Goal: Task Accomplishment & Management: Manage account settings

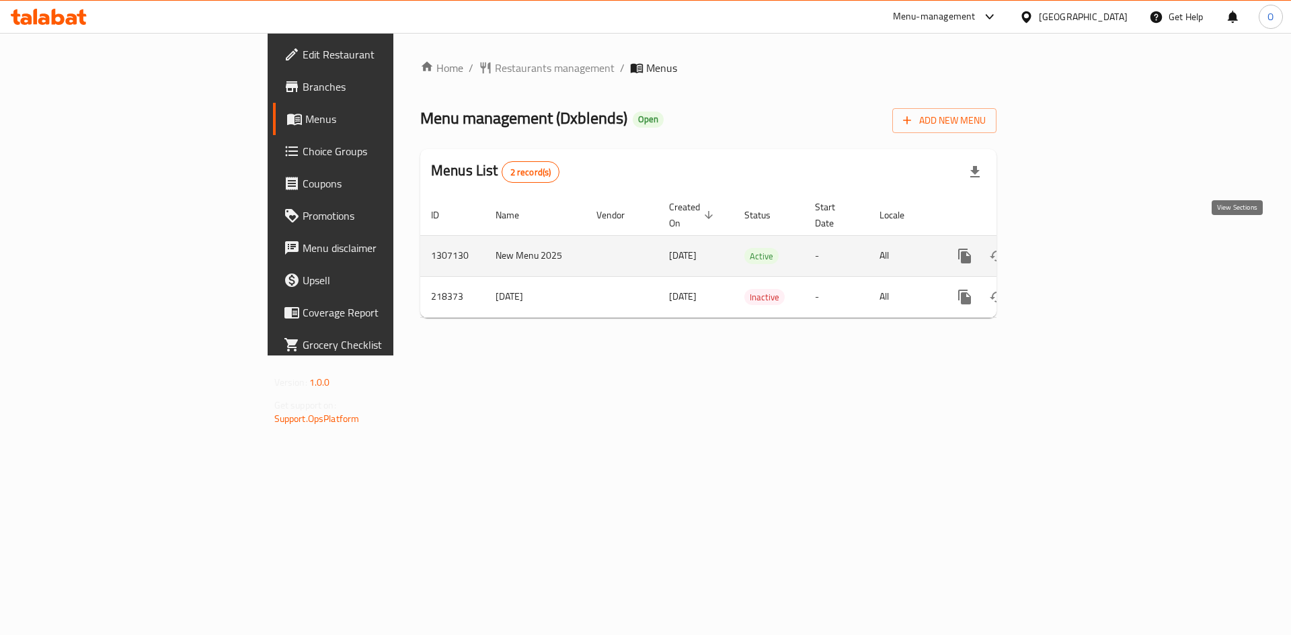
click at [1070, 248] on icon "enhanced table" at bounding box center [1061, 256] width 16 height 16
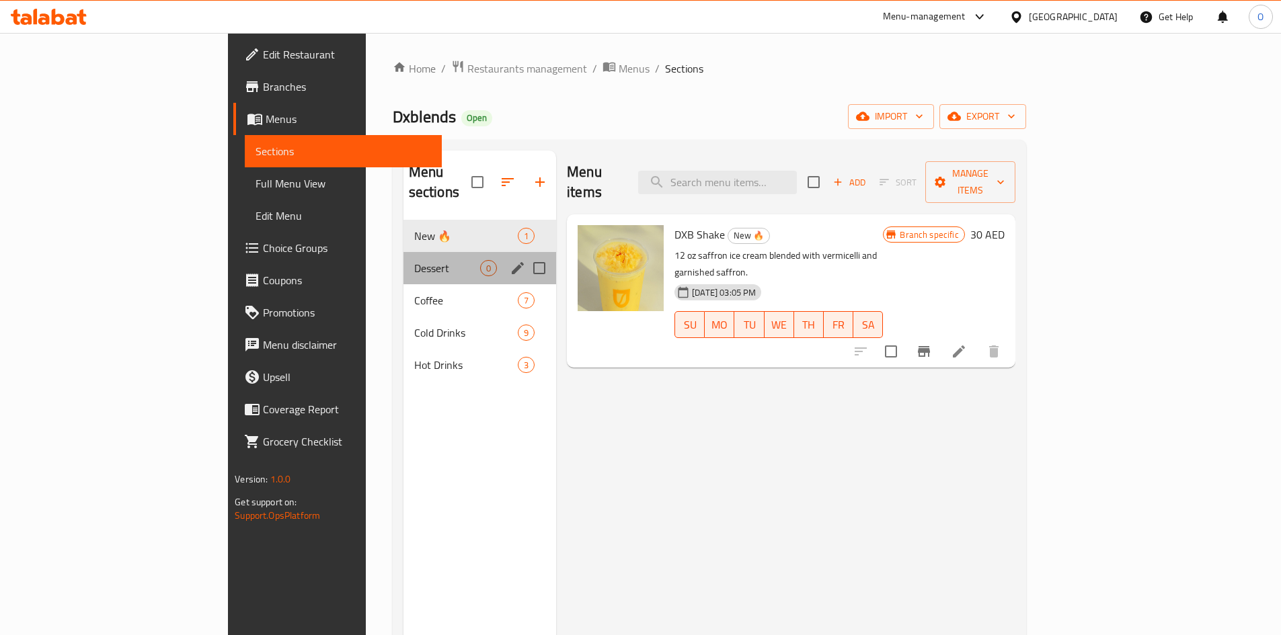
click at [403, 261] on div "Dessert 0" at bounding box center [479, 268] width 153 height 32
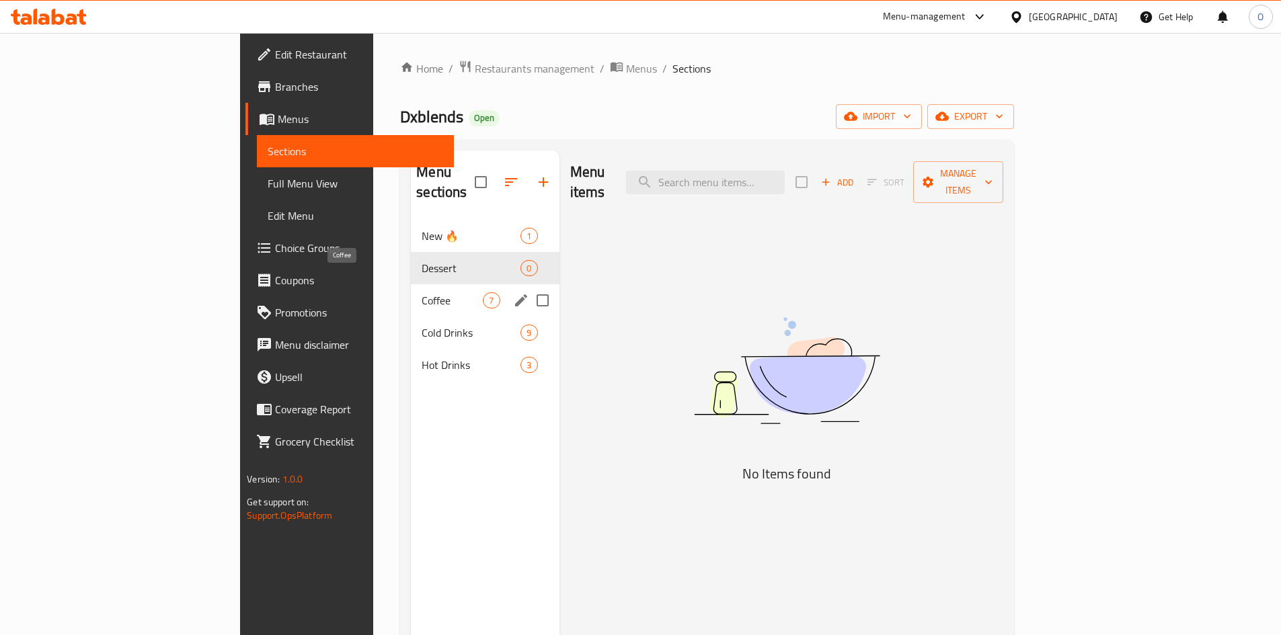
click at [421, 292] on span "Coffee" at bounding box center [451, 300] width 61 height 16
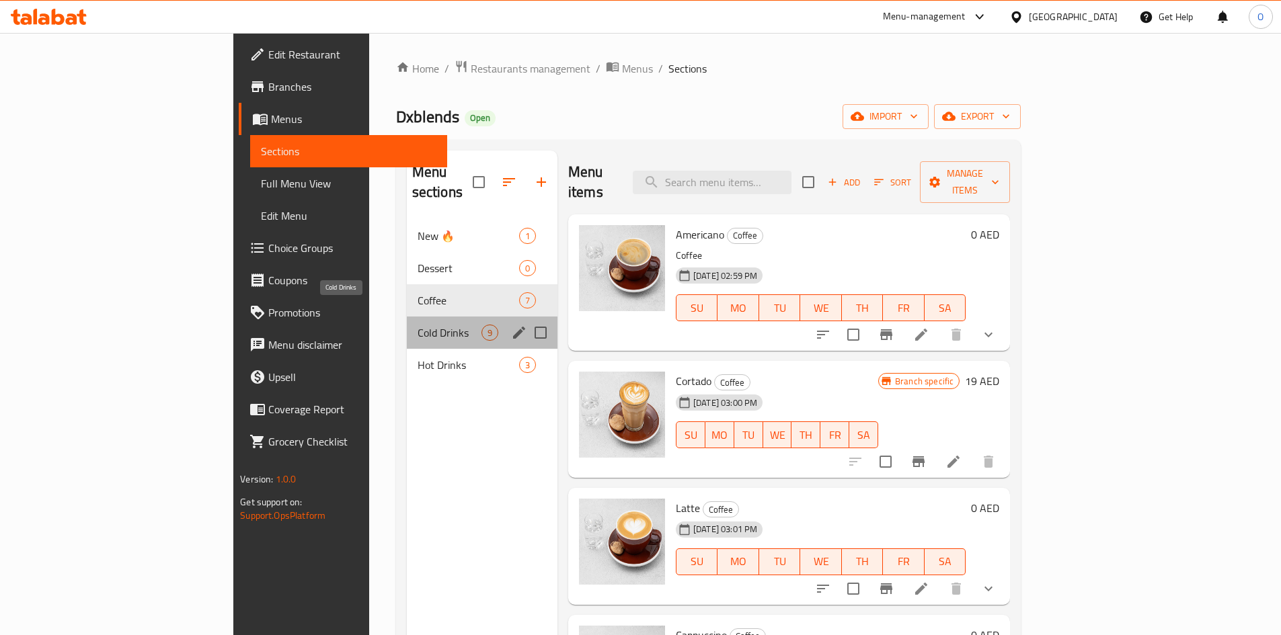
click at [417, 325] on span "Cold Drinks" at bounding box center [449, 333] width 64 height 16
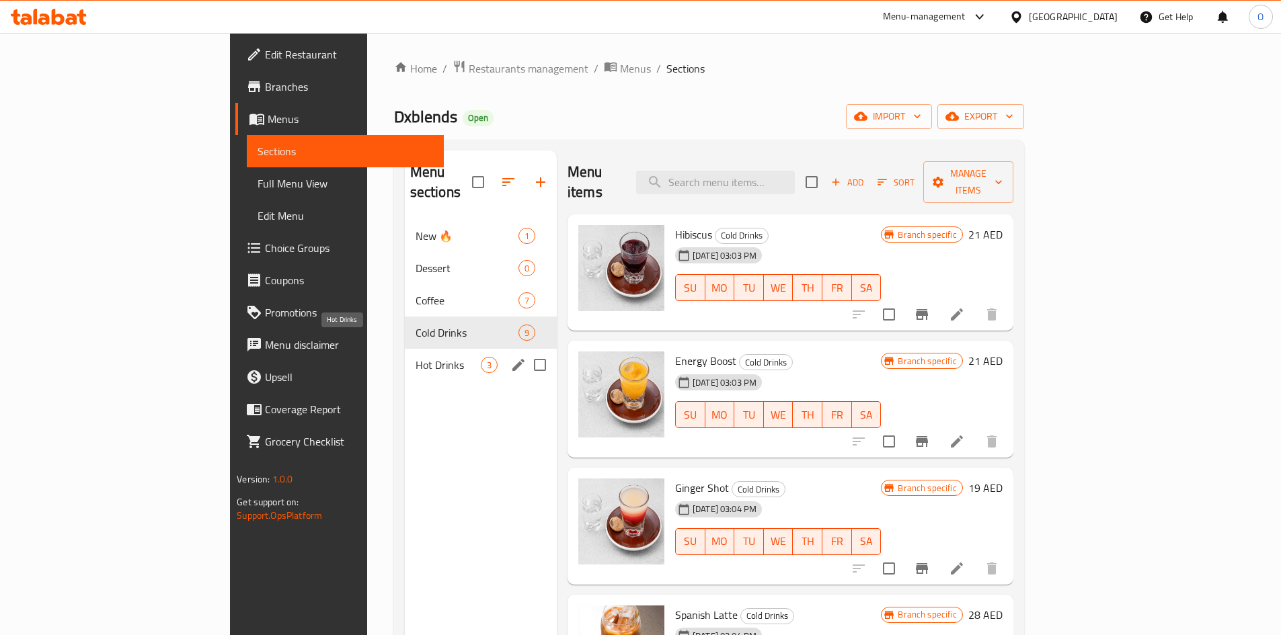
click at [415, 357] on span "Hot Drinks" at bounding box center [447, 365] width 65 height 16
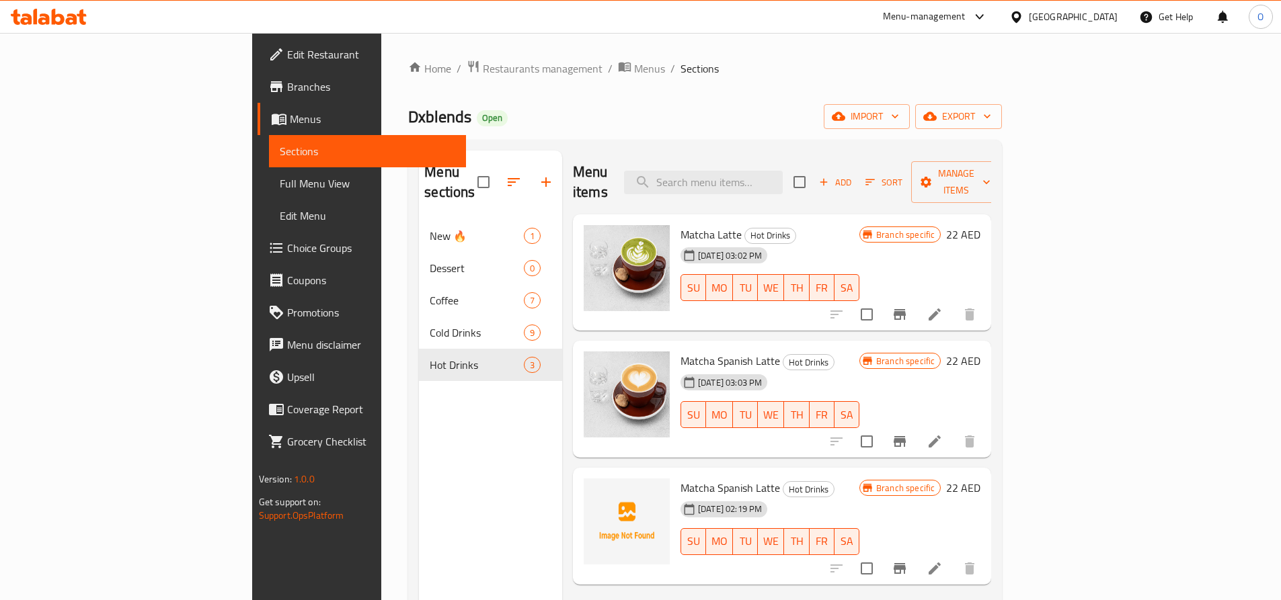
click at [287, 251] on span "Choice Groups" at bounding box center [371, 248] width 168 height 16
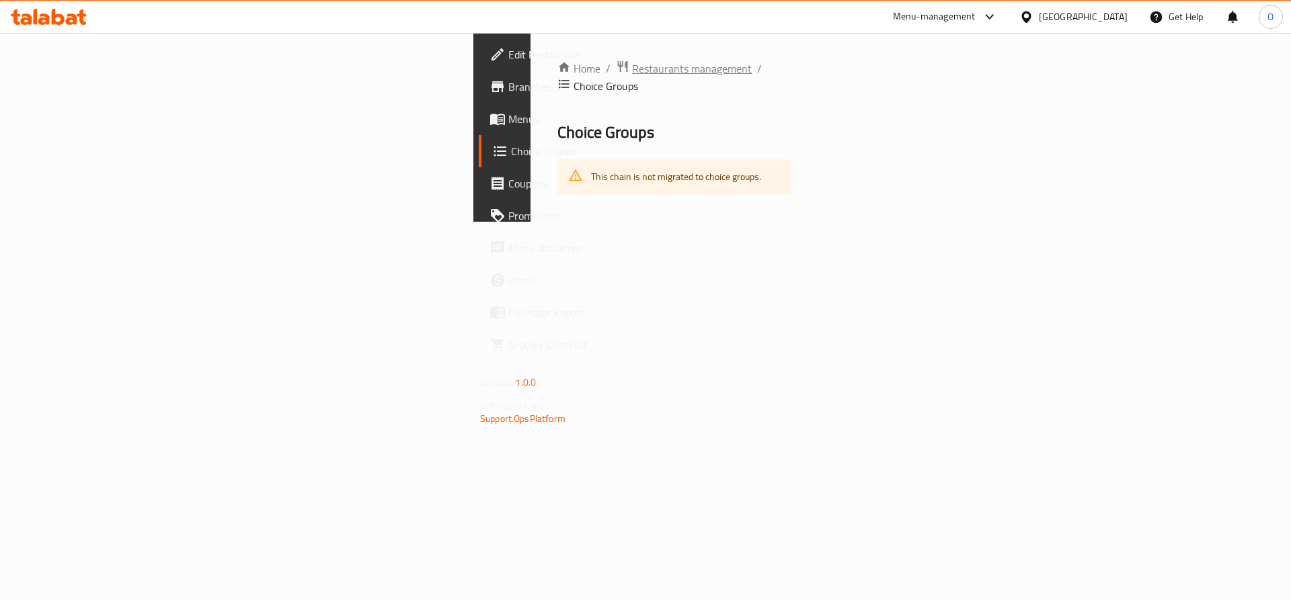
click at [632, 73] on span "Restaurants management" at bounding box center [692, 68] width 120 height 16
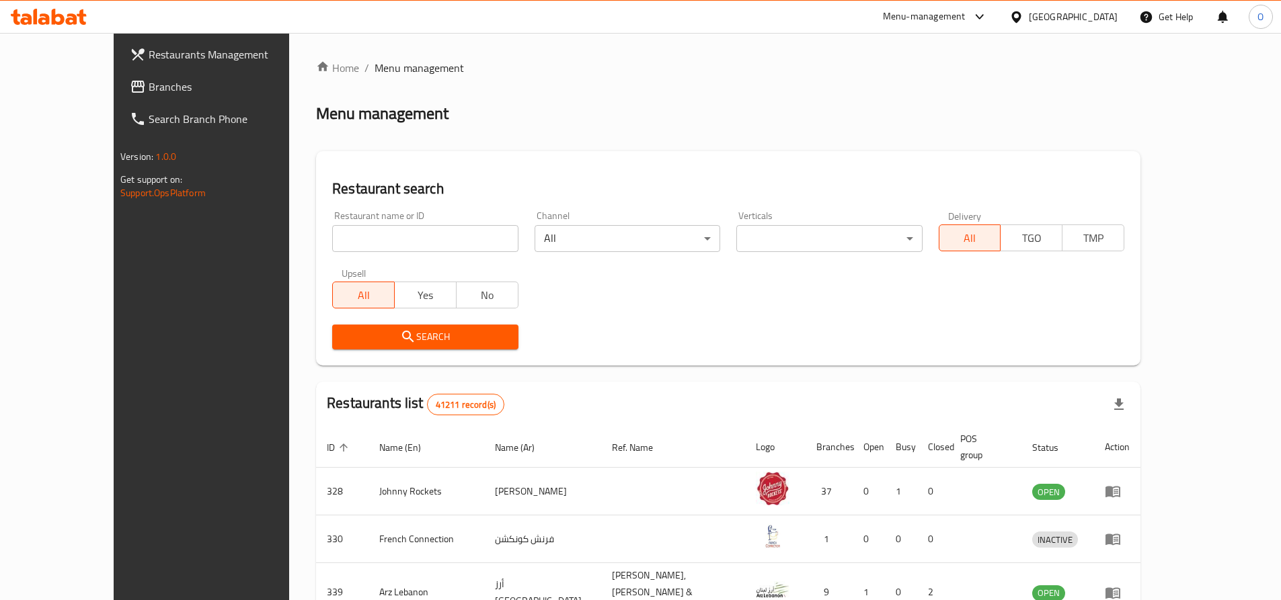
click at [149, 88] on span "Branches" at bounding box center [233, 87] width 168 height 16
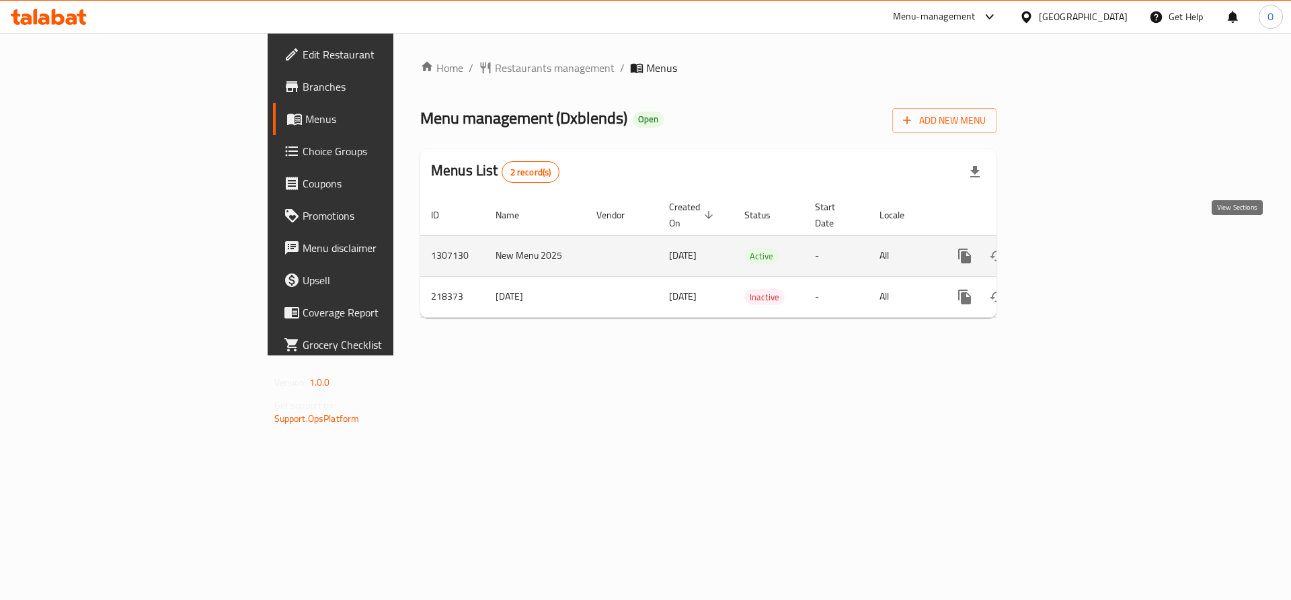
click at [1070, 248] on icon "enhanced table" at bounding box center [1061, 256] width 16 height 16
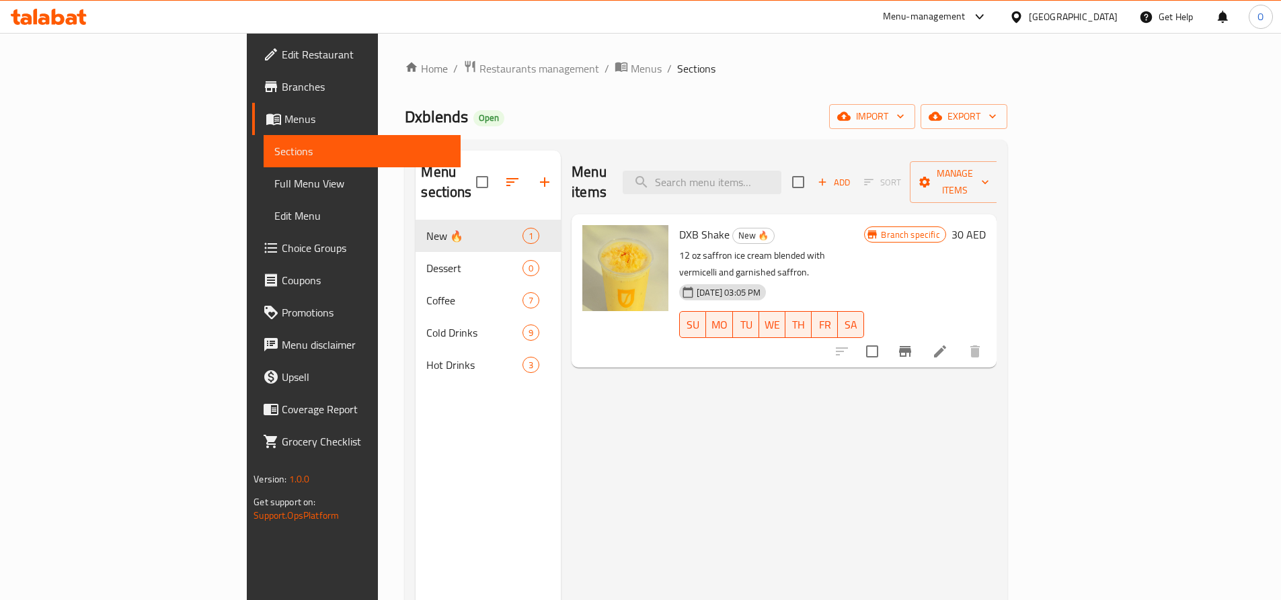
click at [282, 241] on span "Choice Groups" at bounding box center [366, 248] width 168 height 16
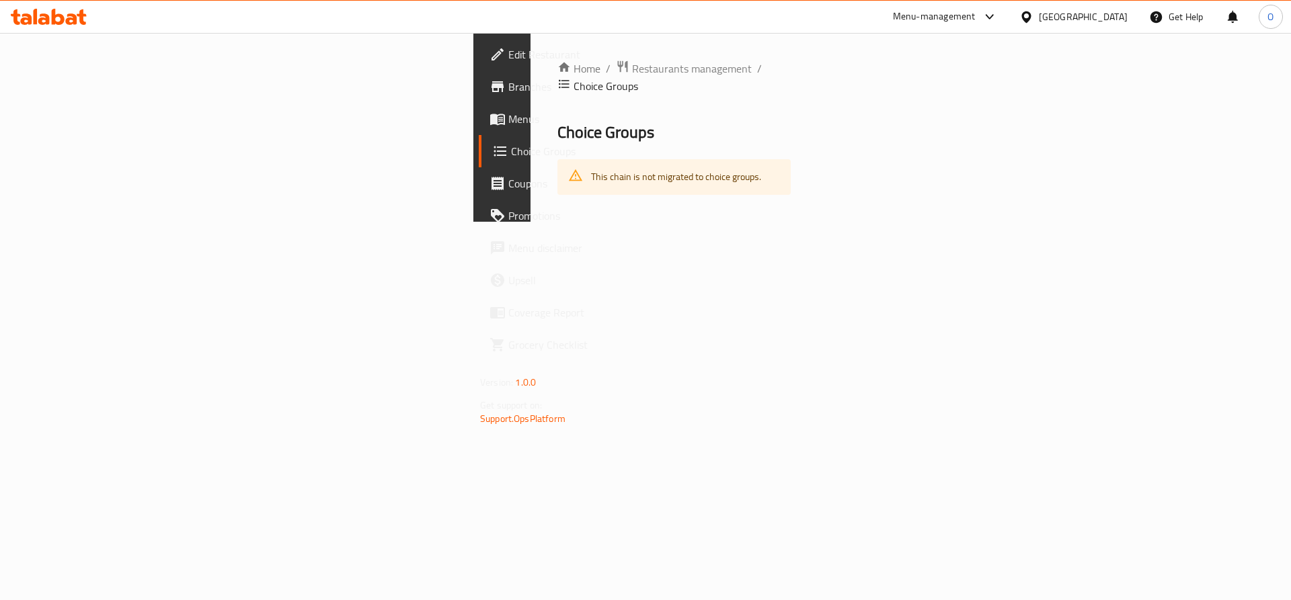
click at [946, 19] on div "Menu-management" at bounding box center [934, 17] width 83 height 16
click at [861, 160] on div "Vendor Portal Radmin" at bounding box center [854, 148] width 111 height 31
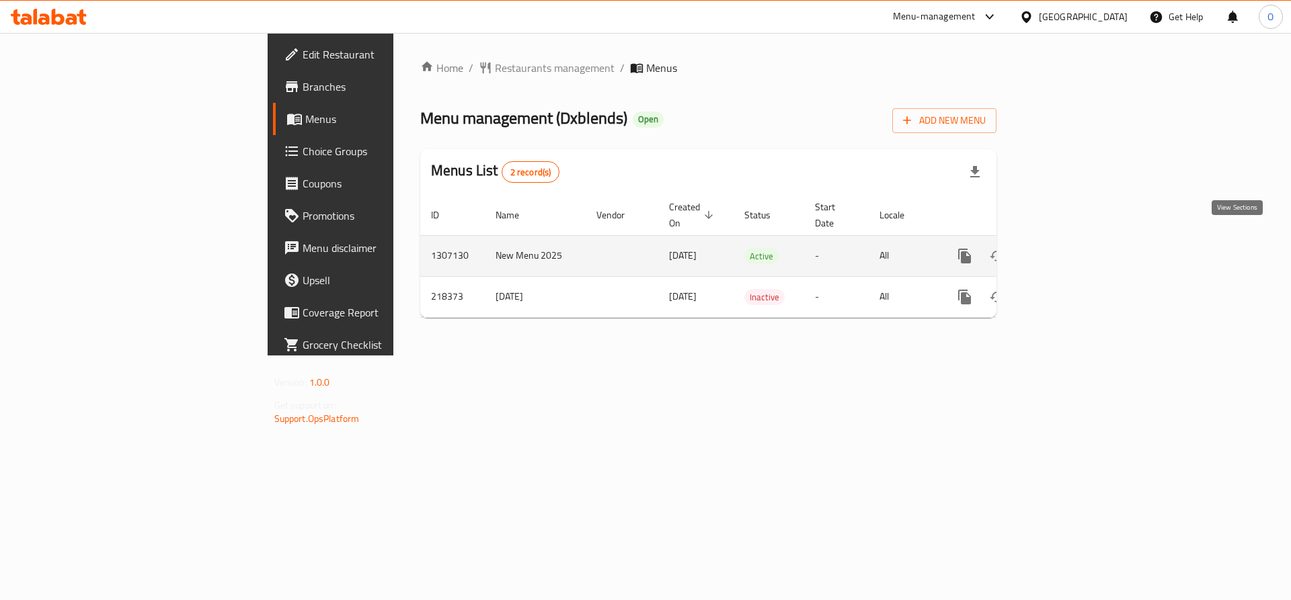
click at [1070, 248] on icon "enhanced table" at bounding box center [1061, 256] width 16 height 16
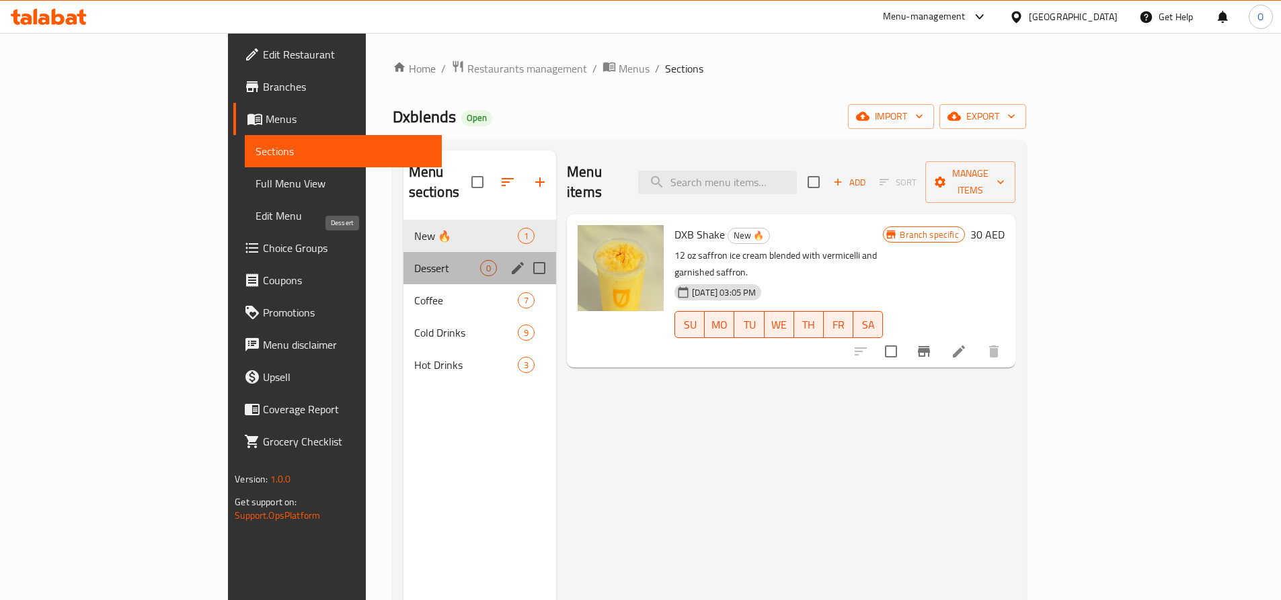
click at [414, 260] on span "Dessert" at bounding box center [447, 268] width 66 height 16
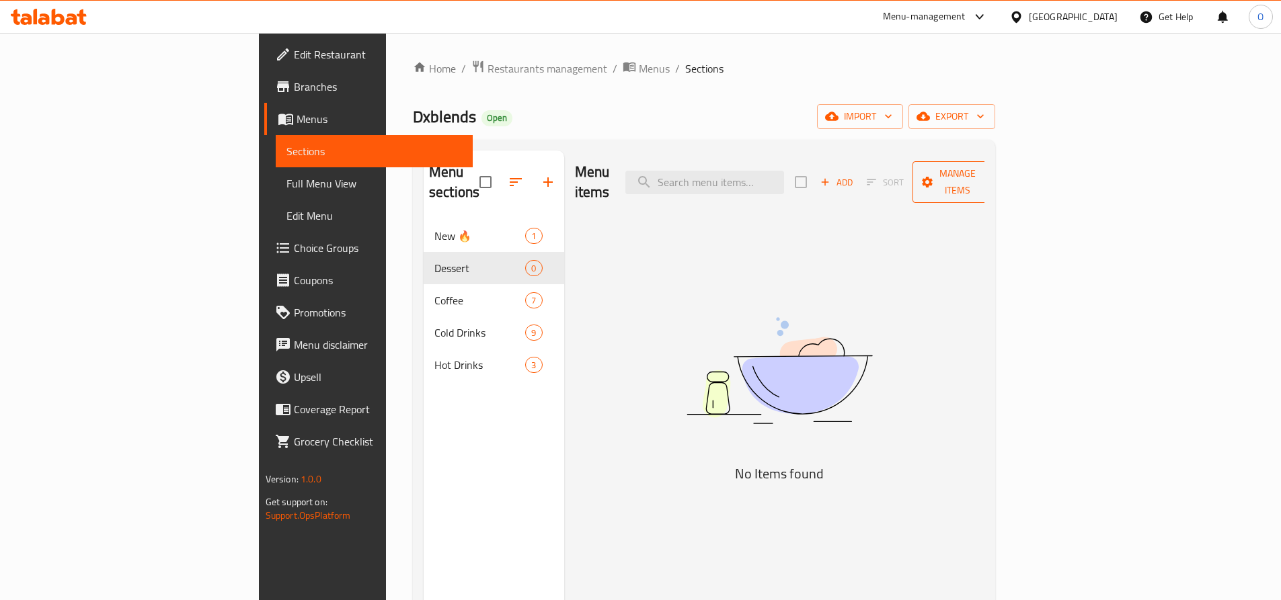
click at [992, 179] on span "Manage items" at bounding box center [957, 182] width 69 height 34
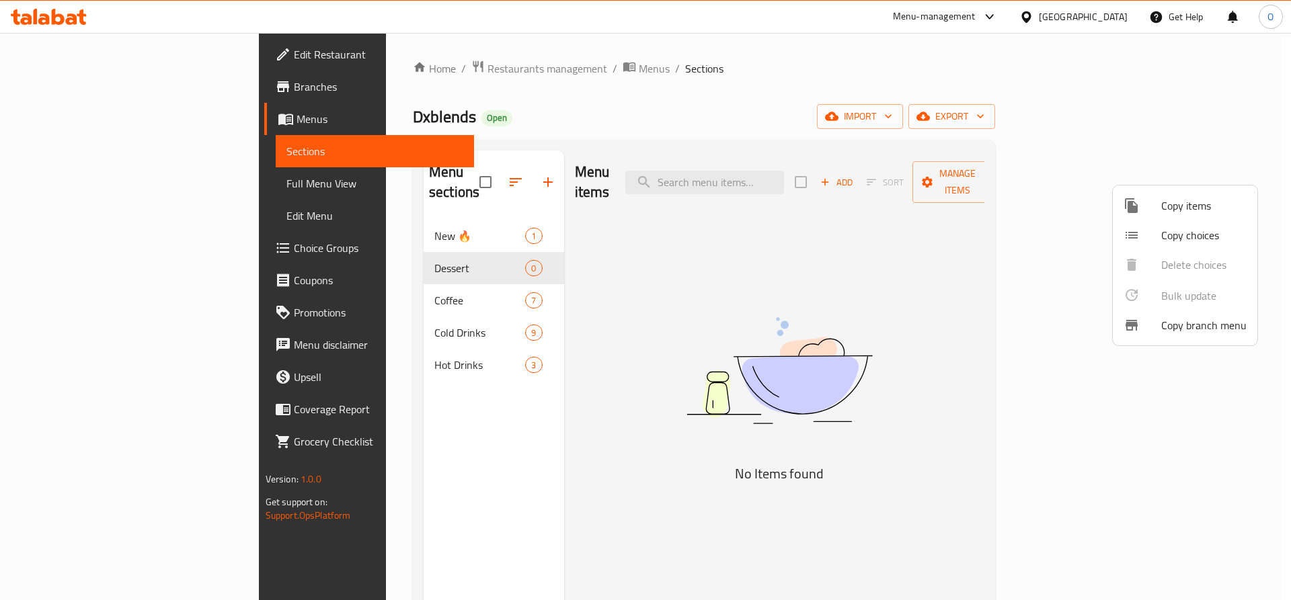
click at [739, 288] on div at bounding box center [645, 300] width 1291 height 600
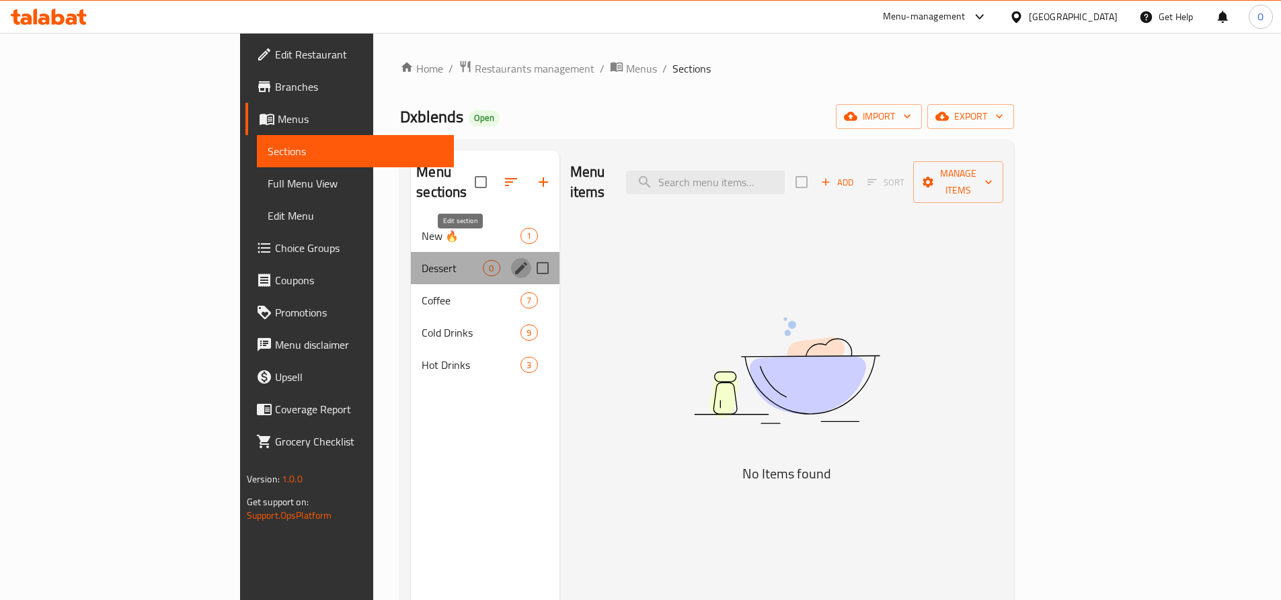
click at [515, 262] on icon "edit" at bounding box center [521, 268] width 12 height 12
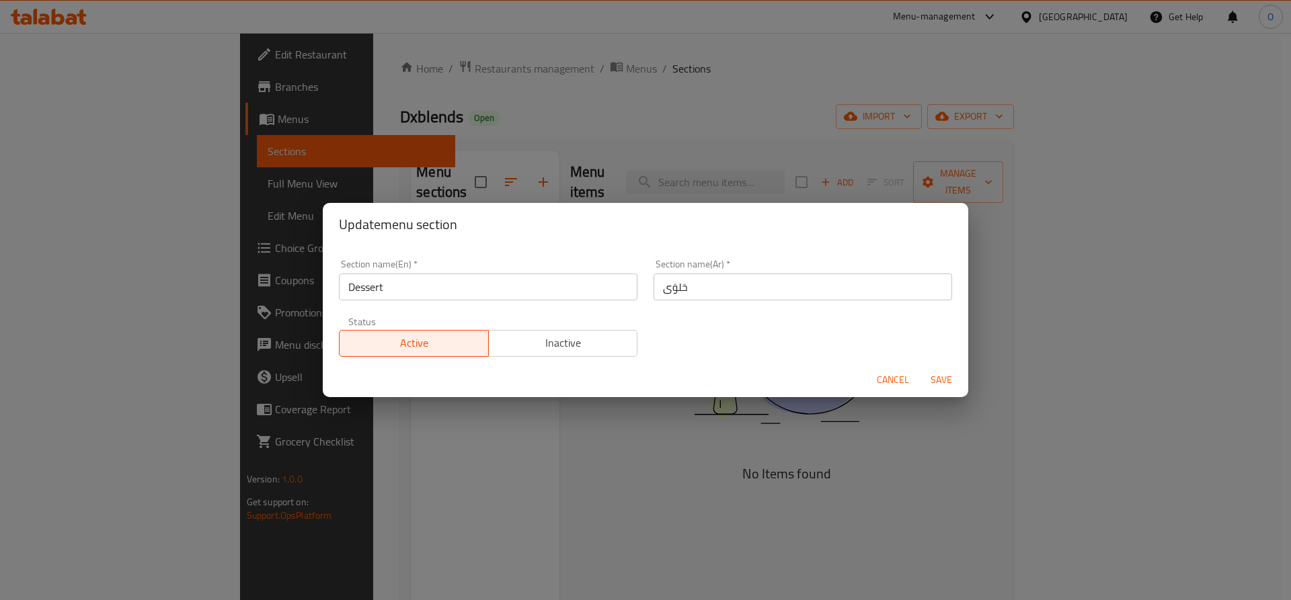
click at [893, 380] on span "Cancel" at bounding box center [893, 380] width 32 height 17
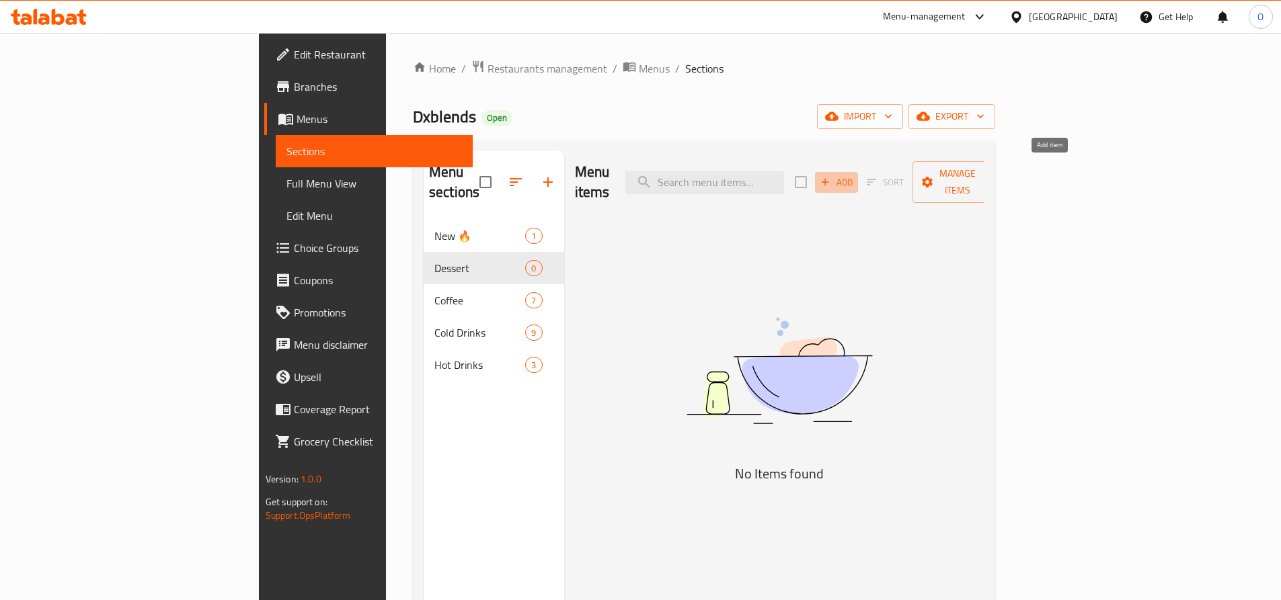
click at [854, 175] on span "Add" at bounding box center [836, 182] width 36 height 15
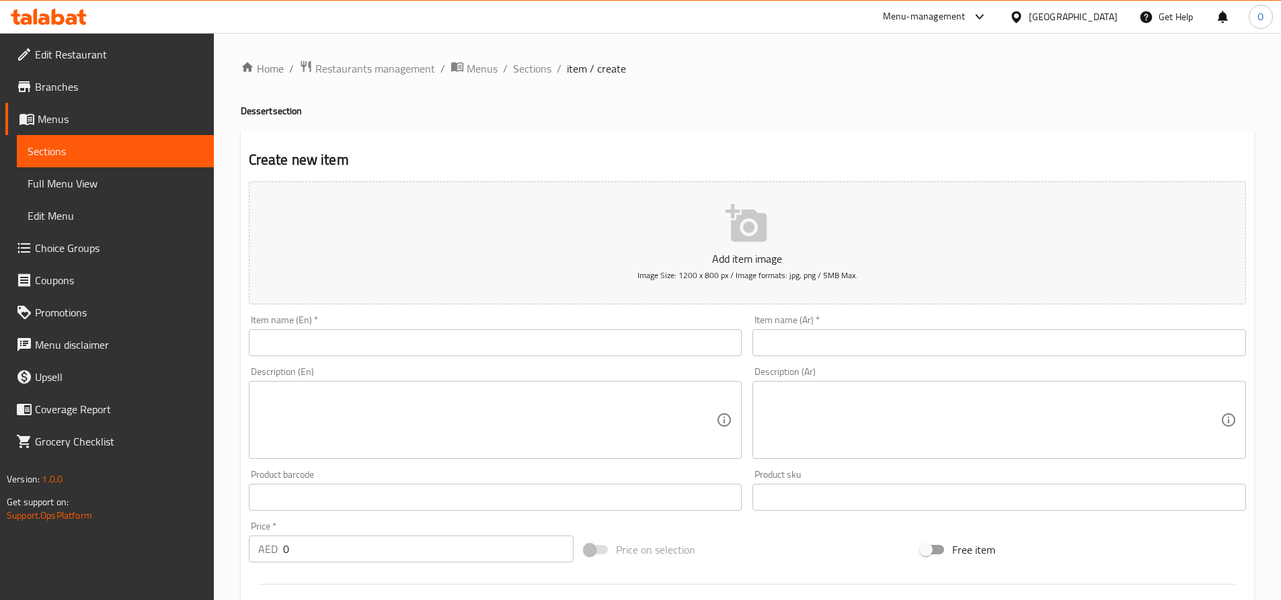
click at [362, 339] on input "text" at bounding box center [495, 342] width 493 height 27
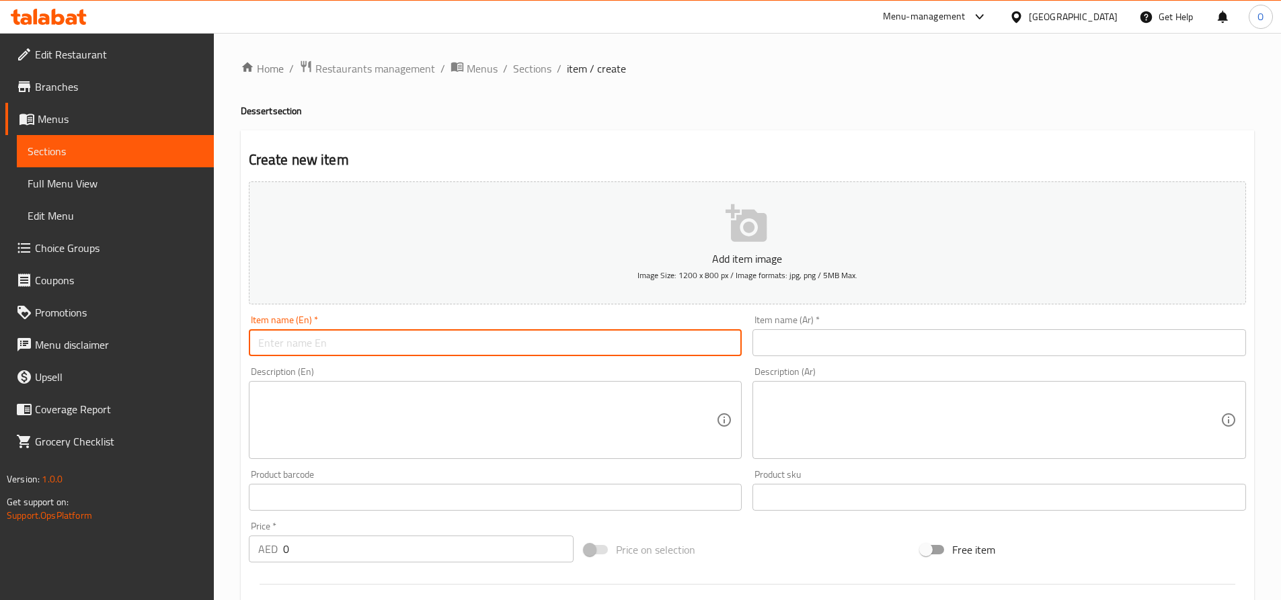
paste input "Pastel De Nata (Box of 2) – Choose any 2 flavors – AED 24"
click at [388, 341] on input "Pastel De Nata (Box of 2) – Choose any 2 flavors – AED 24" at bounding box center [495, 342] width 493 height 27
drag, startPoint x: 388, startPoint y: 341, endPoint x: 346, endPoint y: 353, distance: 44.0
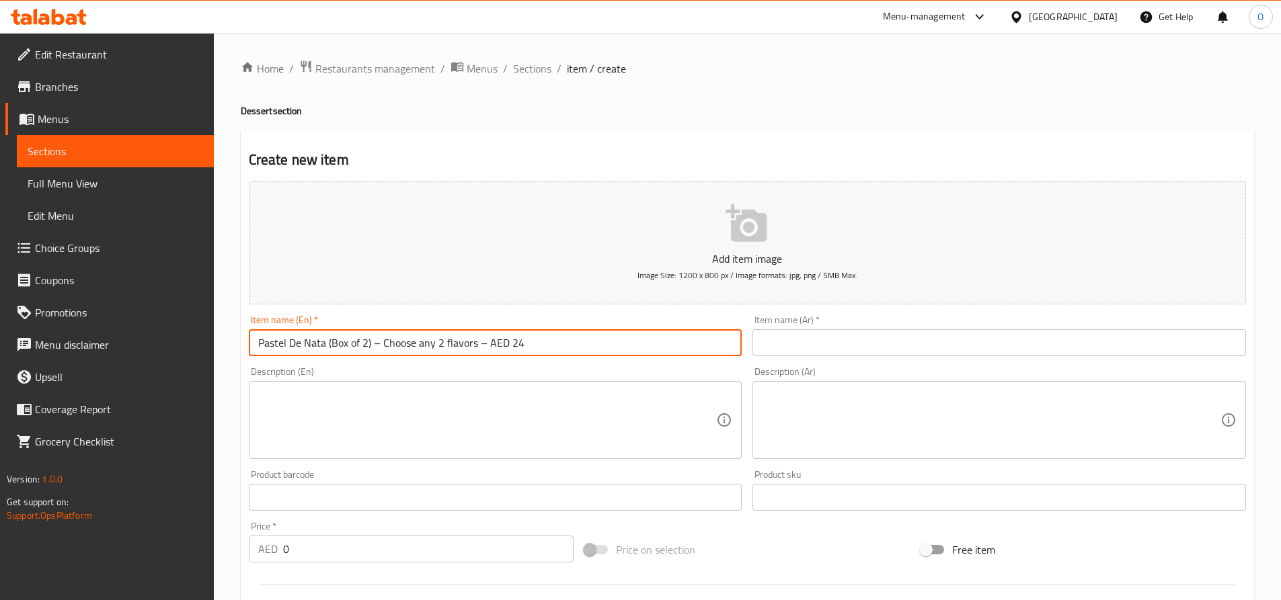
click at [346, 354] on input "Pastel De Nata (Box of 2) – Choose any 2 flavors – AED 24" at bounding box center [495, 342] width 493 height 27
drag, startPoint x: 526, startPoint y: 342, endPoint x: 381, endPoint y: 337, distance: 145.3
click at [381, 337] on input "Pastel De Nata (Box of 2) – Choose any 2 flavors – AED 24" at bounding box center [495, 342] width 493 height 27
type input "Pastel De Nata (Box of 2)"
click at [357, 394] on textarea at bounding box center [487, 421] width 458 height 64
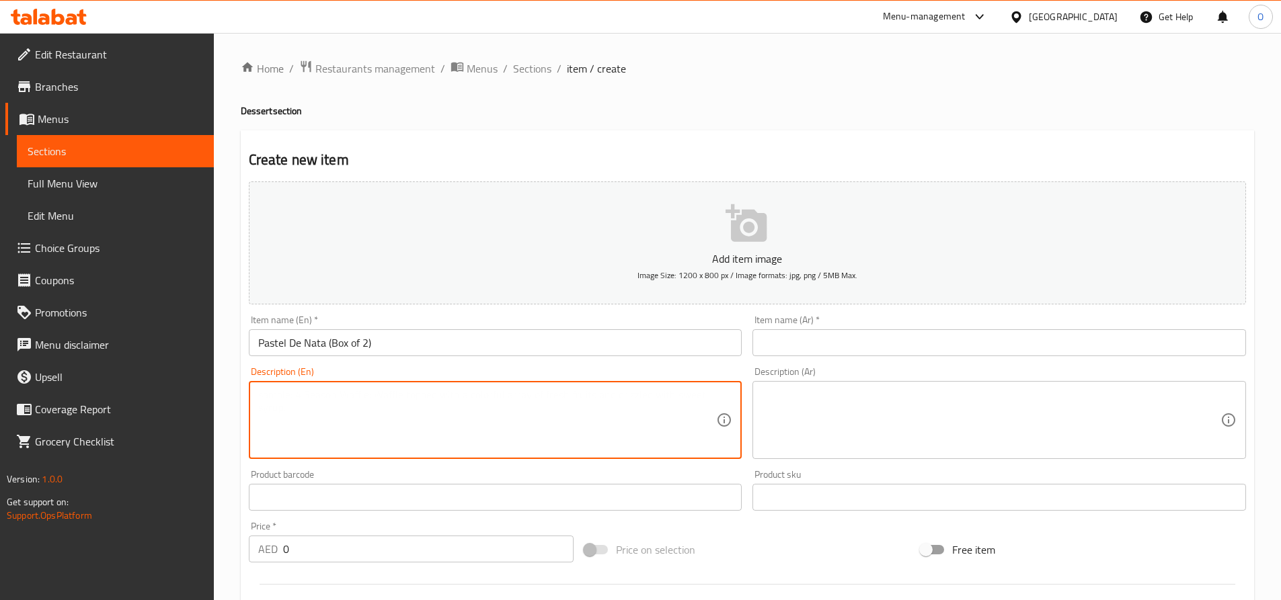
paste textarea "Pastel De Nata (Box of 2) – Choose any 2 flavors – AED 24"
drag, startPoint x: 378, startPoint y: 392, endPoint x: 214, endPoint y: 399, distance: 164.8
click at [224, 399] on div "Home / Restaurants management / Menus / Sections / item / create Dessert sectio…" at bounding box center [747, 486] width 1067 height 906
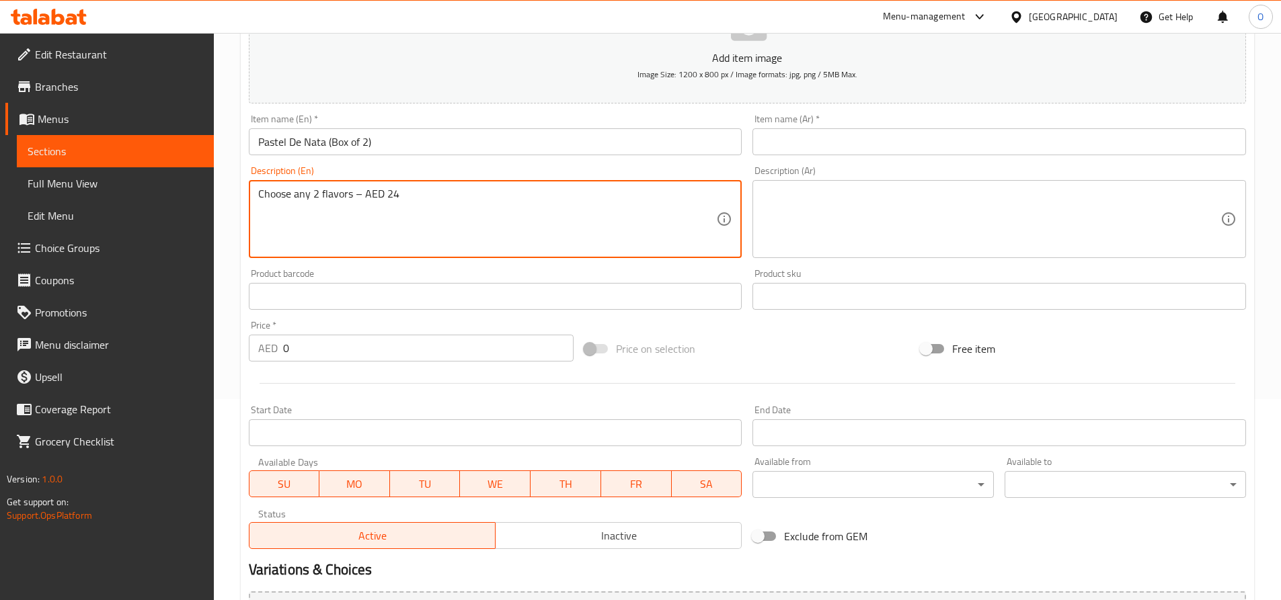
scroll to position [202, 0]
drag, startPoint x: 403, startPoint y: 197, endPoint x: 360, endPoint y: 192, distance: 42.6
click at [360, 192] on textarea "Choose any 2 flavors – AED 24" at bounding box center [487, 219] width 458 height 64
type textarea "Choose any 2 flavors"
click at [295, 347] on input "0" at bounding box center [428, 347] width 291 height 27
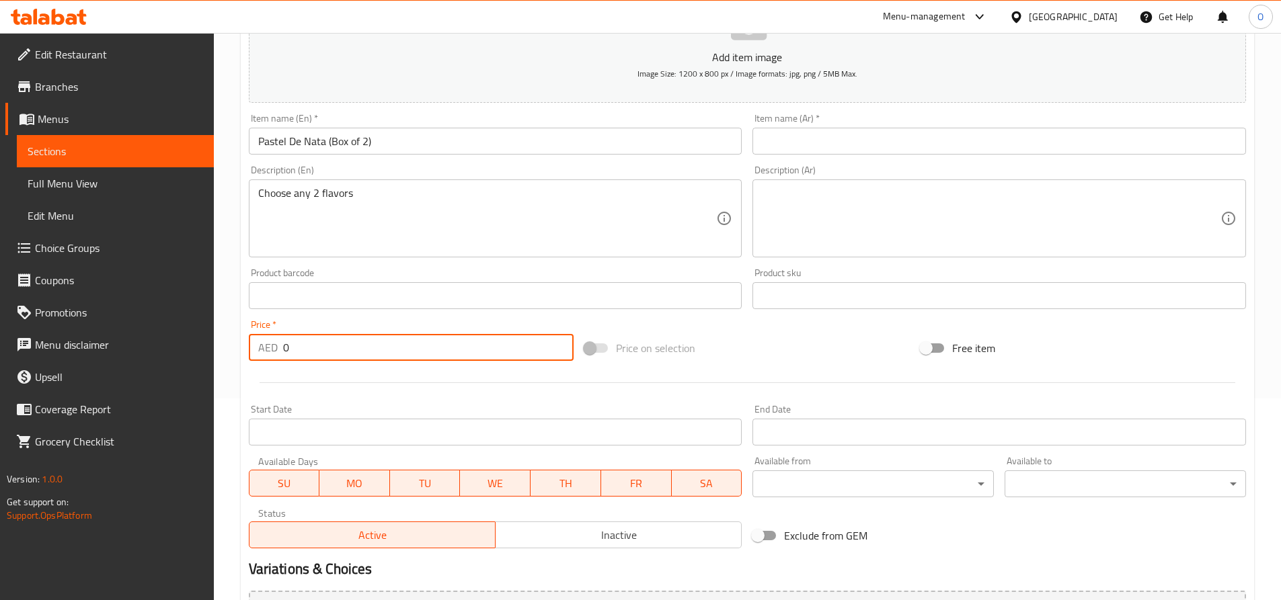
click at [295, 347] on input "0" at bounding box center [428, 347] width 291 height 27
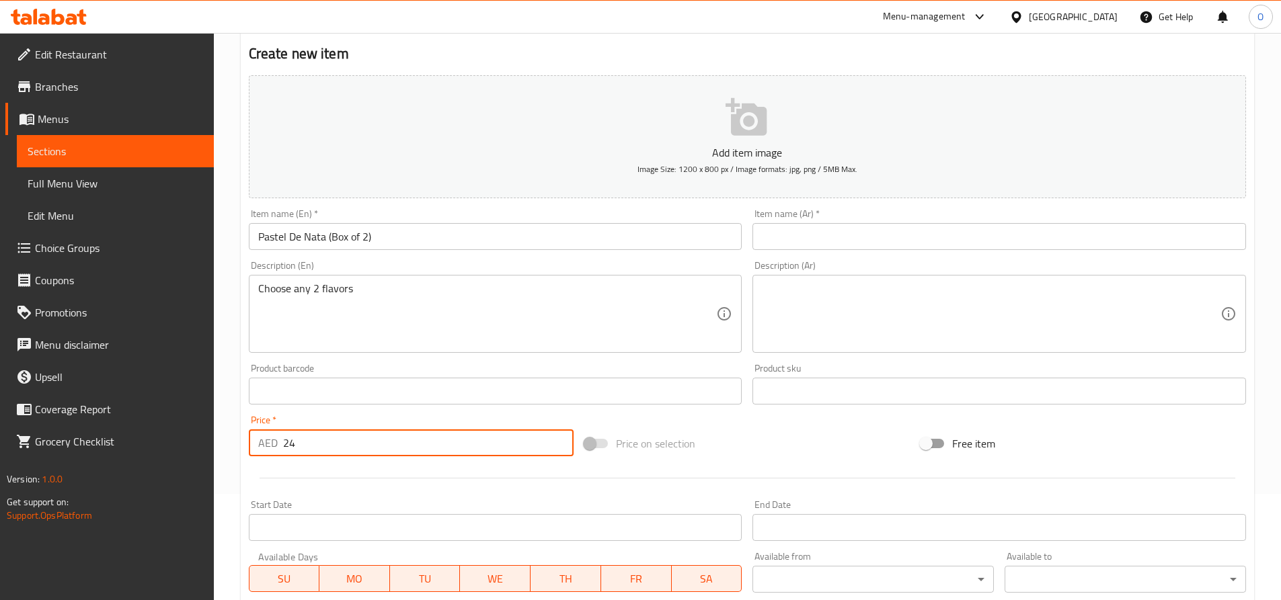
scroll to position [70, 0]
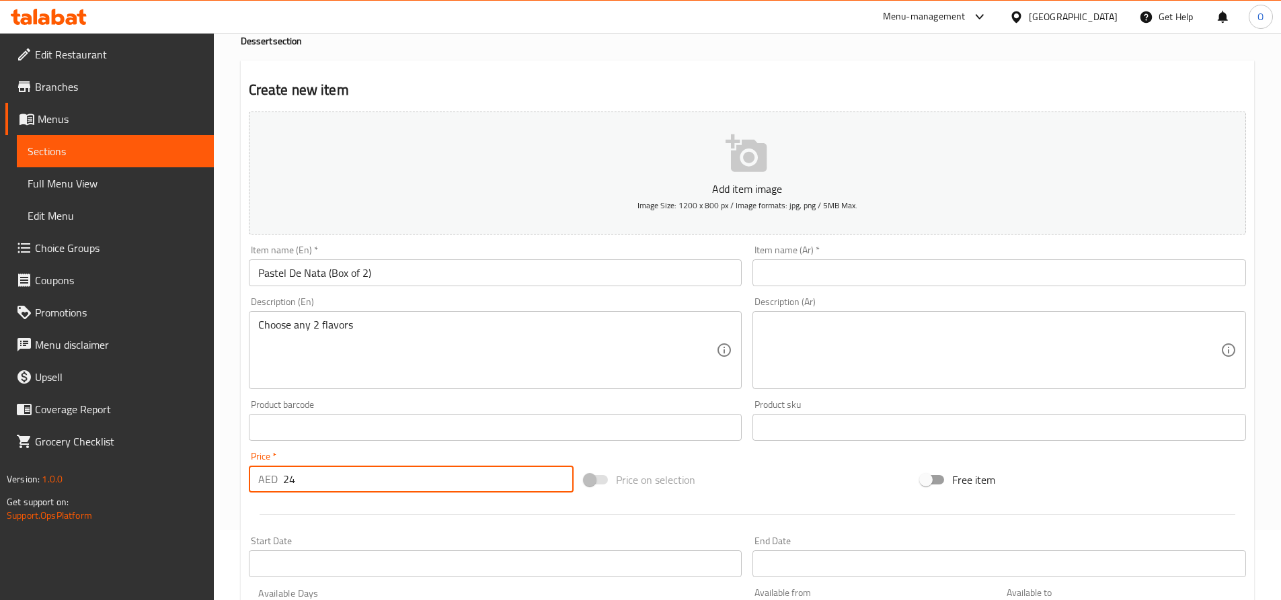
type input "24"
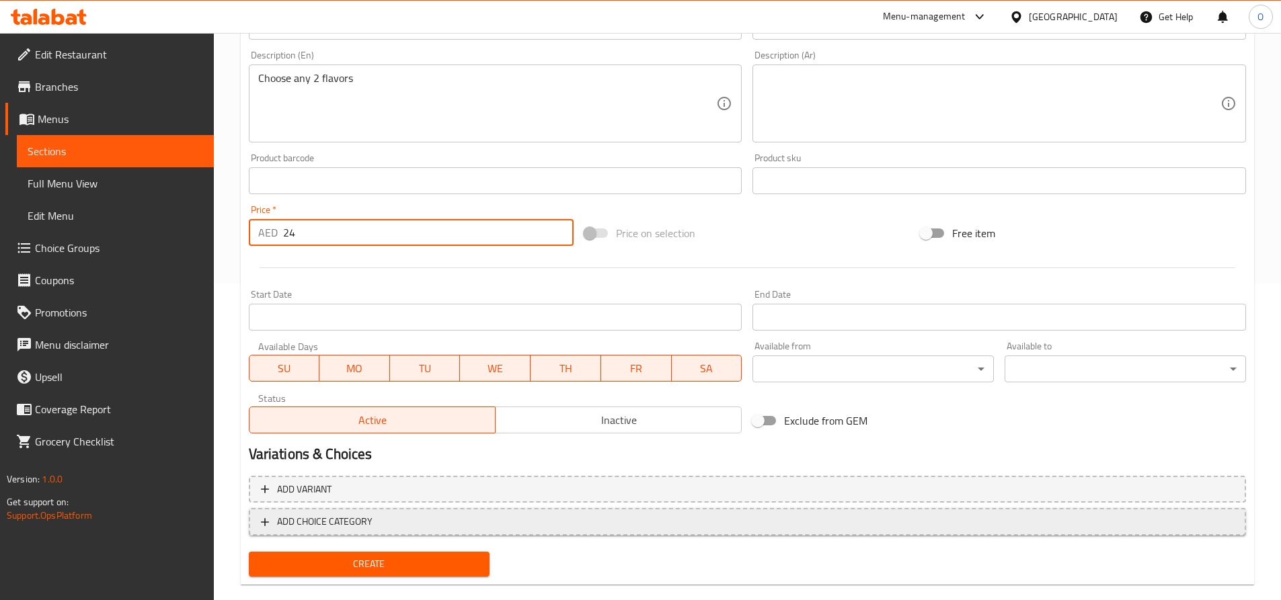
scroll to position [339, 0]
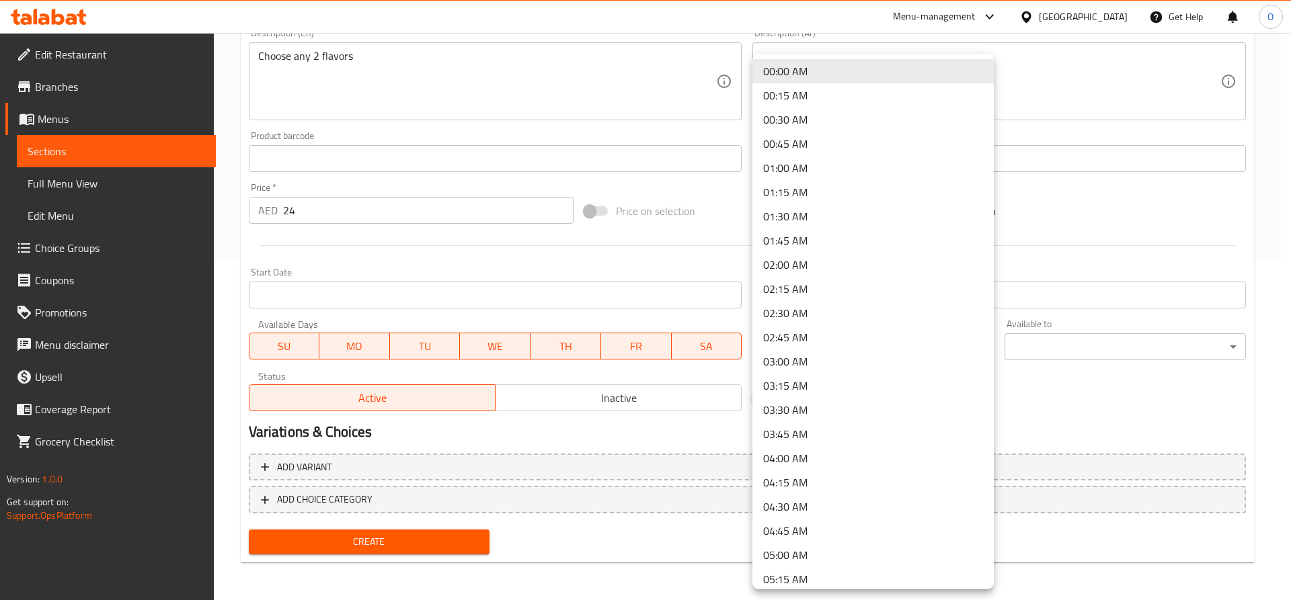
click at [1111, 426] on div at bounding box center [645, 300] width 1291 height 600
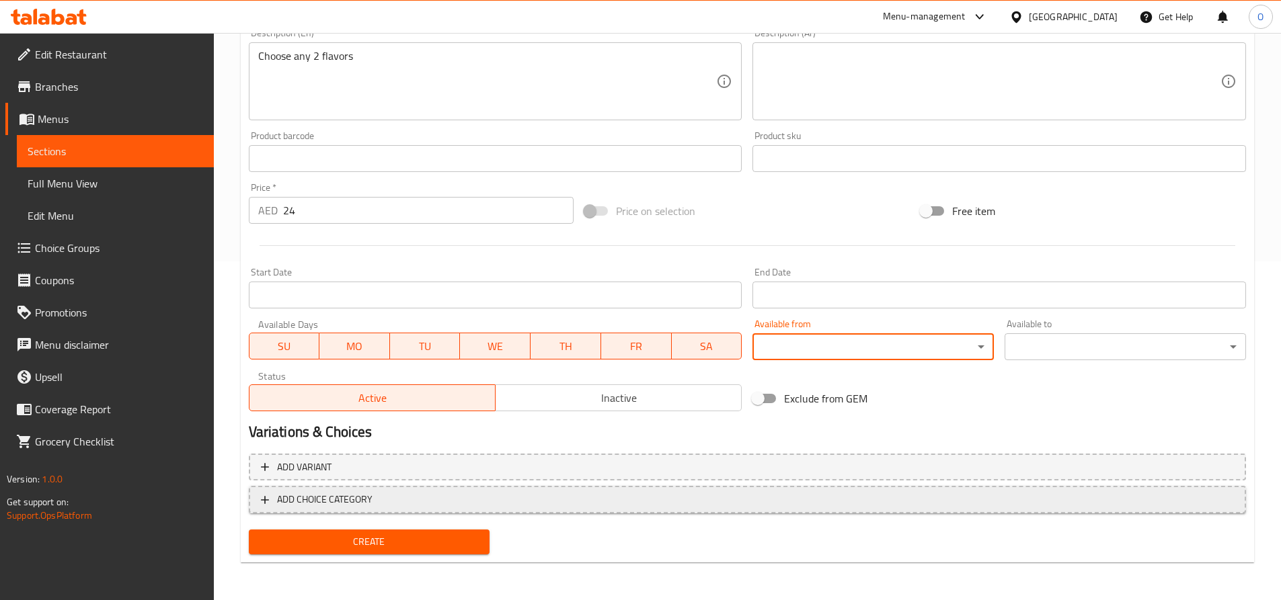
click at [270, 498] on icon "button" at bounding box center [264, 499] width 13 height 13
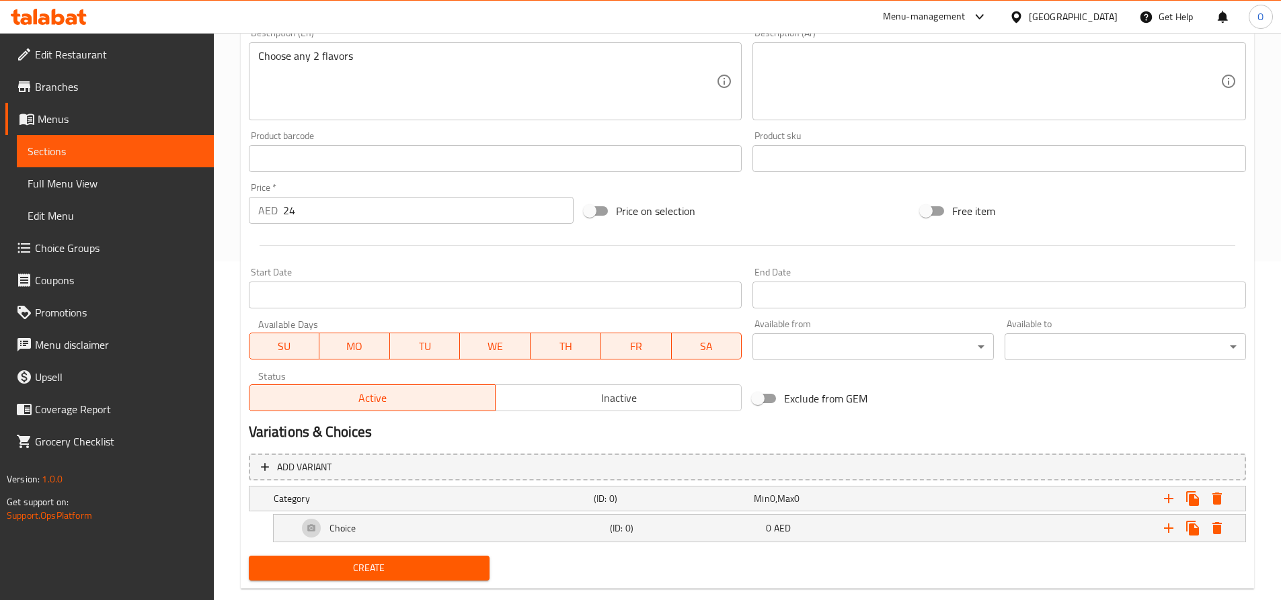
scroll to position [365, 0]
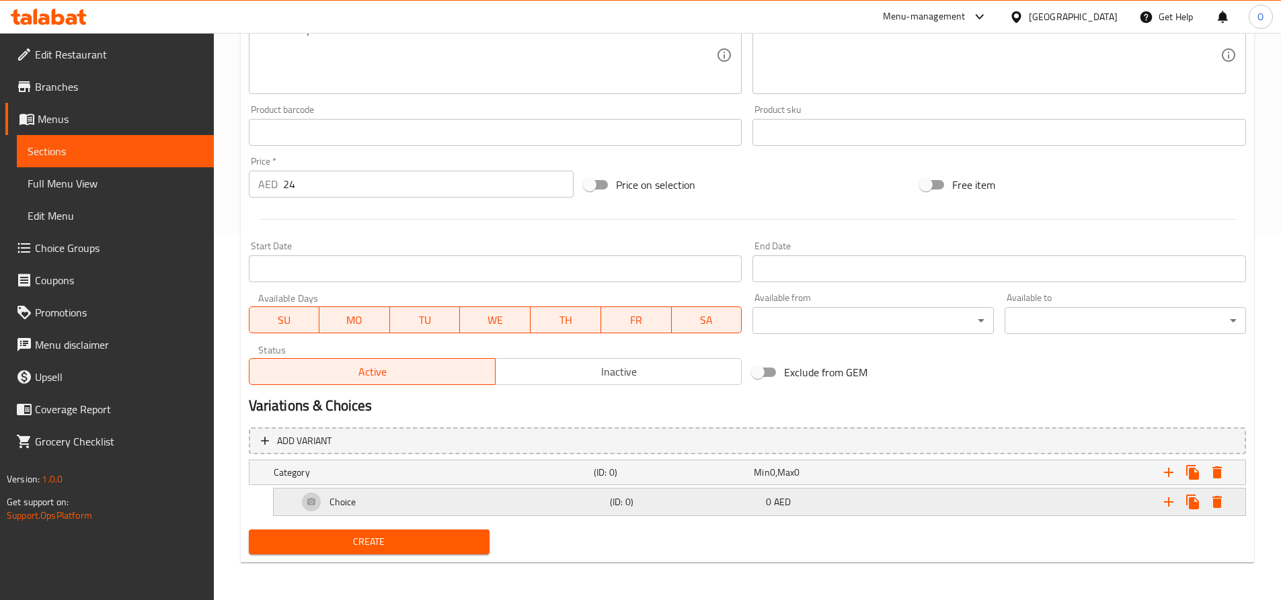
click at [591, 505] on div "Choice" at bounding box center [451, 502] width 312 height 32
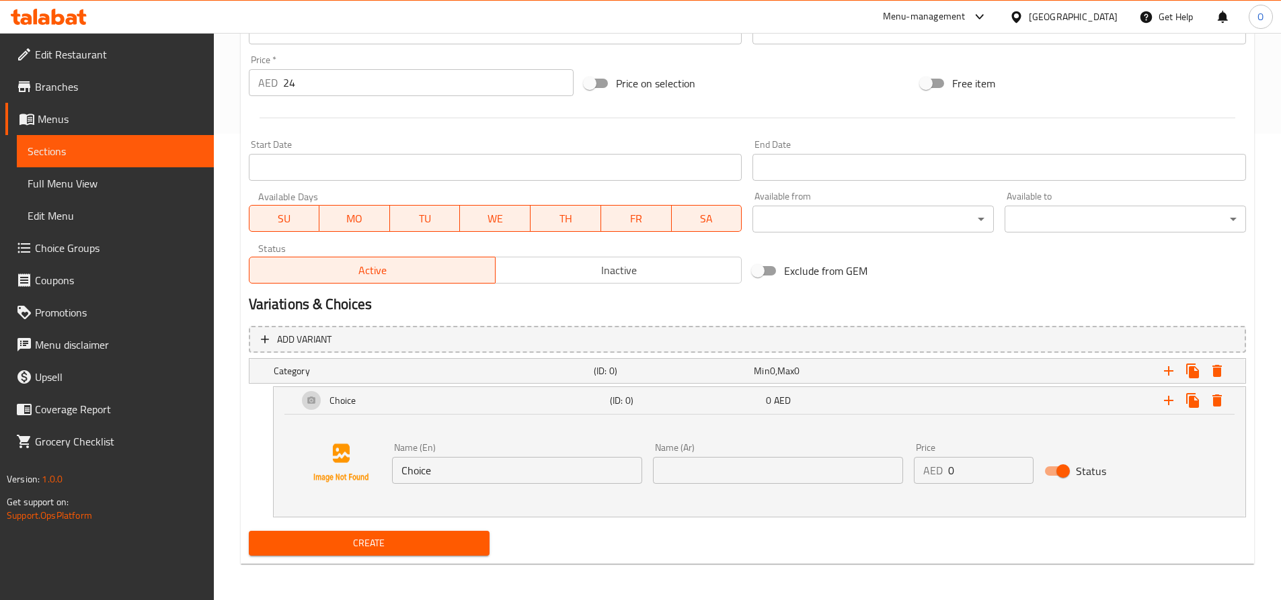
scroll to position [468, 0]
click at [749, 474] on input "text" at bounding box center [778, 469] width 250 height 27
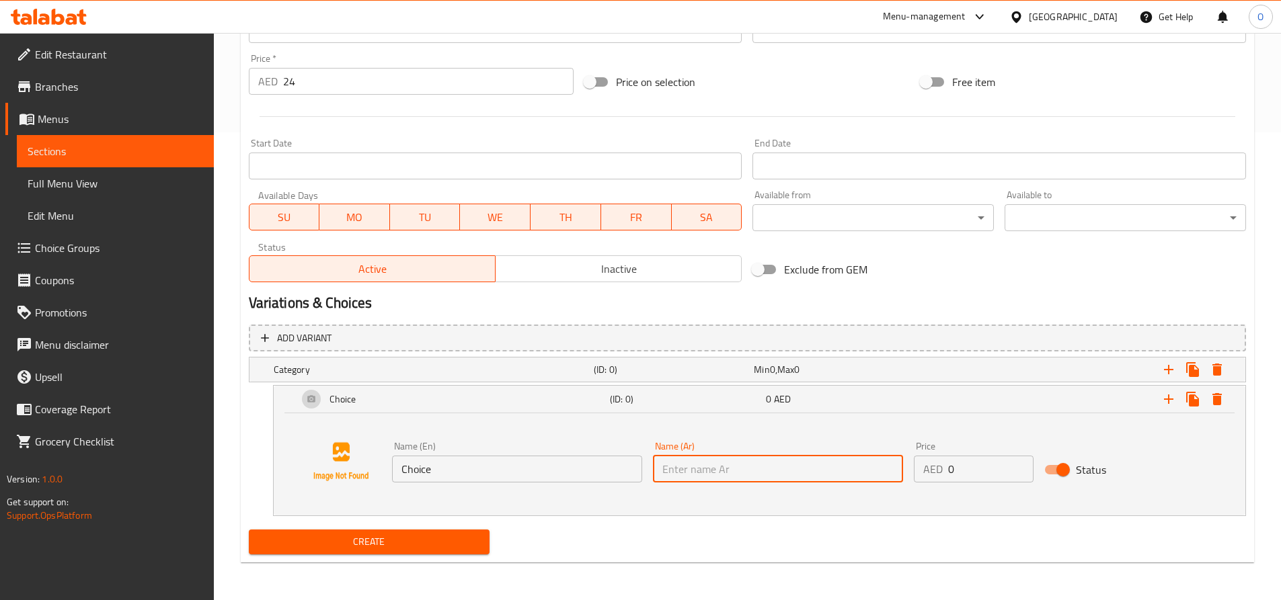
click at [478, 475] on input "Choice" at bounding box center [517, 469] width 250 height 27
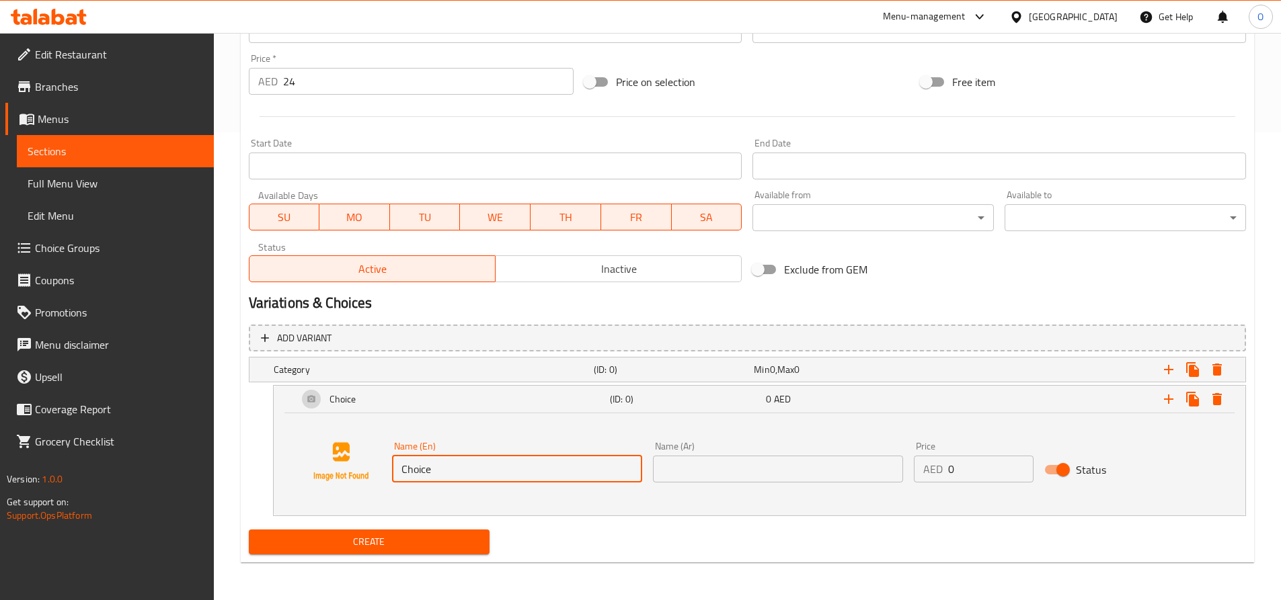
click at [477, 475] on input "Choice" at bounding box center [517, 469] width 250 height 27
drag, startPoint x: 504, startPoint y: 470, endPoint x: 377, endPoint y: 461, distance: 127.3
click at [389, 472] on div "Name (En) flavors to choose from Name (En)" at bounding box center [517, 462] width 261 height 52
type input "flavors to choose from"
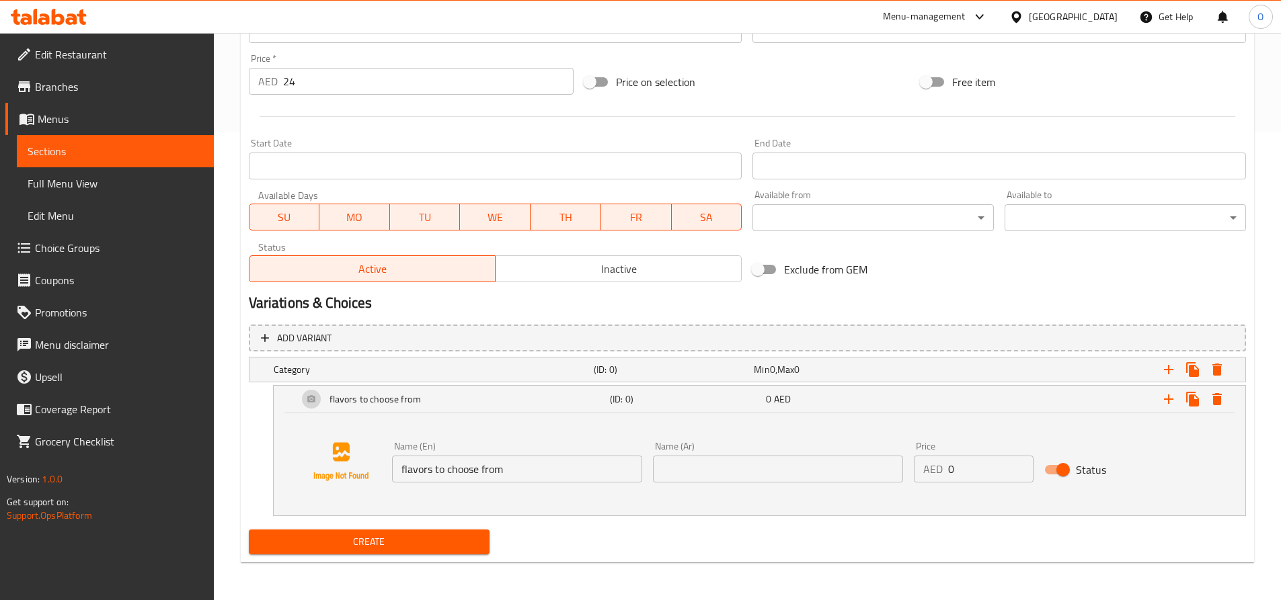
click at [549, 425] on div "Name (En) flavors to choose from Name (En) Name (Ar) Name (Ar) Price AED 0 Pric…" at bounding box center [759, 462] width 939 height 102
click at [421, 539] on span "Create" at bounding box center [369, 542] width 220 height 17
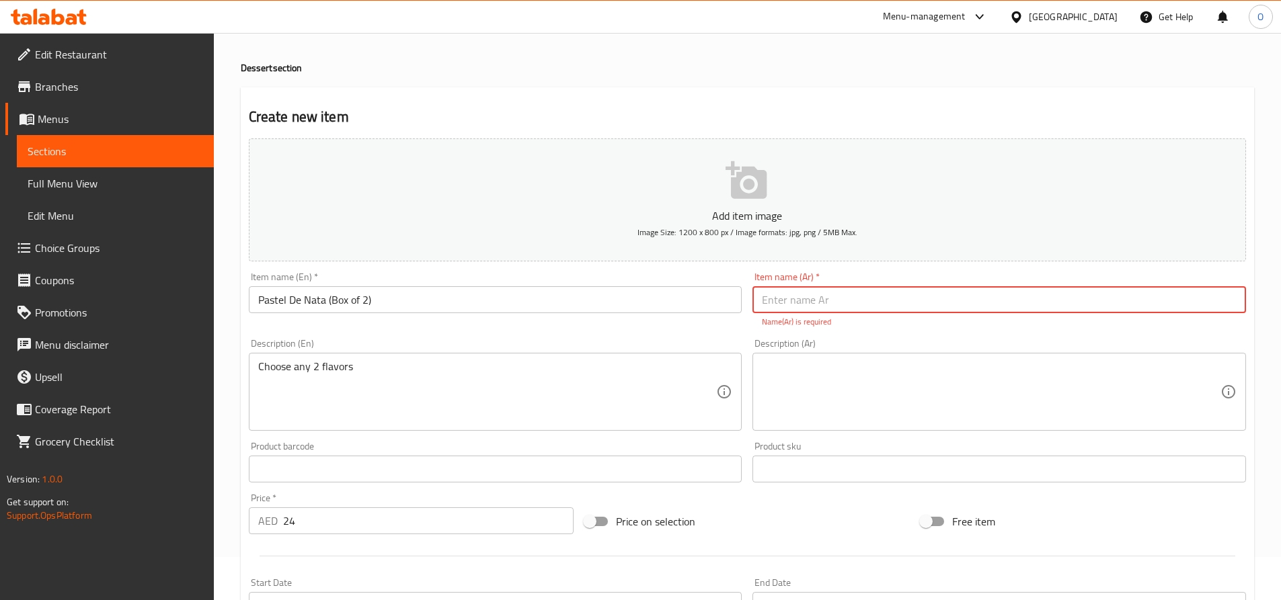
click at [829, 301] on input "text" at bounding box center [998, 299] width 493 height 27
click at [428, 324] on div "Item name (En)   * Pastel De Nata (Box of 2) Item name (En) *" at bounding box center [495, 300] width 504 height 67
click at [832, 305] on input "text" at bounding box center [998, 299] width 493 height 27
type input "a"
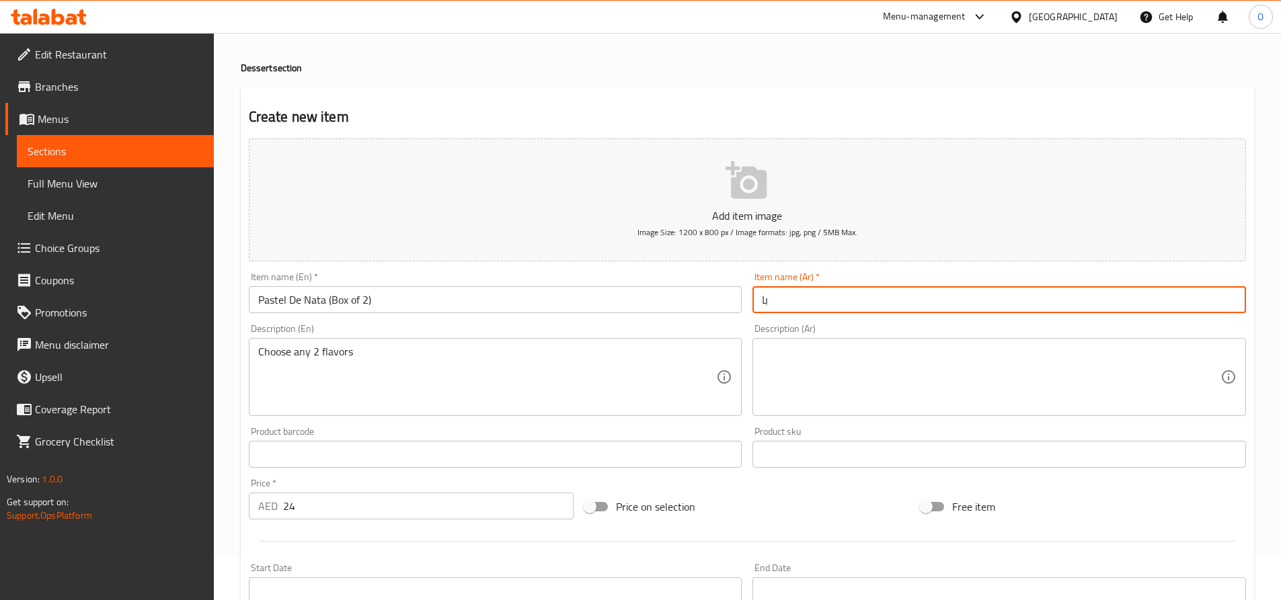
type input "ب"
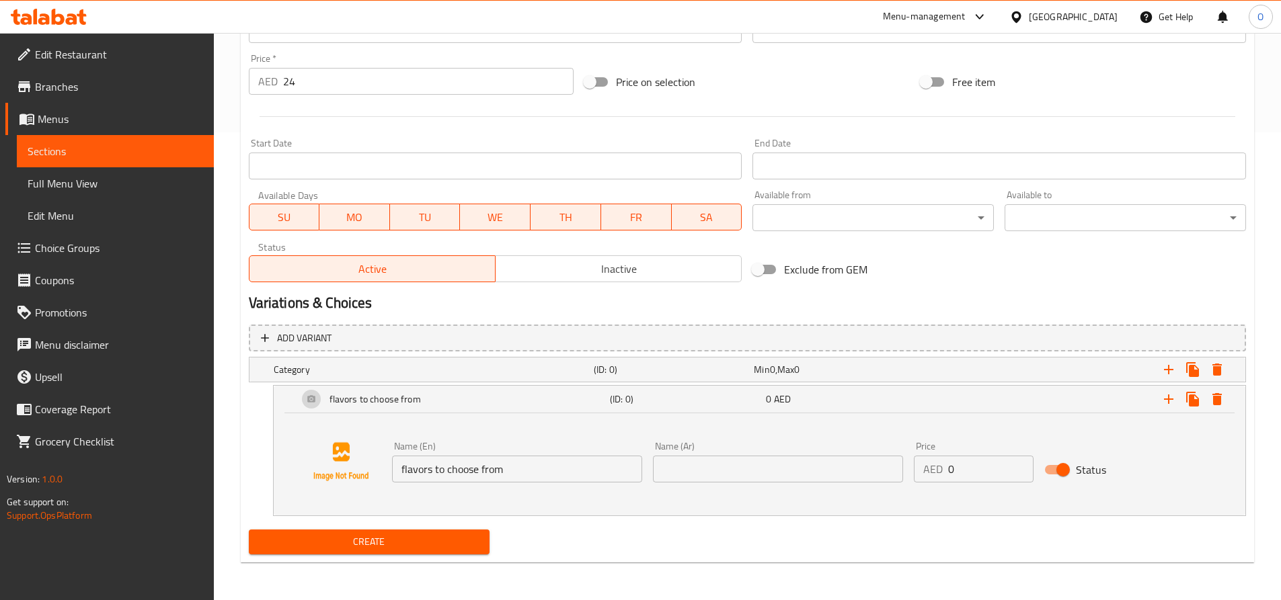
scroll to position [199, 0]
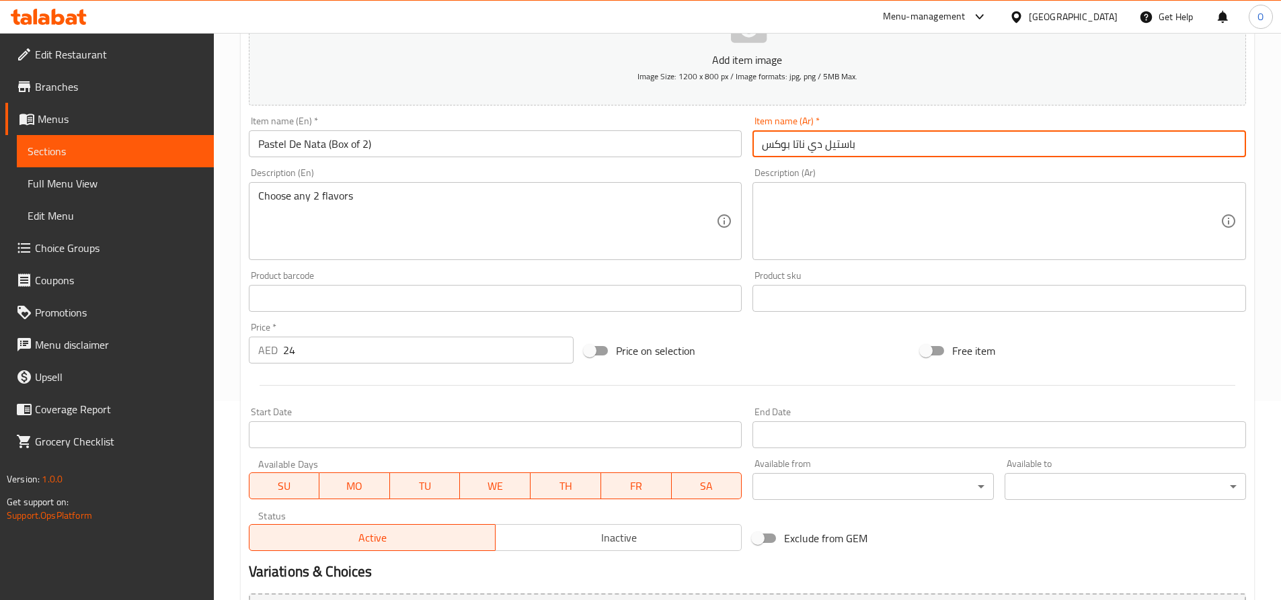
type input "باستيل دي ناتا بوكس"
click at [804, 202] on textarea at bounding box center [991, 222] width 458 height 64
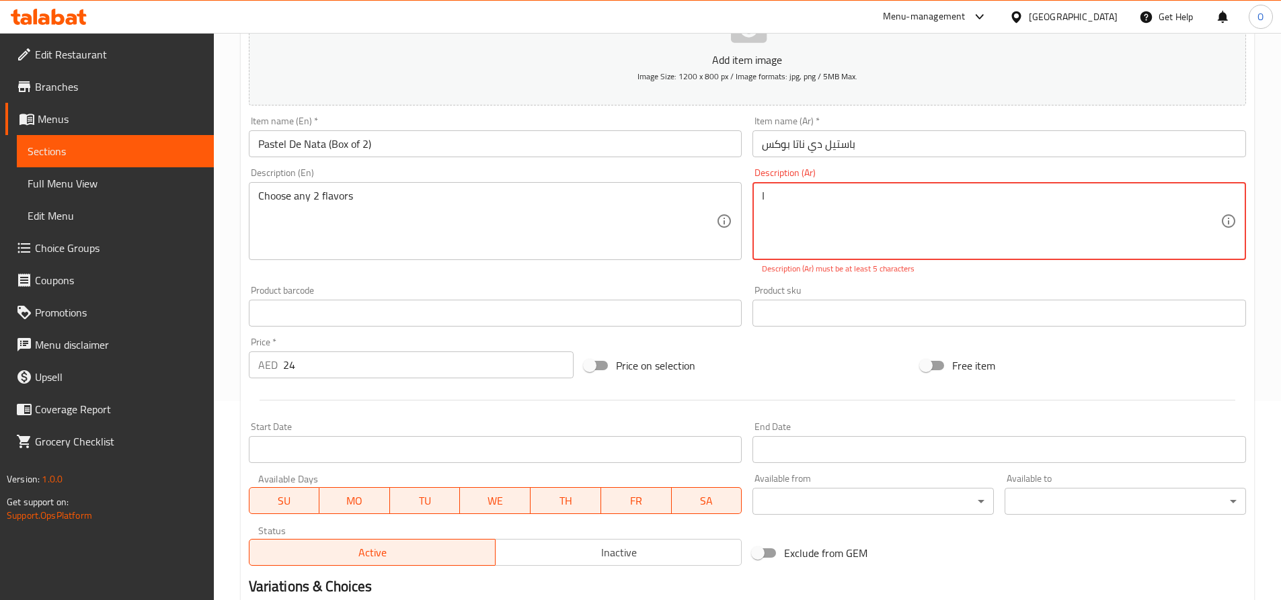
type textarea "ا"
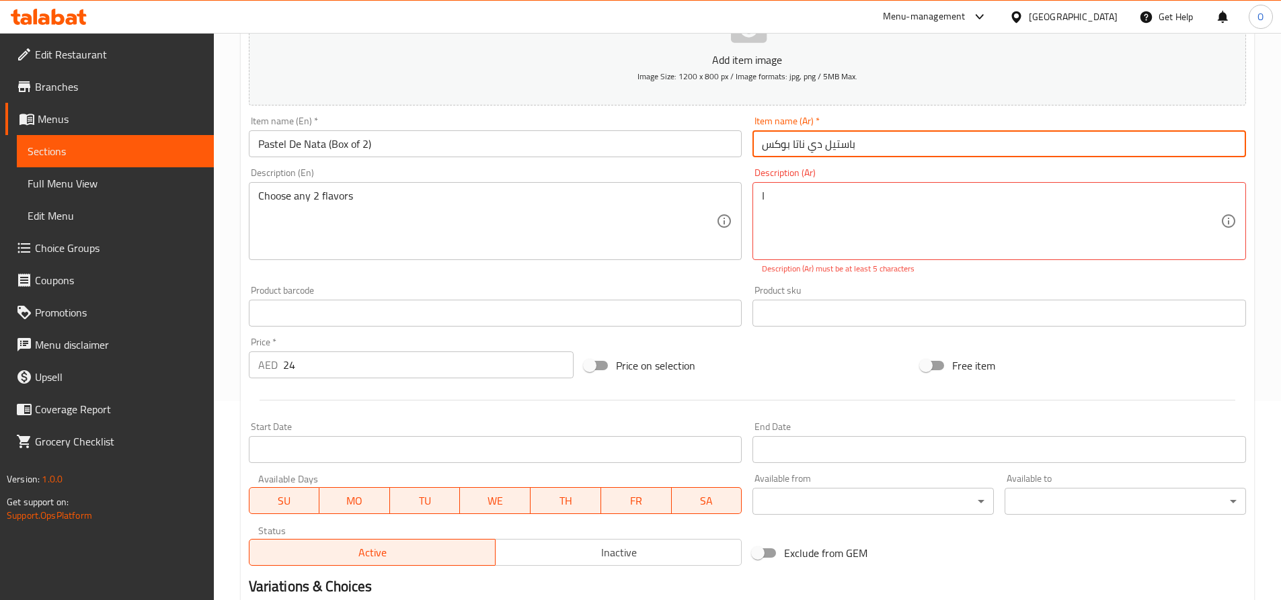
click at [760, 138] on input "باستيل دي ناتا بوكس" at bounding box center [998, 143] width 493 height 27
click at [893, 142] on input "- باستيل دي ناتا بوكس" at bounding box center [998, 143] width 493 height 27
type input "-"
type input "باستيل دي ناتا - بوكس مكون من قطعتين"
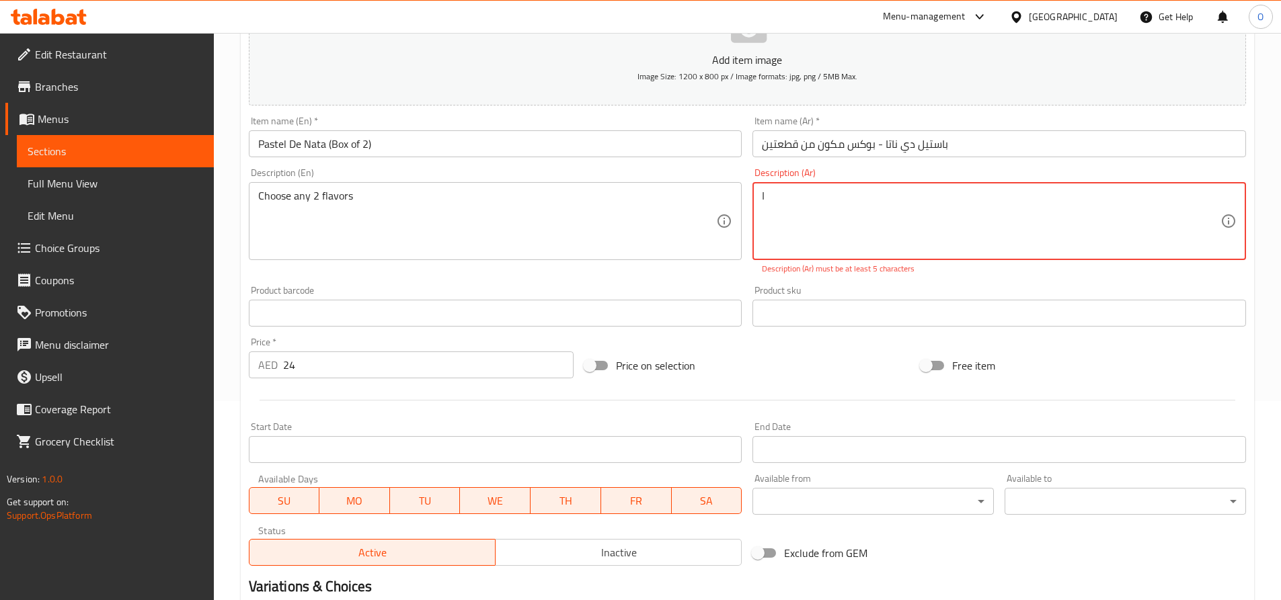
click at [772, 198] on textarea "ا" at bounding box center [991, 222] width 458 height 64
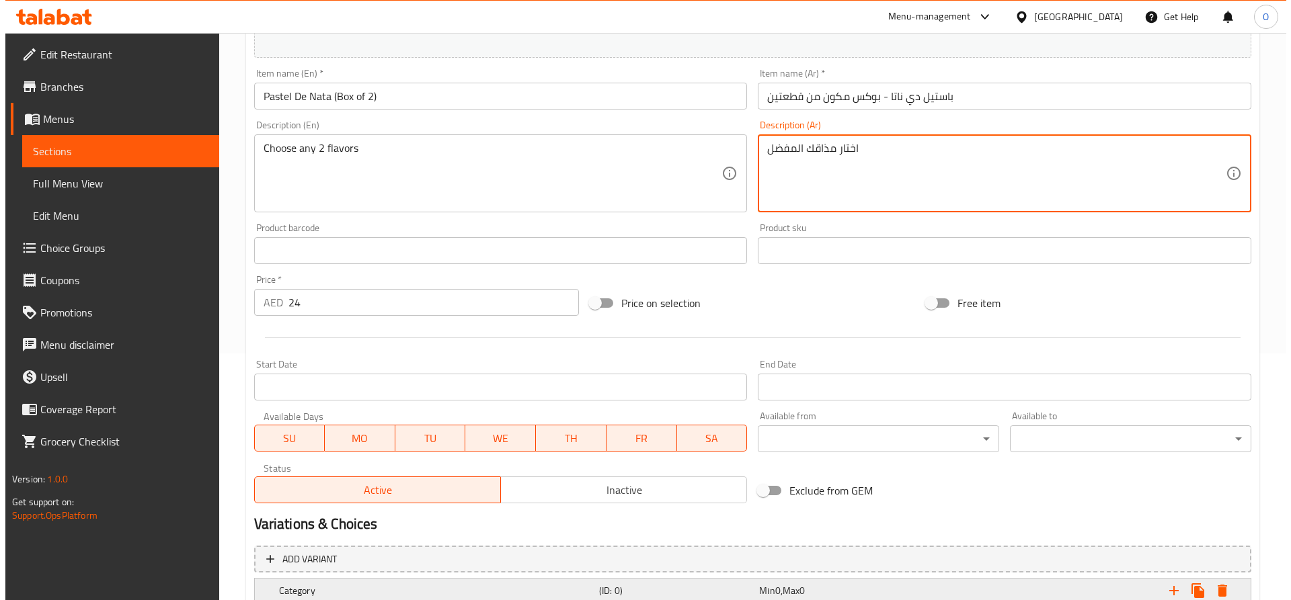
scroll to position [468, 0]
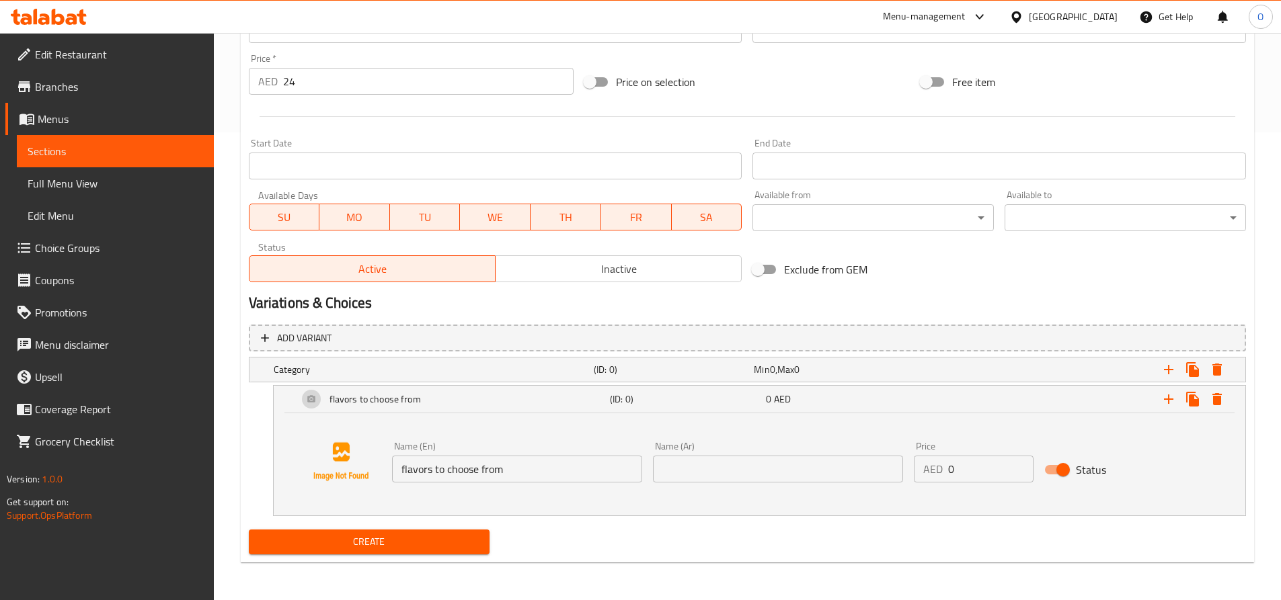
type textarea "اختار مذاقك المفضل"
drag, startPoint x: 690, startPoint y: 470, endPoint x: 698, endPoint y: 468, distance: 8.3
click at [691, 469] on input "text" at bounding box center [778, 469] width 250 height 27
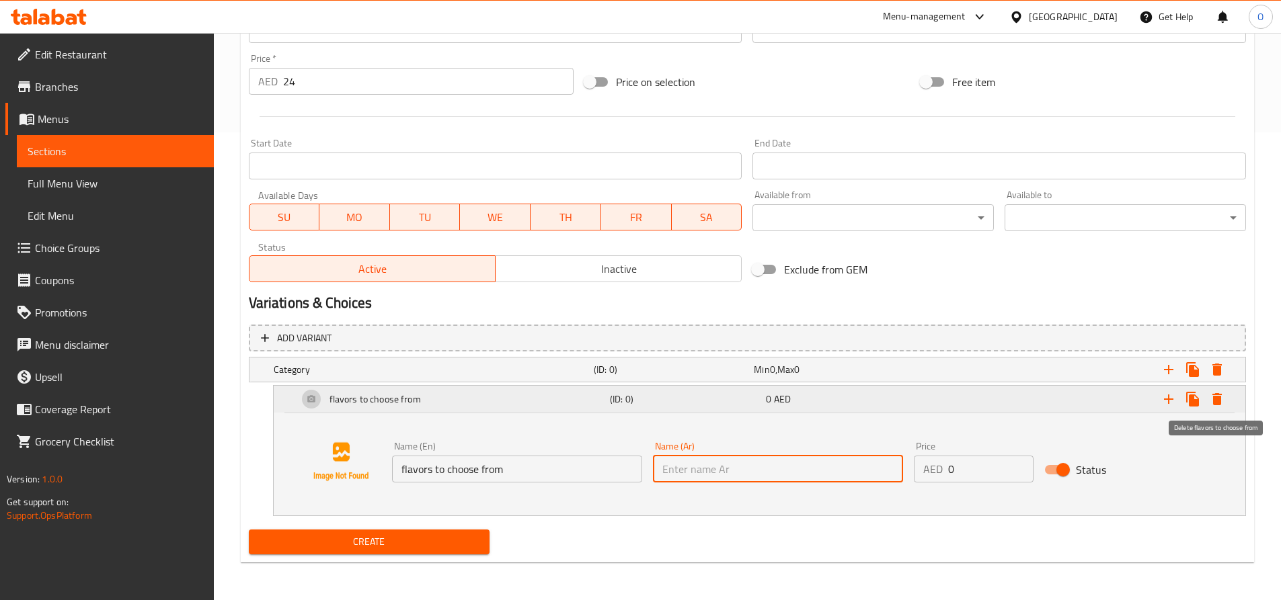
click at [1215, 402] on icon "Expand" at bounding box center [1216, 399] width 9 height 12
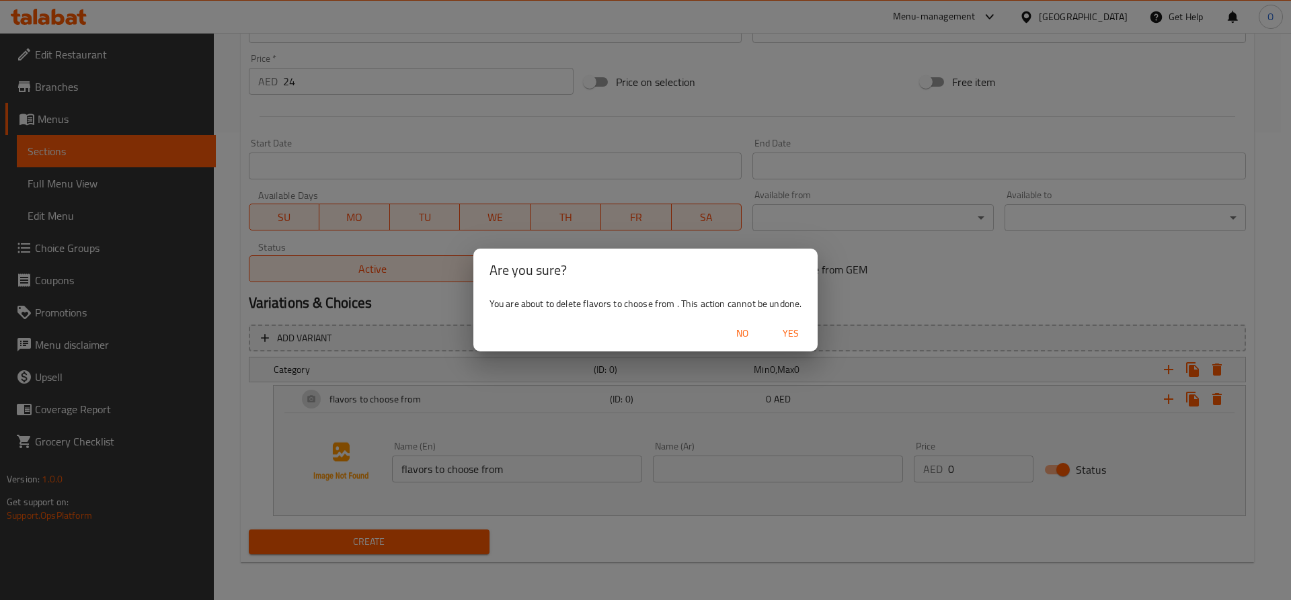
click at [795, 333] on span "Yes" at bounding box center [790, 333] width 32 height 17
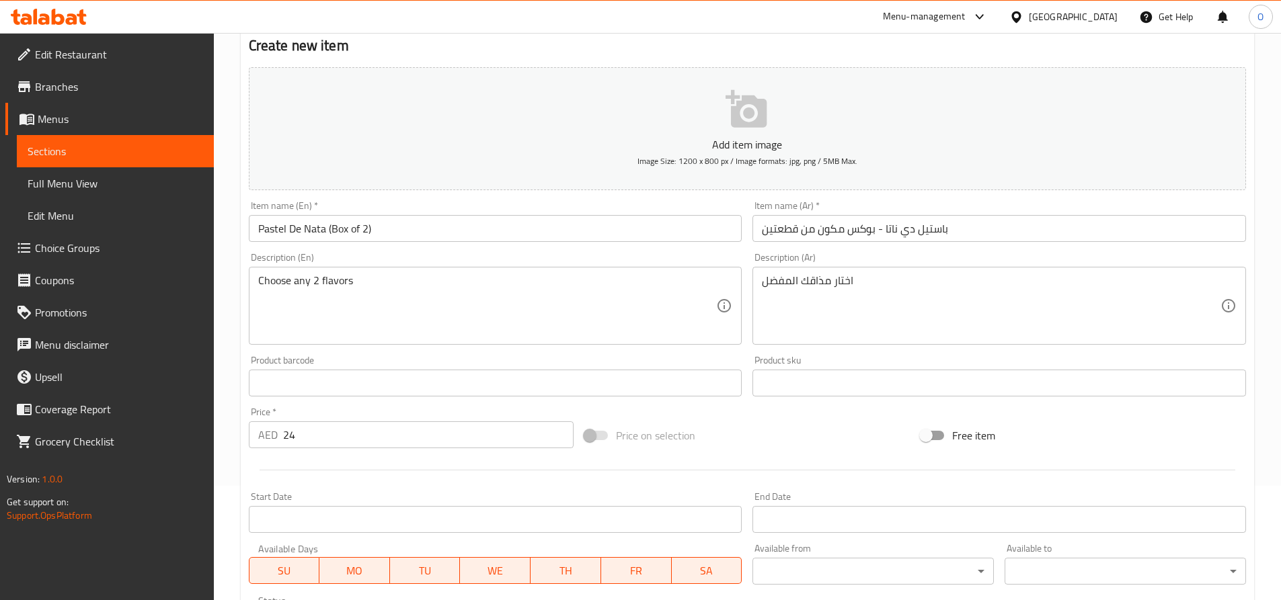
scroll to position [339, 0]
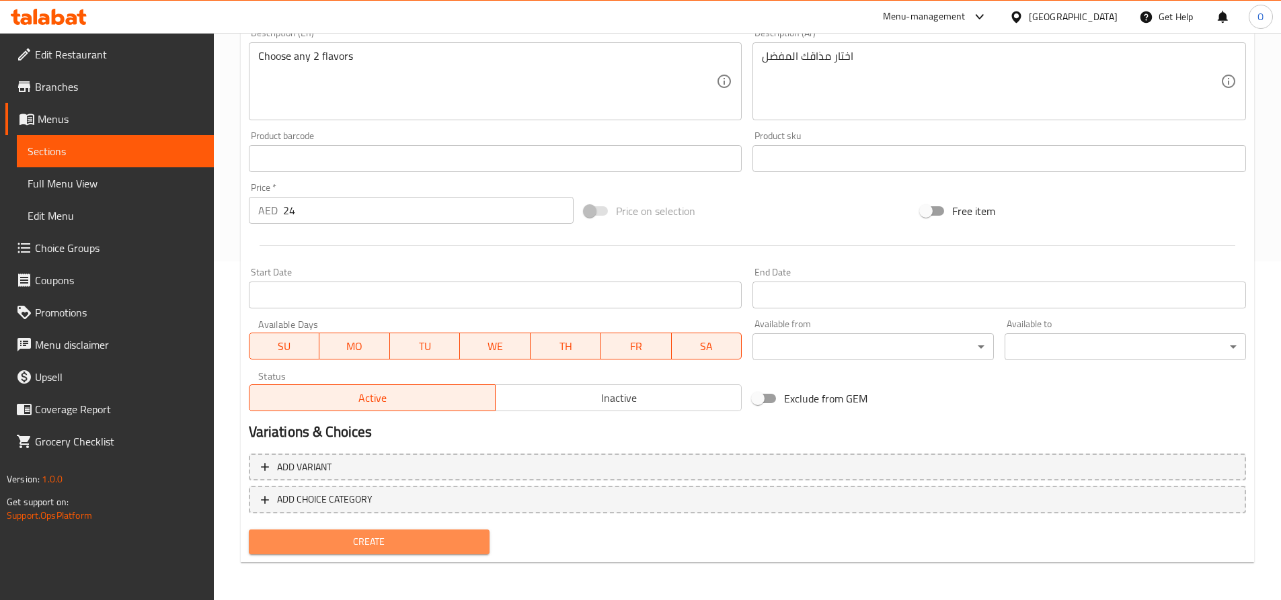
click at [374, 540] on span "Create" at bounding box center [369, 542] width 220 height 17
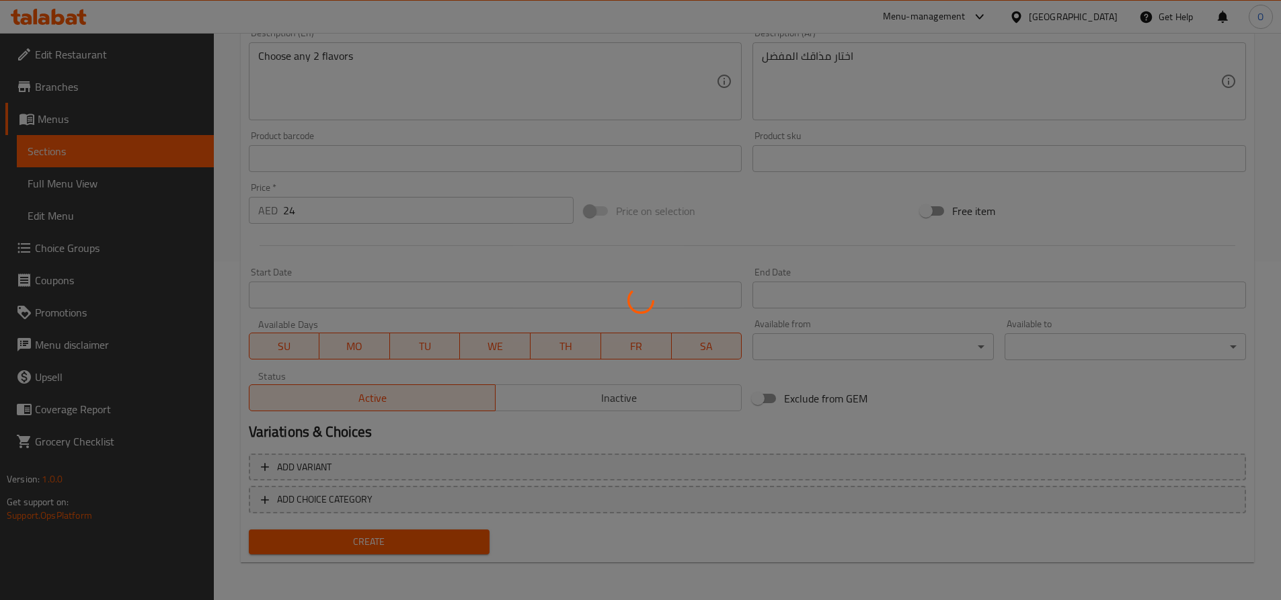
type input "0"
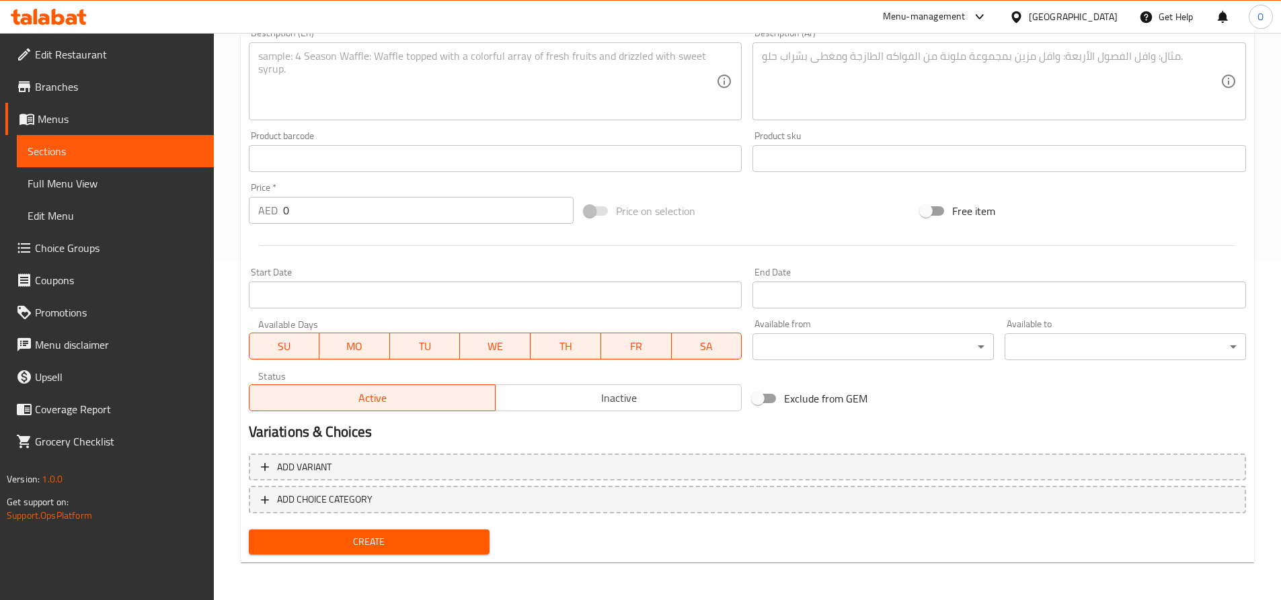
click at [54, 114] on span "Menus" at bounding box center [120, 119] width 165 height 16
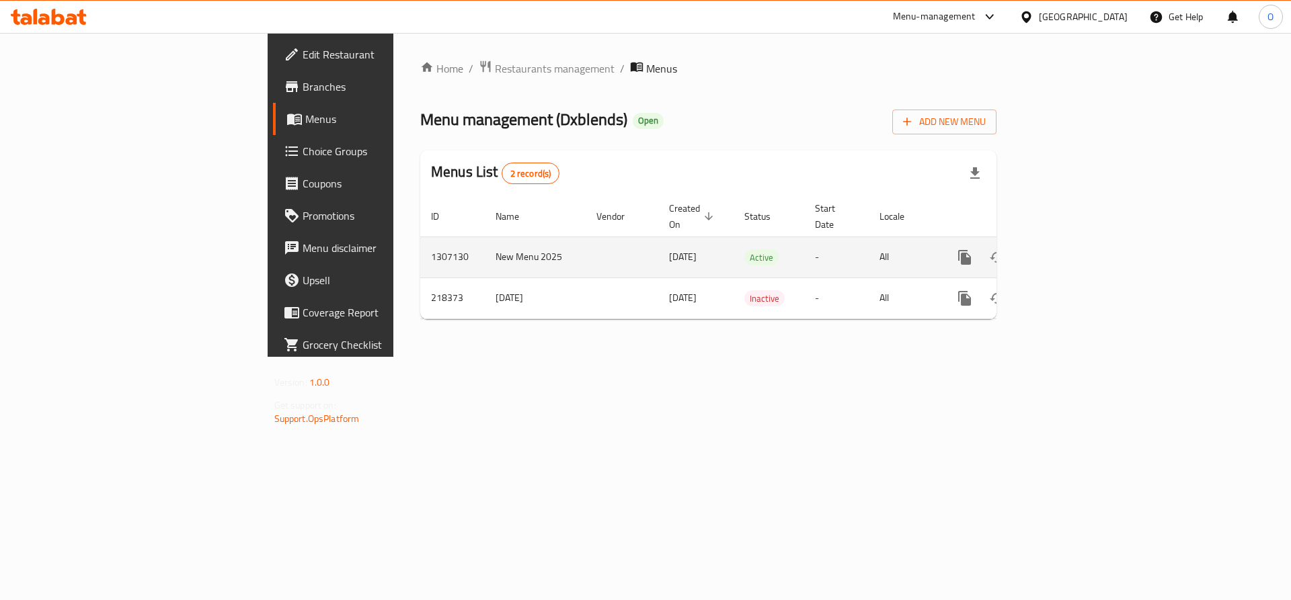
click at [1067, 251] on icon "enhanced table" at bounding box center [1061, 257] width 12 height 12
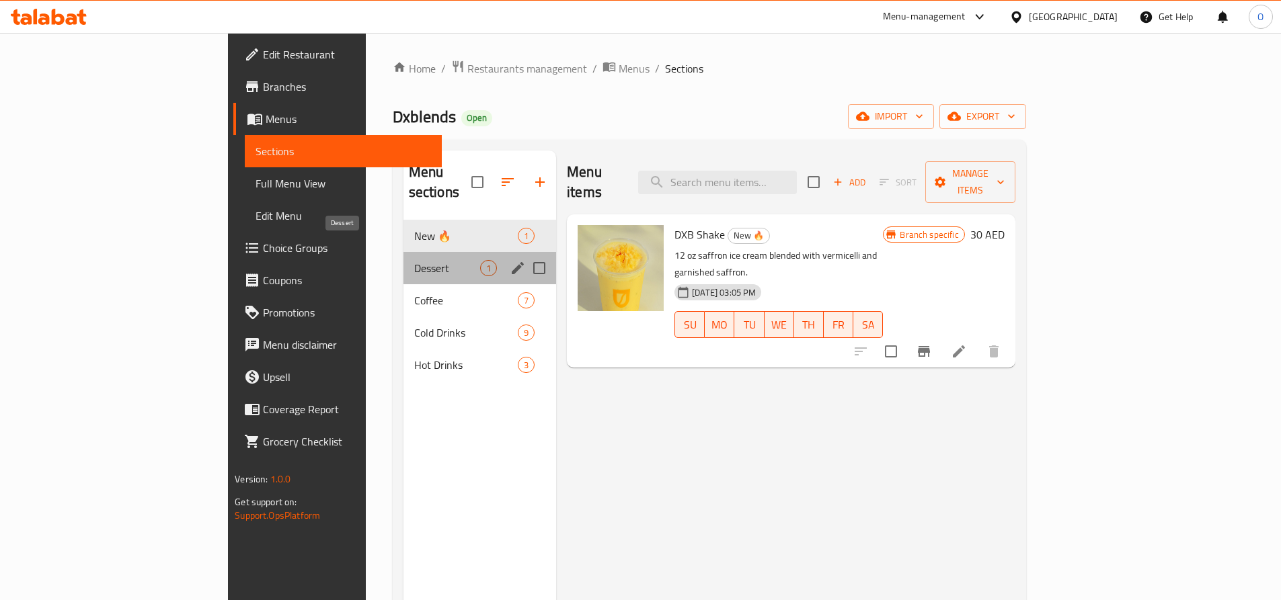
click at [414, 260] on span "Dessert" at bounding box center [447, 268] width 66 height 16
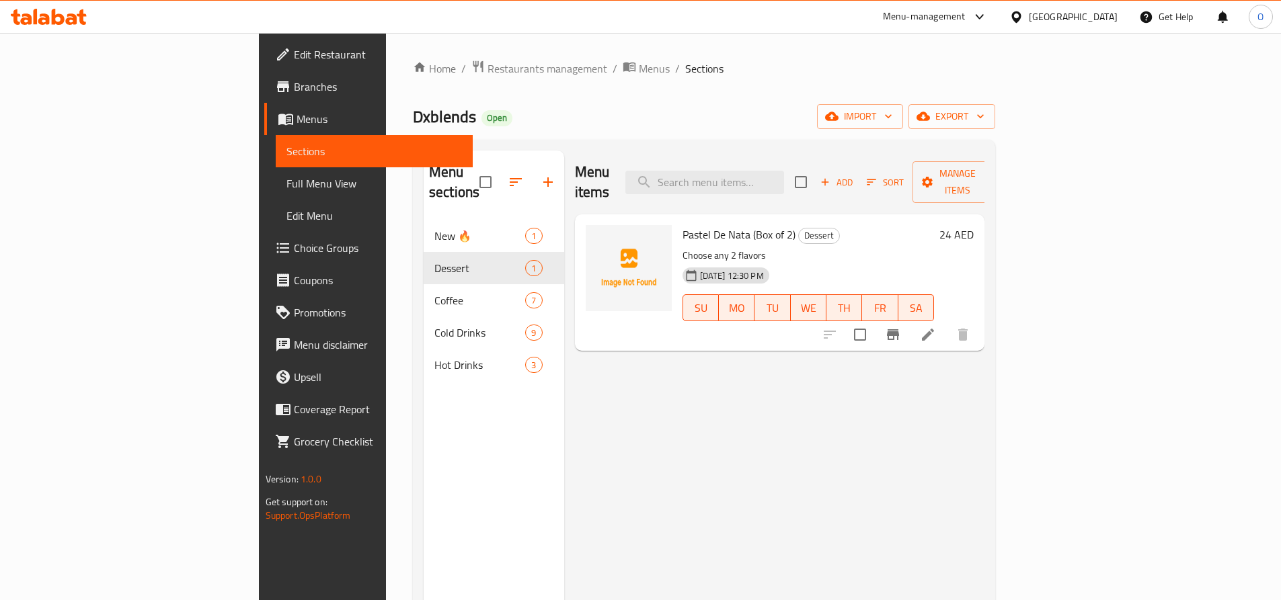
click at [264, 259] on link "Choice Groups" at bounding box center [368, 248] width 208 height 32
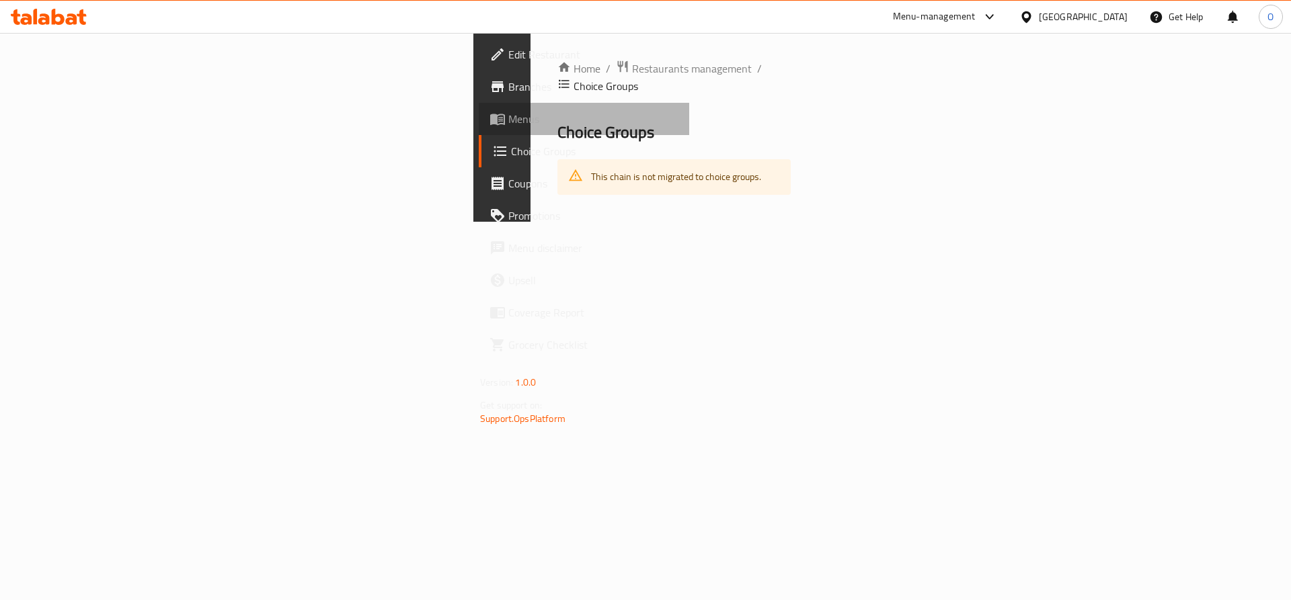
click at [508, 122] on span "Menus" at bounding box center [593, 119] width 170 height 16
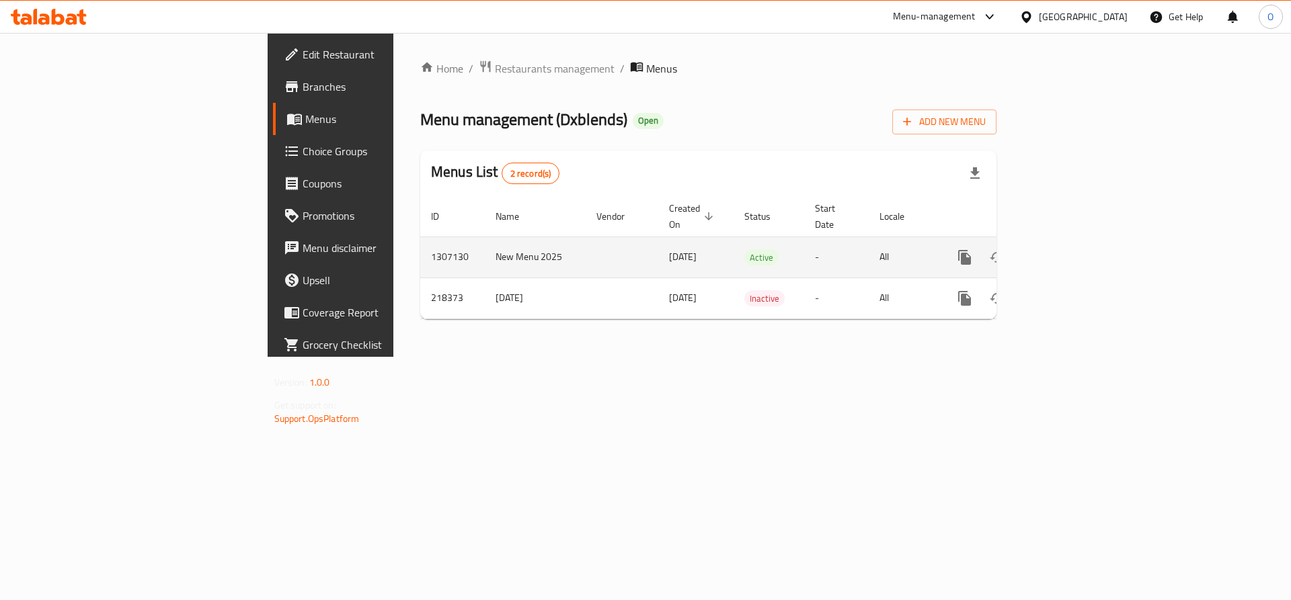
click at [1067, 251] on icon "enhanced table" at bounding box center [1061, 257] width 12 height 12
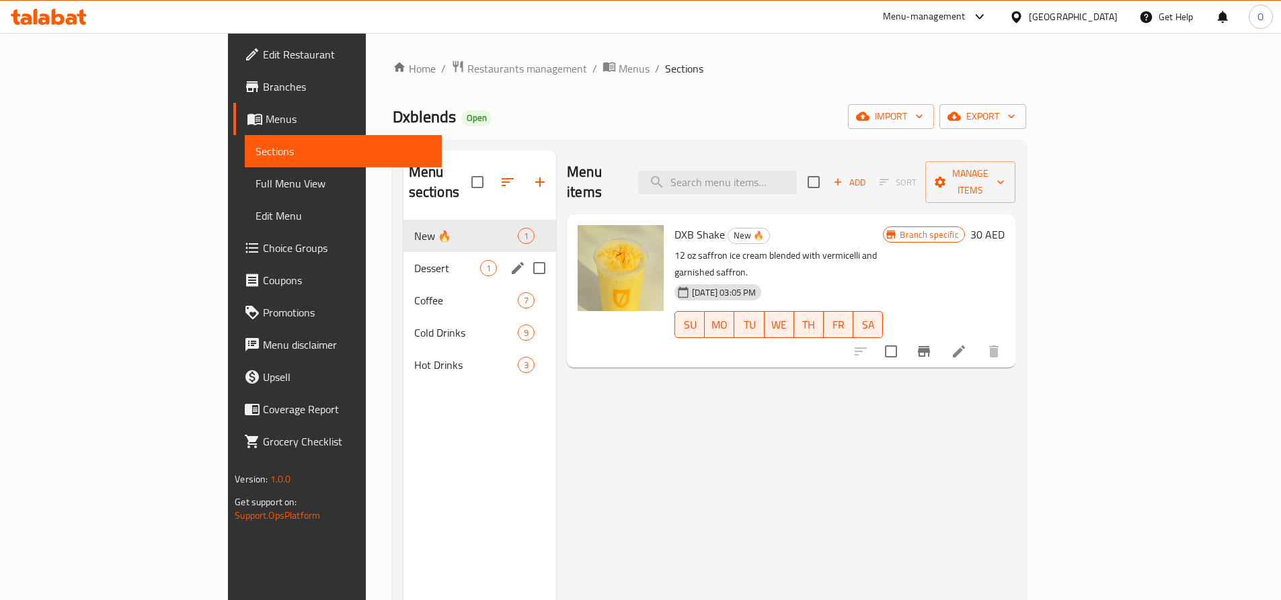
click at [403, 257] on div "Dessert 1" at bounding box center [479, 268] width 153 height 32
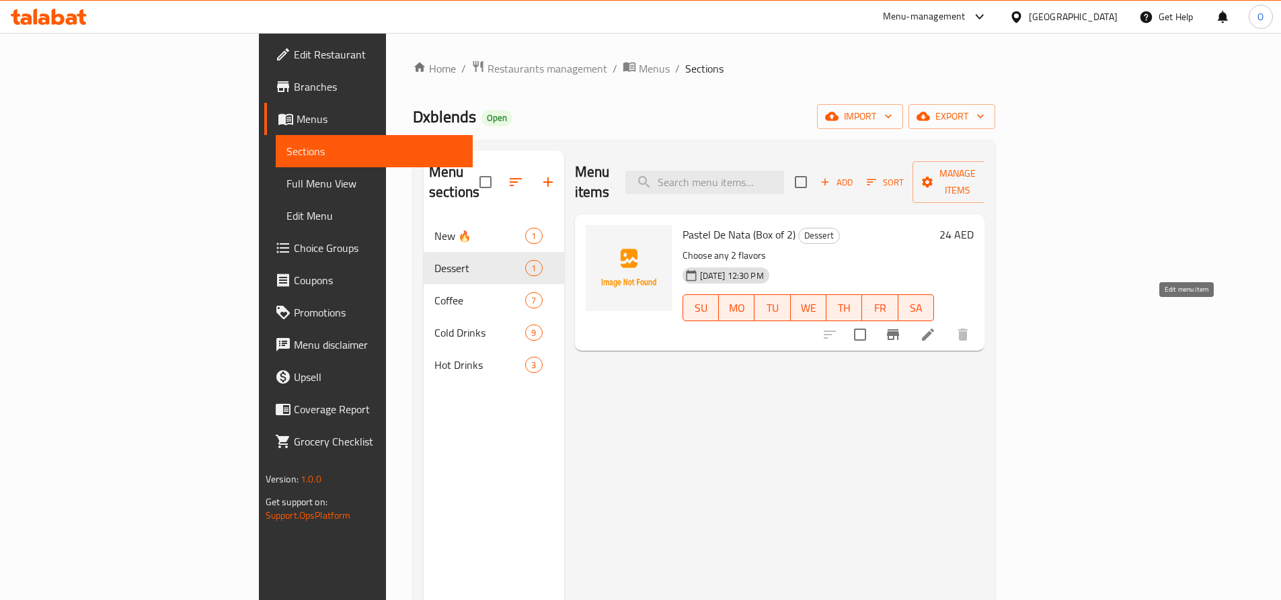
click at [936, 327] on icon at bounding box center [928, 335] width 16 height 16
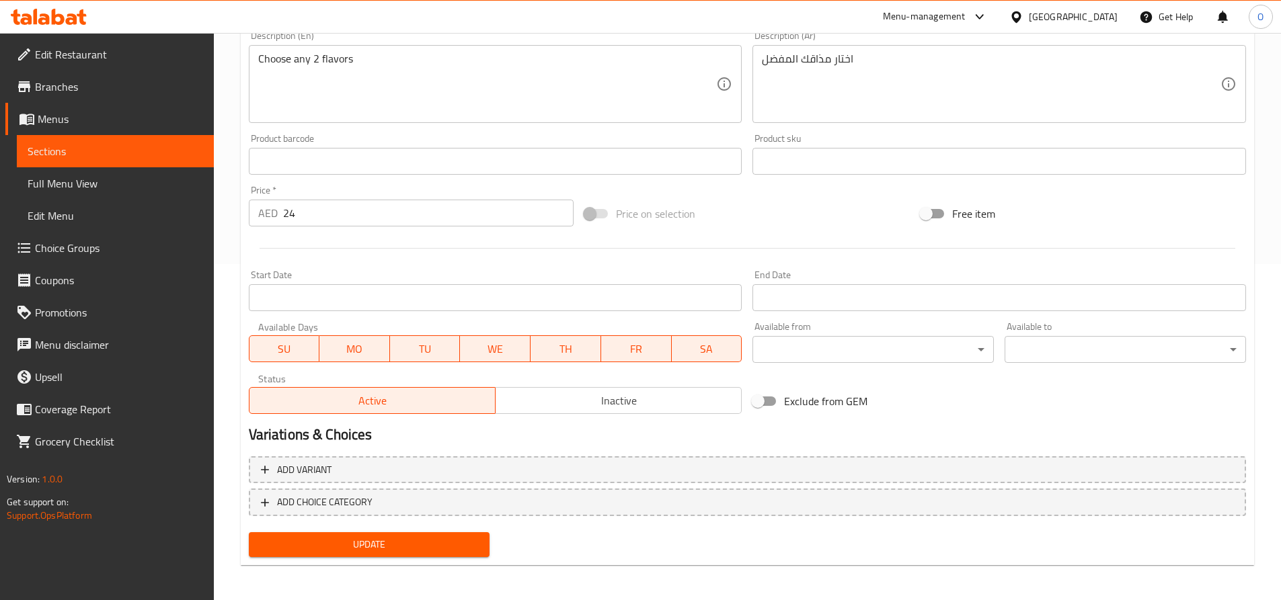
scroll to position [339, 0]
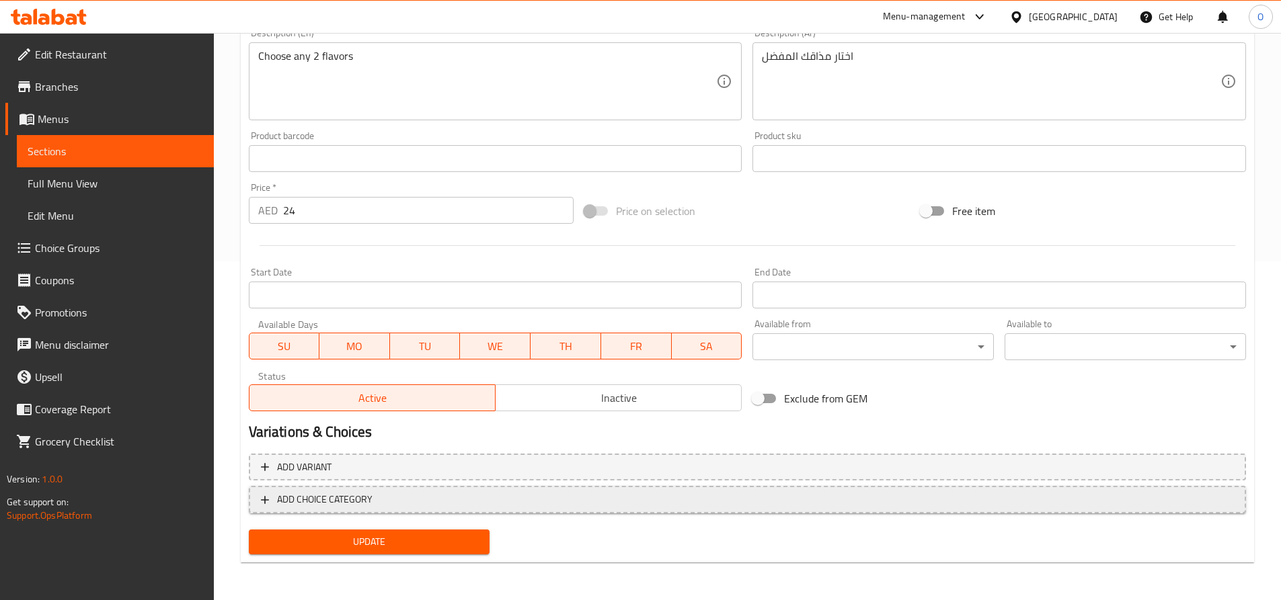
click at [317, 491] on span "ADD CHOICE CATEGORY" at bounding box center [324, 499] width 95 height 17
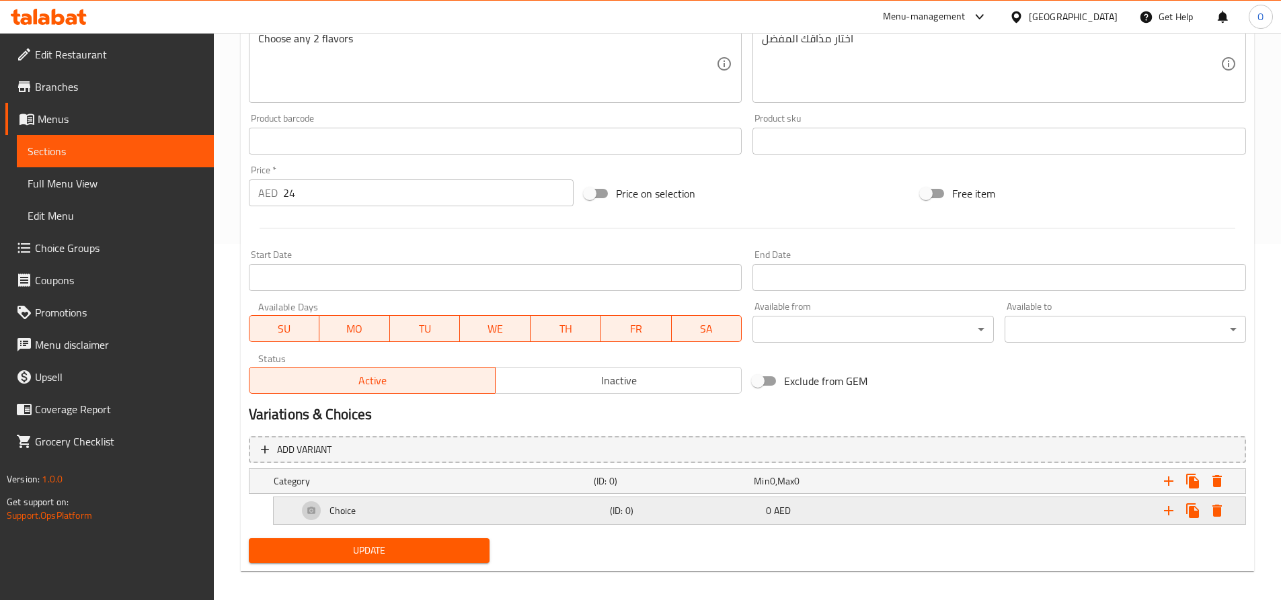
scroll to position [365, 0]
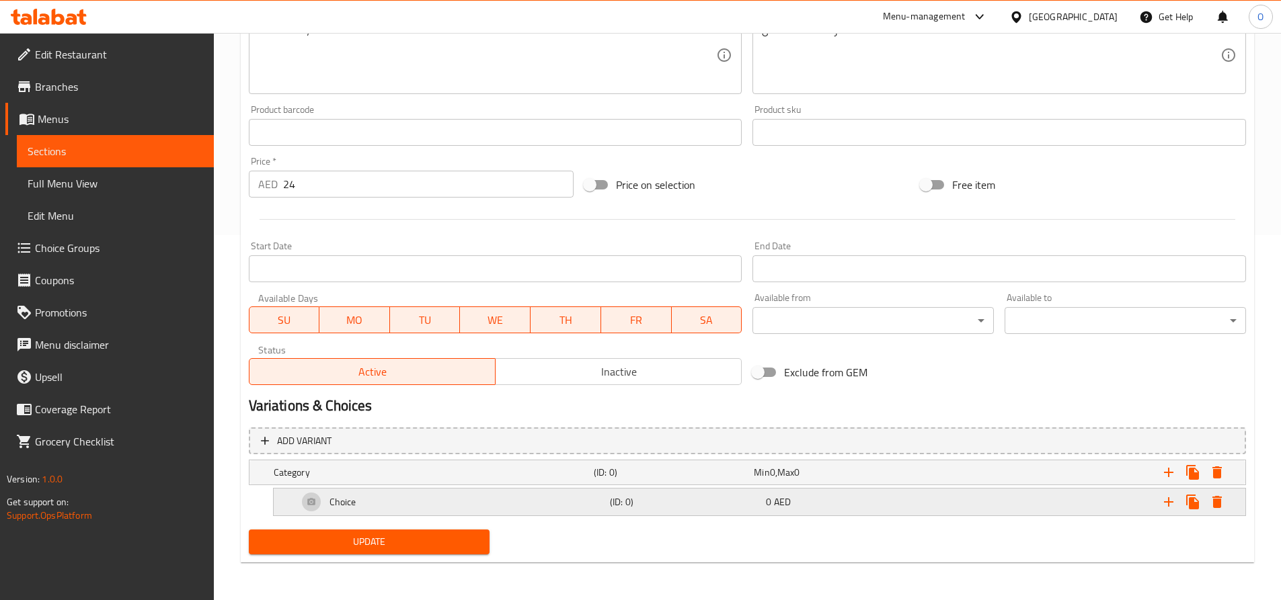
click at [534, 506] on div "Choice" at bounding box center [451, 502] width 312 height 32
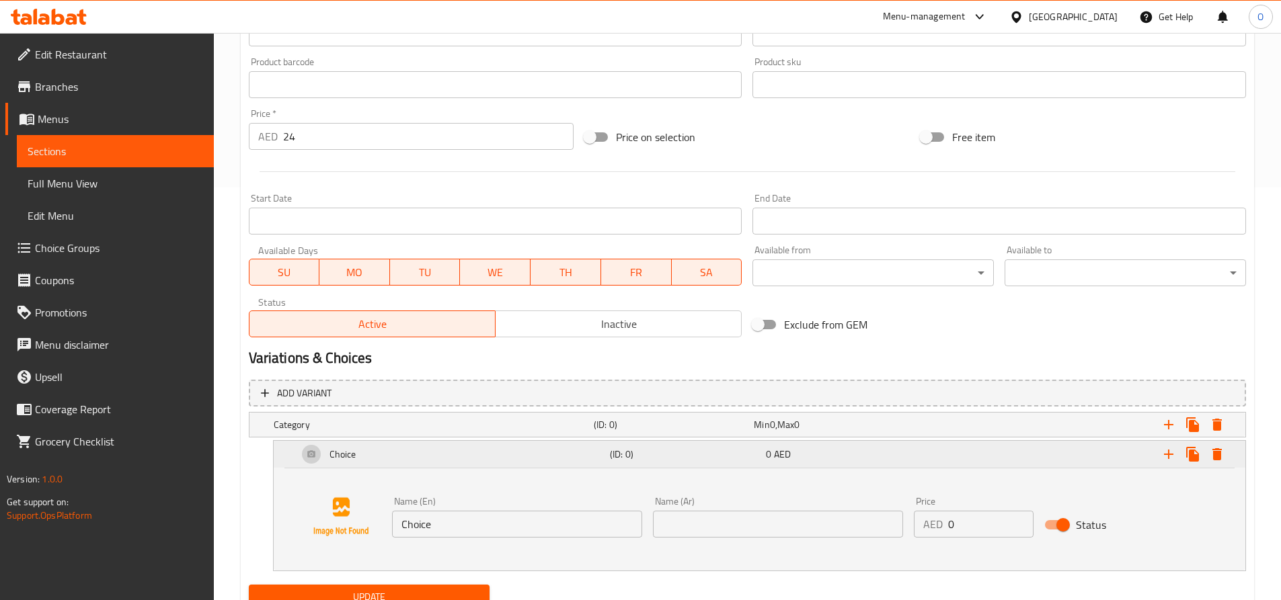
scroll to position [468, 0]
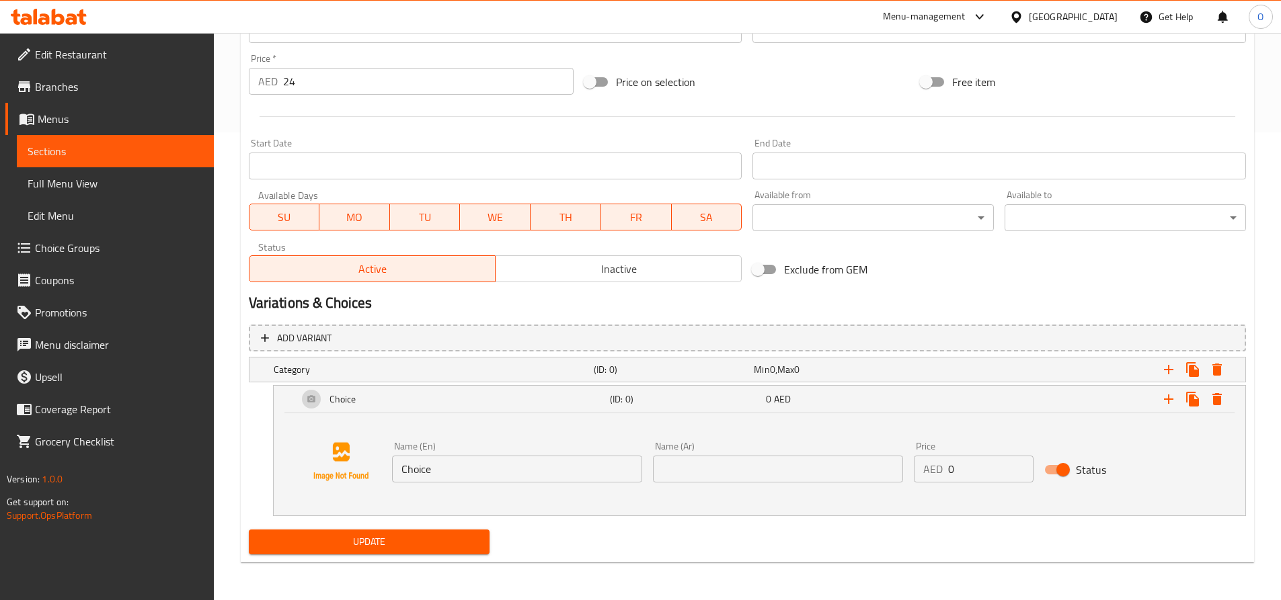
click at [463, 473] on input "Choice" at bounding box center [517, 469] width 250 height 27
click at [453, 473] on input "Choice" at bounding box center [517, 469] width 250 height 27
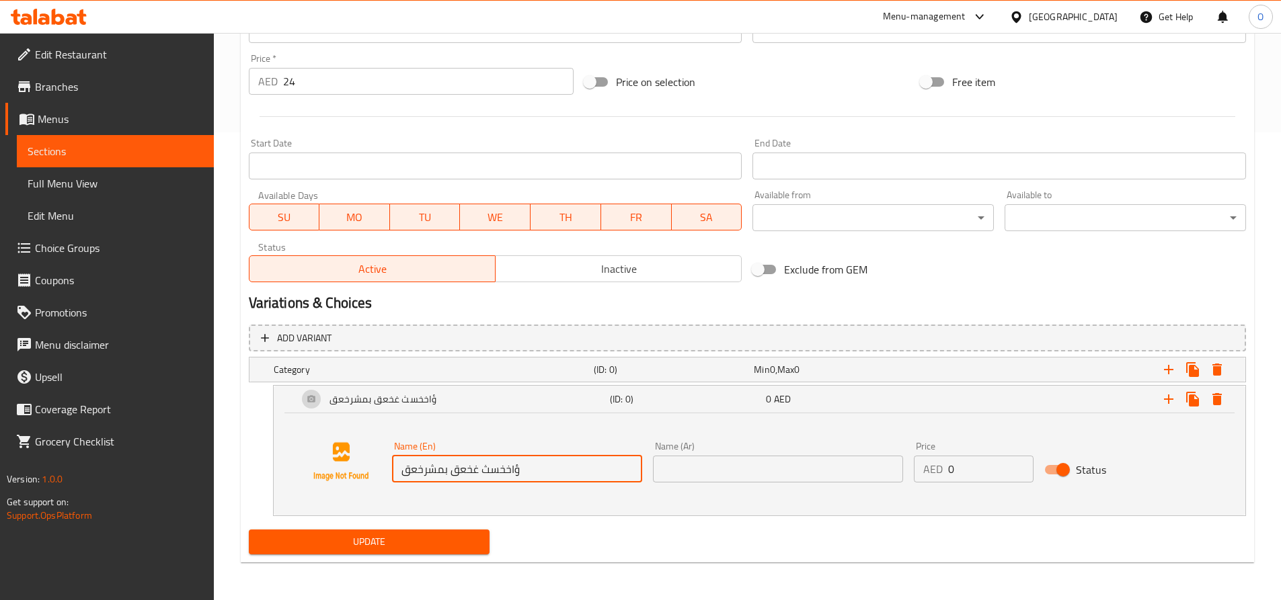
click at [455, 470] on input "ؤاخخسث غخعق بمشرخعق" at bounding box center [517, 469] width 250 height 27
type input "choose your flavor"
click at [778, 471] on input "text" at bounding box center [778, 469] width 250 height 27
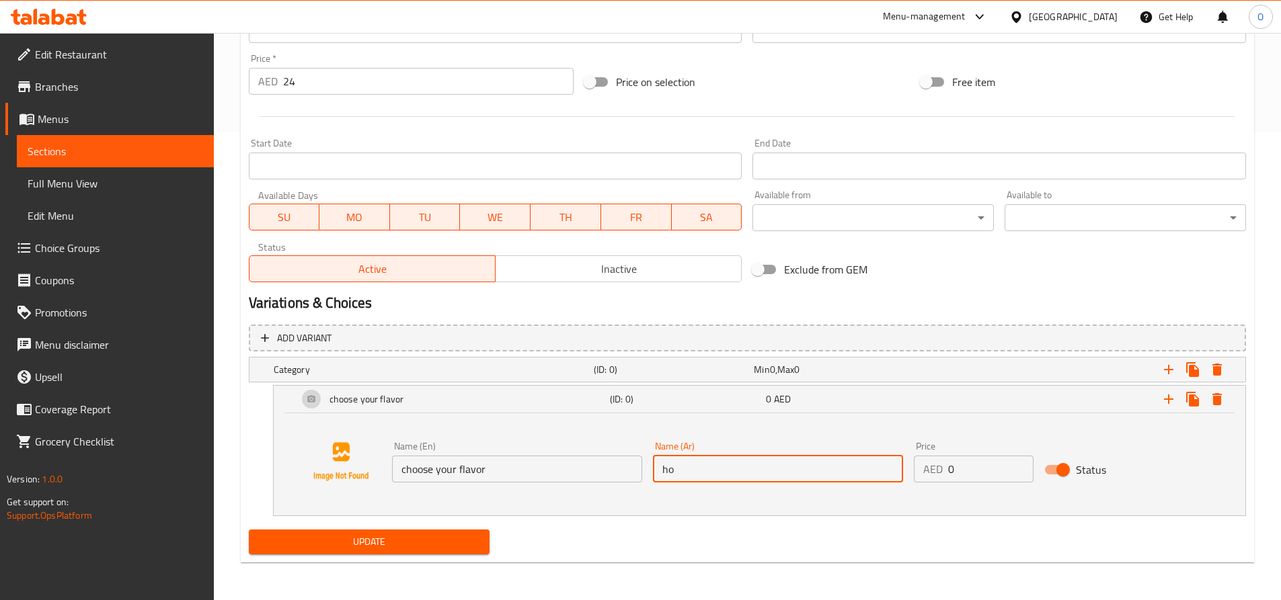
type input "h"
type input "اختار مذاقك"
click at [339, 373] on h5 "Category" at bounding box center [431, 369] width 315 height 13
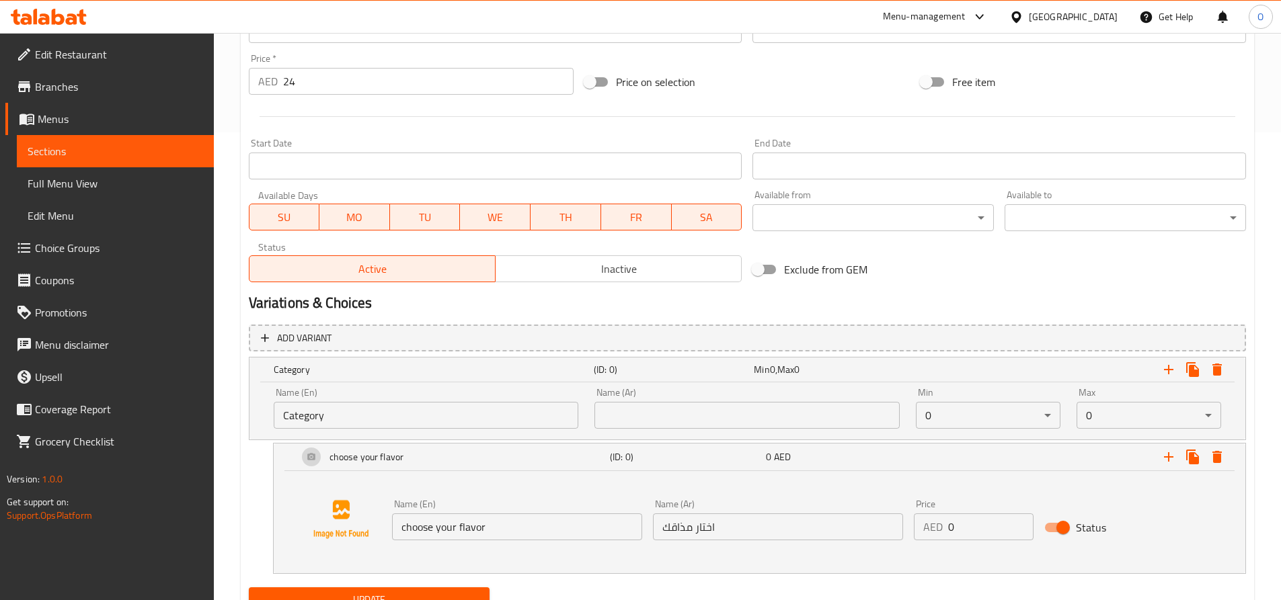
click at [450, 524] on input "choose your flavor" at bounding box center [517, 527] width 250 height 27
click at [309, 414] on input "Category" at bounding box center [426, 415] width 305 height 27
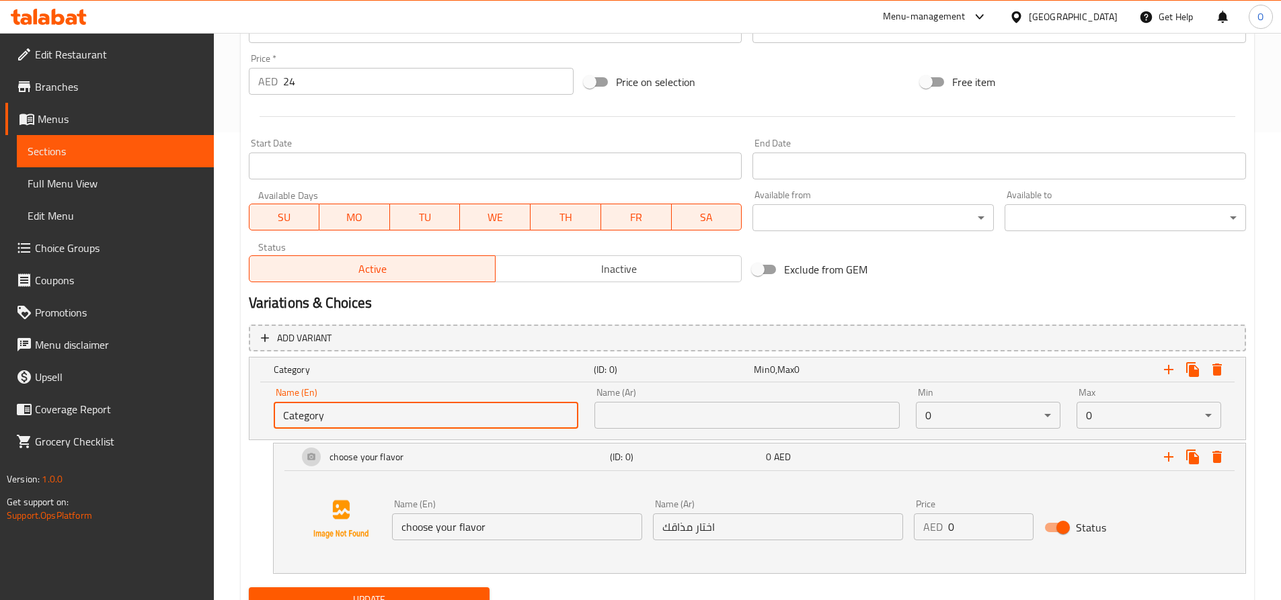
click at [309, 414] on input "Category" at bounding box center [426, 415] width 305 height 27
paste input "choose your flavor"
type input "choose your flavor"
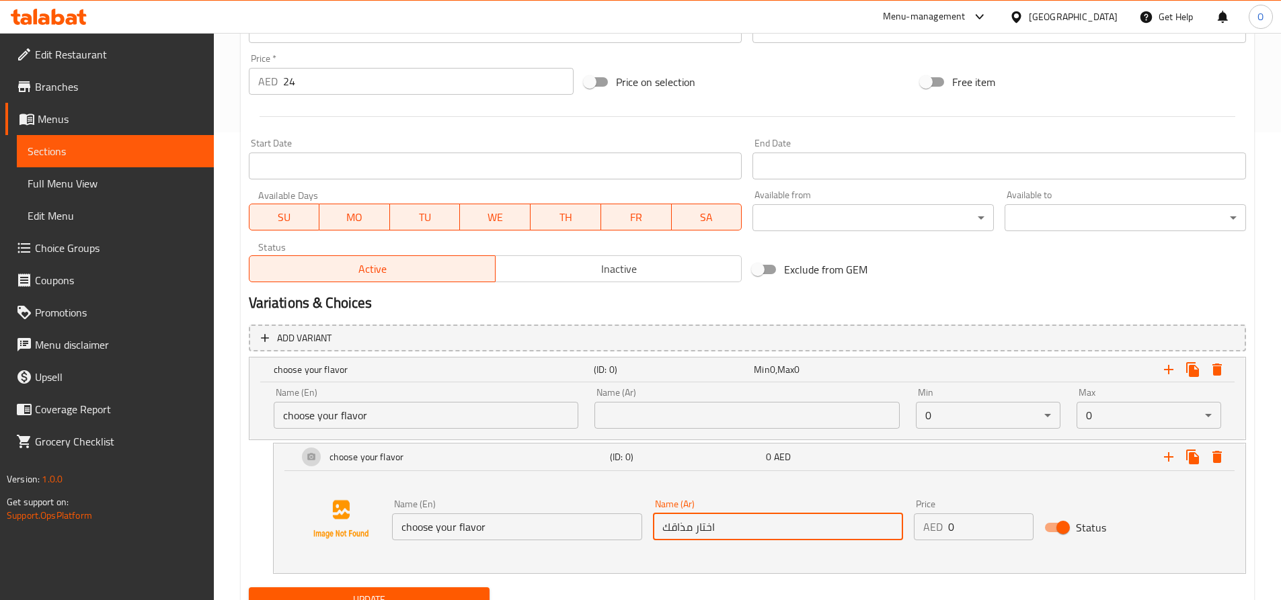
click at [706, 530] on input "اختار مذاقك" at bounding box center [778, 527] width 250 height 27
click at [688, 401] on div "Name (Ar) Name (Ar)" at bounding box center [746, 408] width 305 height 41
click at [685, 407] on input "text" at bounding box center [746, 415] width 305 height 27
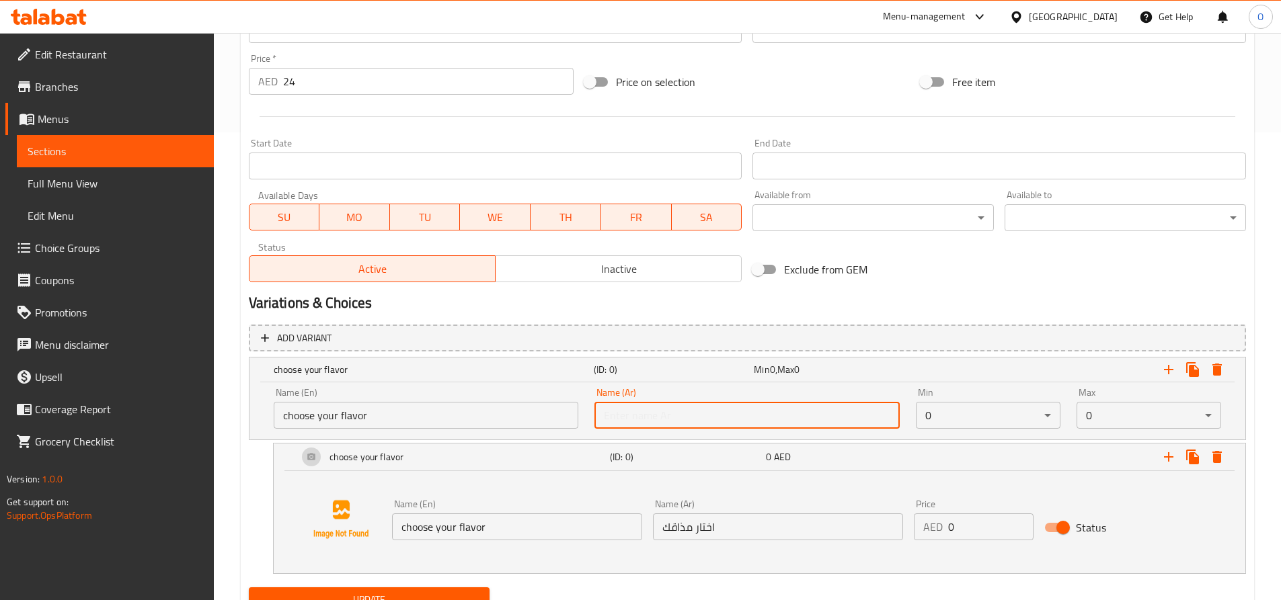
paste input "اختار مذاقك"
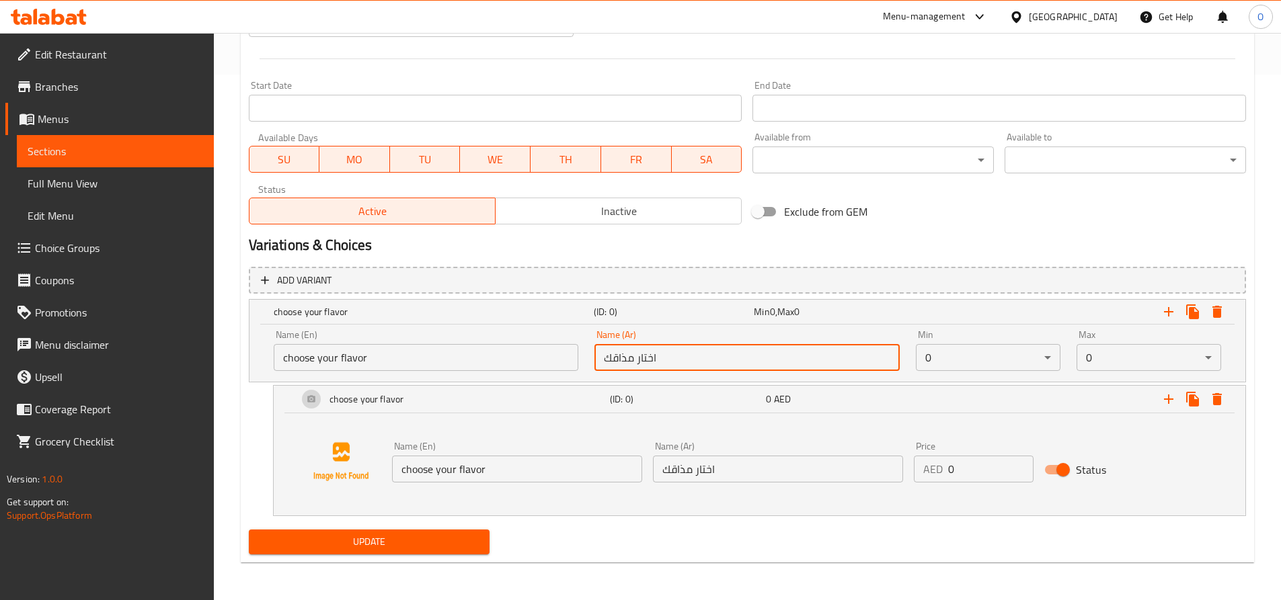
type input "اختار مذاقك"
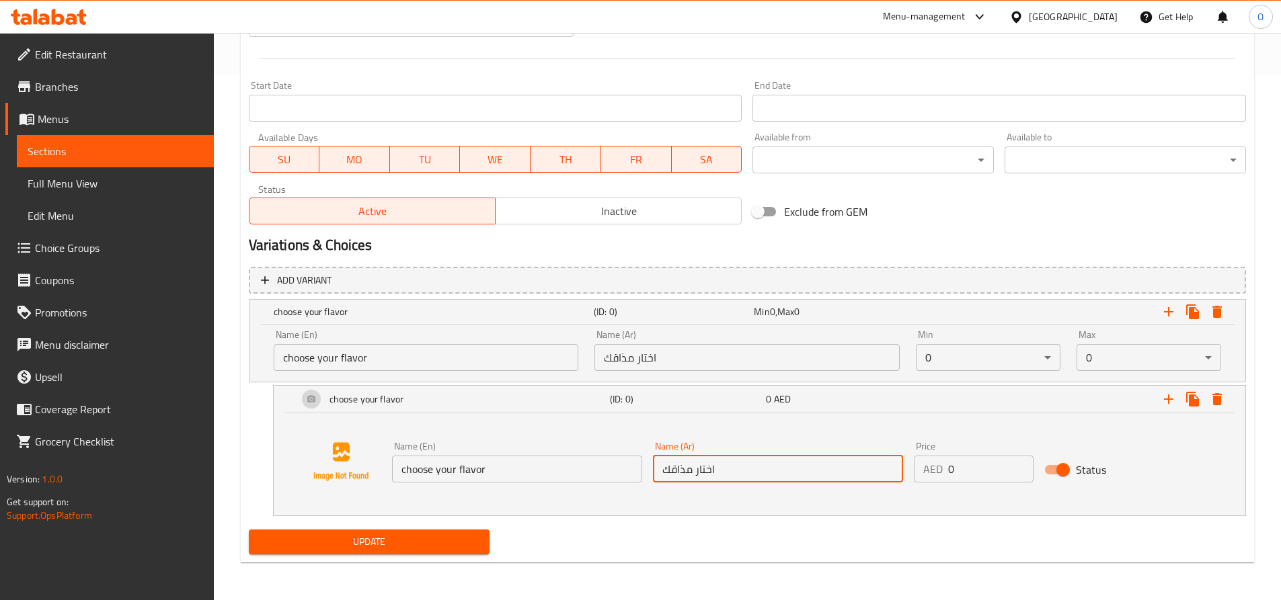
drag, startPoint x: 694, startPoint y: 469, endPoint x: 661, endPoint y: 473, distance: 33.1
click at [661, 473] on input "اختار مذاقك" at bounding box center [778, 469] width 250 height 27
click at [707, 467] on input "اختار مذاقك" at bounding box center [778, 469] width 250 height 27
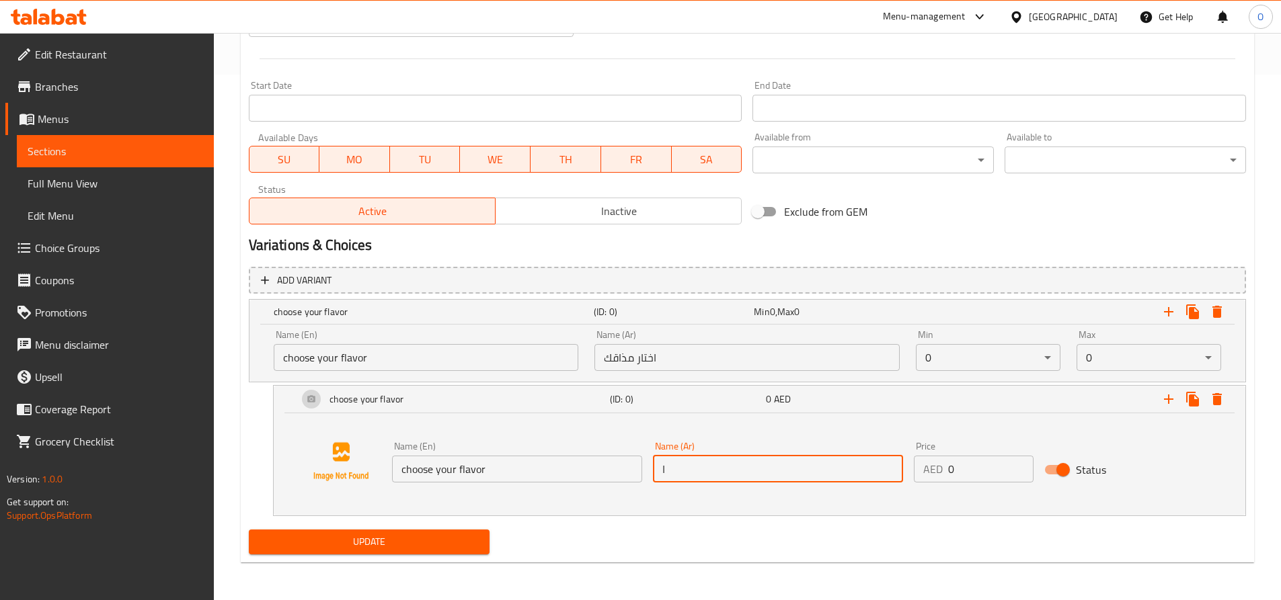
type input "ا"
click at [608, 356] on input "اختار مذاقك" at bounding box center [746, 357] width 305 height 27
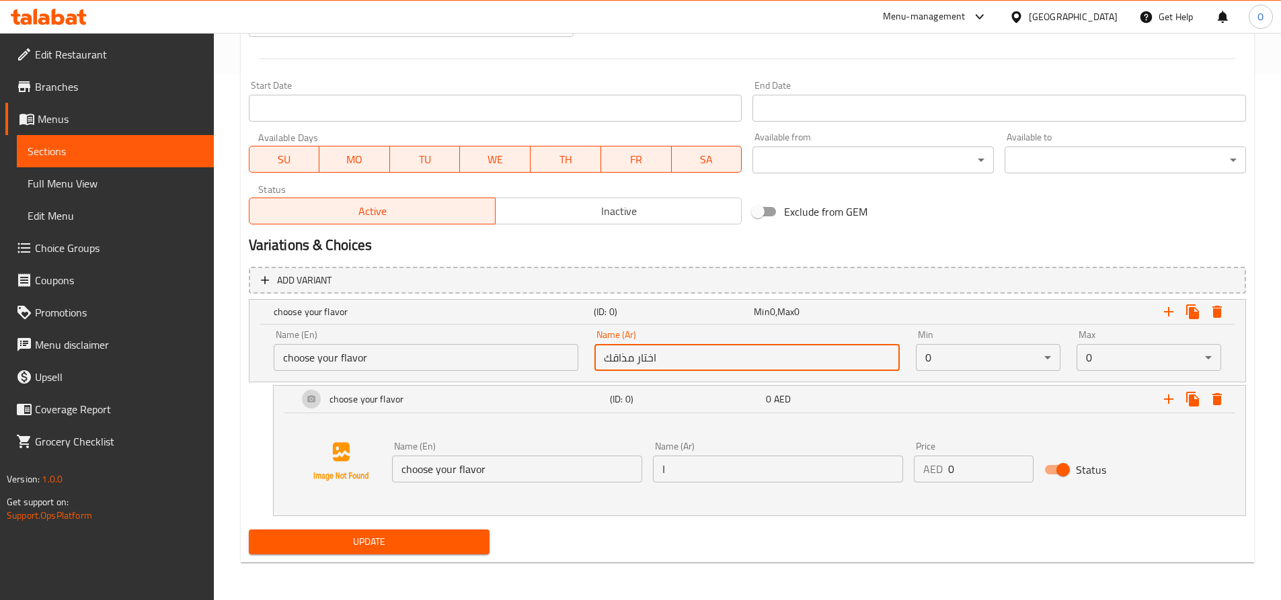
click at [608, 356] on input "اختار مذاقك" at bounding box center [746, 357] width 305 height 27
click at [686, 358] on input "اختار نكهتك المفضلة" at bounding box center [746, 357] width 305 height 27
click at [683, 356] on input "اختار نكهتك المفضلة" at bounding box center [746, 357] width 305 height 27
type input "اختر نكهتك المفضلة"
click at [627, 423] on div "Name (En) choose your flavor Name (En) Name (Ar) ا Name (Ar) Price AED 0 Price …" at bounding box center [759, 462] width 939 height 102
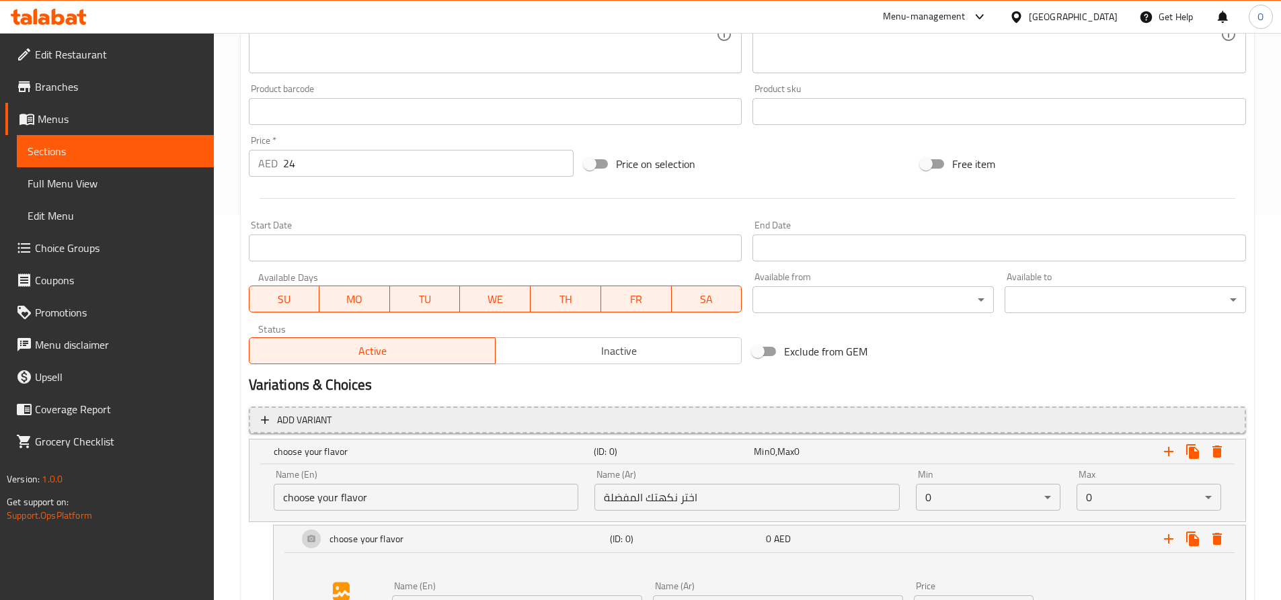
scroll to position [391, 0]
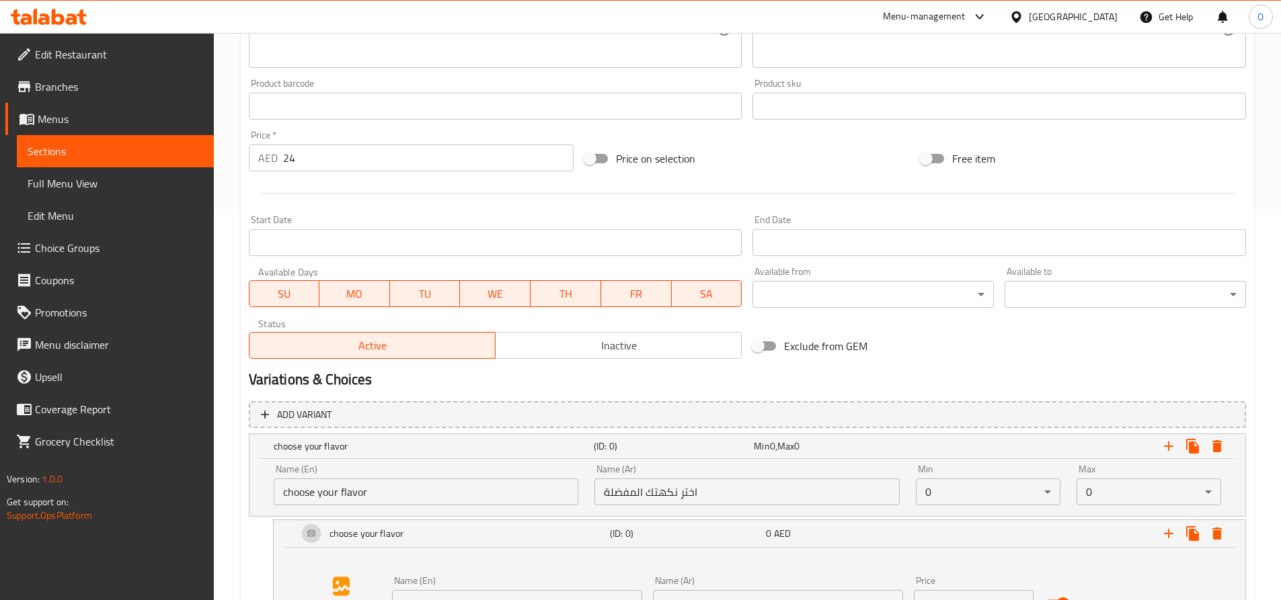
click at [670, 488] on input "اختر نكهتك المفضلة" at bounding box center [746, 492] width 305 height 27
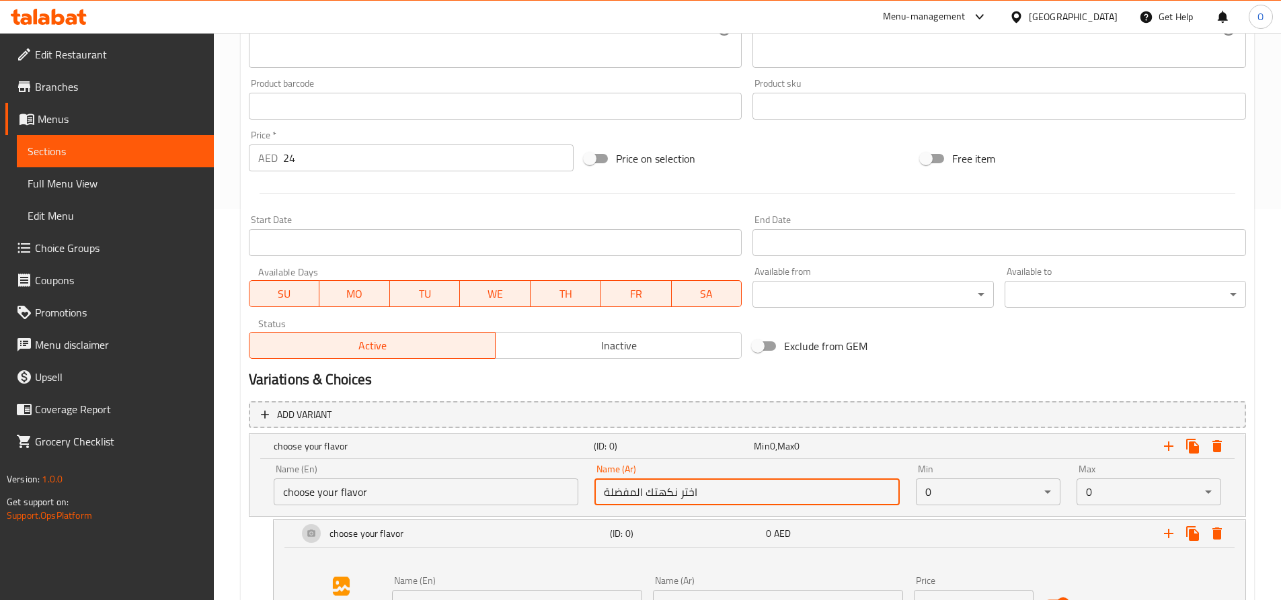
click at [670, 488] on input "اختر نكهتك المفضلة" at bounding box center [746, 492] width 305 height 27
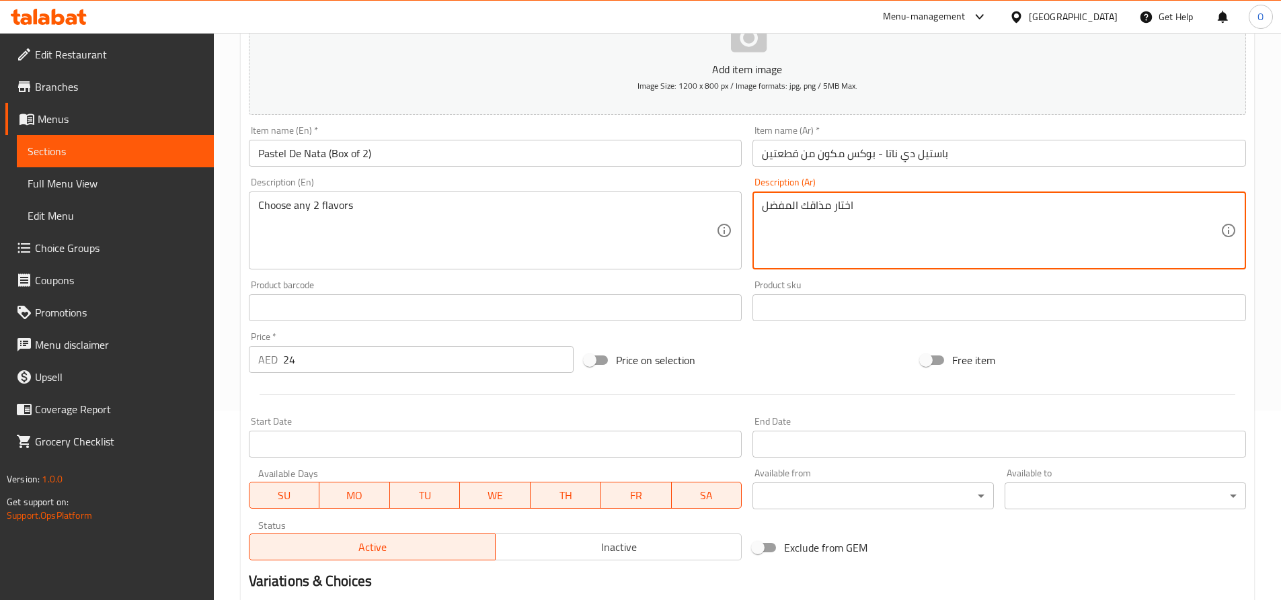
click at [810, 206] on textarea "اختار مذاقك المفضل" at bounding box center [991, 231] width 458 height 64
paste textarea "نكهتك المفضلة"
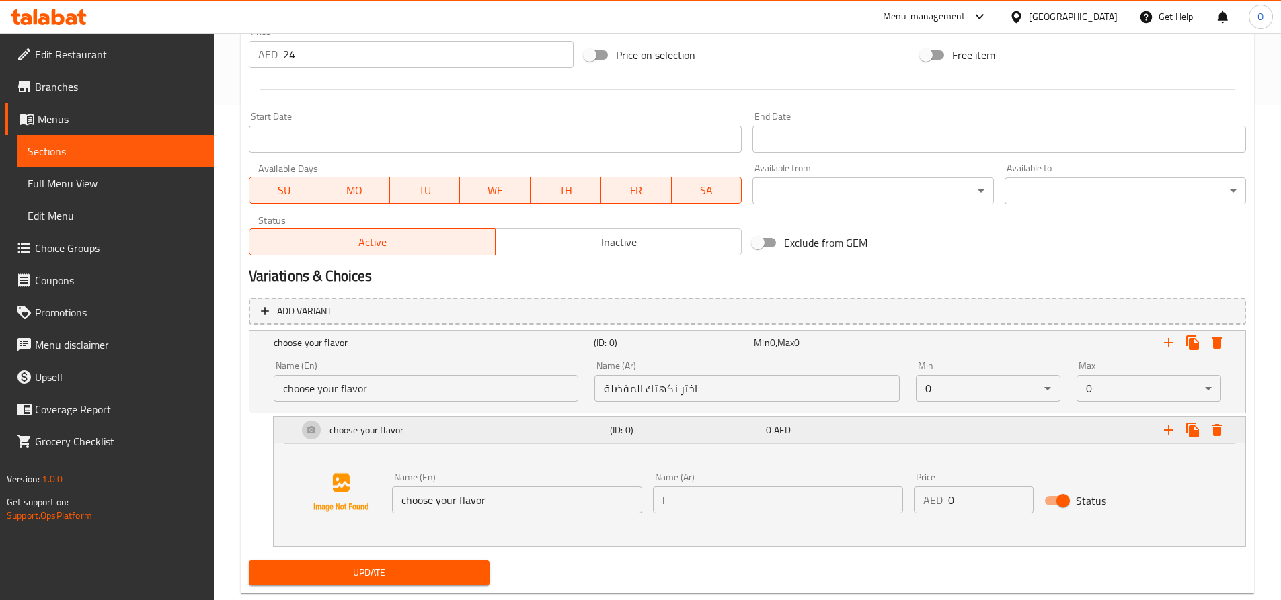
scroll to position [526, 0]
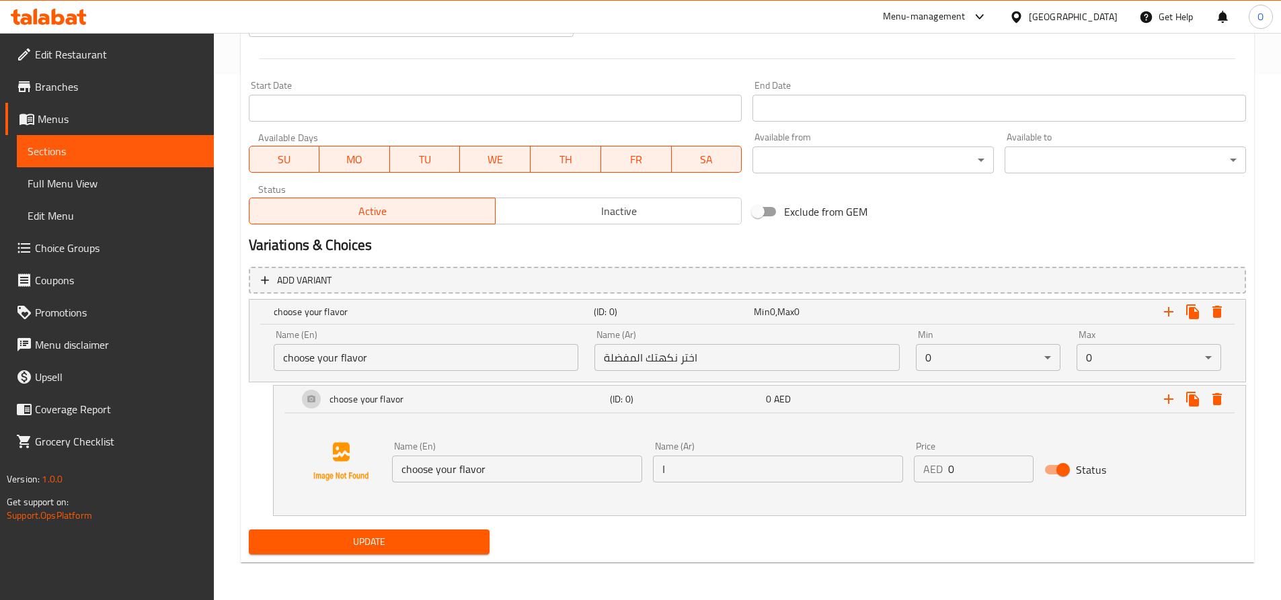
type textarea "اختر نكهتك المفضلة"
click at [454, 473] on input "choose your flavor" at bounding box center [517, 469] width 250 height 27
paste input "Pastel De Nata Original"
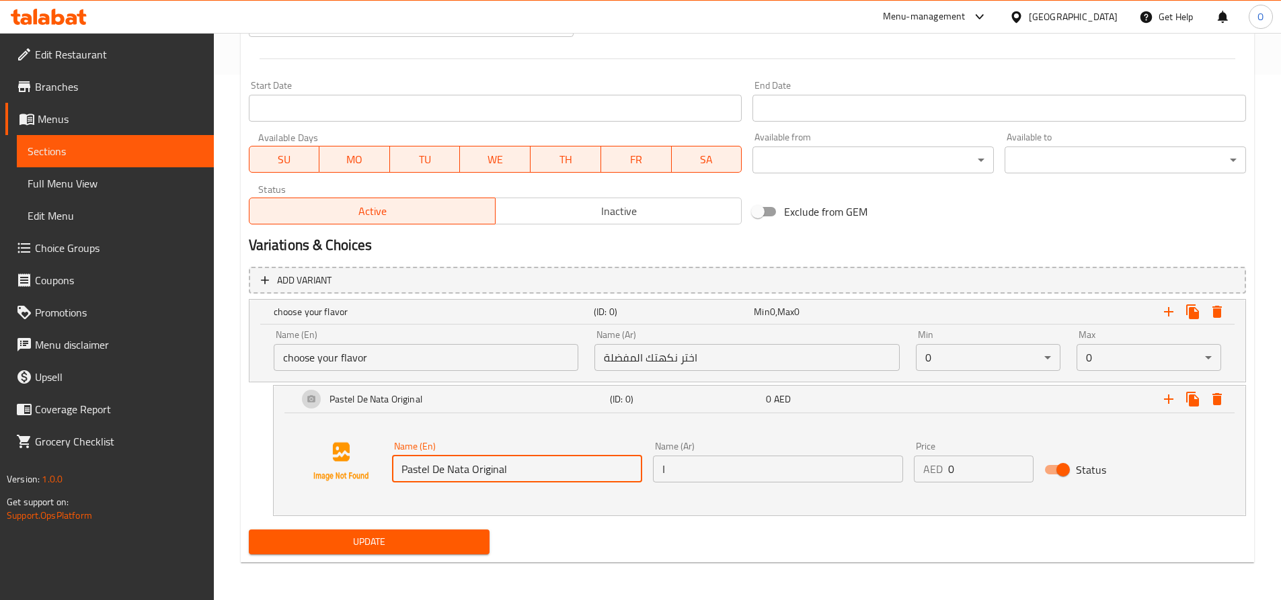
type input "Pastel De Nata Original"
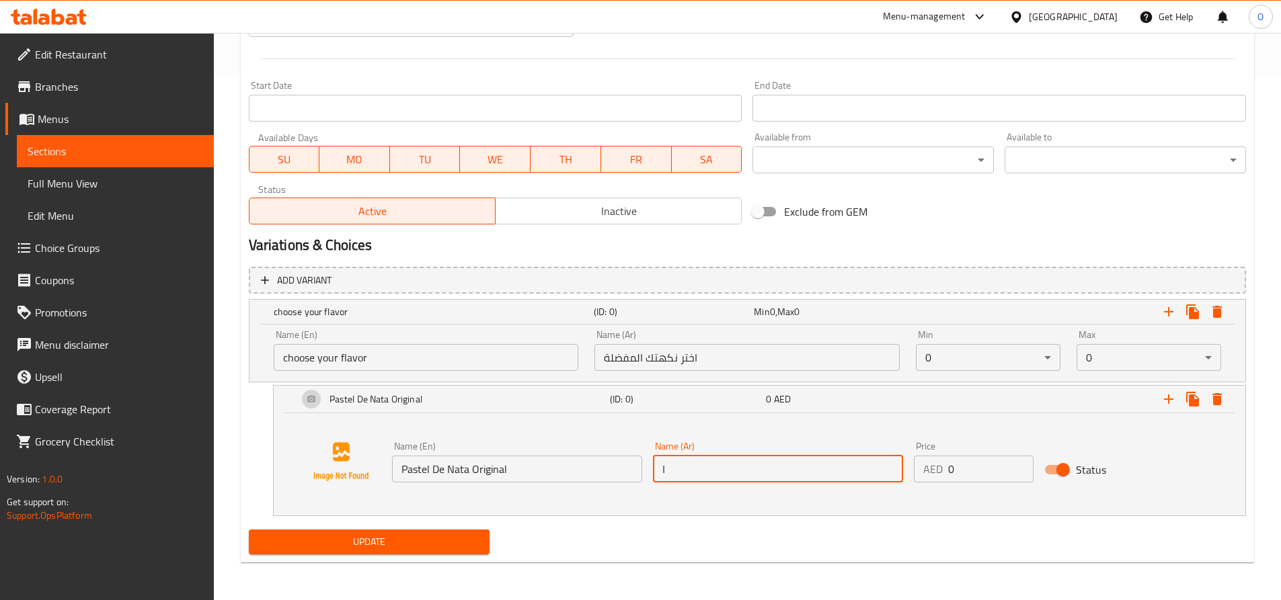
click at [662, 465] on input "ا" at bounding box center [778, 469] width 250 height 27
type input "f"
type input "باستيل دي [PERSON_NAME]"
click at [1172, 398] on icon "Expand" at bounding box center [1168, 399] width 16 height 16
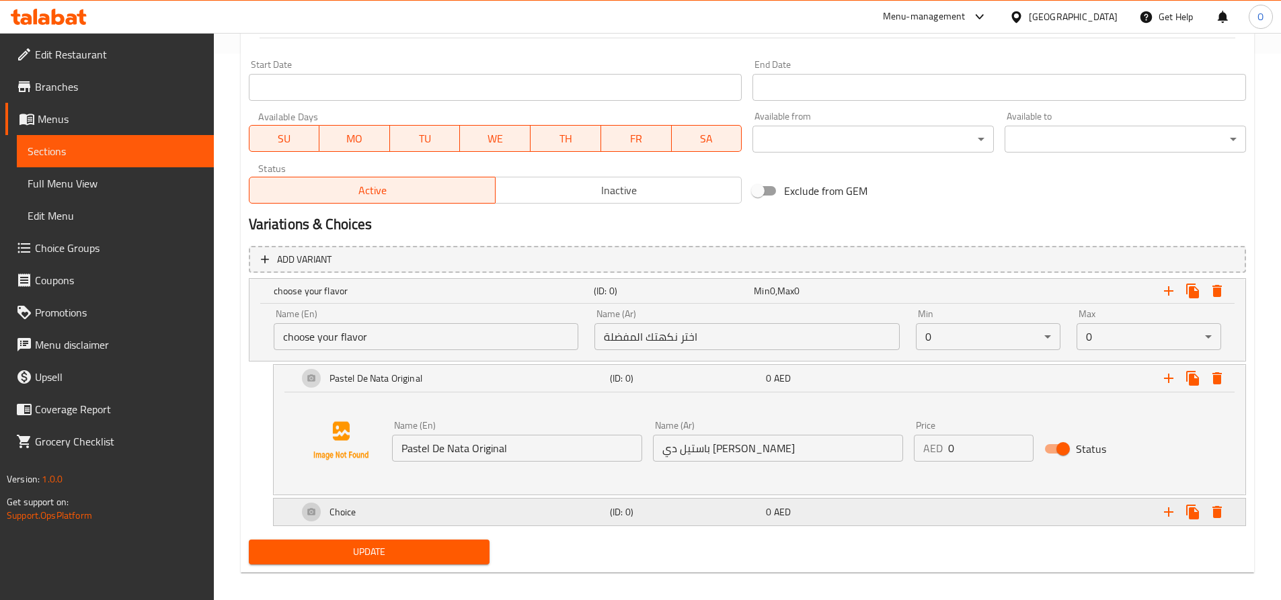
scroll to position [557, 0]
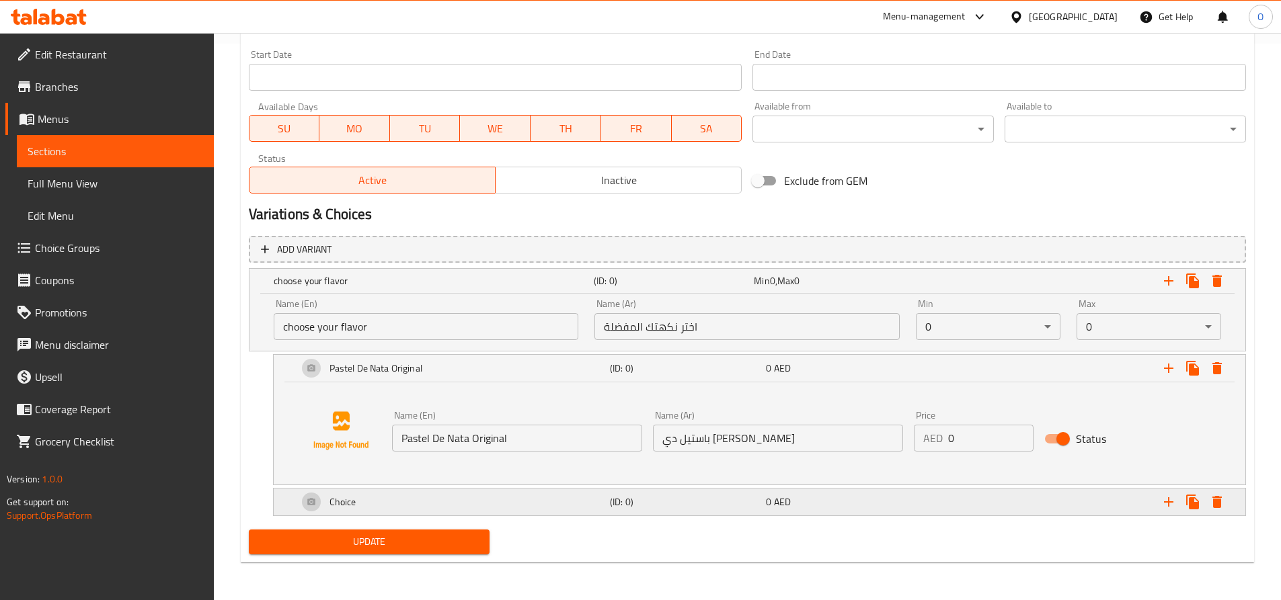
click at [545, 487] on div "Choice" at bounding box center [451, 502] width 312 height 32
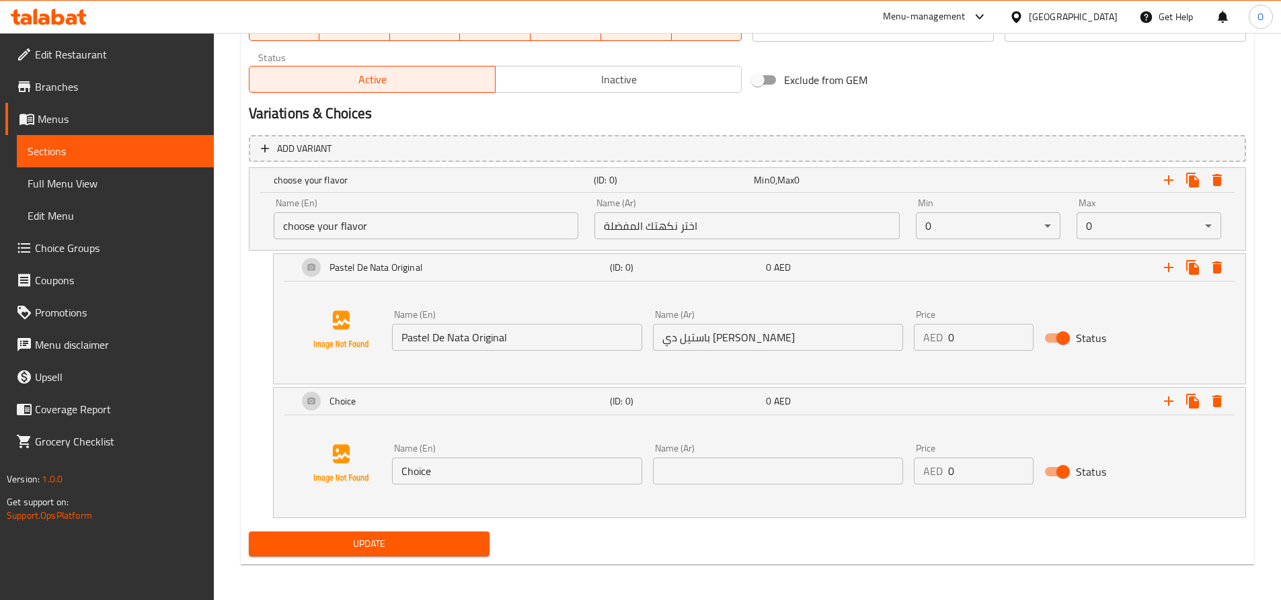
scroll to position [659, 0]
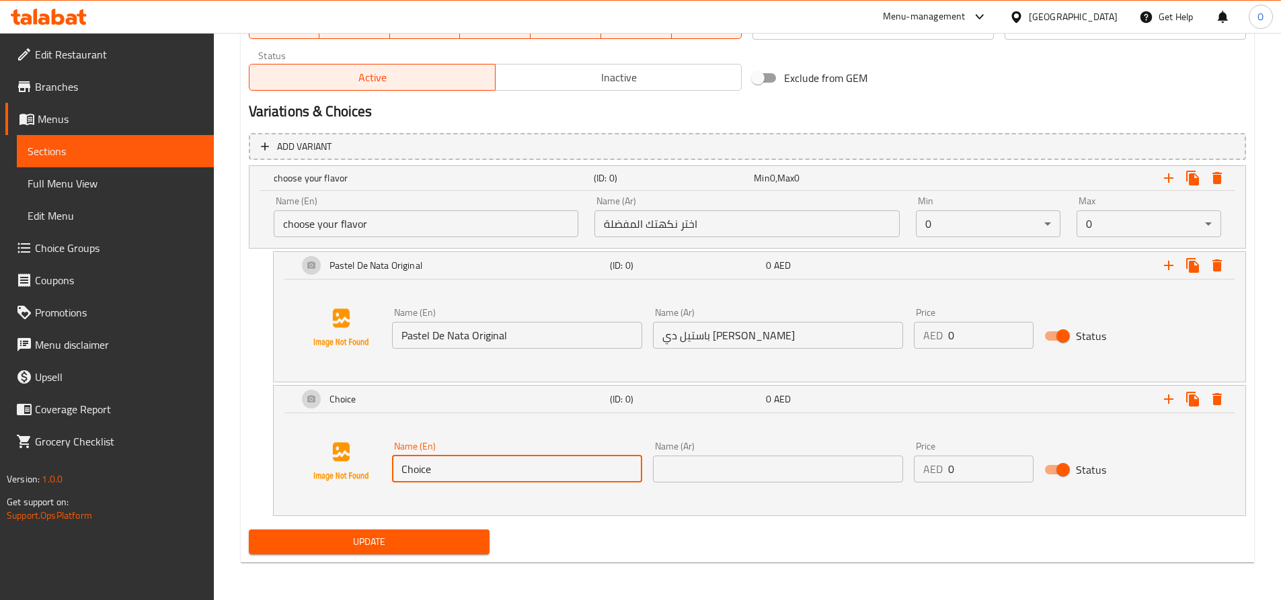
click at [456, 479] on input "Choice" at bounding box center [517, 469] width 250 height 27
paste input "Pastel De Nata Chocolate"
click at [446, 475] on input "ChoicePastel De Nata Chocolate" at bounding box center [517, 469] width 250 height 27
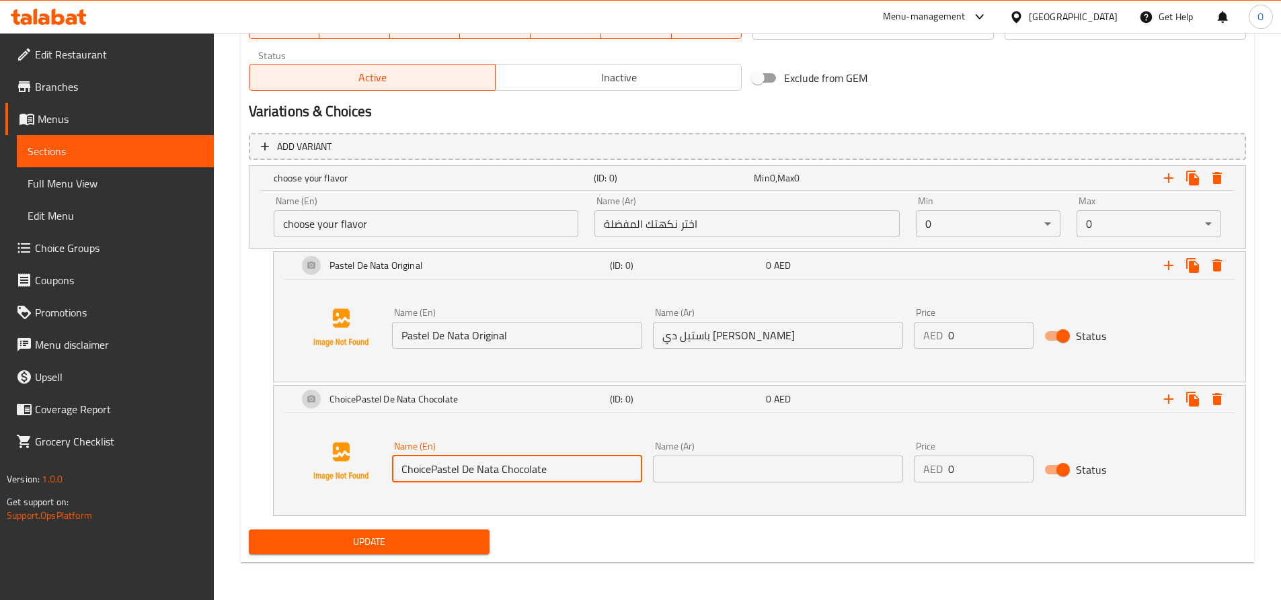
paste input "text"
type input "Pastel De Nata Chocolate"
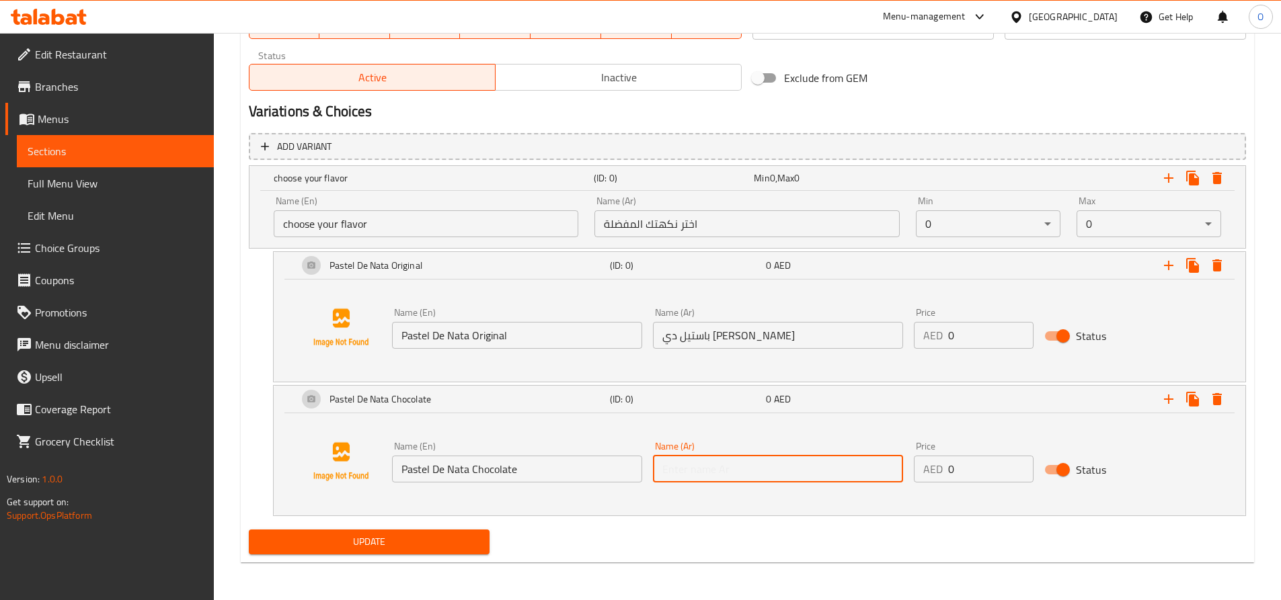
click at [678, 469] on input "text" at bounding box center [778, 469] width 250 height 27
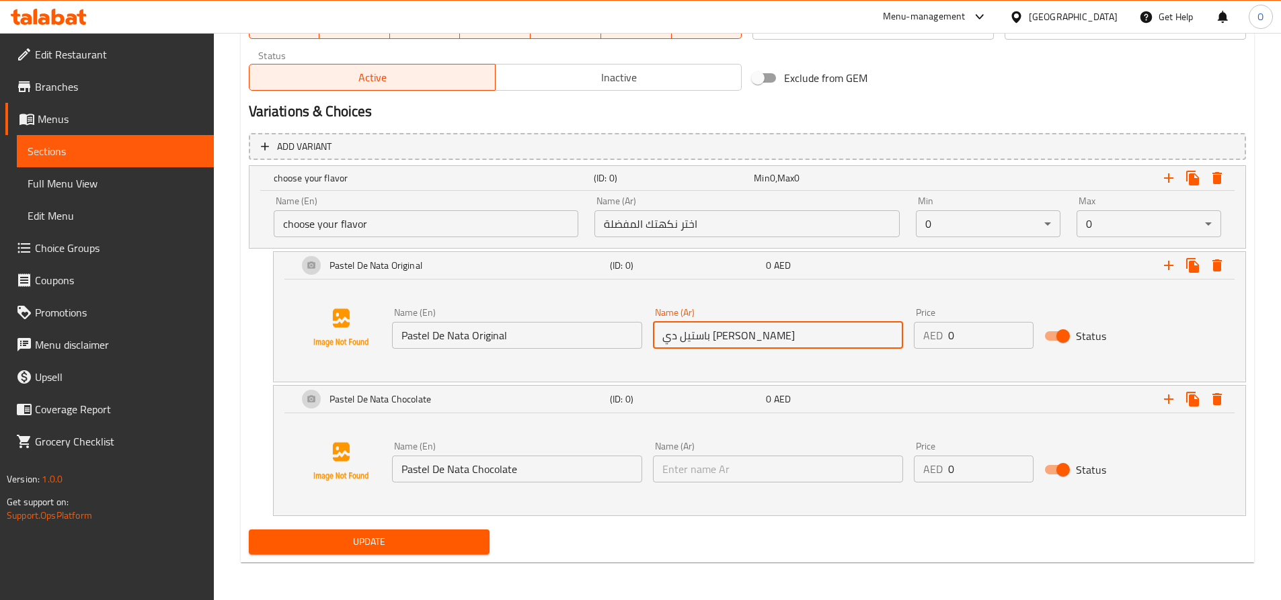
drag, startPoint x: 698, startPoint y: 334, endPoint x: 759, endPoint y: 333, distance: 60.5
click at [759, 333] on input "باستيل دي [PERSON_NAME]" at bounding box center [778, 335] width 250 height 27
click at [731, 461] on input "text" at bounding box center [778, 469] width 250 height 27
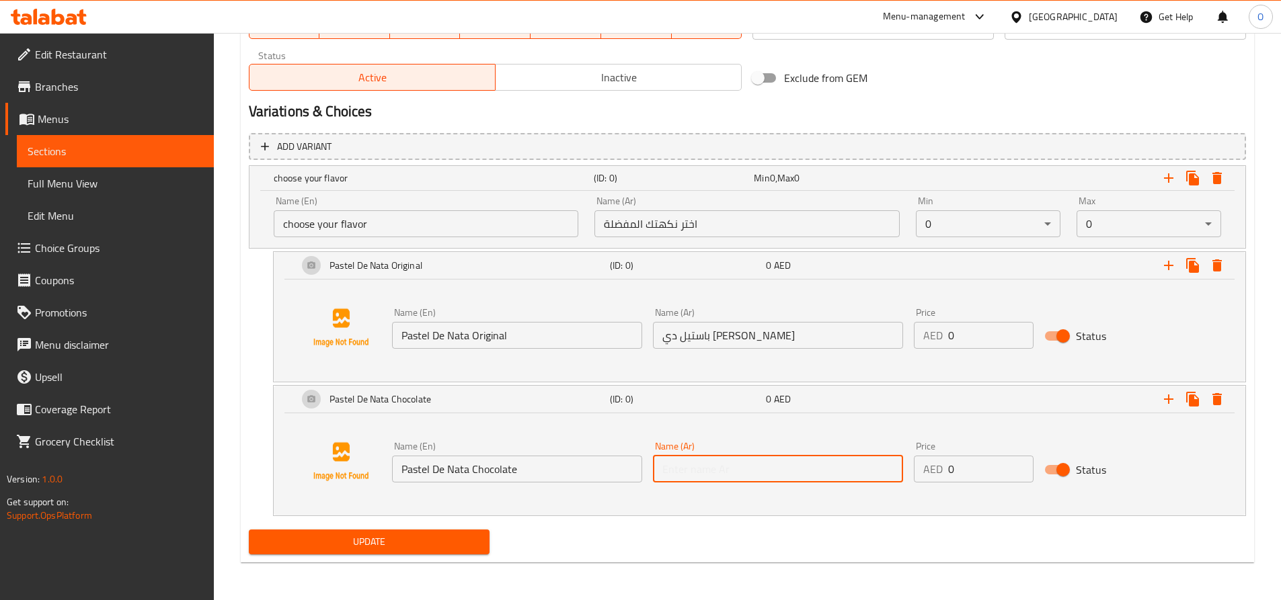
paste input "باستيل دي ناتا"
type input "باستيل دي ناتا شوكولاته"
click at [1170, 396] on icon "Expand" at bounding box center [1168, 399] width 16 height 16
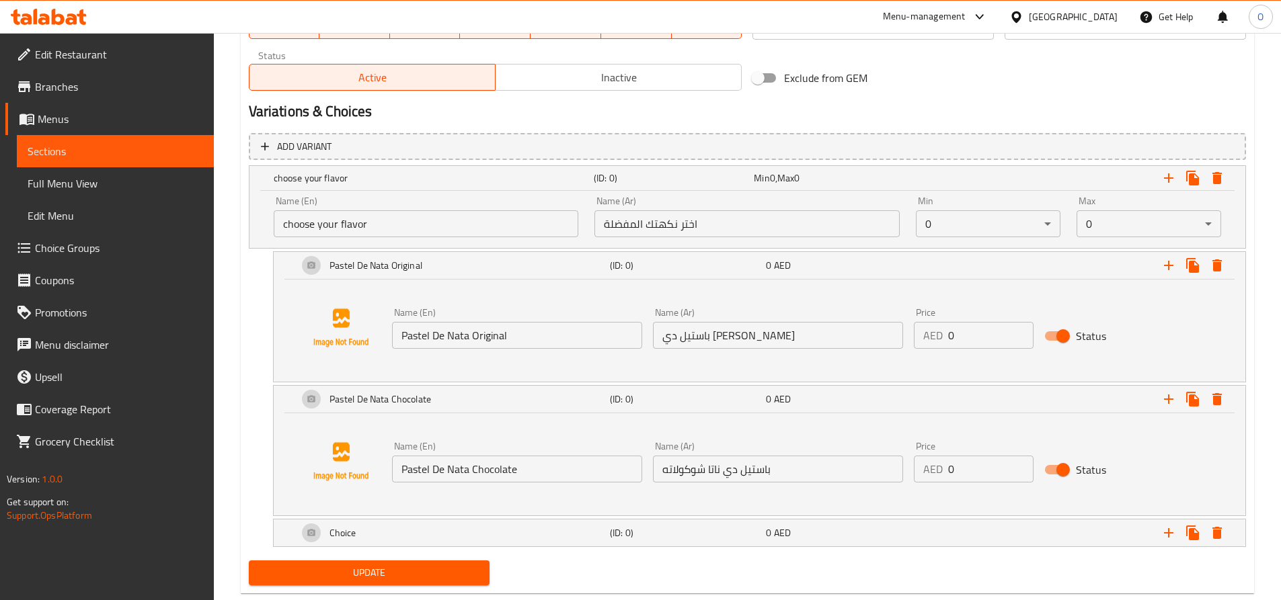
click at [456, 470] on input "Pastel De Nata Chocolate" at bounding box center [517, 469] width 250 height 27
click at [350, 528] on h5 "Choice" at bounding box center [342, 532] width 27 height 13
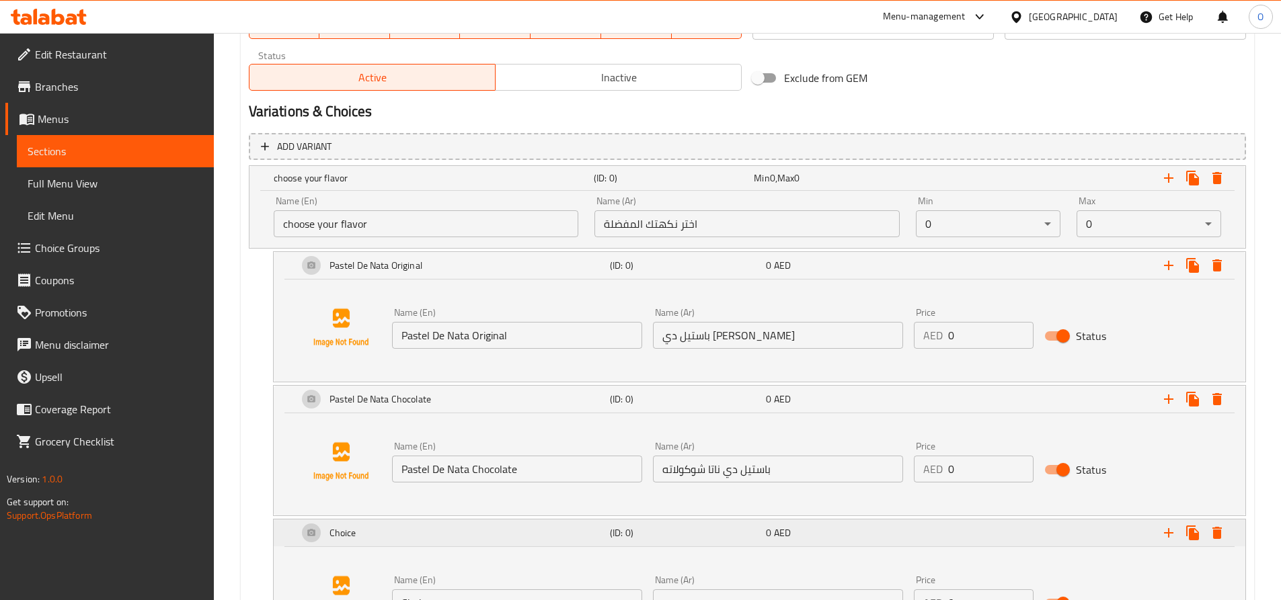
scroll to position [793, 0]
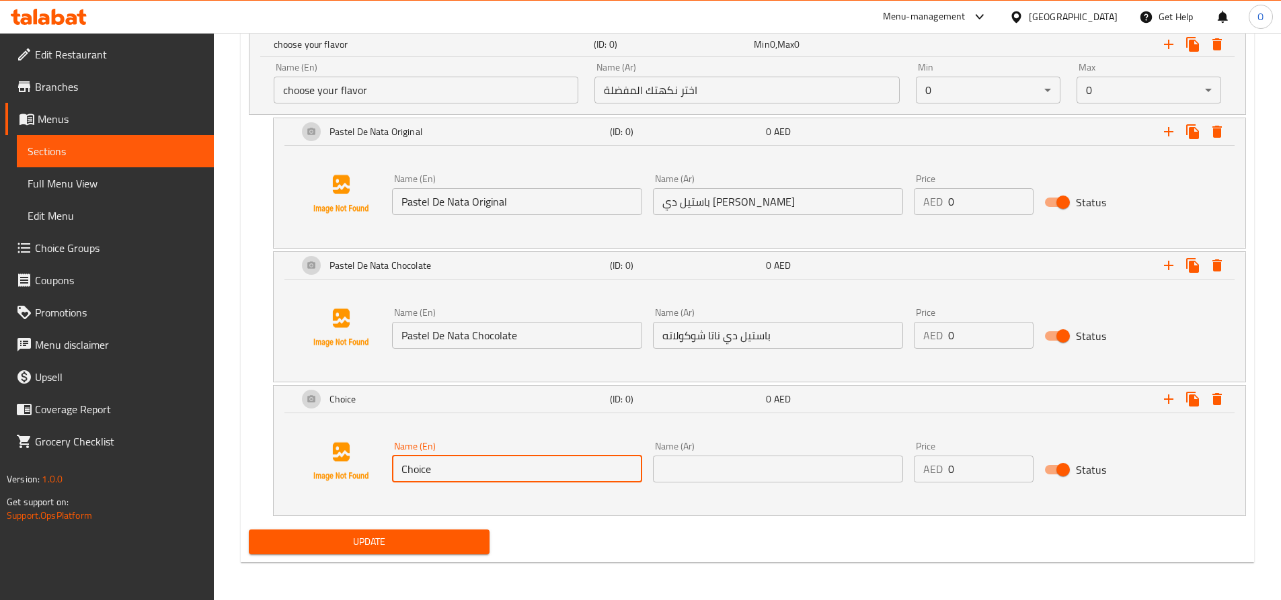
click at [420, 469] on input "Choice" at bounding box center [517, 469] width 250 height 27
paste input "Pastel De Nata Chocolat"
drag, startPoint x: 518, startPoint y: 471, endPoint x: 470, endPoint y: 465, distance: 48.8
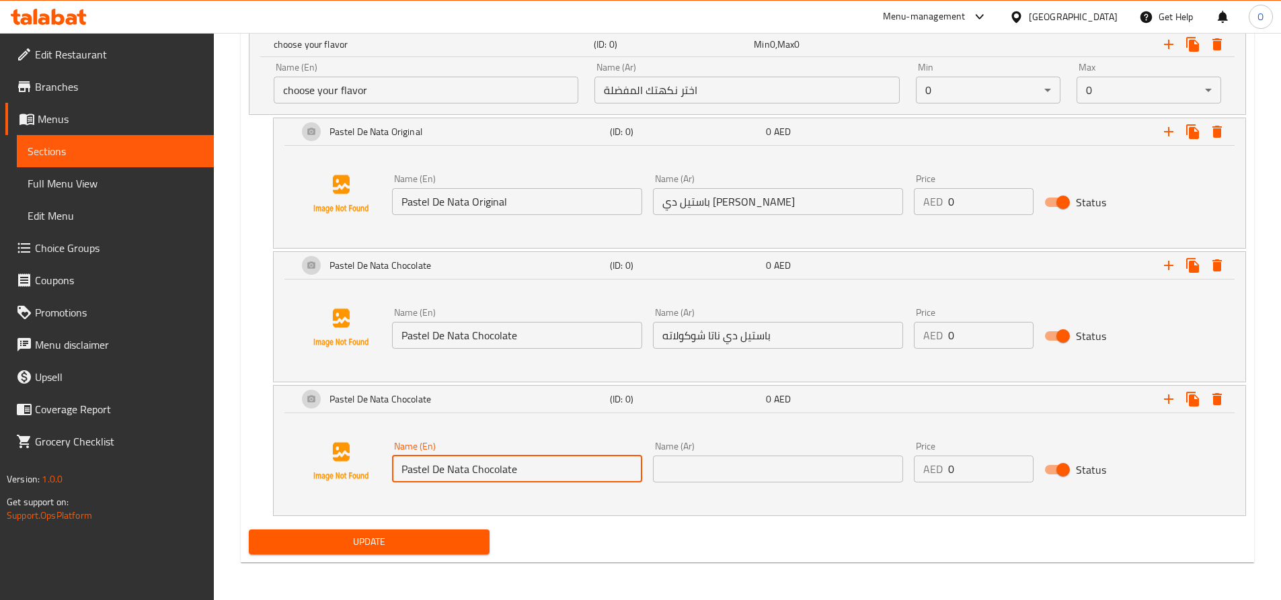
click at [470, 465] on input "Pastel De Nata Chocolate" at bounding box center [517, 469] width 250 height 27
paste input "Appl"
type input "Pastel De Nata Apple"
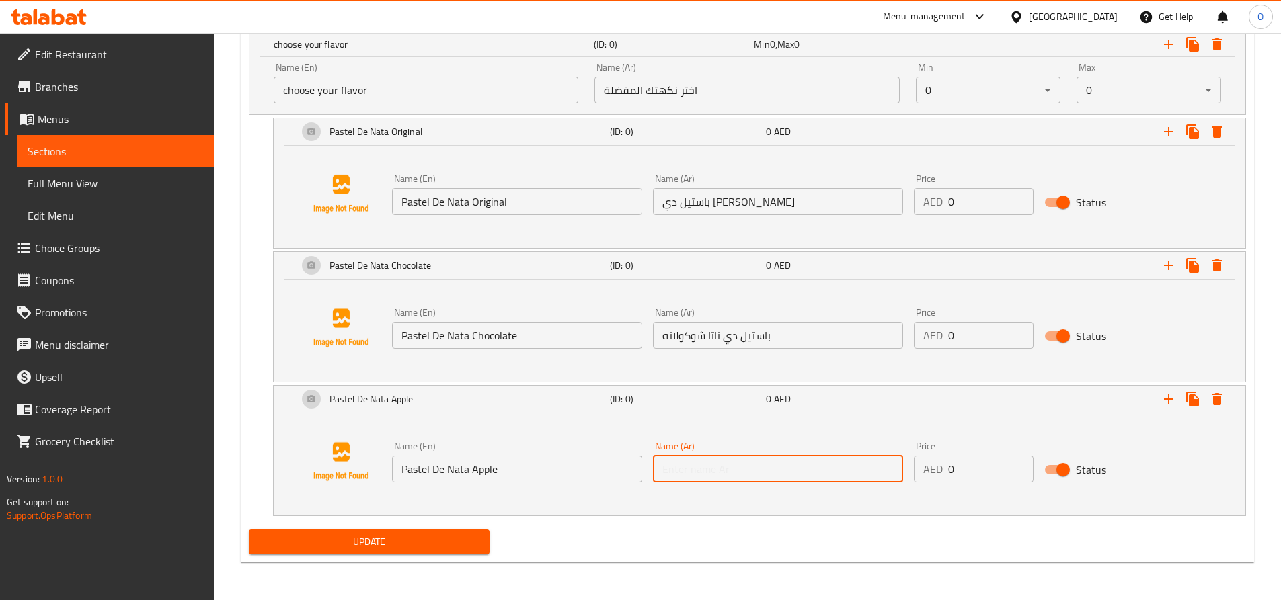
click at [733, 477] on input "text" at bounding box center [778, 469] width 250 height 27
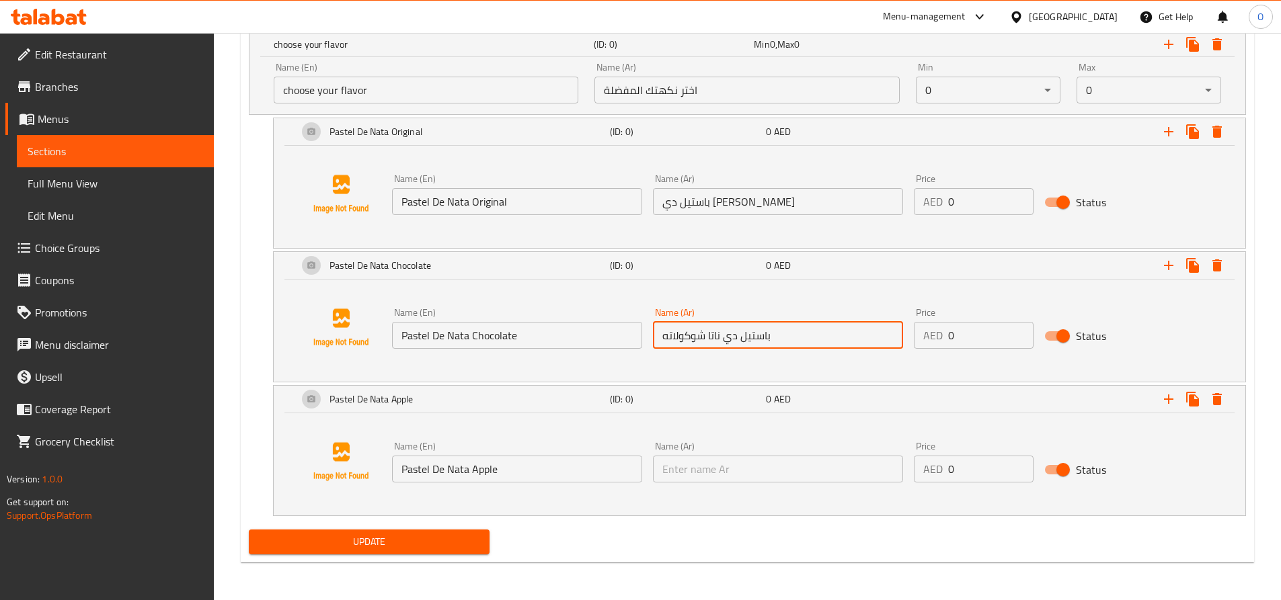
drag, startPoint x: 706, startPoint y: 333, endPoint x: 803, endPoint y: 333, distance: 97.5
click at [803, 333] on input "باستيل دي ناتا شوكولاته" at bounding box center [778, 335] width 250 height 27
click at [682, 467] on input "text" at bounding box center [778, 469] width 250 height 27
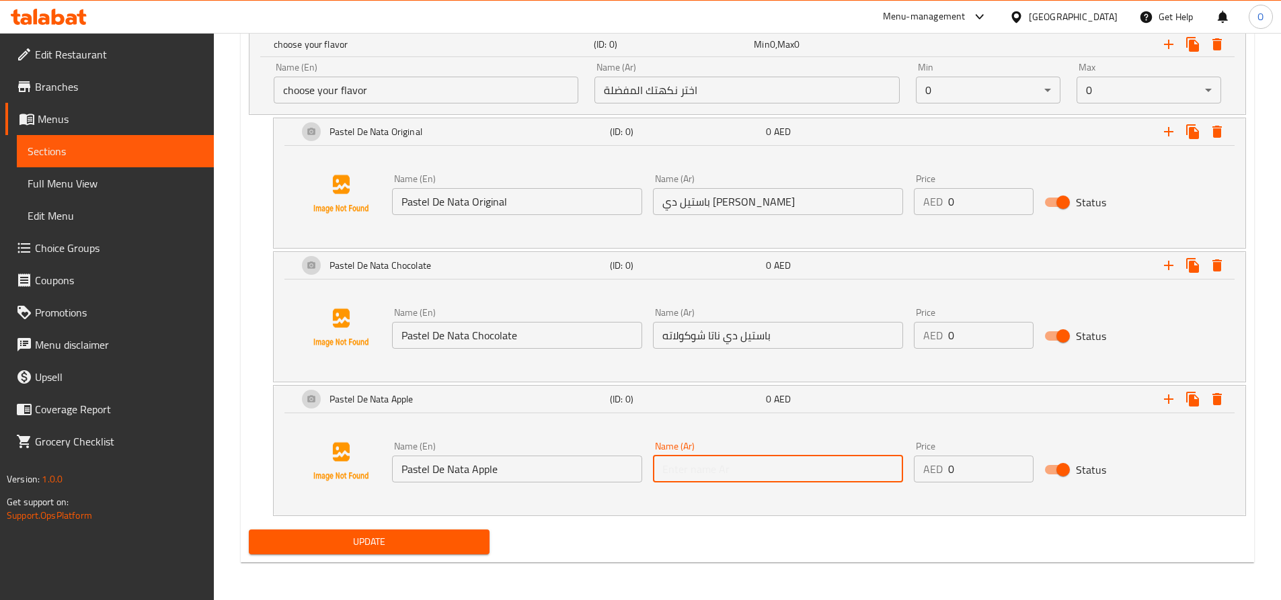
paste input "باستيل دي ناتا"
type input "باستيل دي ناتا تفاح"
click at [1173, 399] on icon "Expand" at bounding box center [1168, 399] width 16 height 16
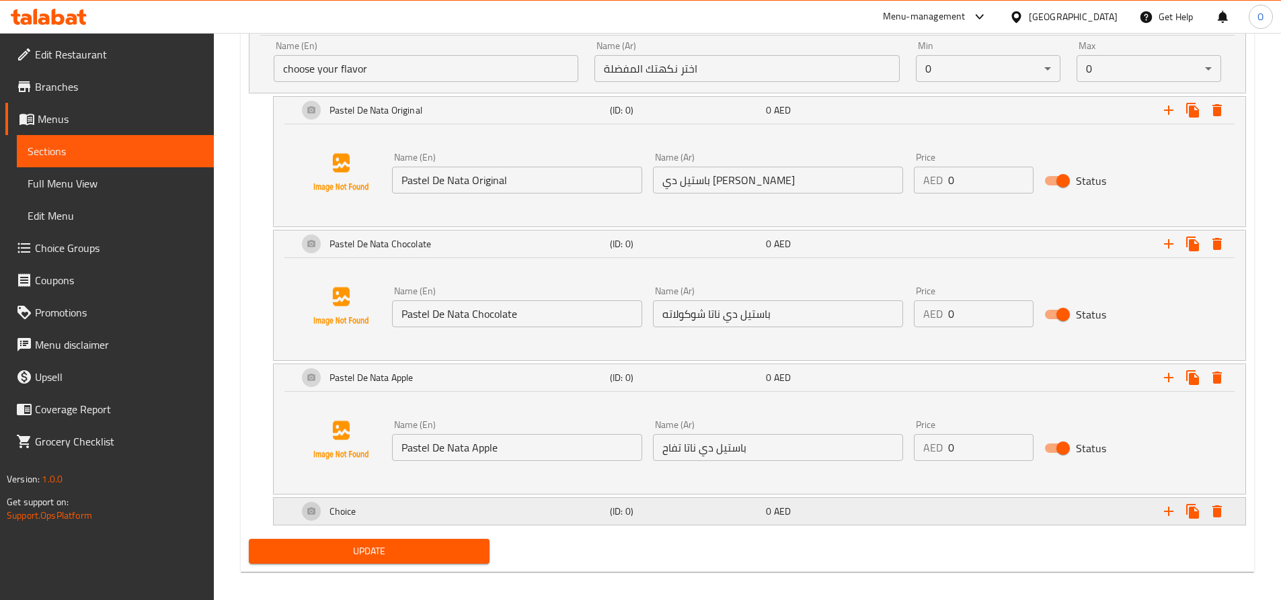
scroll to position [824, 0]
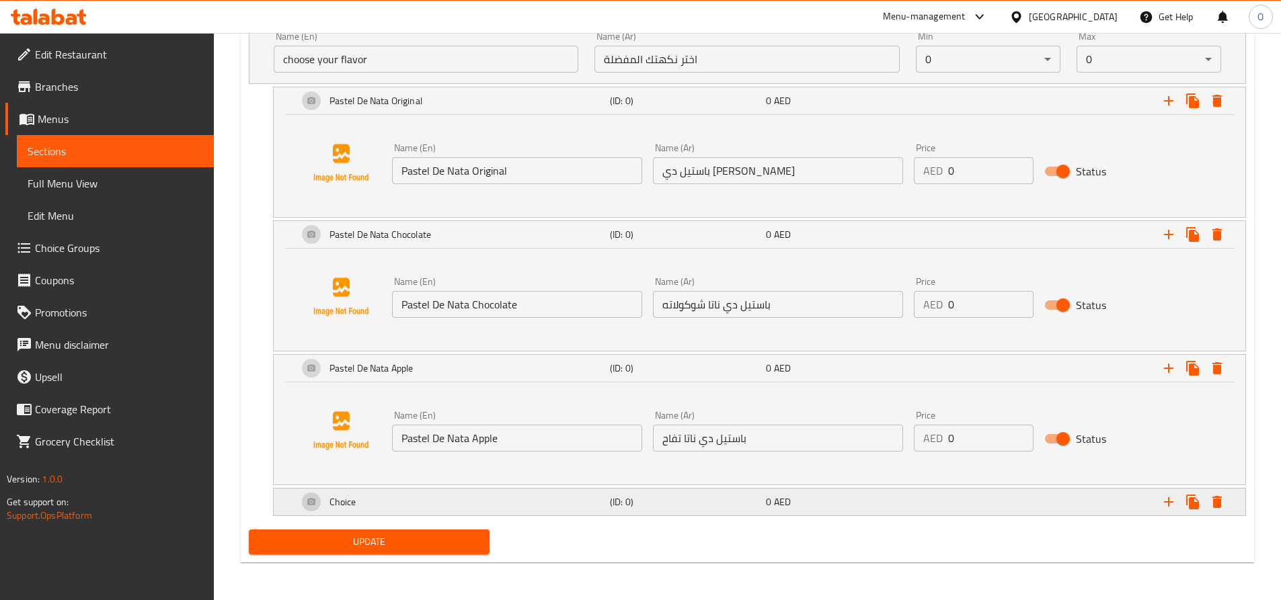
click at [411, 507] on div "Choice" at bounding box center [451, 502] width 312 height 32
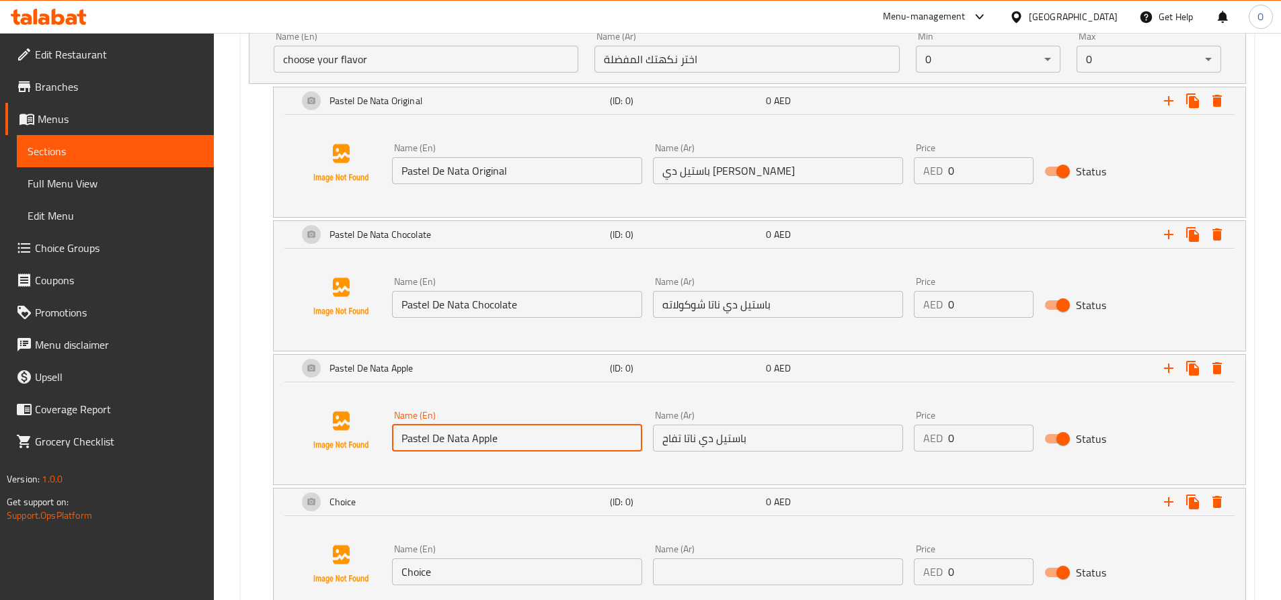
click at [432, 435] on input "Pastel De Nata Apple" at bounding box center [517, 438] width 250 height 27
click at [436, 571] on input "Choice" at bounding box center [517, 572] width 250 height 27
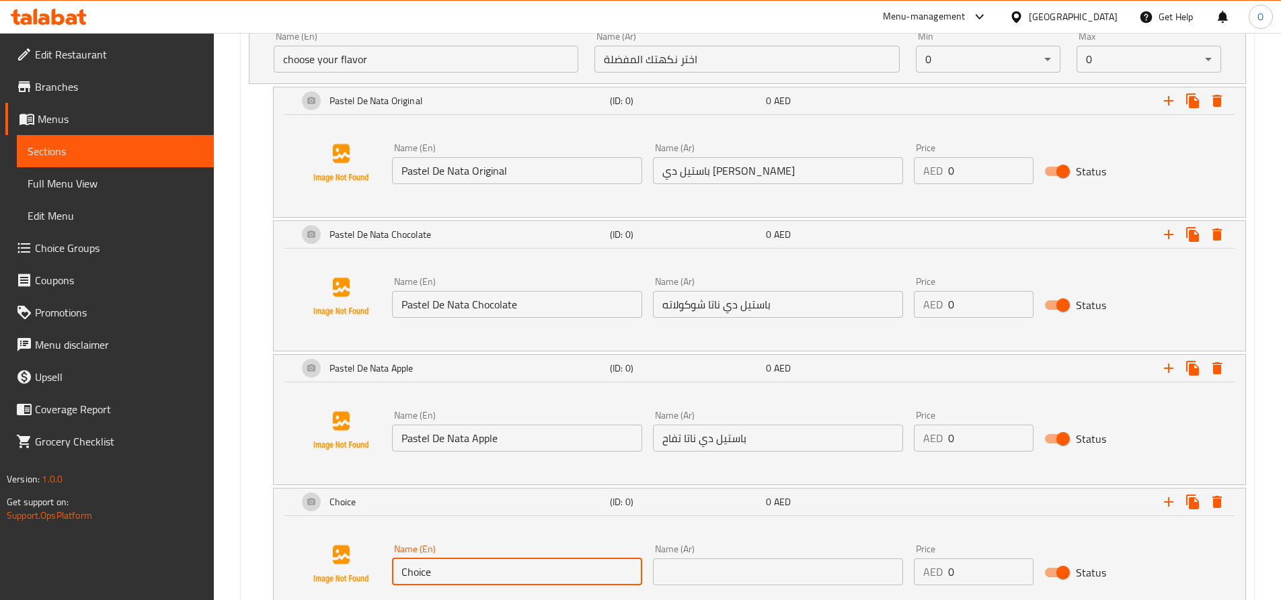
click at [436, 571] on input "Choice" at bounding box center [517, 572] width 250 height 27
paste input "Pastel De Nata Appl"
drag, startPoint x: 472, startPoint y: 573, endPoint x: 520, endPoint y: 573, distance: 47.7
click at [520, 573] on input "Pastel De Nata Apple" at bounding box center [517, 572] width 250 height 27
paste input "Mixed Berries"
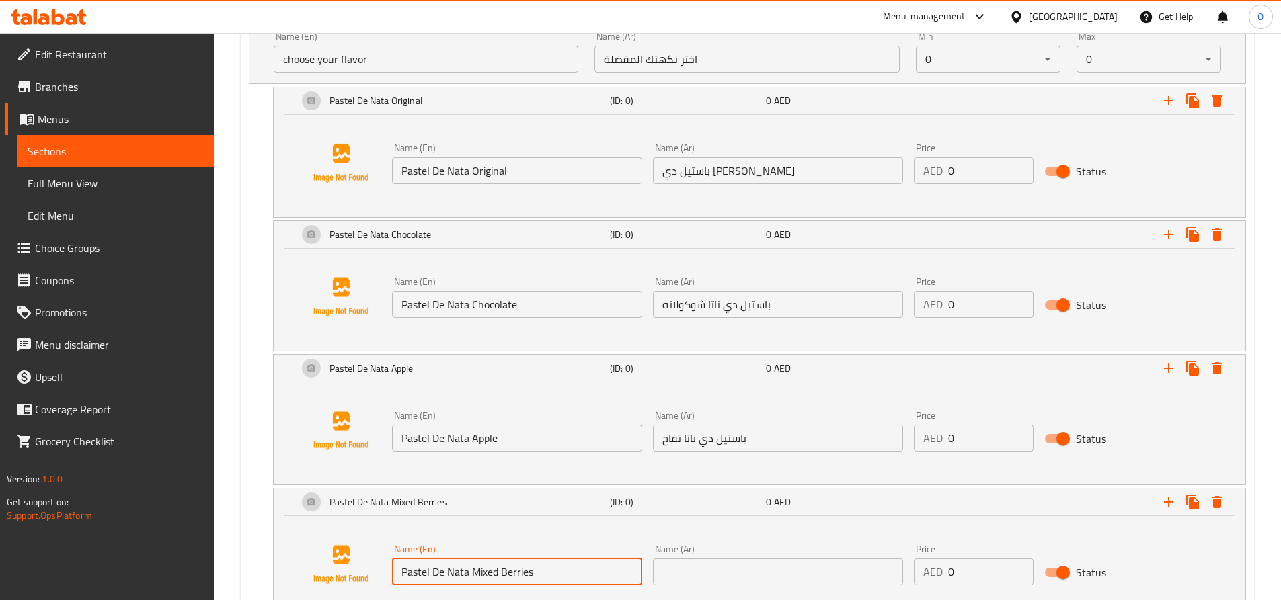
type input "Pastel De Nata Mixed Berries"
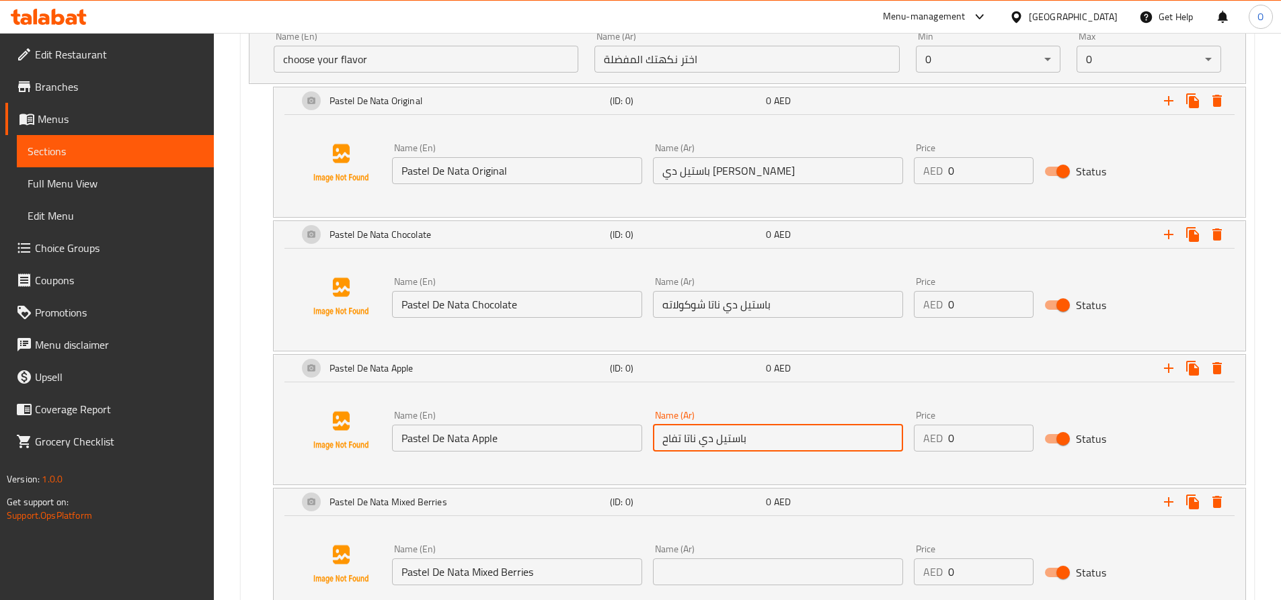
drag, startPoint x: 684, startPoint y: 439, endPoint x: 743, endPoint y: 440, distance: 59.2
click at [743, 439] on input "باستيل دي ناتا تفاح" at bounding box center [778, 438] width 250 height 27
click at [752, 442] on input "باستيل دي ناتا تفاح" at bounding box center [778, 438] width 250 height 27
drag, startPoint x: 751, startPoint y: 440, endPoint x: 695, endPoint y: 445, distance: 56.1
click at [694, 436] on input "باستيل دي ناتا تفاح" at bounding box center [778, 438] width 250 height 27
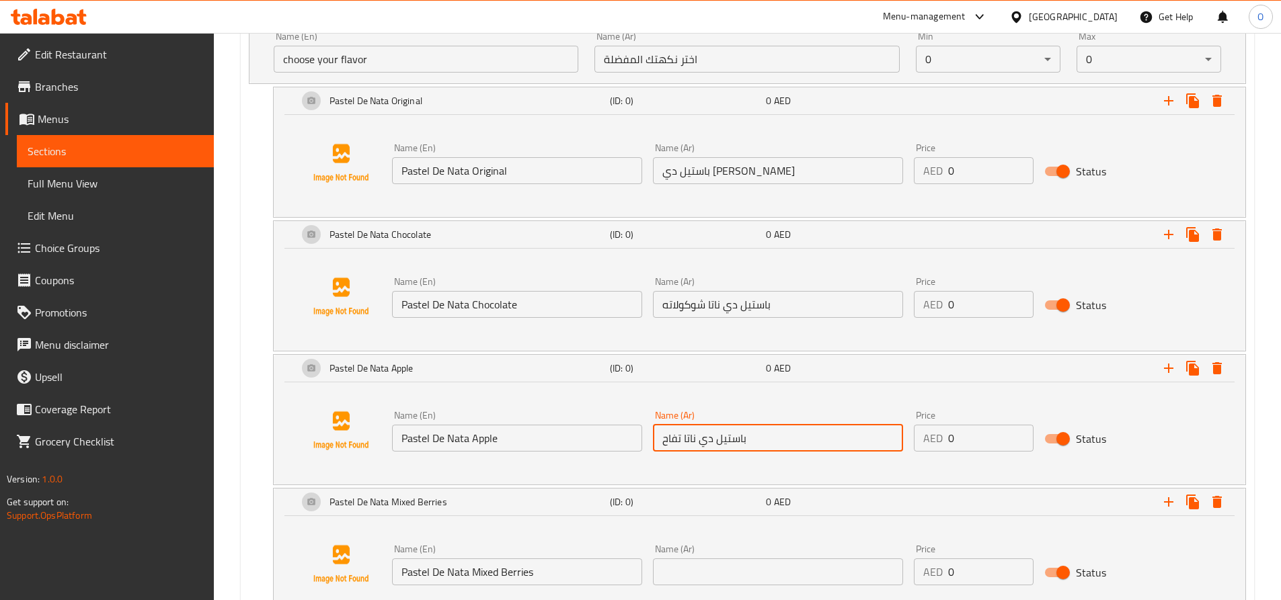
click at [688, 470] on div "Name (En) Pastel De Nata Apple Name (En) Name (Ar) باستيل دي ناتا تفاح Name (Ar…" at bounding box center [759, 431] width 939 height 102
drag, startPoint x: 682, startPoint y: 439, endPoint x: 752, endPoint y: 440, distance: 69.2
click at [752, 440] on input "باستيل دي ناتا تفاح" at bounding box center [778, 438] width 250 height 27
click at [709, 447] on input "باستيل دي ناتا تفاح" at bounding box center [778, 438] width 250 height 27
drag, startPoint x: 684, startPoint y: 436, endPoint x: 732, endPoint y: 436, distance: 47.7
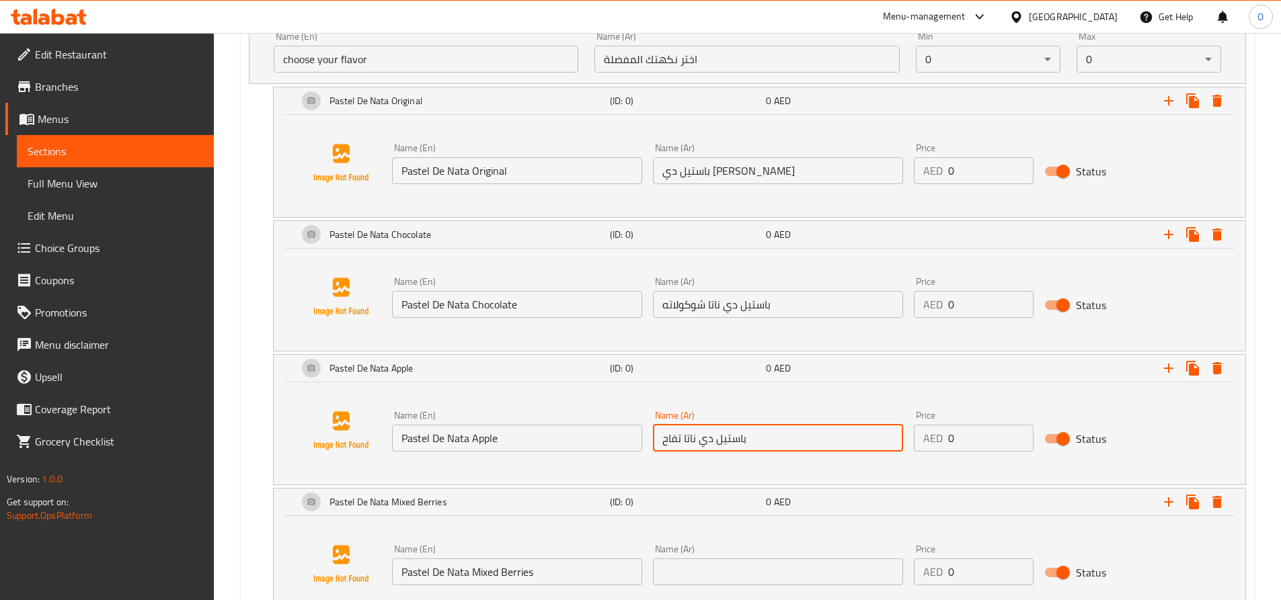
click at [732, 436] on input "باستيل دي ناتا تفاح" at bounding box center [778, 438] width 250 height 27
drag, startPoint x: 698, startPoint y: 454, endPoint x: 690, endPoint y: 445, distance: 12.4
click at [698, 454] on div "Name (Ar) باستيل دي ناتا تفاح Name (Ar)" at bounding box center [777, 431] width 261 height 52
drag, startPoint x: 683, startPoint y: 437, endPoint x: 729, endPoint y: 437, distance: 46.4
click at [729, 437] on input "باستيل دي ناتا تفاح" at bounding box center [778, 438] width 250 height 27
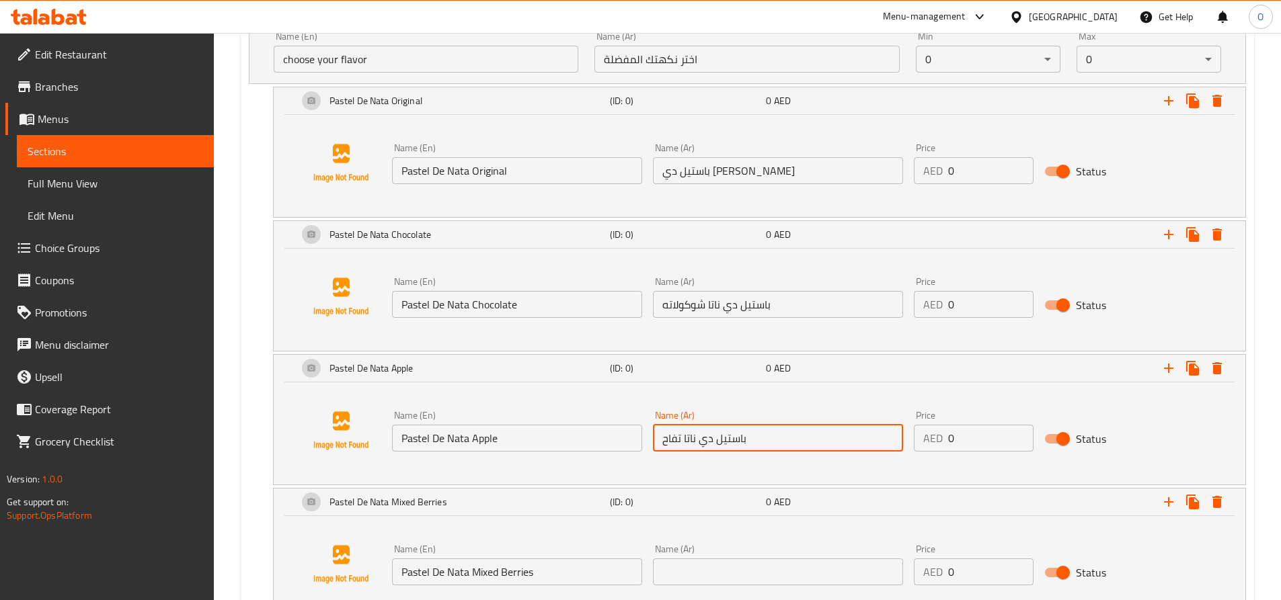
click at [682, 450] on input "باستيل دي ناتا تفاح" at bounding box center [778, 438] width 250 height 27
drag, startPoint x: 685, startPoint y: 439, endPoint x: 713, endPoint y: 456, distance: 33.2
click at [733, 444] on input "باستيل دي ناتا تفاح" at bounding box center [778, 438] width 250 height 27
click at [754, 456] on div "Name (Ar) باستيل دي ناتا تفاح Name (Ar)" at bounding box center [777, 431] width 261 height 52
drag, startPoint x: 752, startPoint y: 440, endPoint x: 652, endPoint y: 449, distance: 99.9
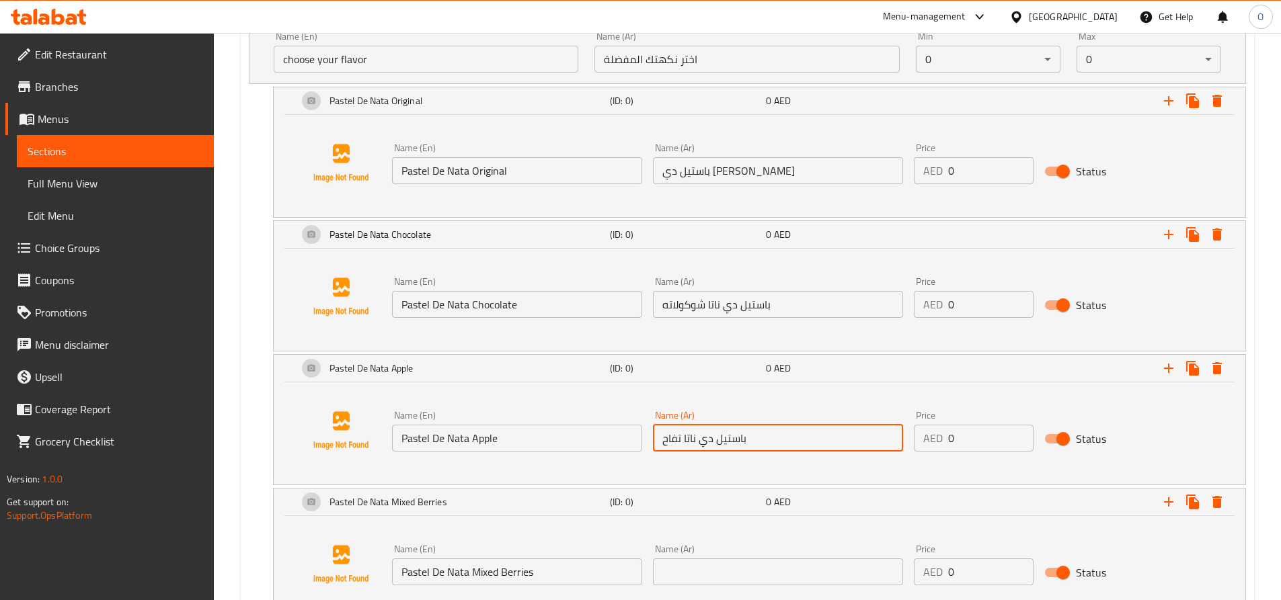
click at [653, 449] on input "باستيل دي ناتا تفاح" at bounding box center [778, 438] width 250 height 27
click at [713, 563] on input "text" at bounding box center [778, 572] width 250 height 27
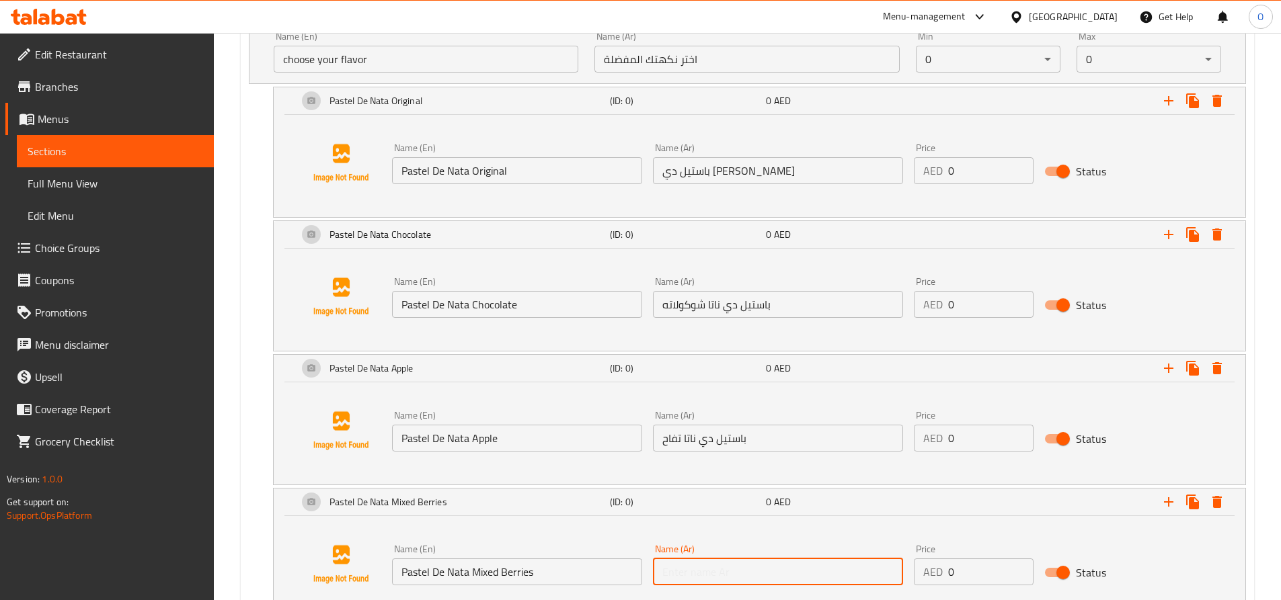
paste input "باستيل دي ناتا تفاح"
drag, startPoint x: 680, startPoint y: 571, endPoint x: 659, endPoint y: 573, distance: 20.9
click at [659, 573] on input "باستيل دي ناتا تفاح" at bounding box center [778, 572] width 250 height 27
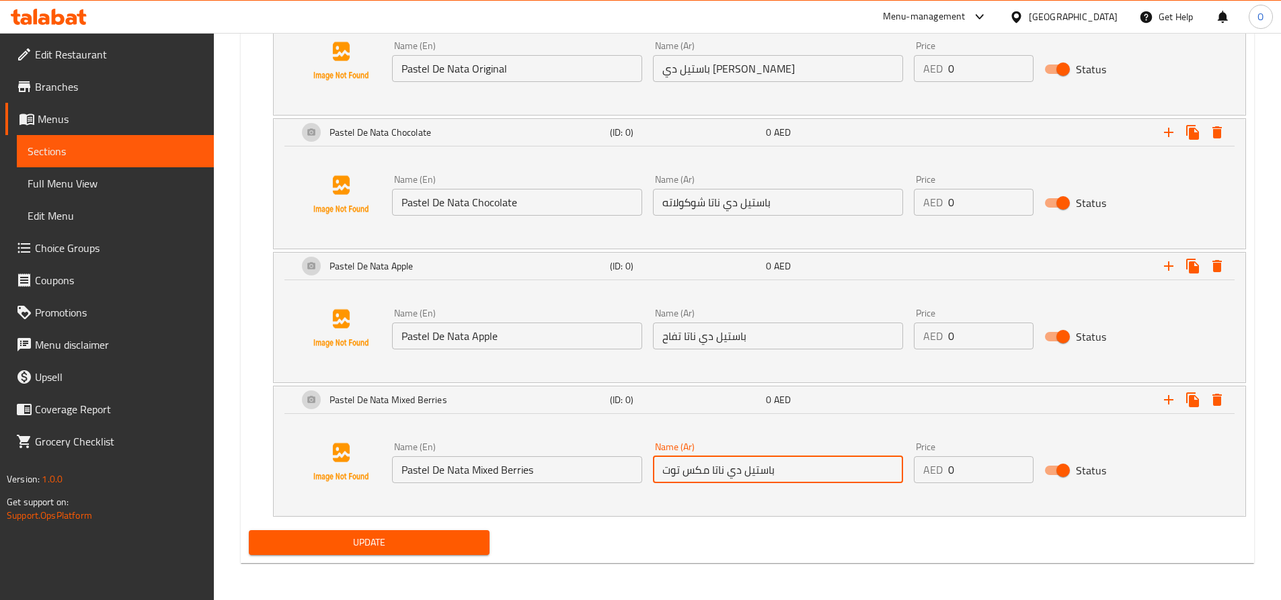
scroll to position [927, 0]
type input "باستيل دي ناتا مكس توت"
click at [1168, 396] on icon "Expand" at bounding box center [1168, 399] width 9 height 9
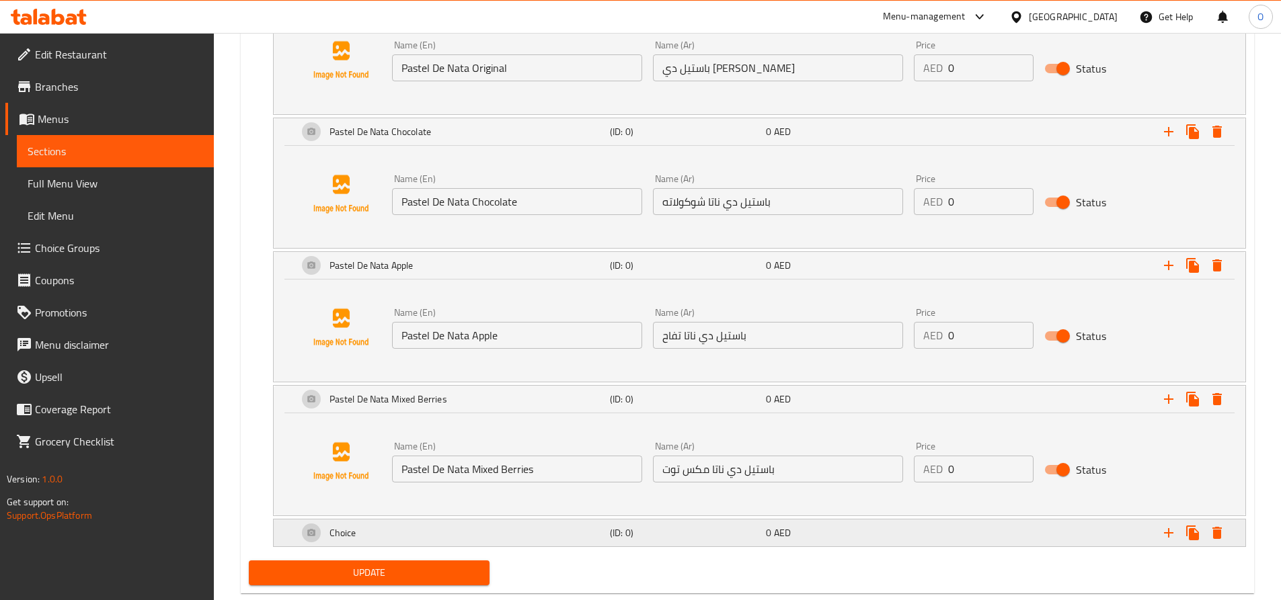
click at [397, 536] on div "Choice" at bounding box center [451, 533] width 312 height 32
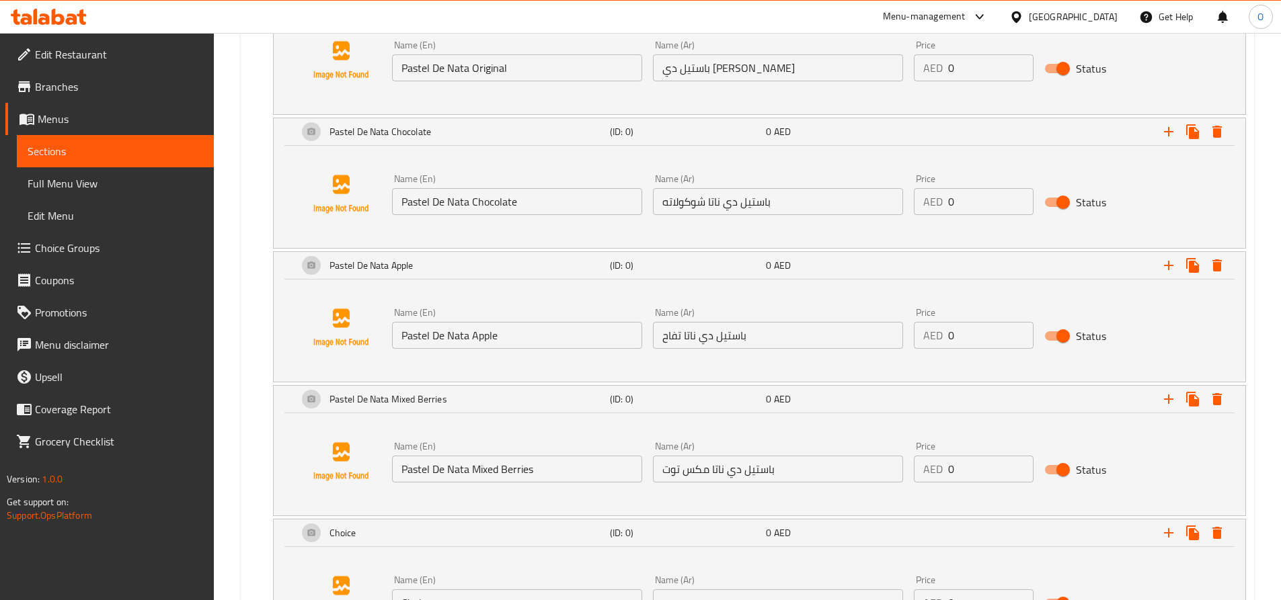
click at [454, 337] on input "Pastel De Nata Apple" at bounding box center [517, 335] width 250 height 27
click at [471, 331] on input "Pastel De Nata Apple" at bounding box center [517, 335] width 250 height 27
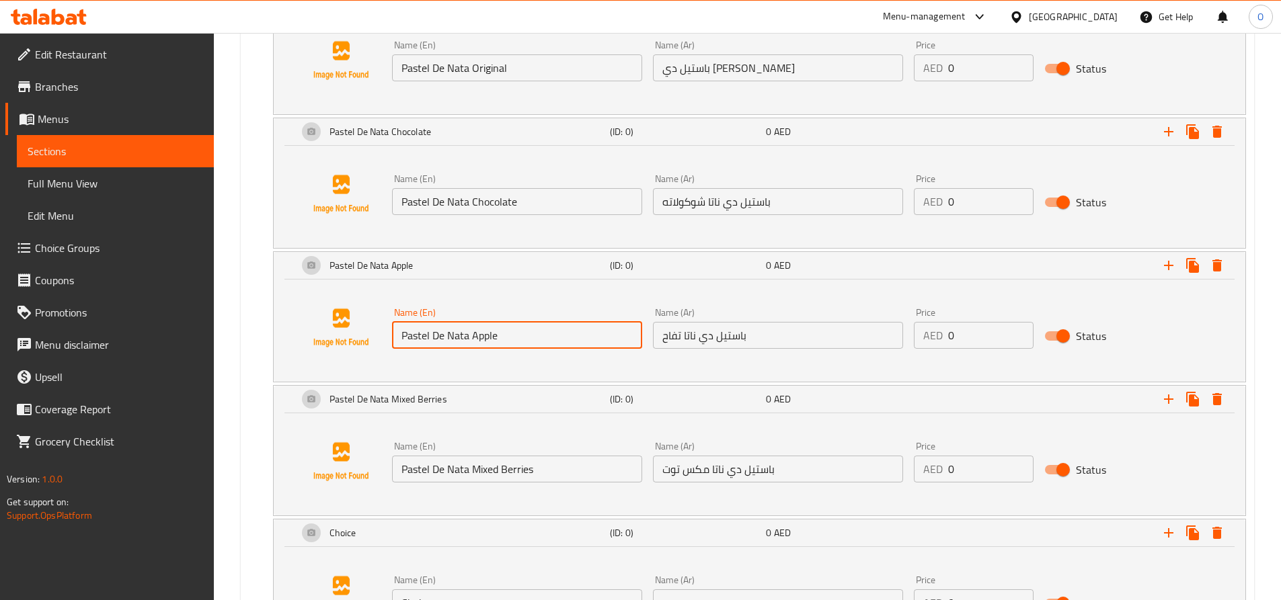
click at [471, 331] on input "Pastel De Nata Apple" at bounding box center [517, 335] width 250 height 27
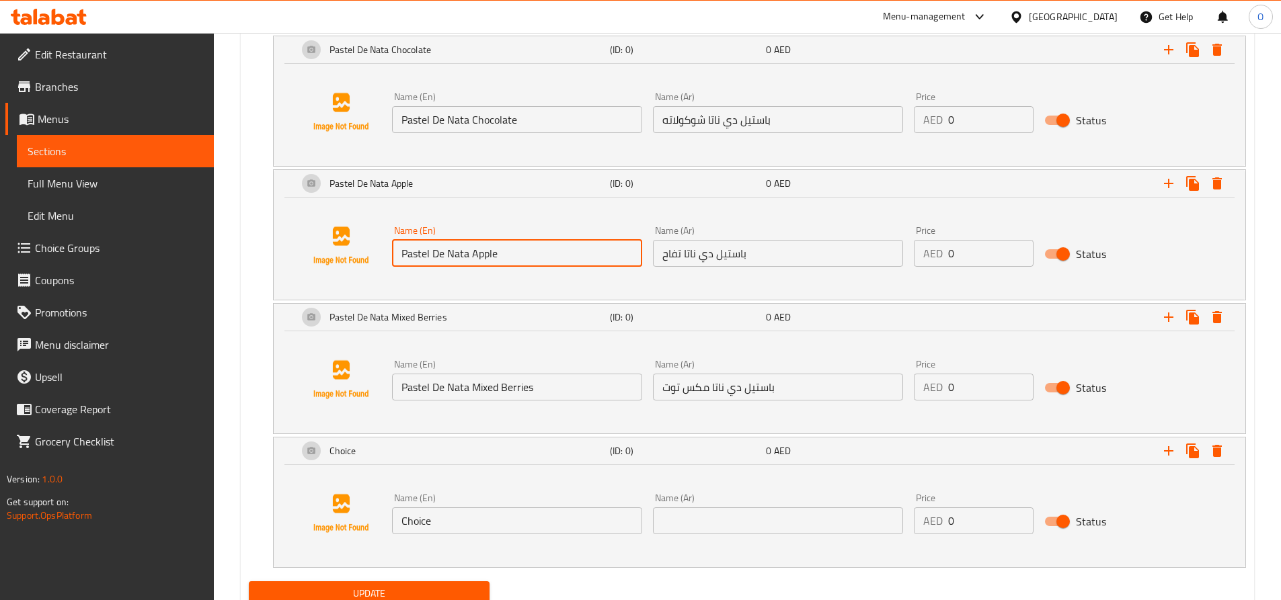
scroll to position [1061, 0]
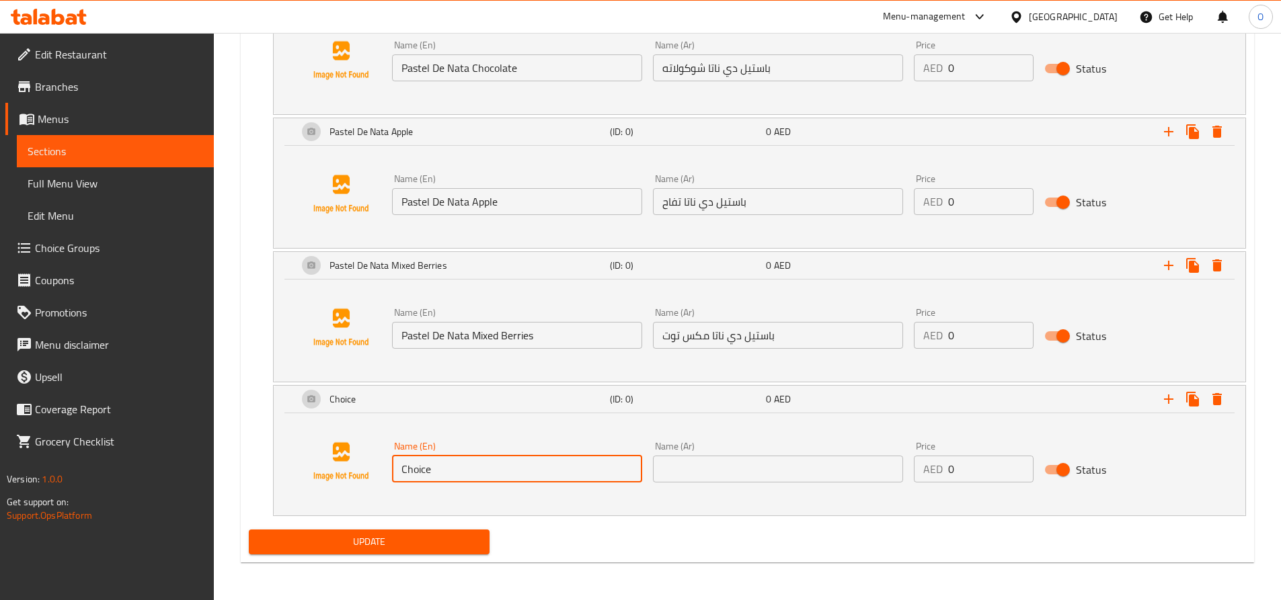
click at [458, 458] on input "Choice" at bounding box center [517, 469] width 250 height 27
paste input "Pastel De Nata Appl"
type input "Pastel De Nata Apple"
click at [704, 460] on input "text" at bounding box center [778, 469] width 250 height 27
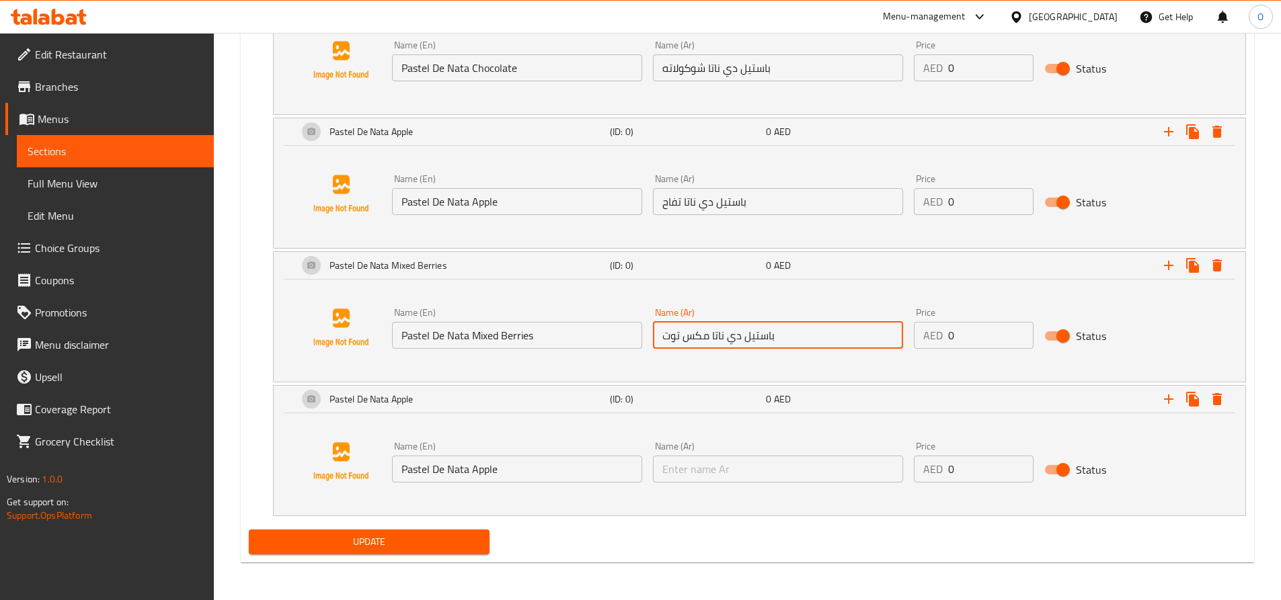
drag, startPoint x: 788, startPoint y: 340, endPoint x: 665, endPoint y: 333, distance: 123.2
click at [665, 333] on input "باستيل دي ناتا مكس توت" at bounding box center [778, 335] width 250 height 27
click at [688, 464] on input "text" at bounding box center [778, 469] width 250 height 27
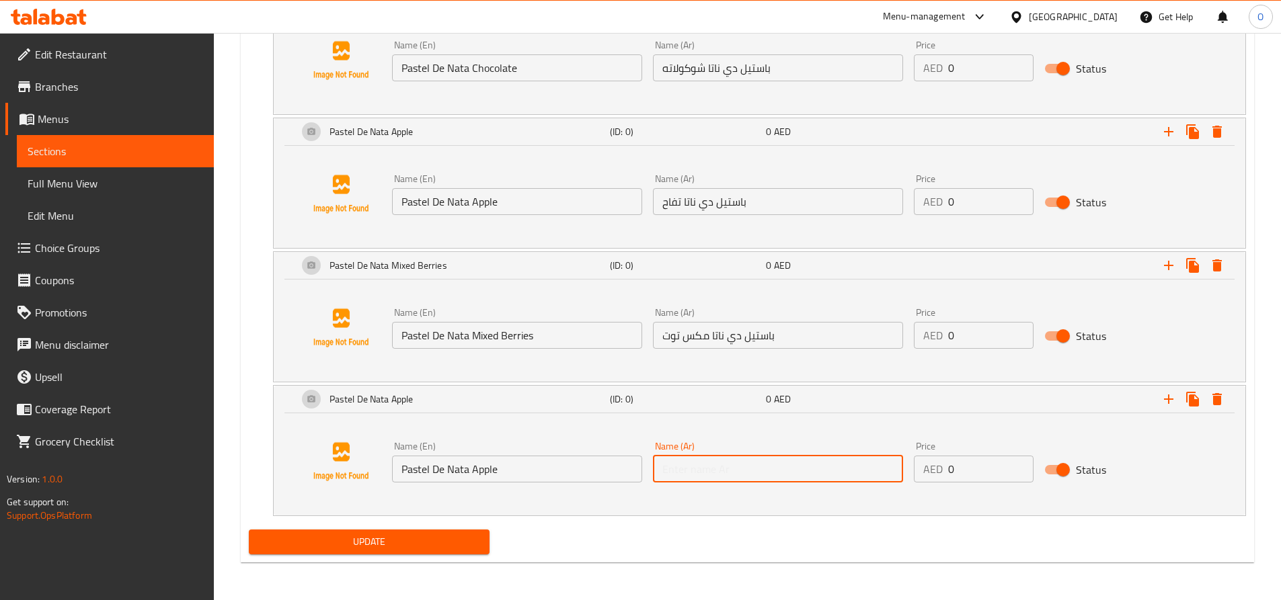
paste input "باستيل دي ناتا مكس توت"
drag, startPoint x: 708, startPoint y: 469, endPoint x: 661, endPoint y: 469, distance: 47.1
click at [661, 469] on input "باستيل دي ناتا مكس توت" at bounding box center [778, 469] width 250 height 27
type input "باستيل دي ناتا مكس توت"
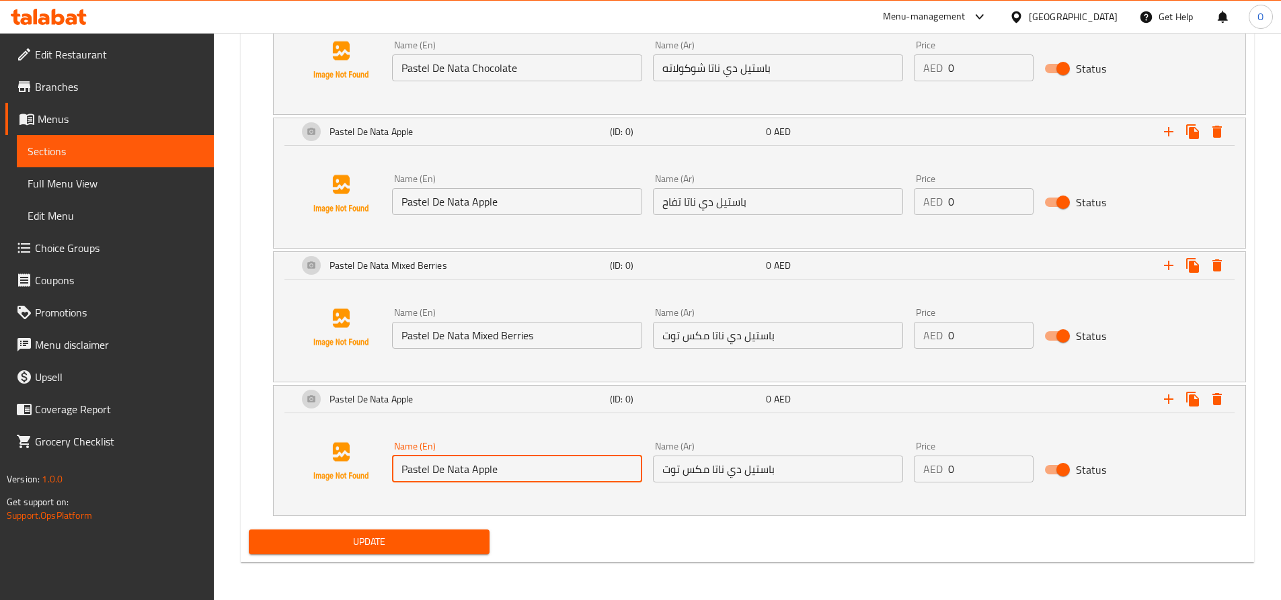
drag, startPoint x: 471, startPoint y: 469, endPoint x: 527, endPoint y: 466, distance: 56.6
click at [527, 466] on input "Pastel De Nata Apple" at bounding box center [517, 469] width 250 height 27
paste input "Salted Caramel"
type input "Pastel De Nata Salted Caramel"
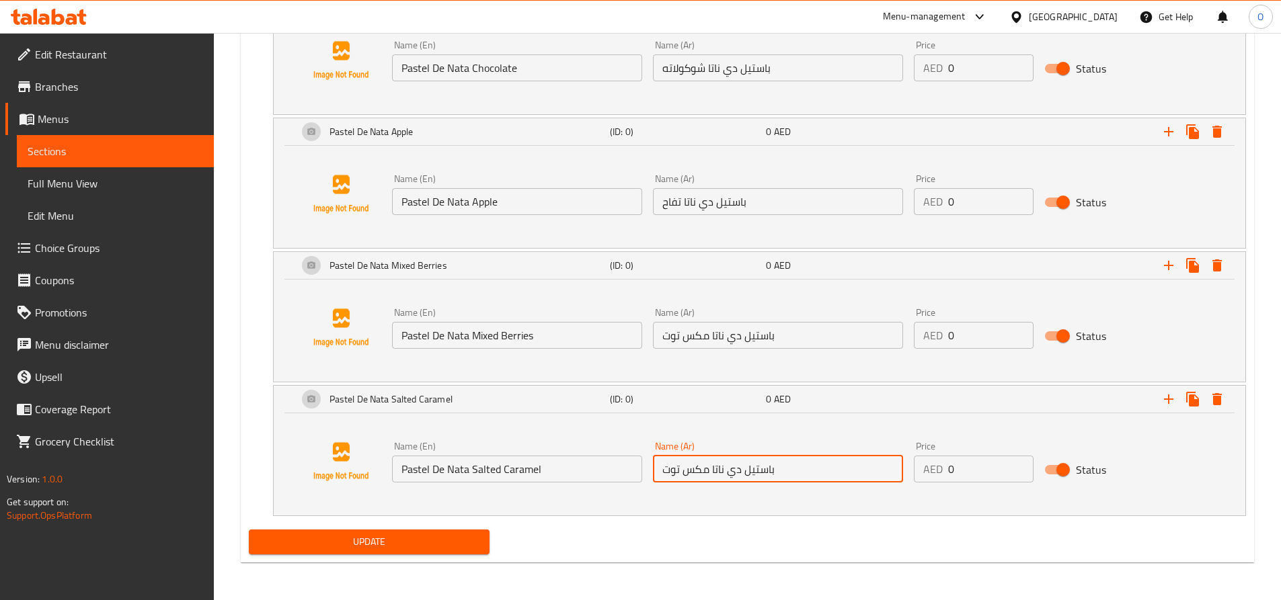
drag, startPoint x: 708, startPoint y: 468, endPoint x: 647, endPoint y: 473, distance: 60.7
click at [663, 469] on input "باستيل دي ناتا مكس توت" at bounding box center [778, 469] width 250 height 27
type input "باستيل دي ناتا كراميل مملح"
click at [836, 530] on div "Update" at bounding box center [747, 542] width 1008 height 36
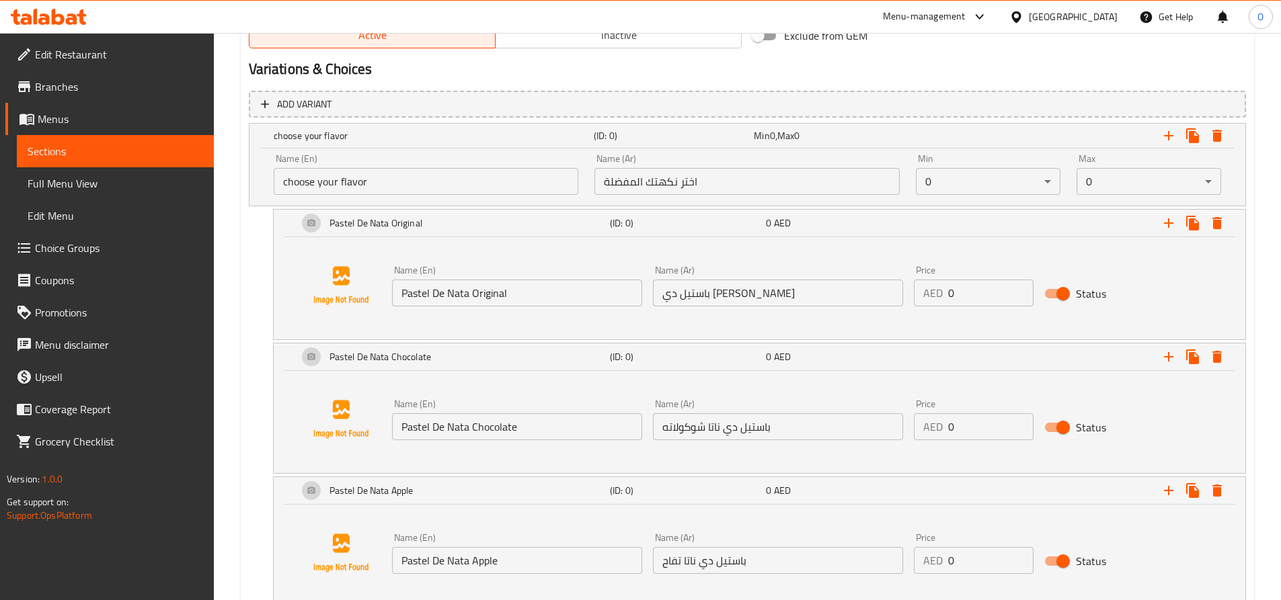
scroll to position [725, 0]
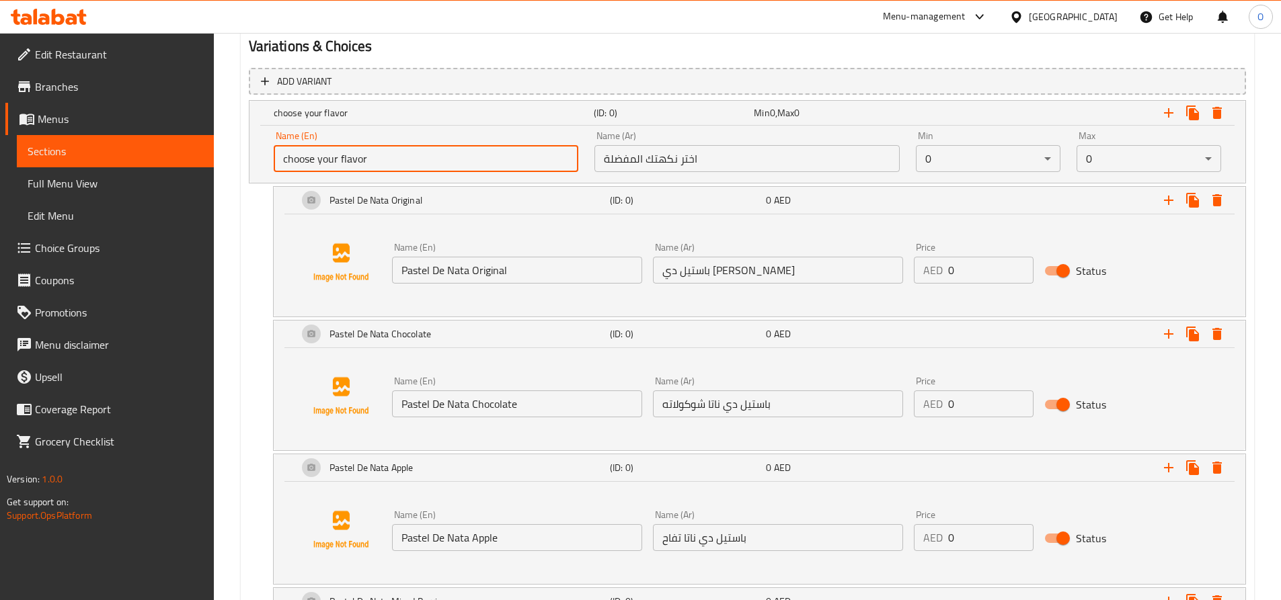
click at [426, 165] on input "choose your flavor" at bounding box center [426, 158] width 305 height 27
type input "choose your flavor 1"
click at [606, 157] on input "اختر نكهتك المفضلة" at bounding box center [746, 158] width 305 height 27
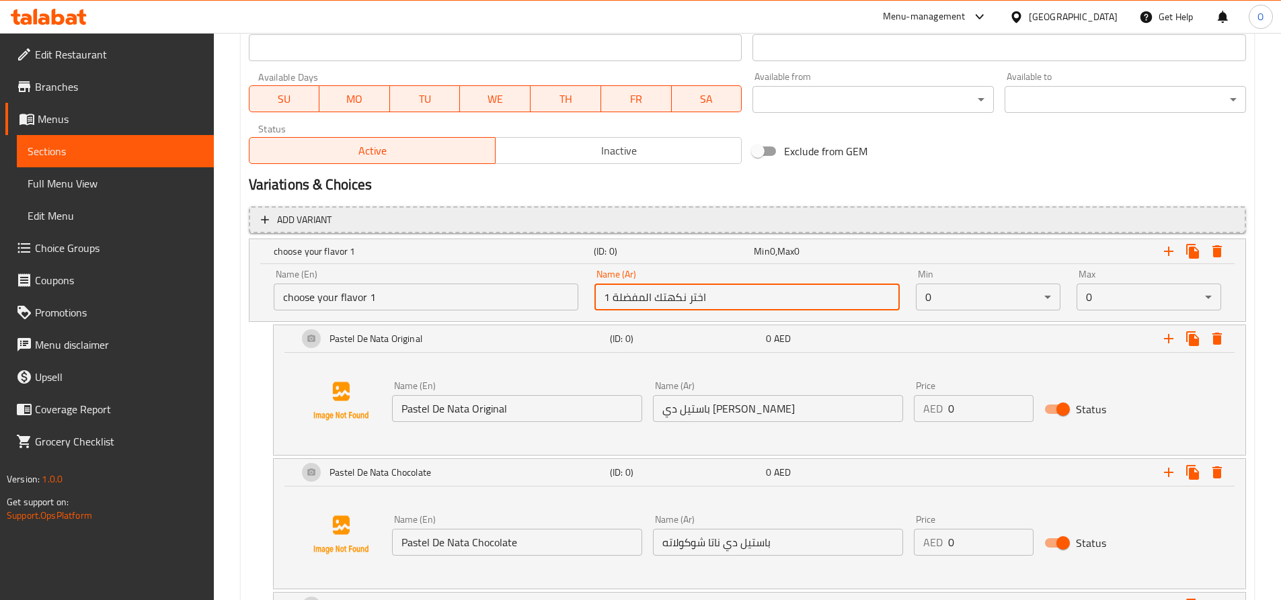
scroll to position [657, 0]
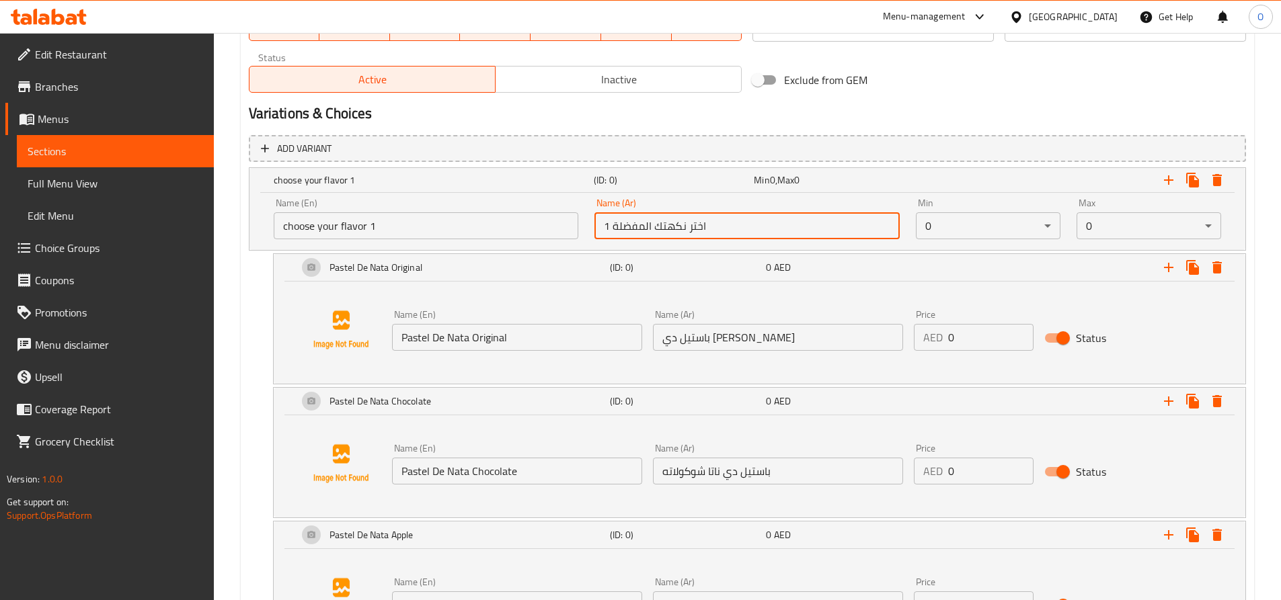
type input "1 اختر نكهتك المفضلة"
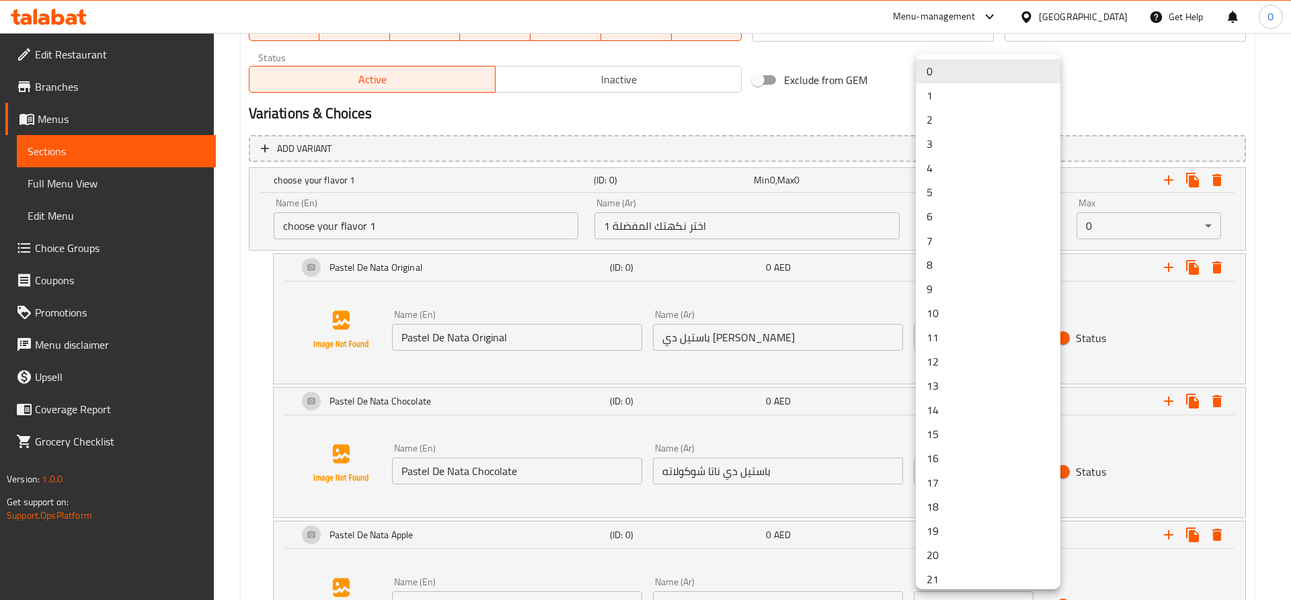
click at [925, 96] on li "1" at bounding box center [988, 95] width 145 height 24
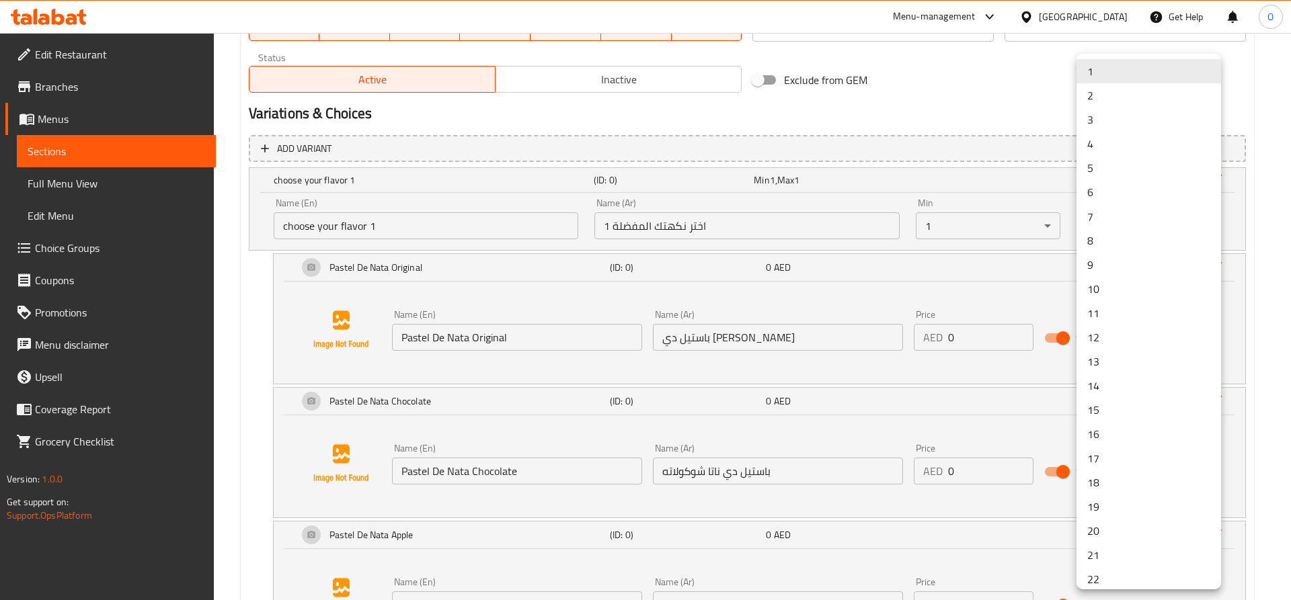
click at [979, 196] on div at bounding box center [645, 300] width 1291 height 600
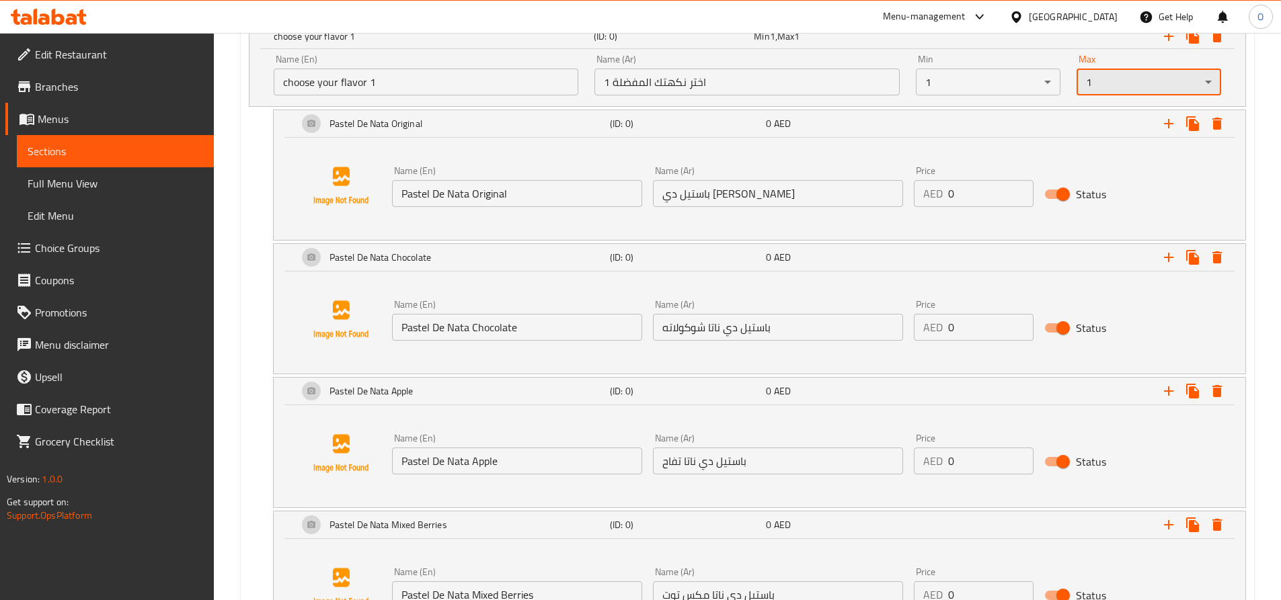
scroll to position [1061, 0]
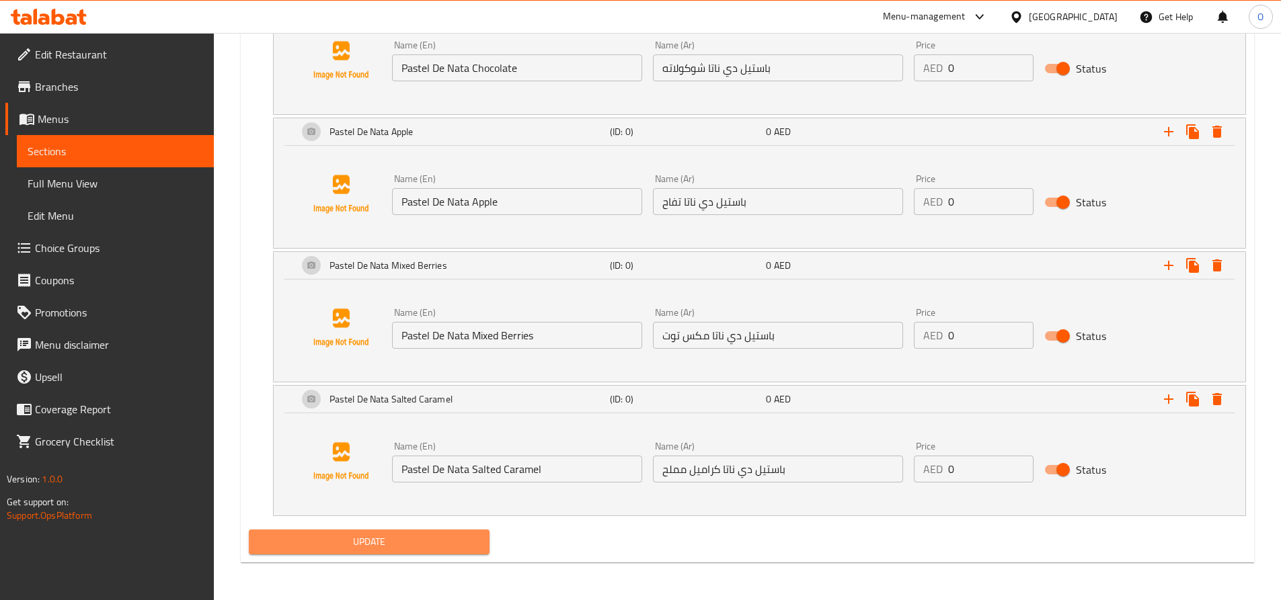
click at [399, 539] on span "Update" at bounding box center [369, 542] width 220 height 17
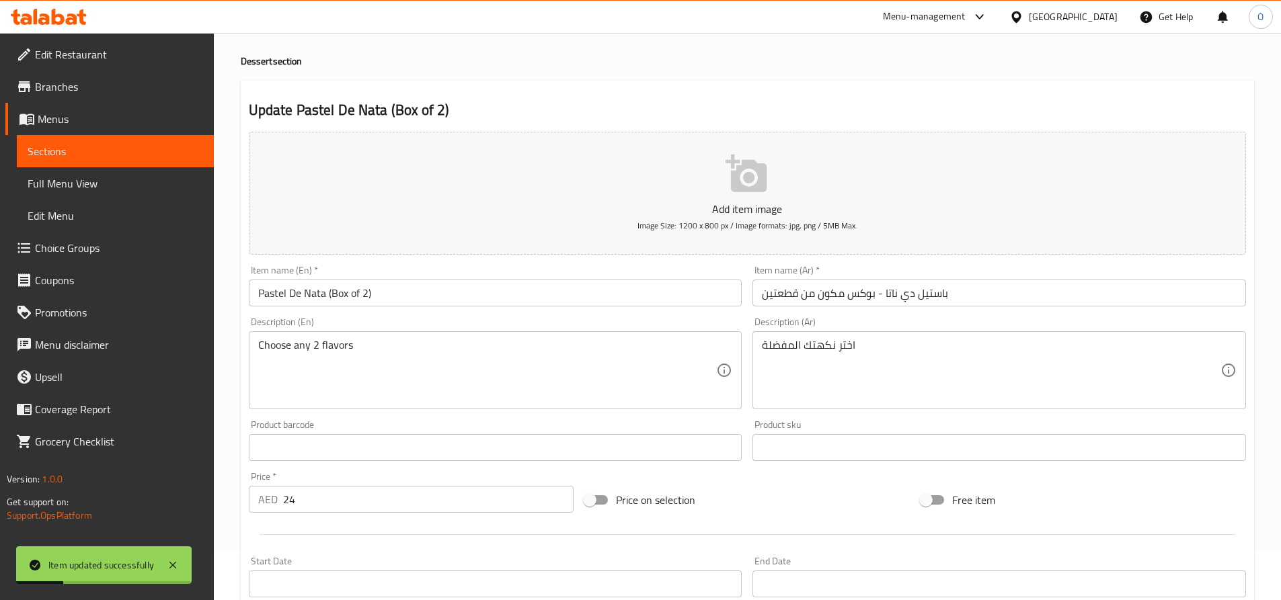
scroll to position [0, 0]
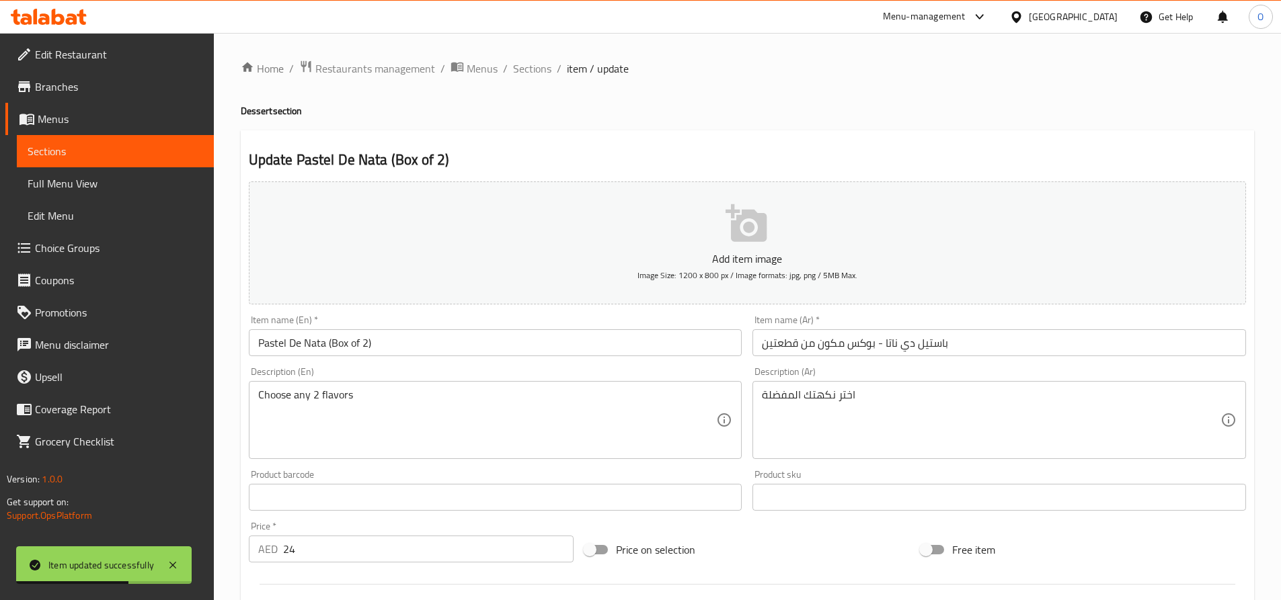
click at [55, 134] on link "Menus" at bounding box center [109, 119] width 208 height 32
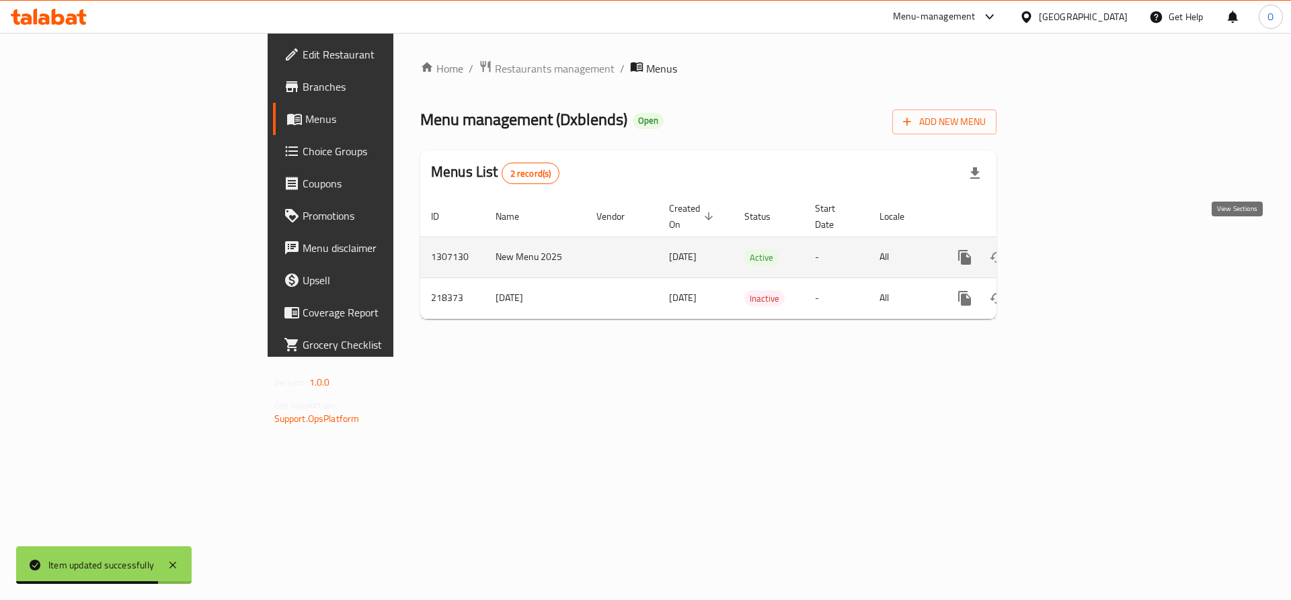
click at [1070, 249] on icon "enhanced table" at bounding box center [1061, 257] width 16 height 16
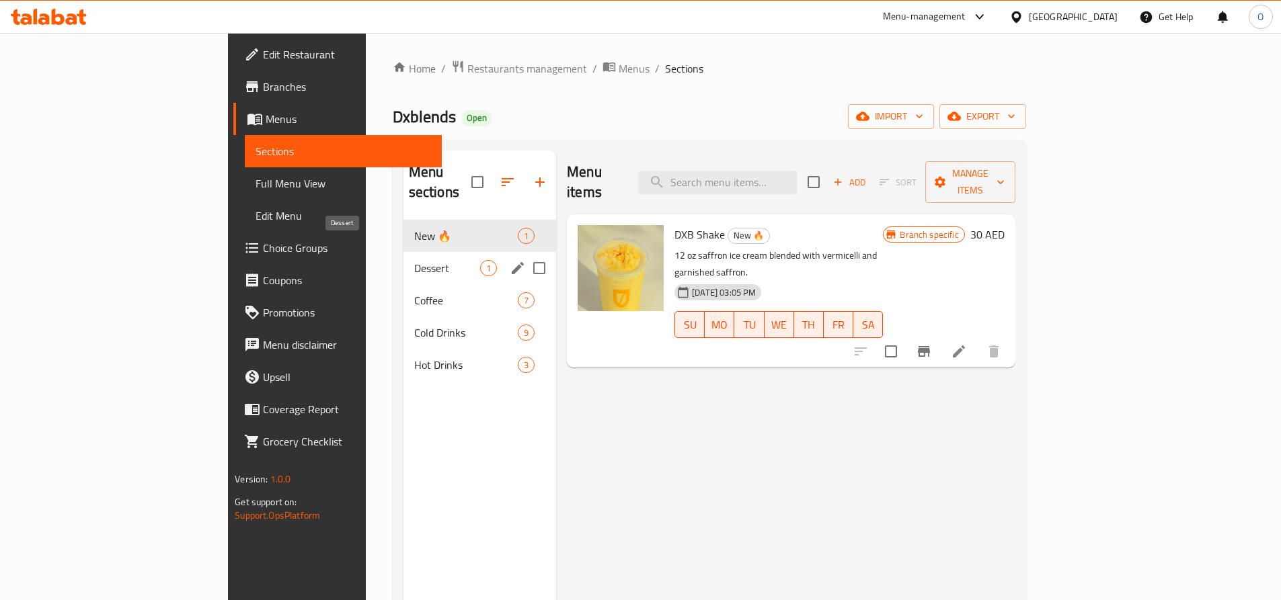
click at [414, 260] on span "Dessert" at bounding box center [447, 268] width 66 height 16
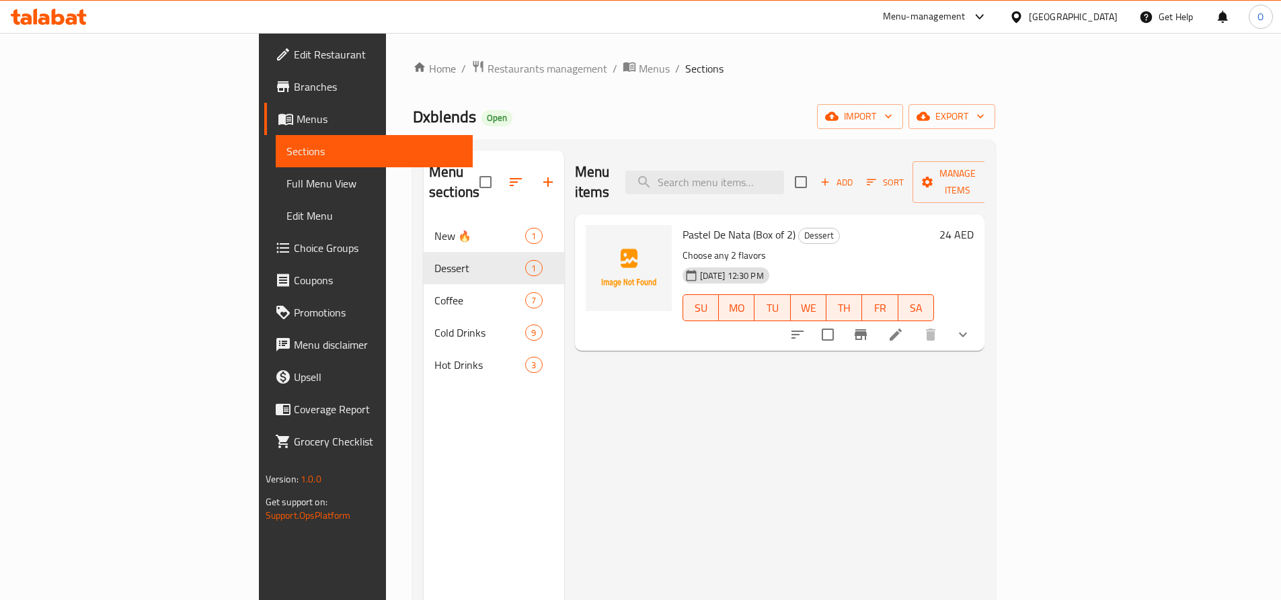
click at [971, 327] on icon "show more" at bounding box center [963, 335] width 16 height 16
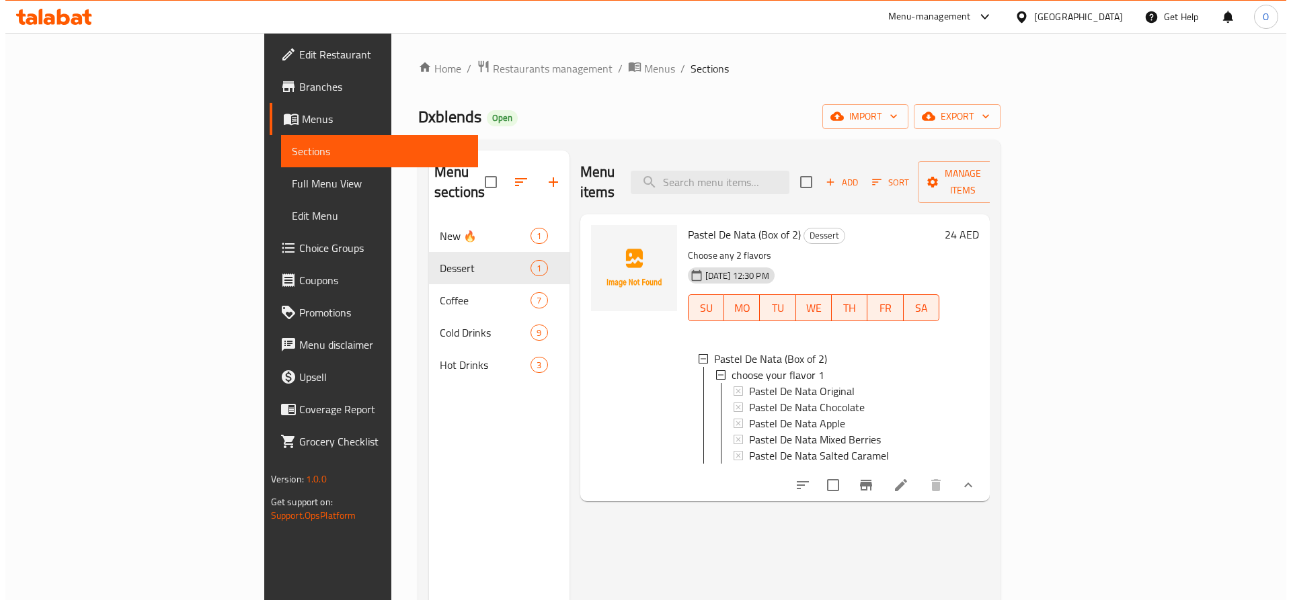
scroll to position [2, 0]
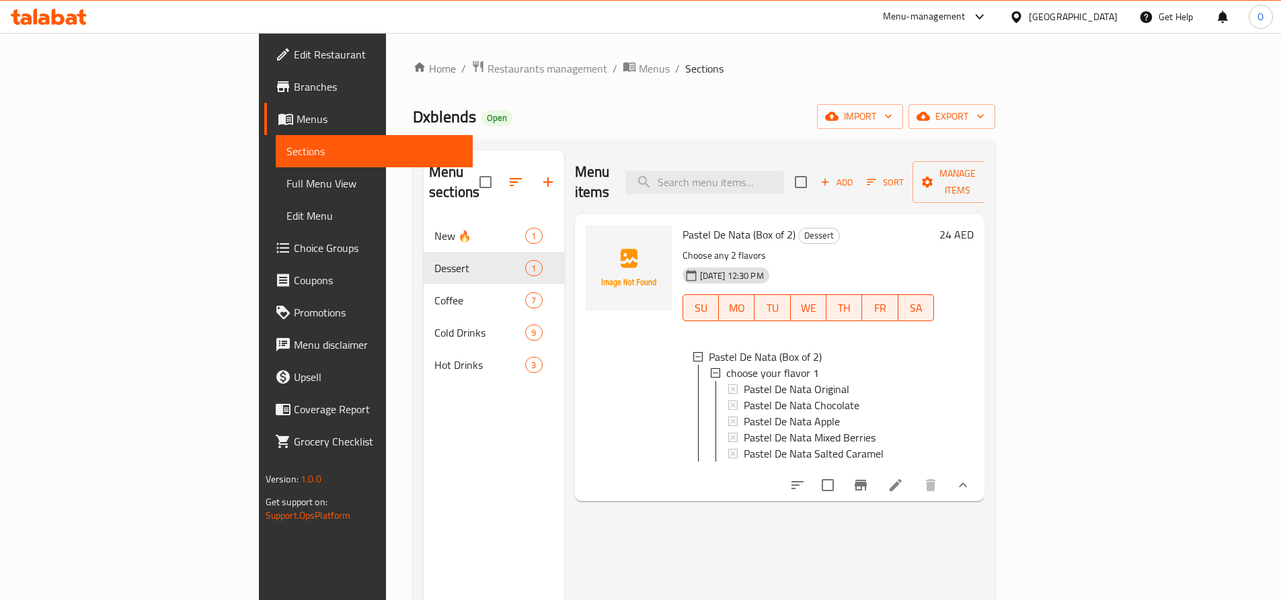
click at [294, 252] on span "Choice Groups" at bounding box center [378, 248] width 168 height 16
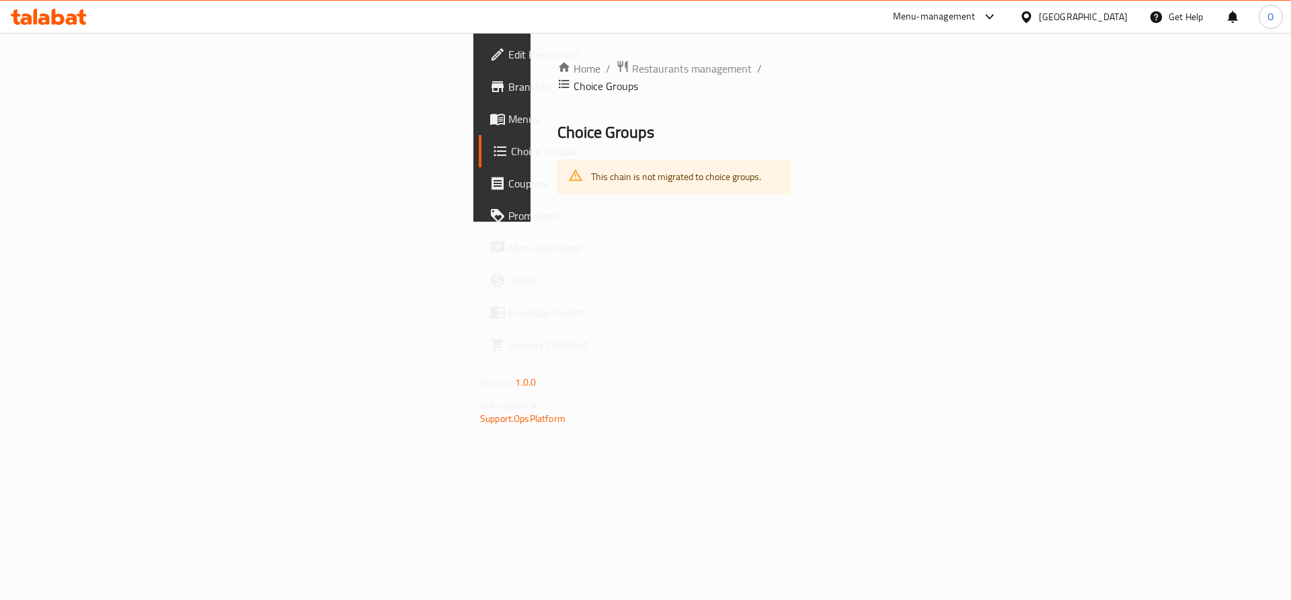
click at [946, 5] on div "Menu-management" at bounding box center [945, 17] width 126 height 32
click at [957, 17] on div "Menu-management" at bounding box center [934, 17] width 83 height 16
click at [871, 118] on div "Restaurant-Management" at bounding box center [862, 117] width 106 height 15
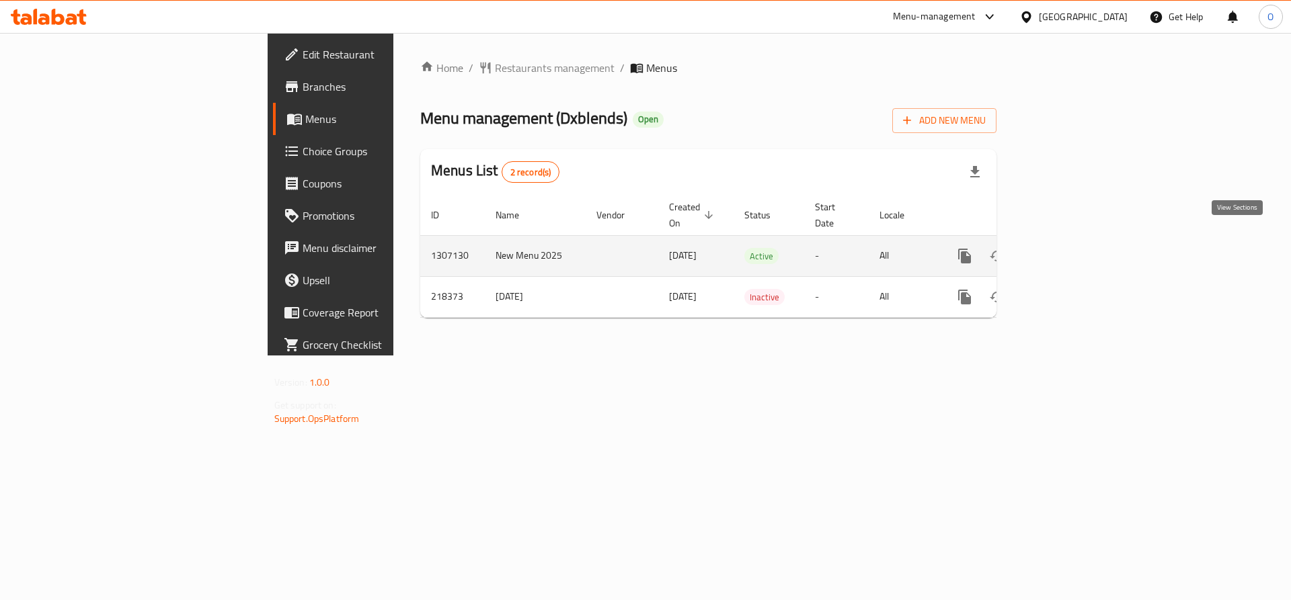
click at [1070, 248] on icon "enhanced table" at bounding box center [1061, 256] width 16 height 16
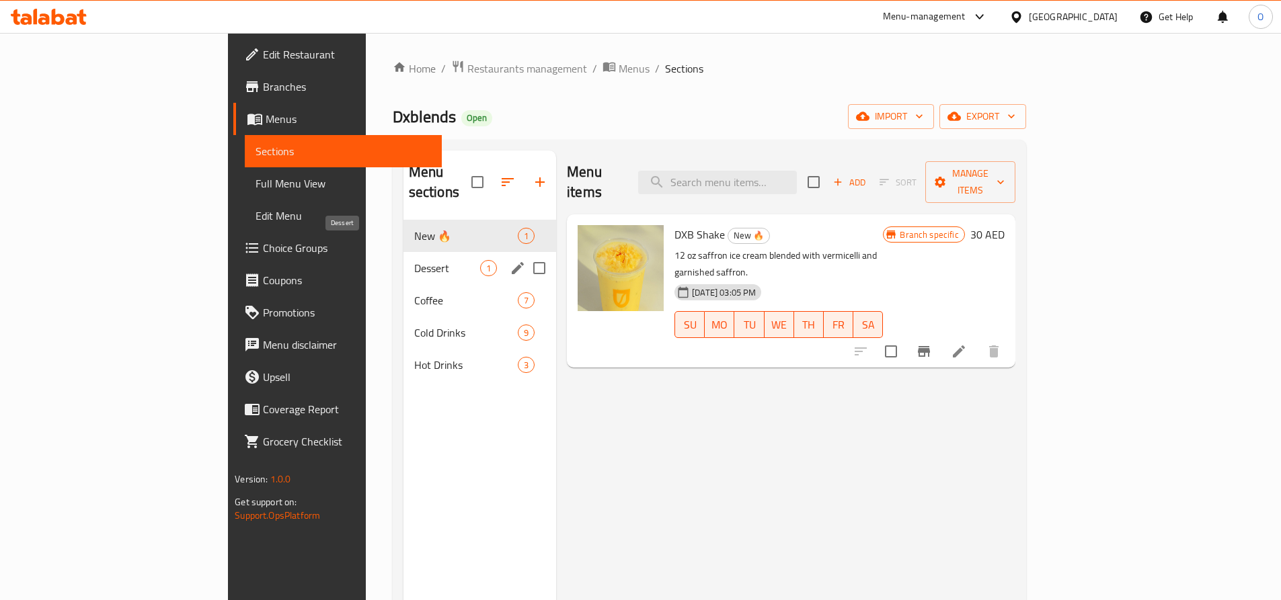
click at [414, 260] on span "Dessert" at bounding box center [447, 268] width 66 height 16
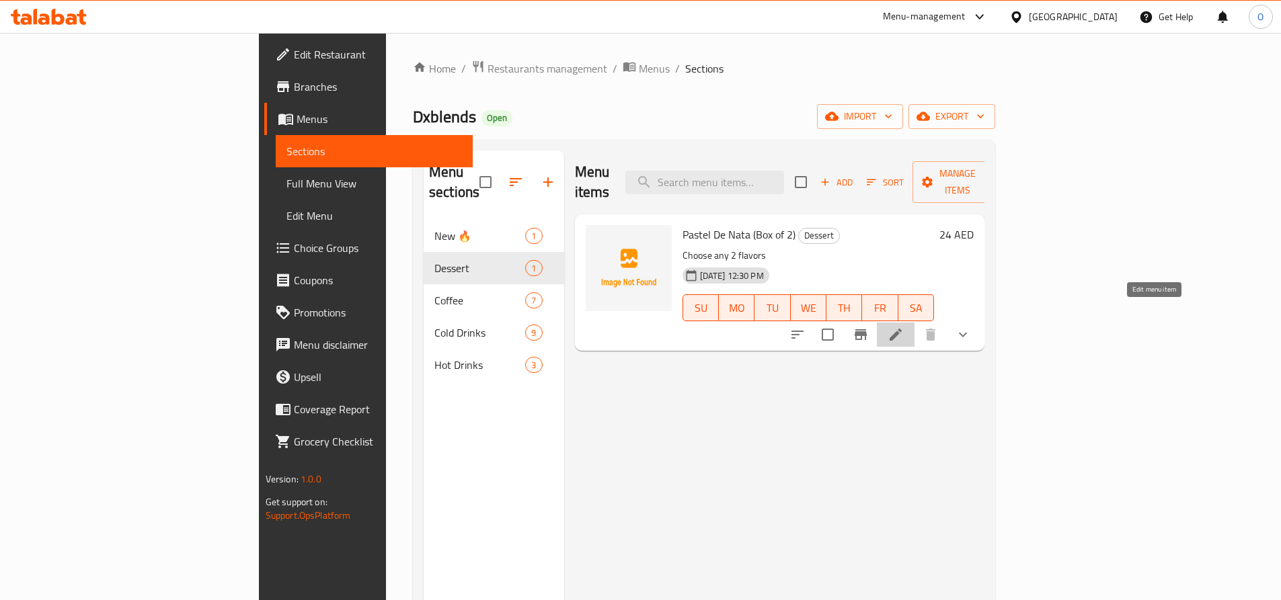
click at [903, 327] on icon at bounding box center [895, 335] width 16 height 16
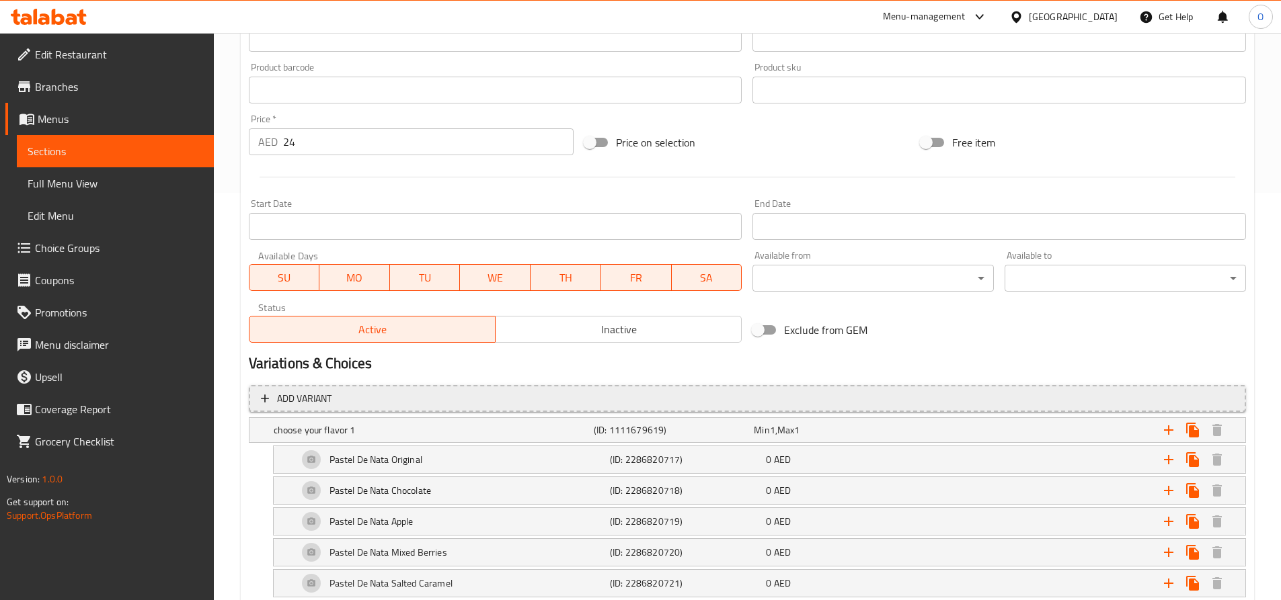
scroll to position [489, 0]
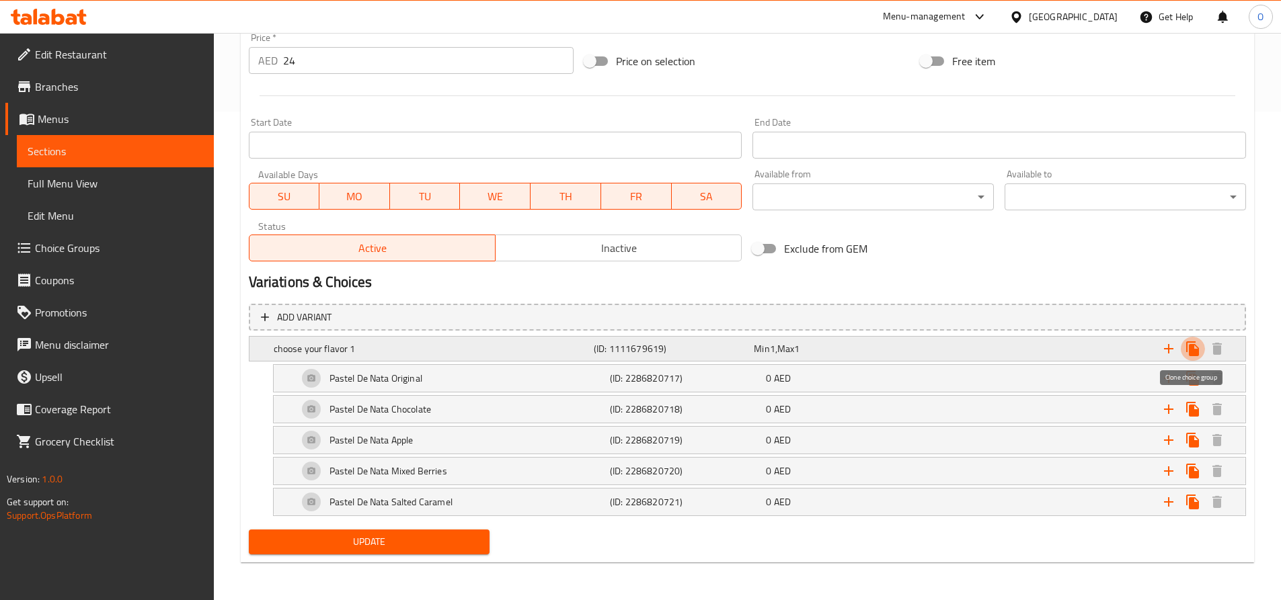
click at [1190, 349] on icon "Expand" at bounding box center [1192, 348] width 13 height 15
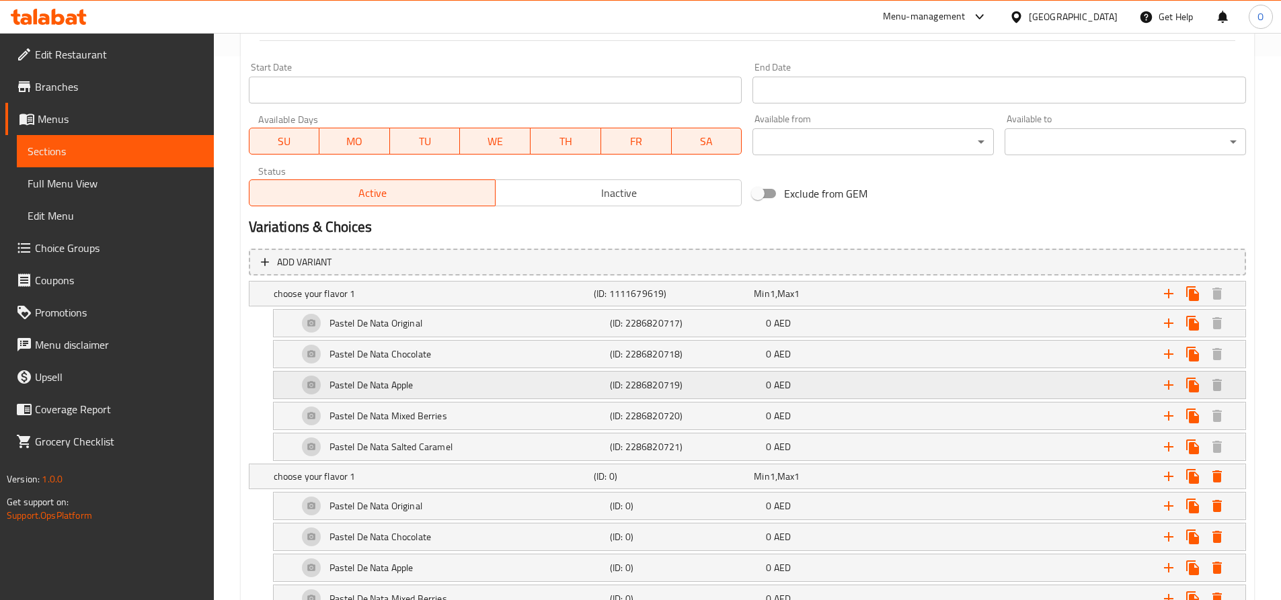
scroll to position [672, 0]
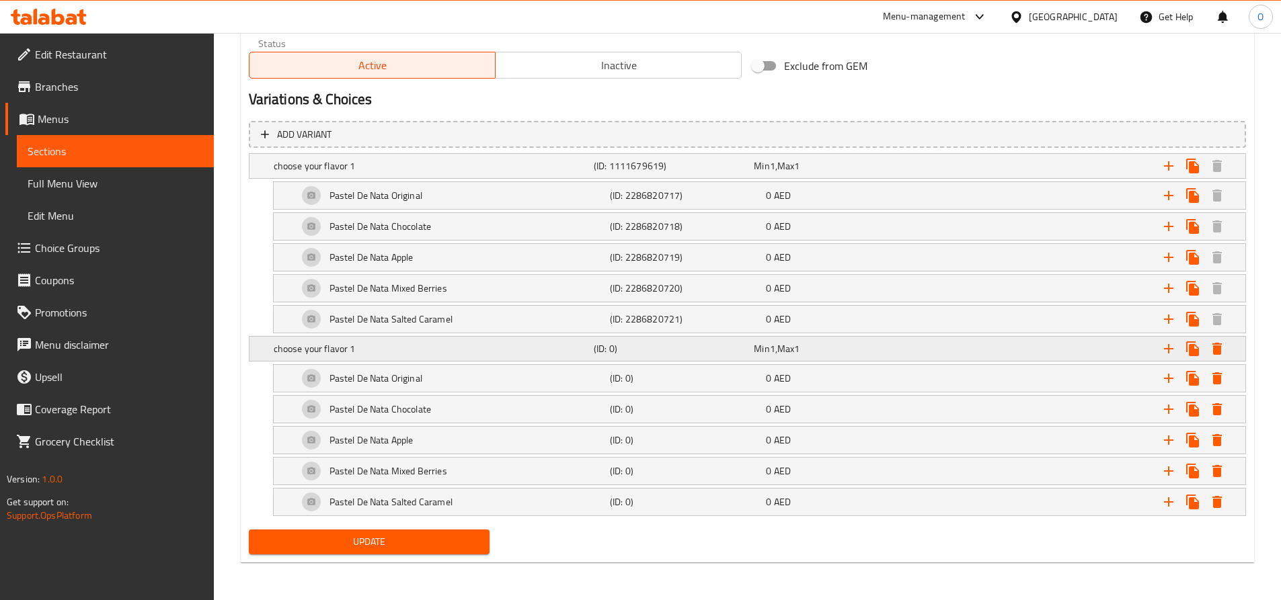
click at [366, 348] on h5 "choose your flavor 1" at bounding box center [431, 348] width 315 height 13
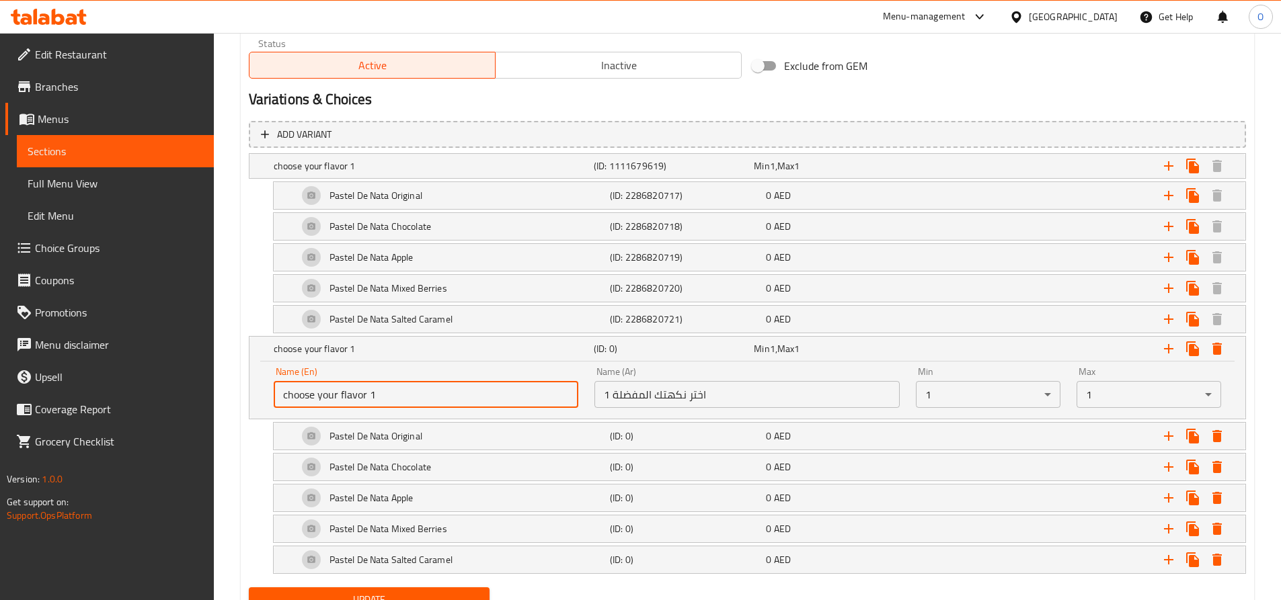
drag, startPoint x: 368, startPoint y: 397, endPoint x: 379, endPoint y: 396, distance: 11.4
click at [379, 396] on input "choose your flavor 1" at bounding box center [426, 394] width 305 height 27
type input "choose your flavor 2"
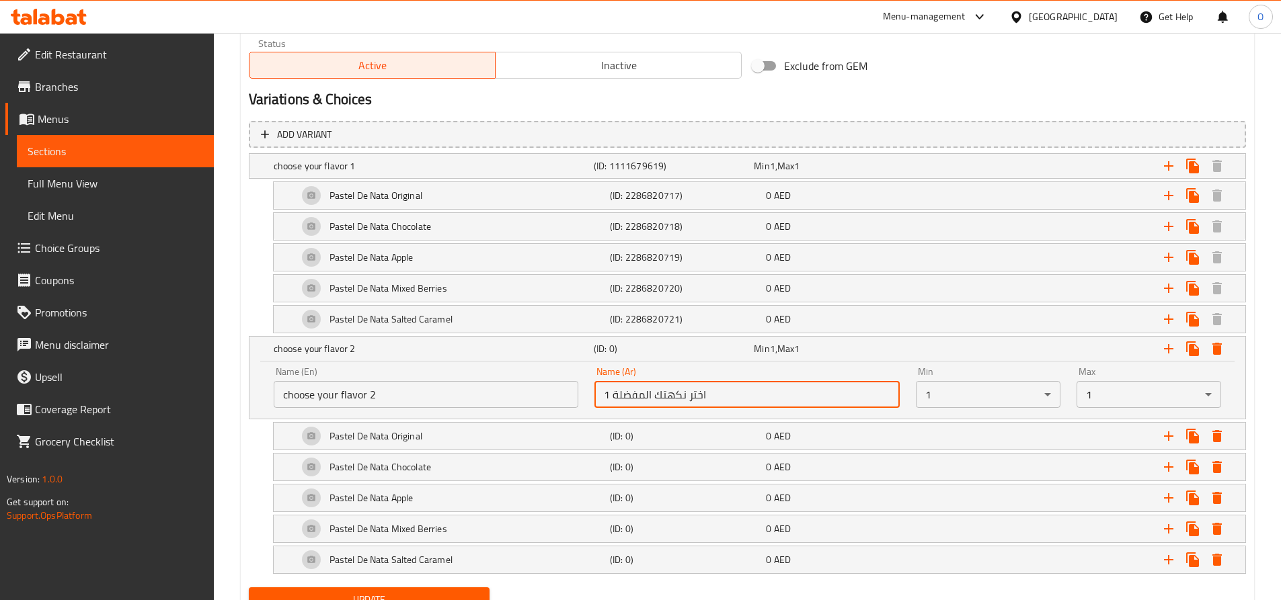
drag, startPoint x: 606, startPoint y: 390, endPoint x: 613, endPoint y: 392, distance: 7.0
click at [613, 392] on input "1 اختر نكهتك المفضلة" at bounding box center [746, 394] width 305 height 27
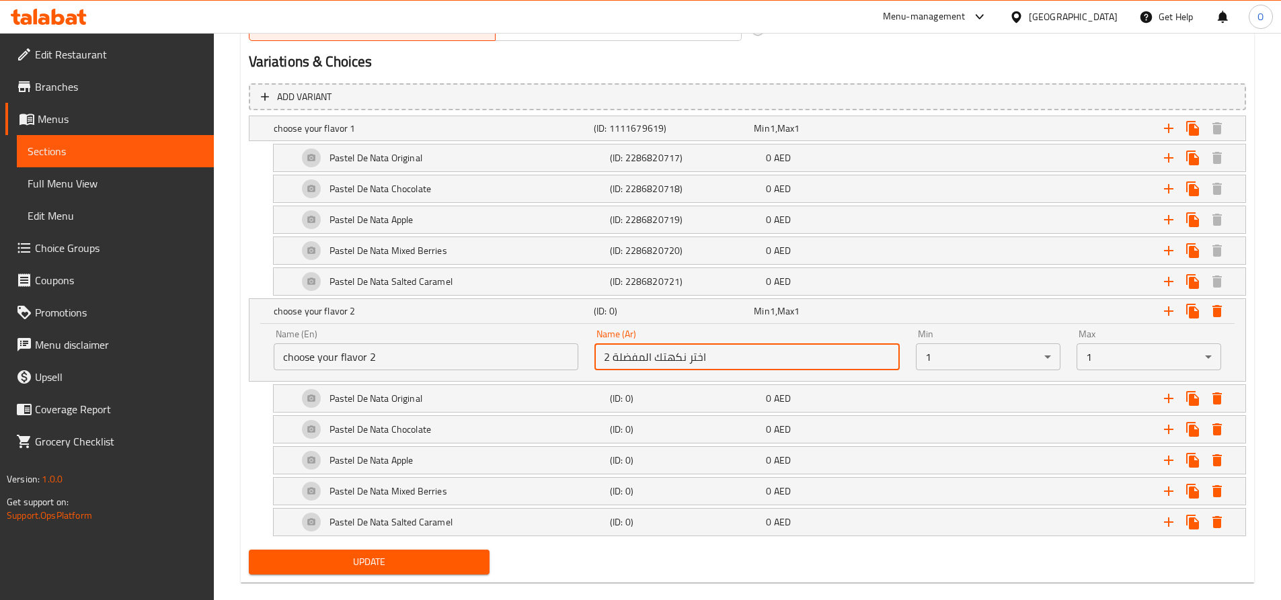
scroll to position [729, 0]
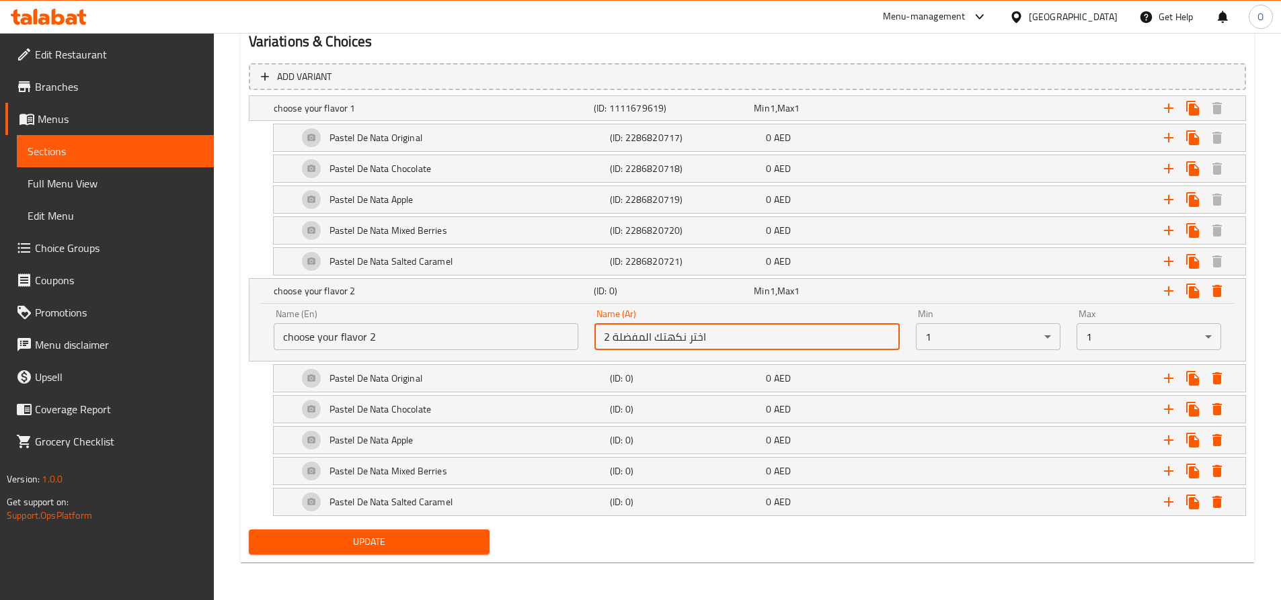
type input "2 اختر نكهتك المفضلة"
click at [396, 538] on span "Update" at bounding box center [369, 542] width 220 height 17
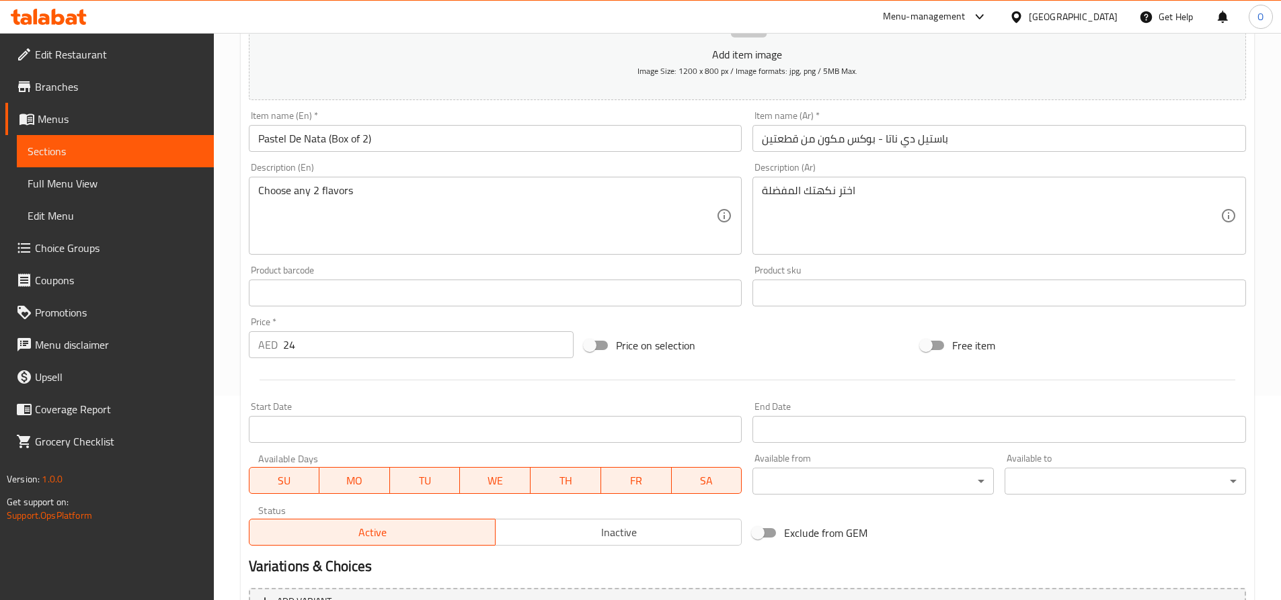
scroll to position [0, 0]
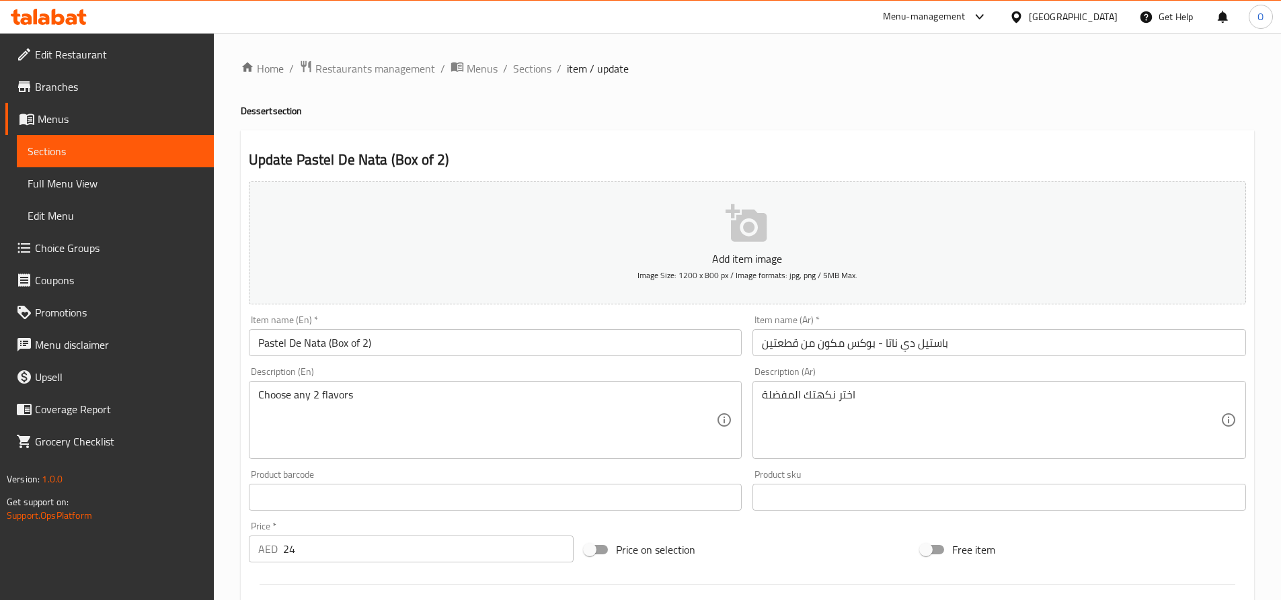
drag, startPoint x: 85, startPoint y: 152, endPoint x: 104, endPoint y: 154, distance: 18.3
click at [85, 152] on span "Sections" at bounding box center [115, 151] width 175 height 16
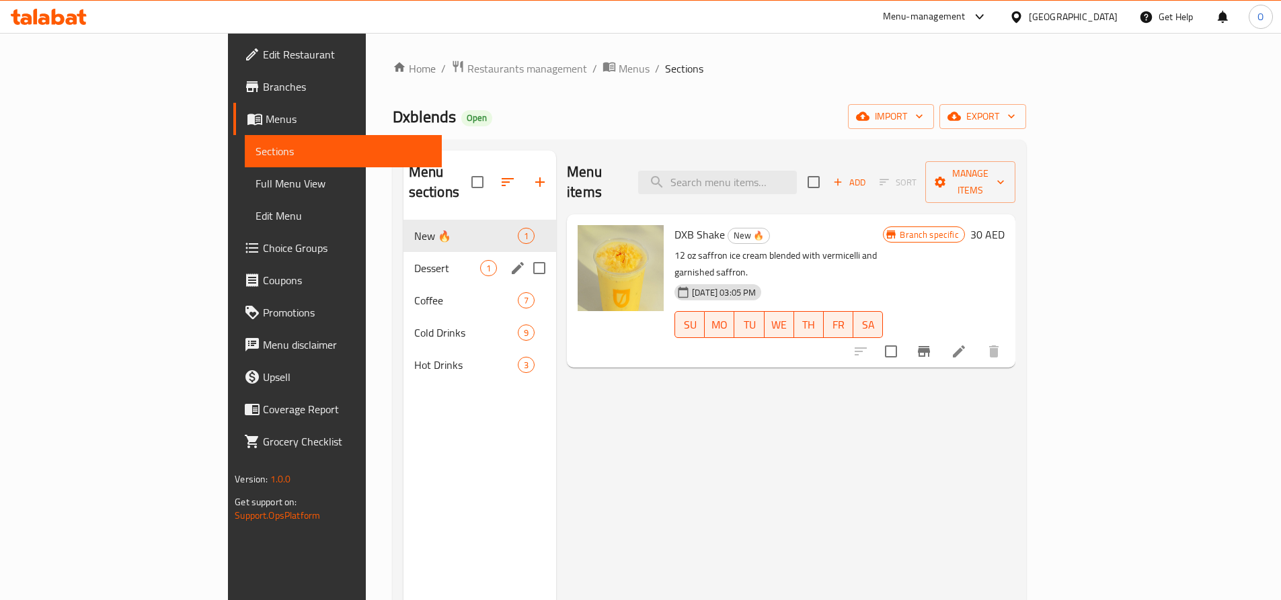
click at [414, 260] on span "Dessert" at bounding box center [447, 268] width 66 height 16
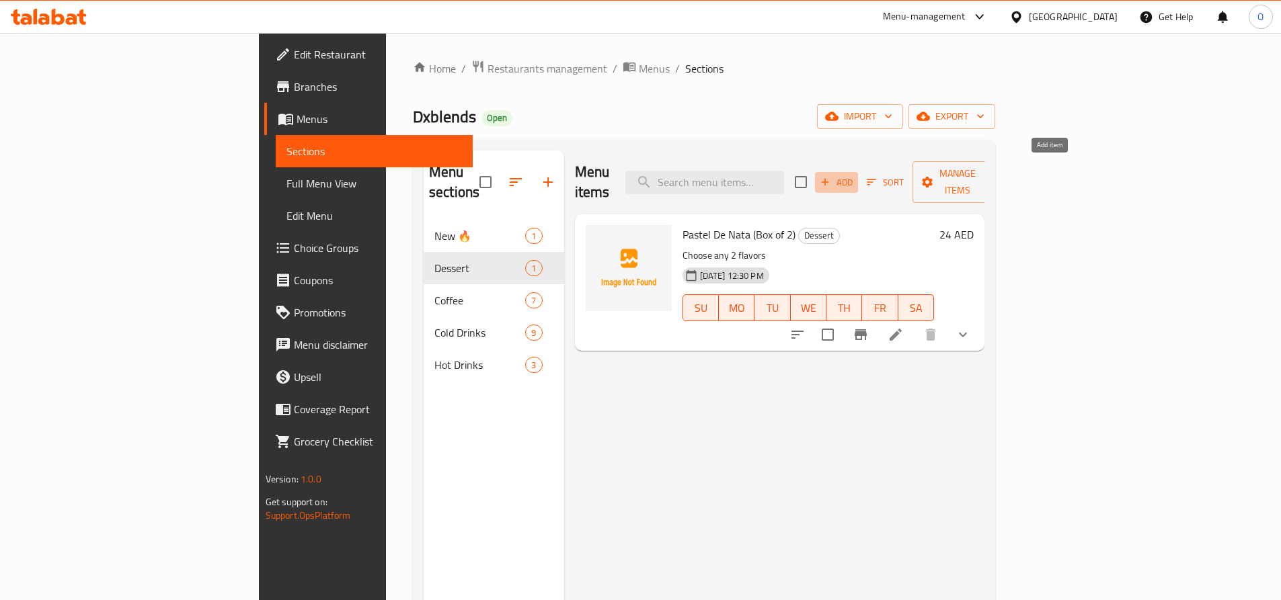
click at [854, 175] on span "Add" at bounding box center [836, 182] width 36 height 15
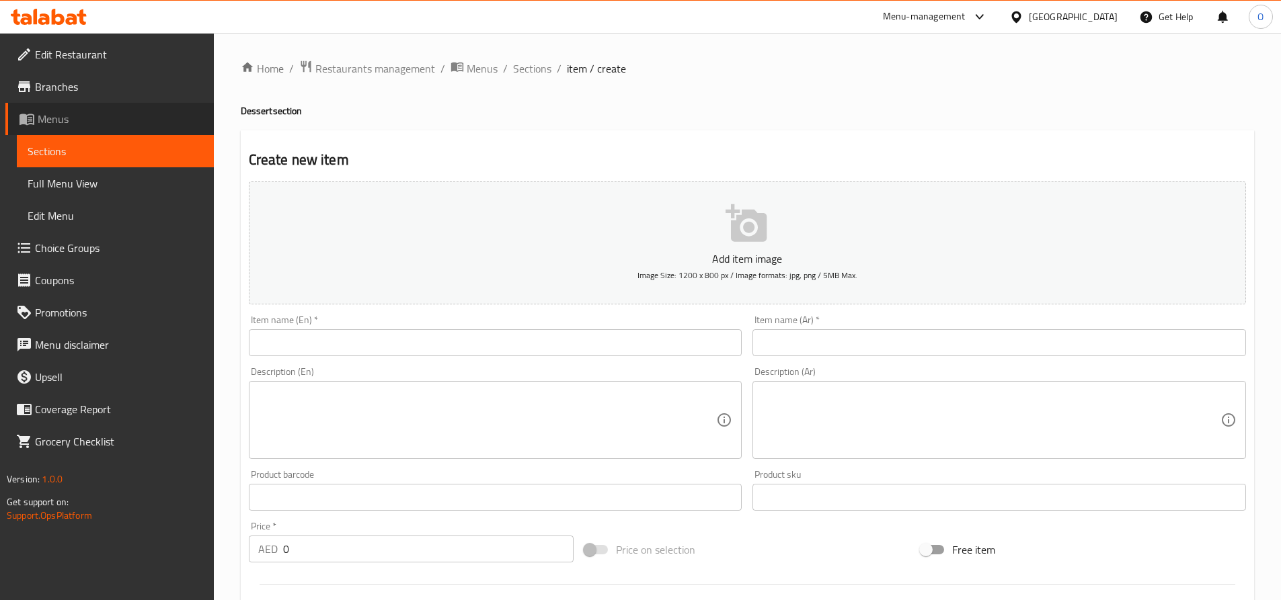
click at [54, 125] on span "Menus" at bounding box center [120, 119] width 165 height 16
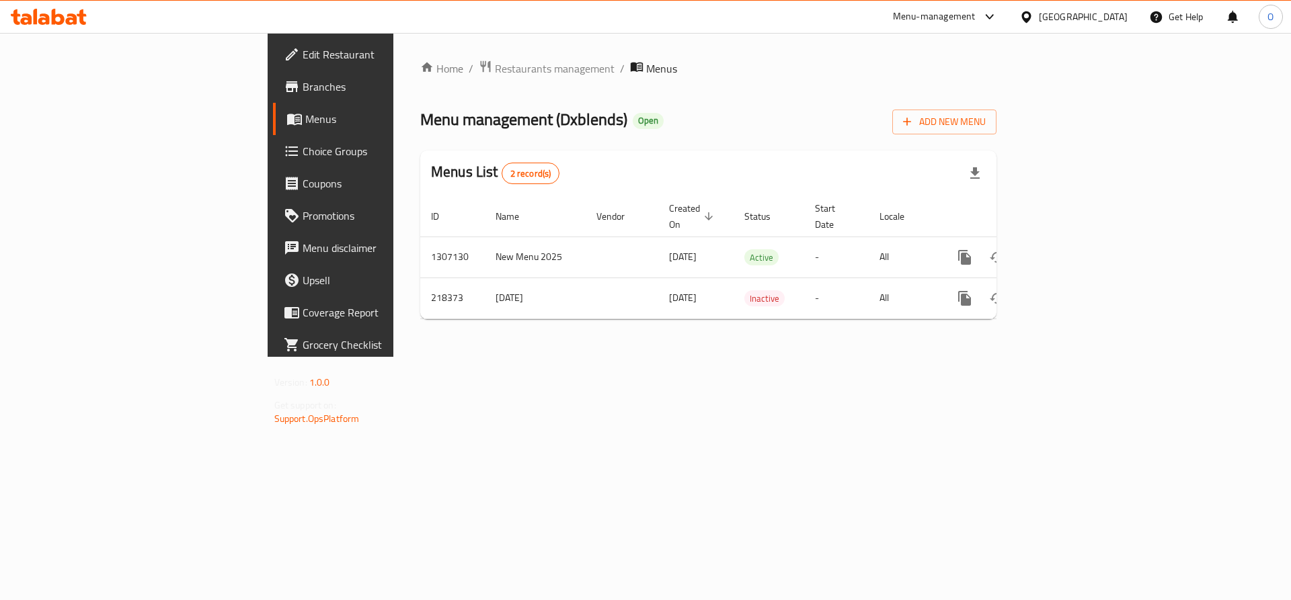
click at [305, 114] on span "Menus" at bounding box center [388, 119] width 167 height 16
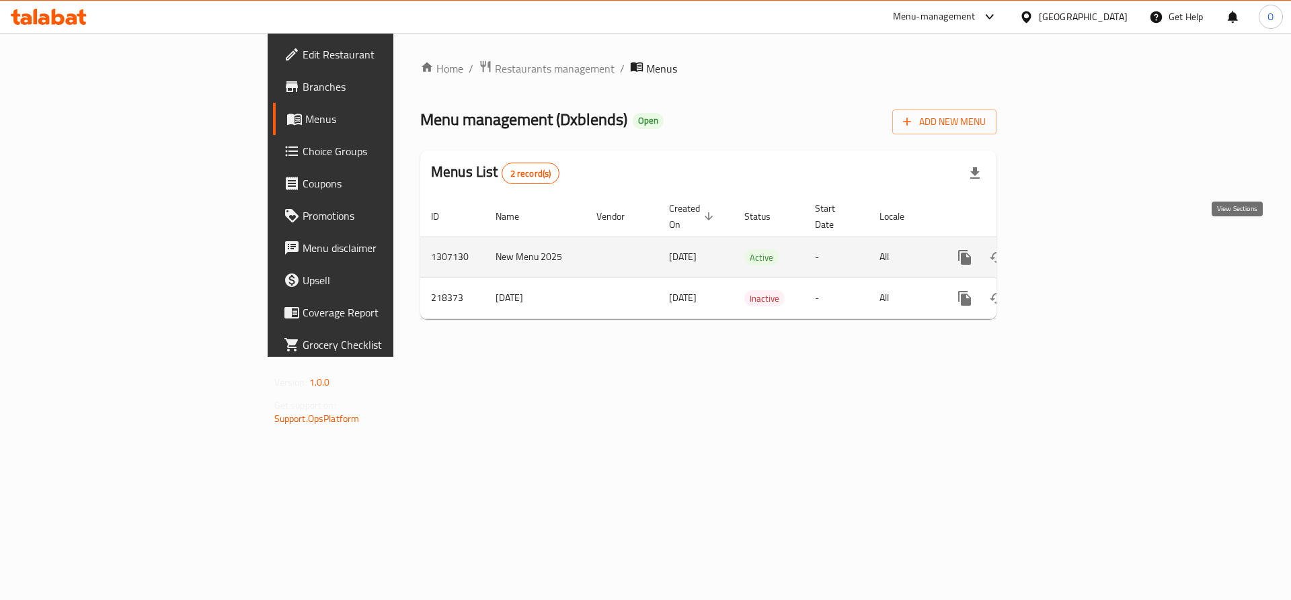
click at [1067, 251] on icon "enhanced table" at bounding box center [1061, 257] width 12 height 12
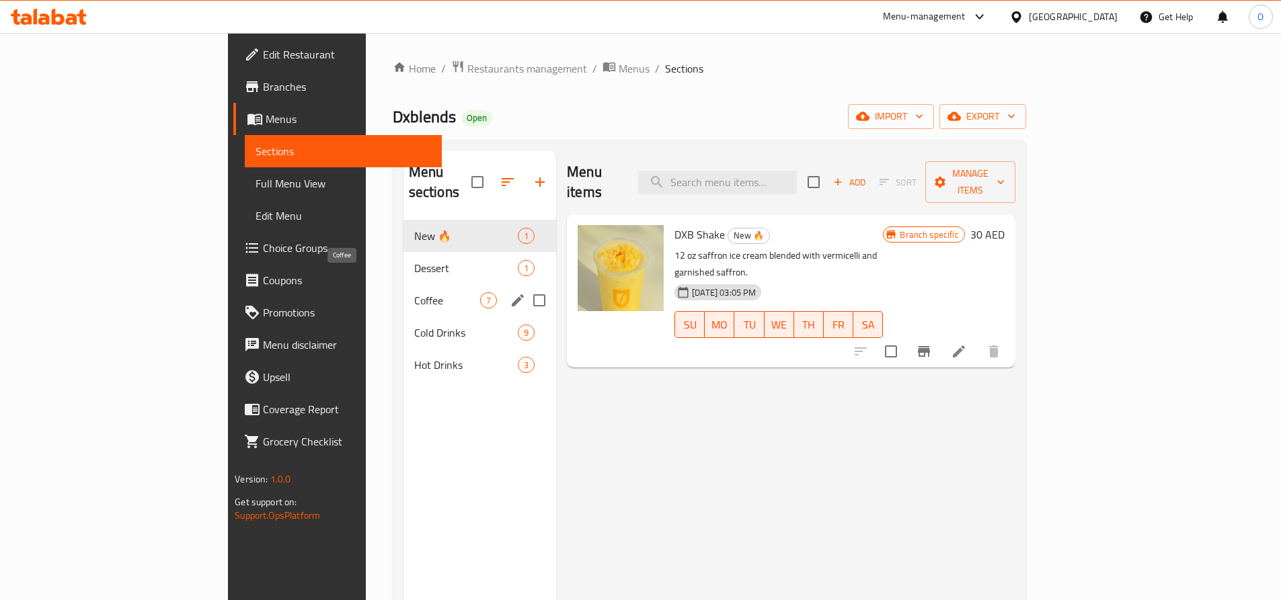
click at [414, 292] on span "Coffee" at bounding box center [447, 300] width 66 height 16
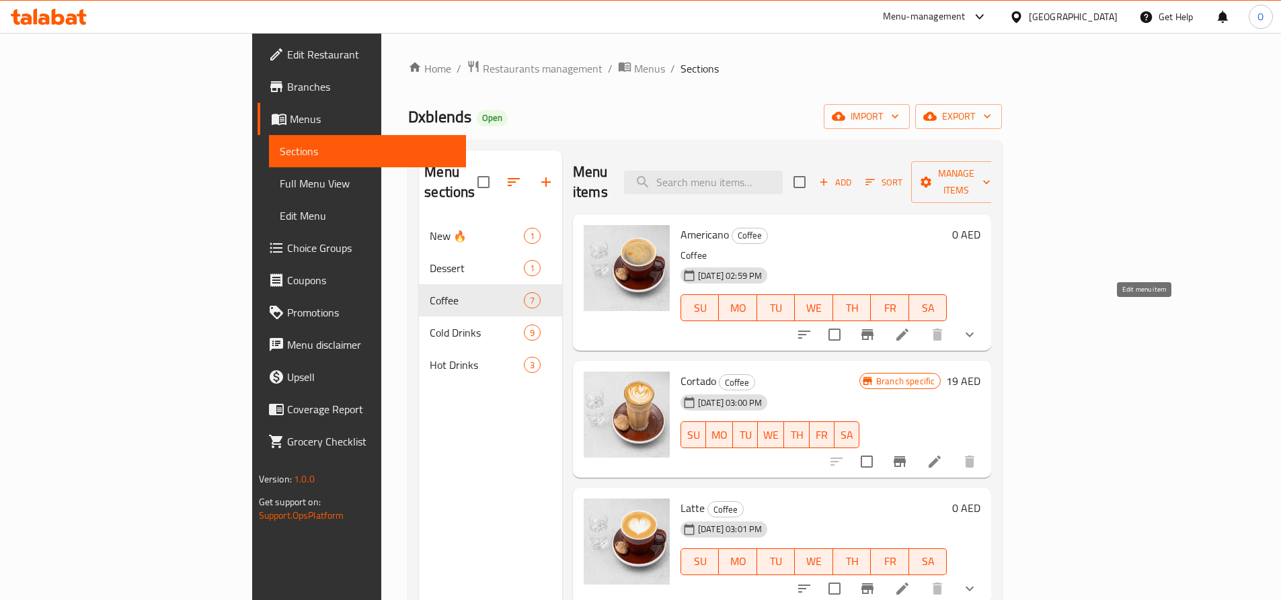
click at [910, 327] on icon at bounding box center [902, 335] width 16 height 16
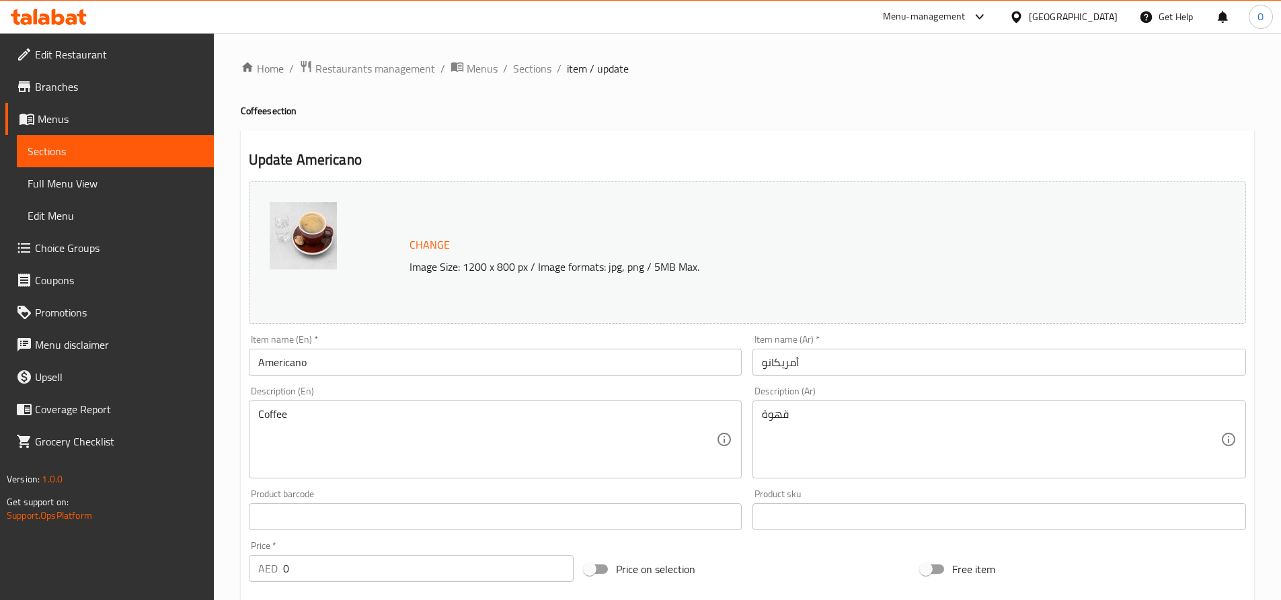
click at [60, 125] on span "Menus" at bounding box center [120, 119] width 165 height 16
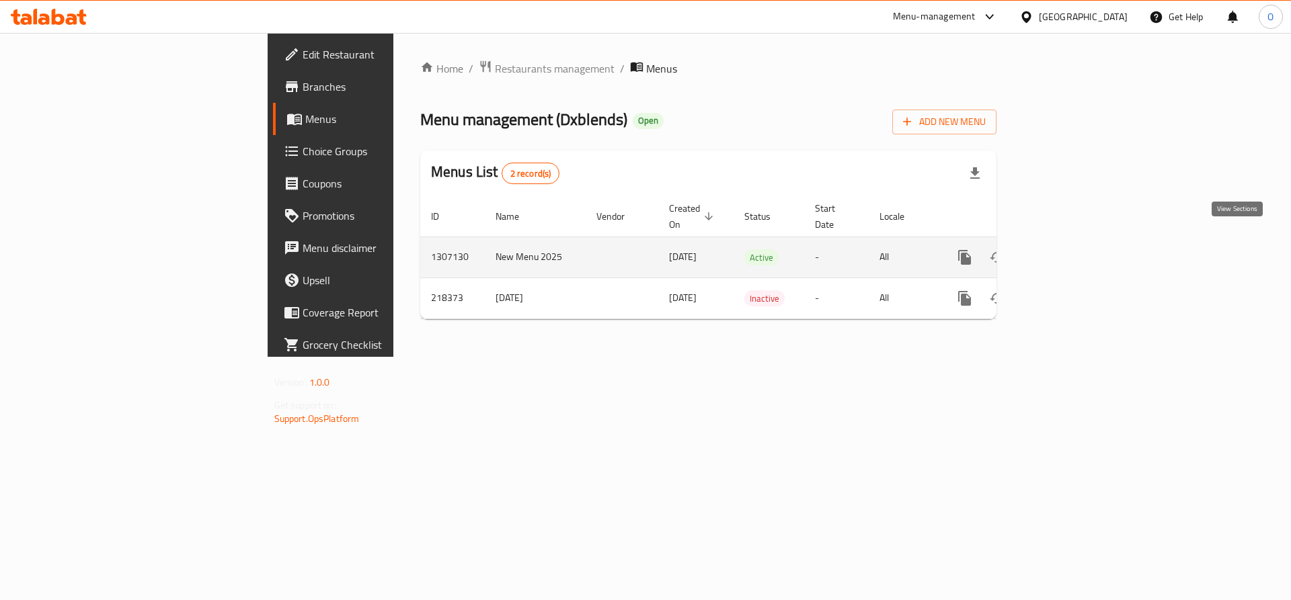
click at [1070, 249] on icon "enhanced table" at bounding box center [1061, 257] width 16 height 16
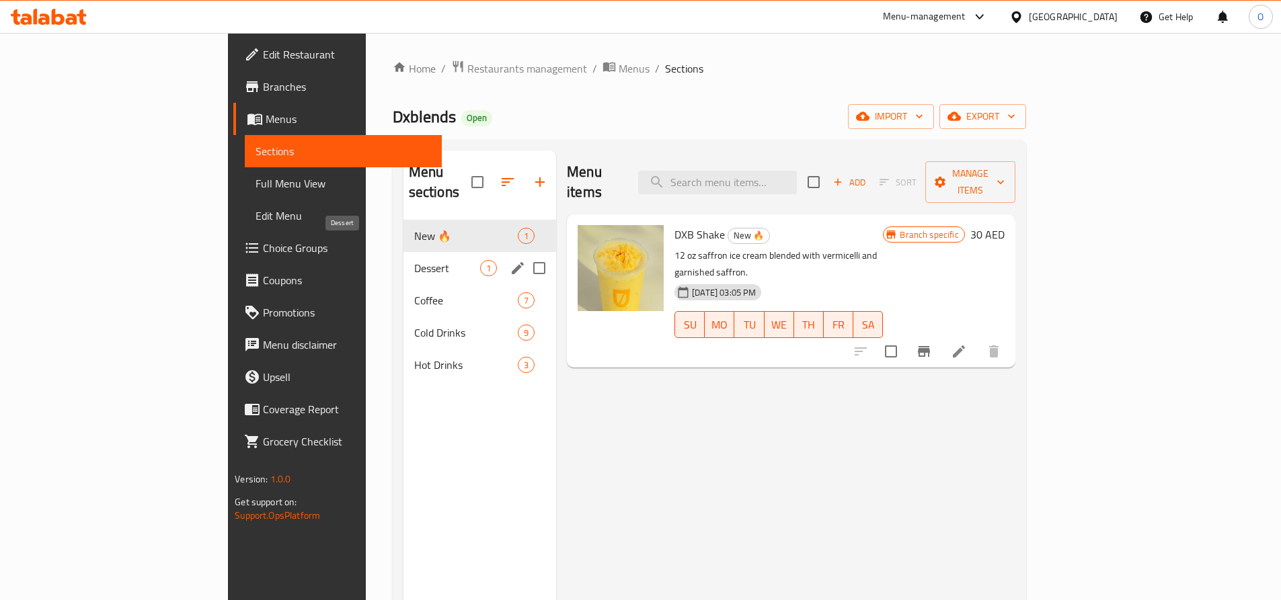
click at [414, 260] on span "Dessert" at bounding box center [447, 268] width 66 height 16
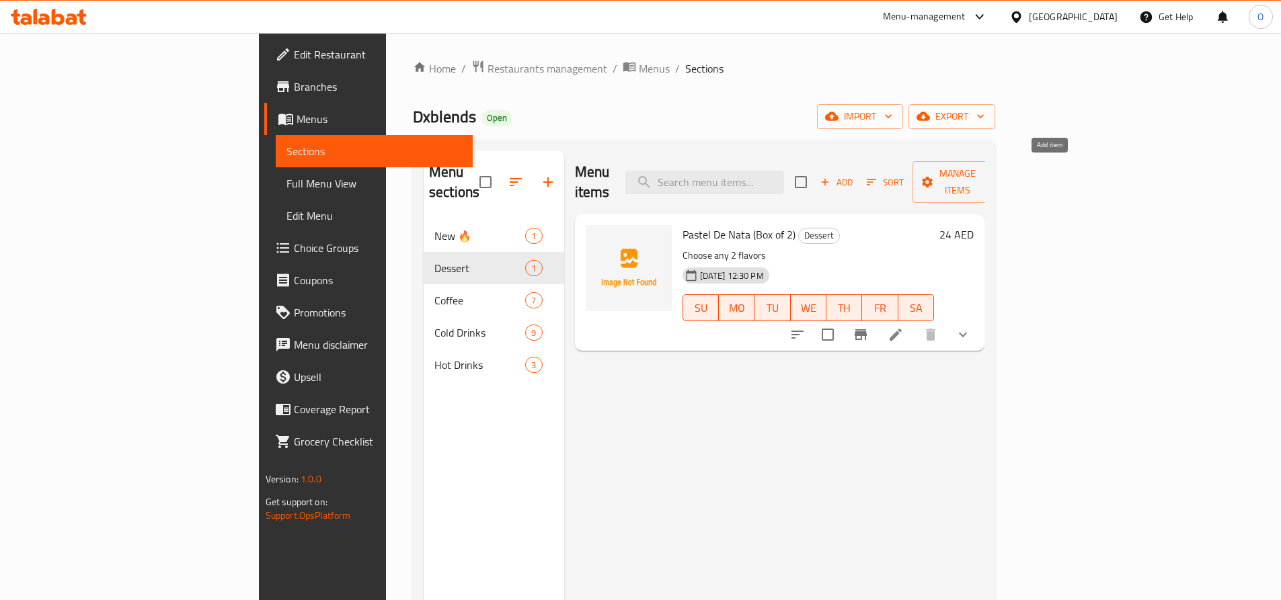
click at [854, 175] on span "Add" at bounding box center [836, 182] width 36 height 15
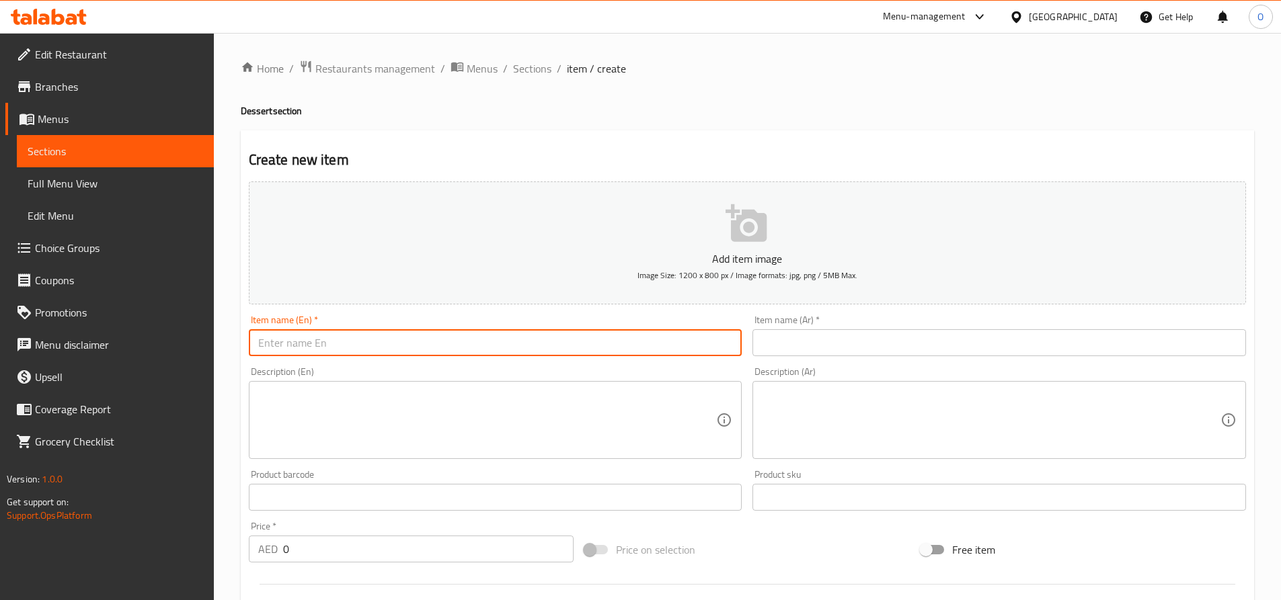
click at [356, 348] on input "text" at bounding box center [495, 342] width 493 height 27
paste input "Pastel De Nata (Box of 6) – Choose any 6 flavors – AED 70"
drag, startPoint x: 532, startPoint y: 342, endPoint x: 374, endPoint y: 340, distance: 158.7
click at [374, 340] on input "Pastel De Nata (Box of 6) – Choose any 6 flavors – AED 70" at bounding box center [495, 342] width 493 height 27
drag, startPoint x: 373, startPoint y: 348, endPoint x: 437, endPoint y: 368, distance: 67.0
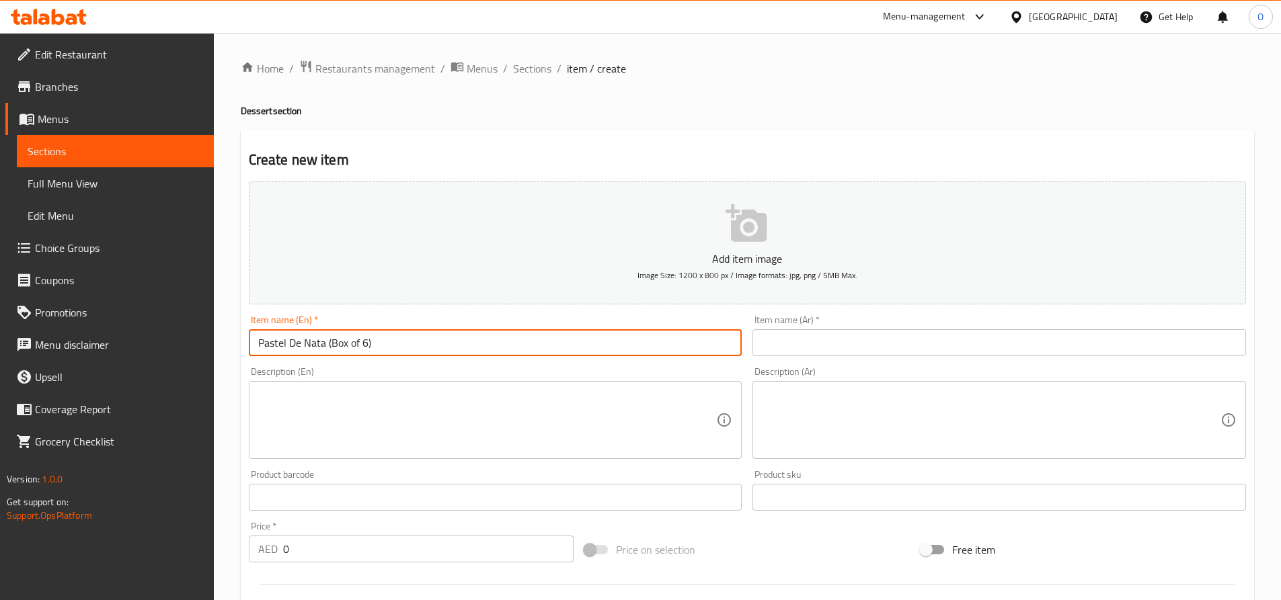
click at [251, 337] on input "Pastel De Nata (Box of 6)" at bounding box center [495, 342] width 493 height 27
type input "Pastel De Nata (Box of 6)"
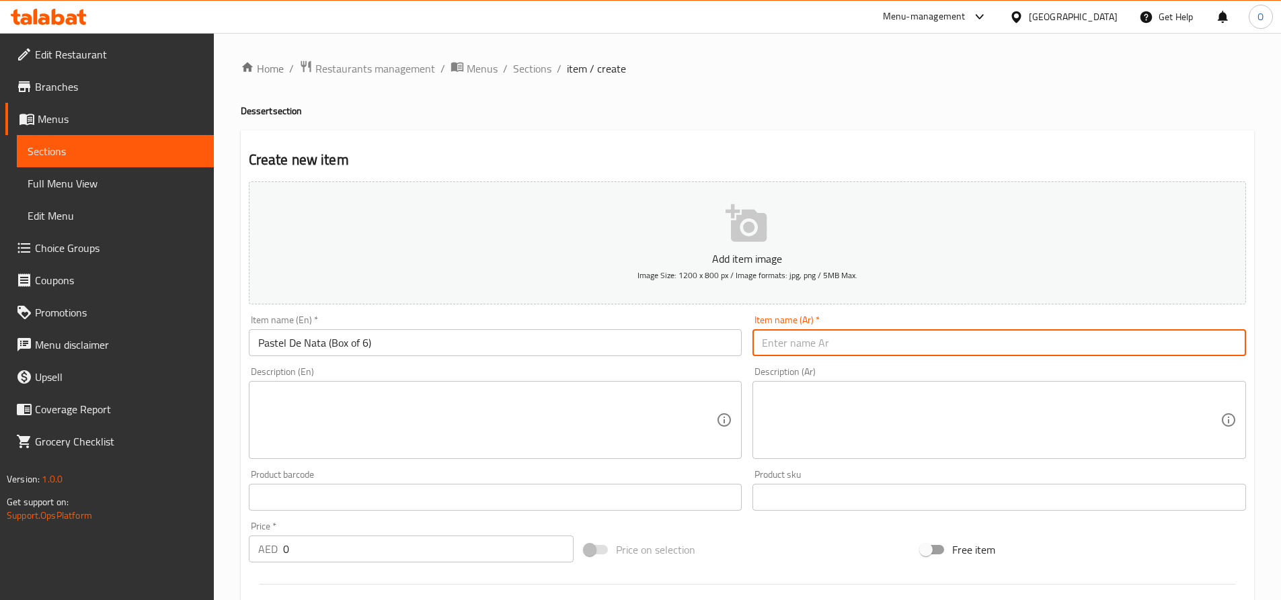
click at [862, 345] on input "text" at bounding box center [998, 342] width 493 height 27
drag, startPoint x: 797, startPoint y: 345, endPoint x: 763, endPoint y: 343, distance: 33.7
click at [763, 343] on input "باستيل دي ناتا - بوكس مكون من قطعتين" at bounding box center [998, 342] width 493 height 27
type input "باستيل دي ناتا - بوكس مكون من 6 قطع"
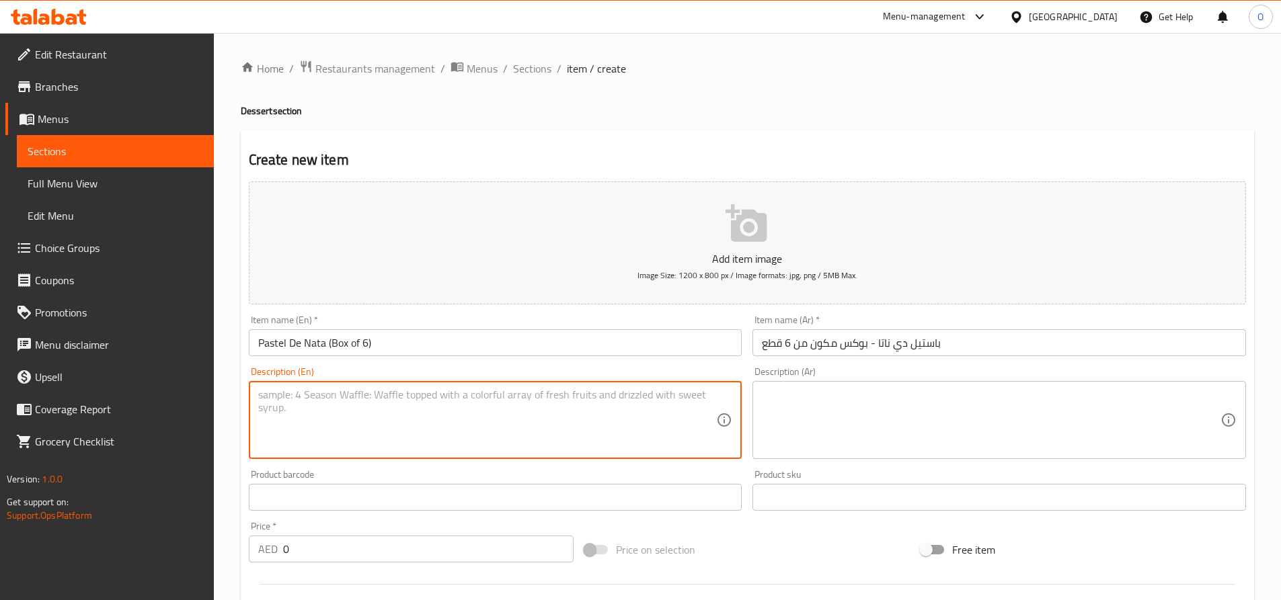
click at [374, 409] on textarea at bounding box center [487, 421] width 458 height 64
paste textarea "Pastel De Nata (Box of 6) – Choose any 6 flavors – AED 70"
drag, startPoint x: 522, startPoint y: 395, endPoint x: 481, endPoint y: 395, distance: 41.0
click at [481, 395] on textarea "Pastel De Nata (Box of 6) – Choose any 6 flavors – AED 70" at bounding box center [487, 421] width 458 height 64
drag, startPoint x: 377, startPoint y: 395, endPoint x: 245, endPoint y: 395, distance: 132.4
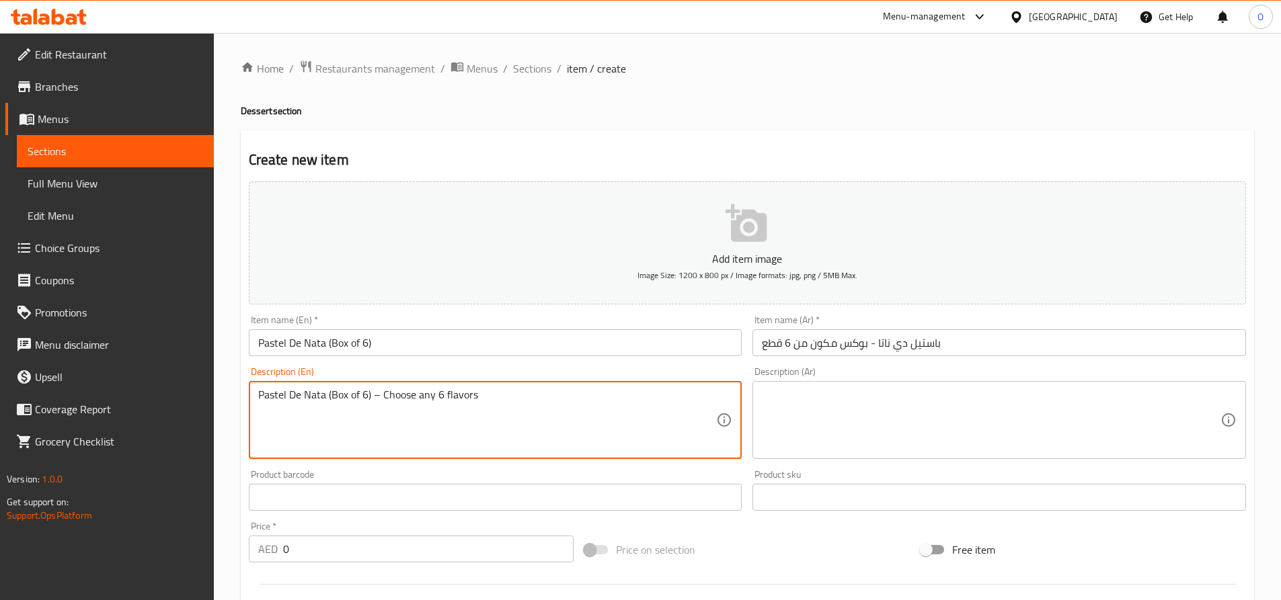
click at [245, 395] on div "Description (En) Pastel De Nata (Box of 6) – Choose any 6 flavors Description (…" at bounding box center [495, 413] width 504 height 103
type textarea "Choose any 6 flavors"
click at [856, 399] on textarea at bounding box center [991, 421] width 458 height 64
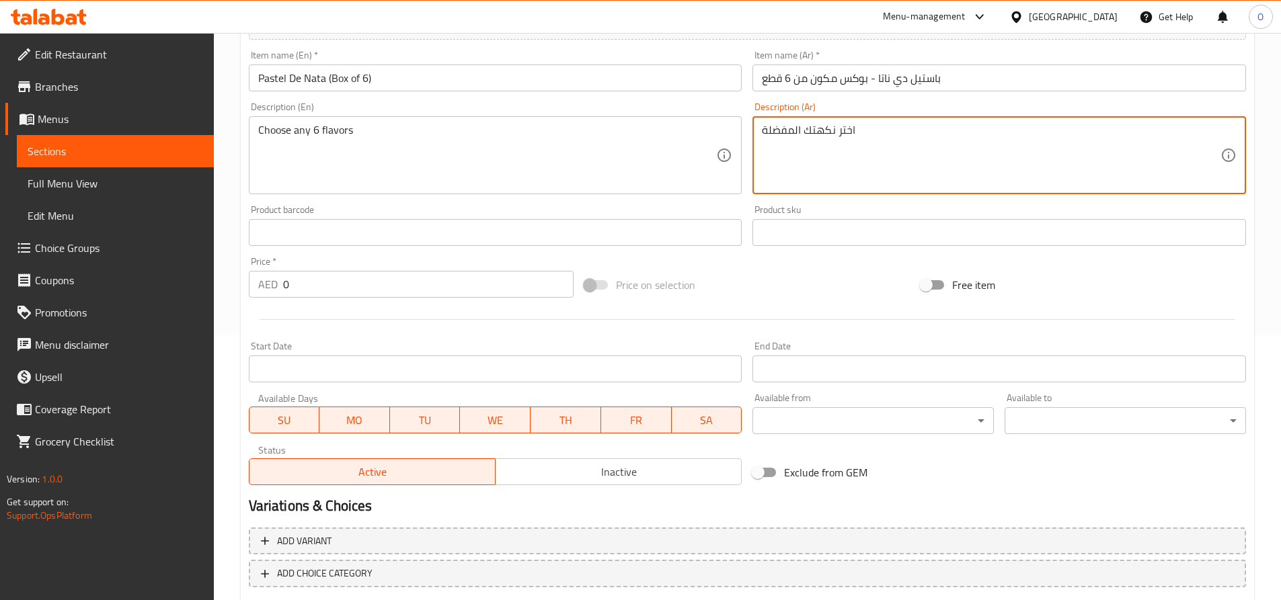
scroll to position [269, 0]
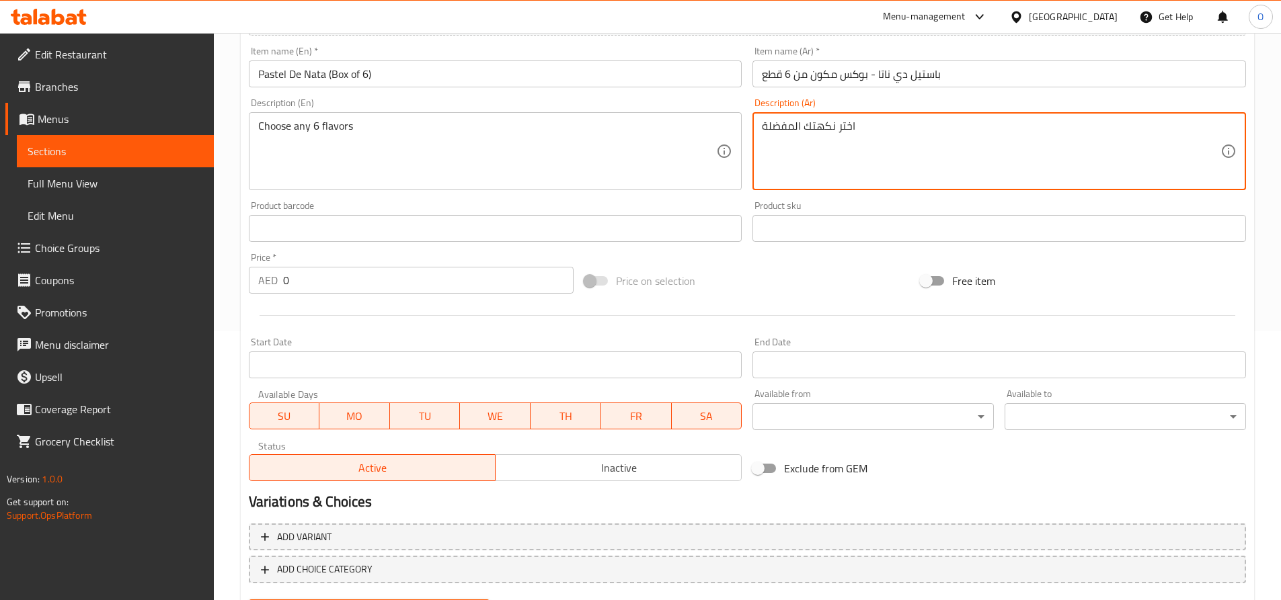
type textarea "اختر نكهتك المفضلة"
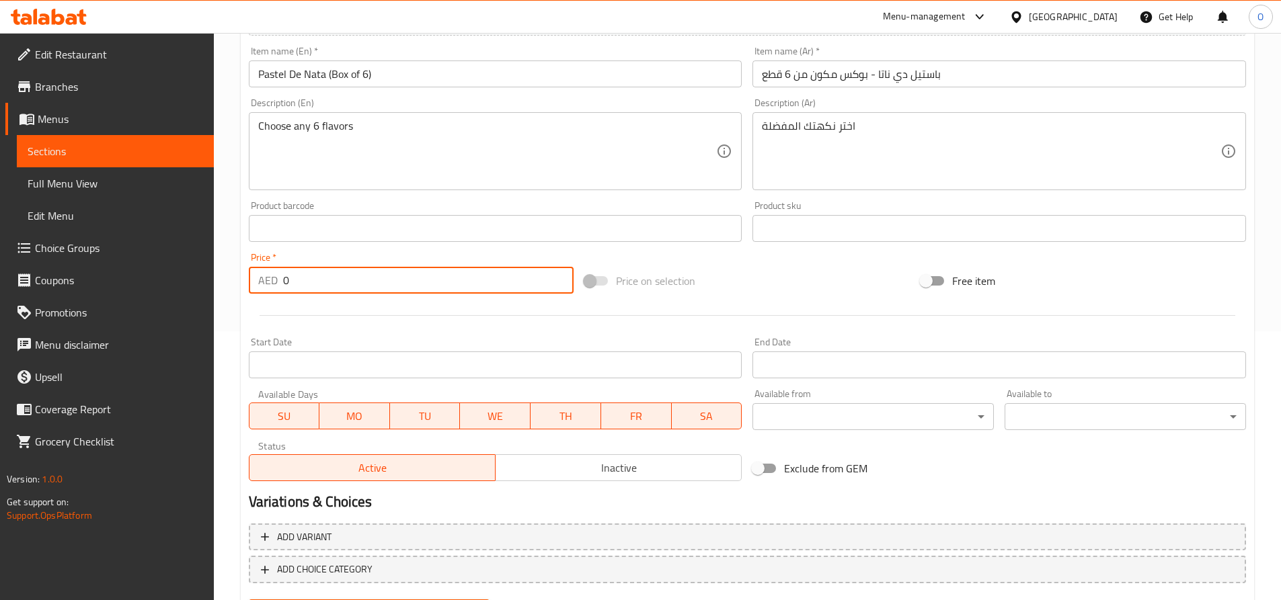
drag, startPoint x: 287, startPoint y: 280, endPoint x: 280, endPoint y: 280, distance: 7.4
click at [280, 280] on div "AED 0 Price *" at bounding box center [411, 280] width 325 height 27
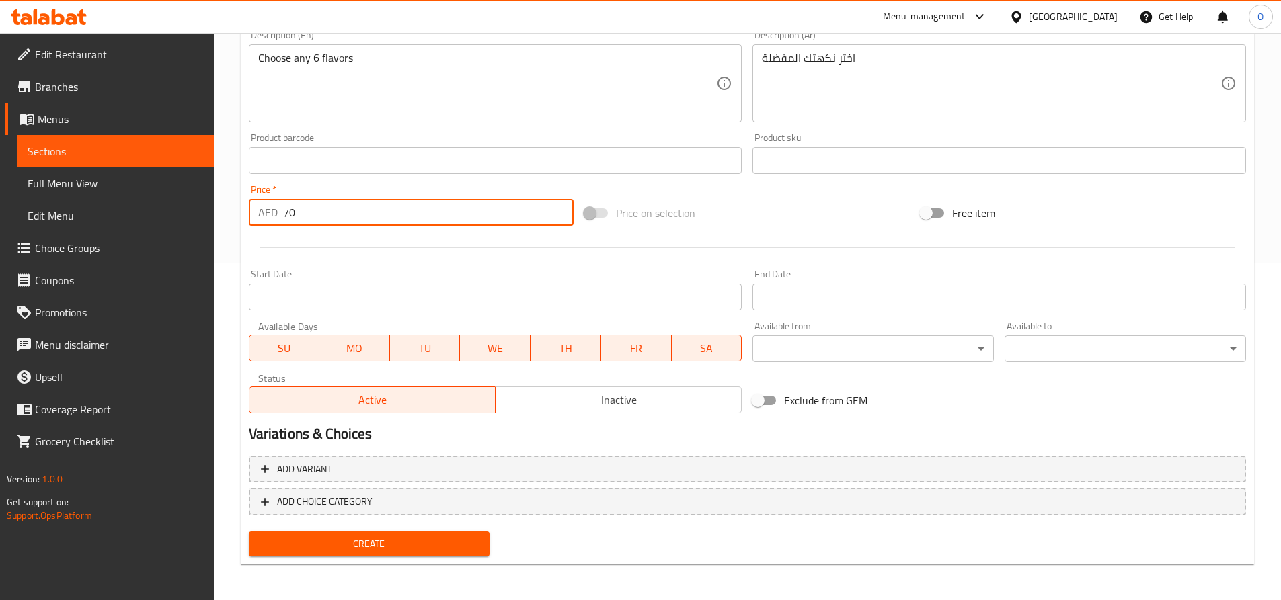
scroll to position [339, 0]
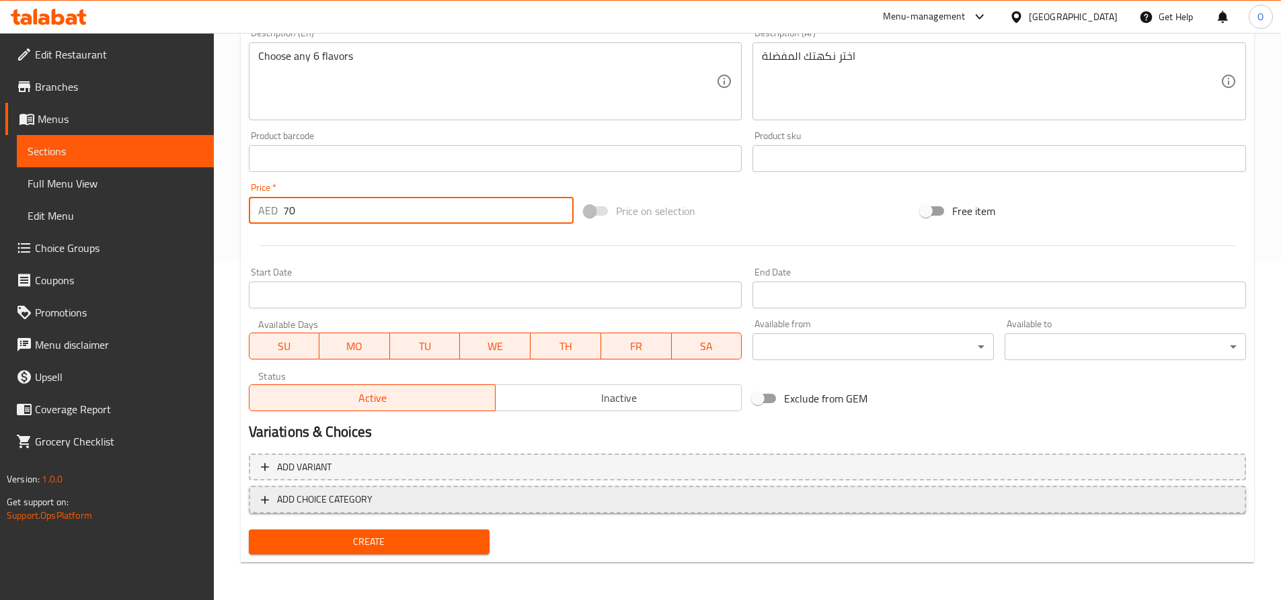
type input "70"
click at [283, 494] on span "ADD CHOICE CATEGORY" at bounding box center [324, 499] width 95 height 17
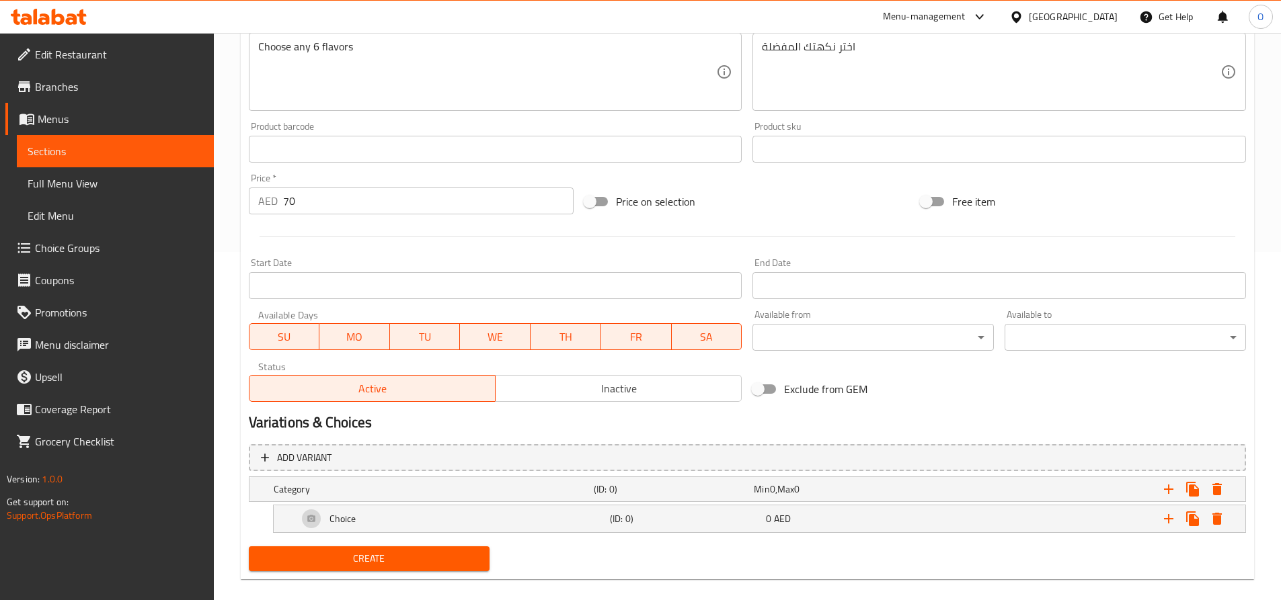
scroll to position [365, 0]
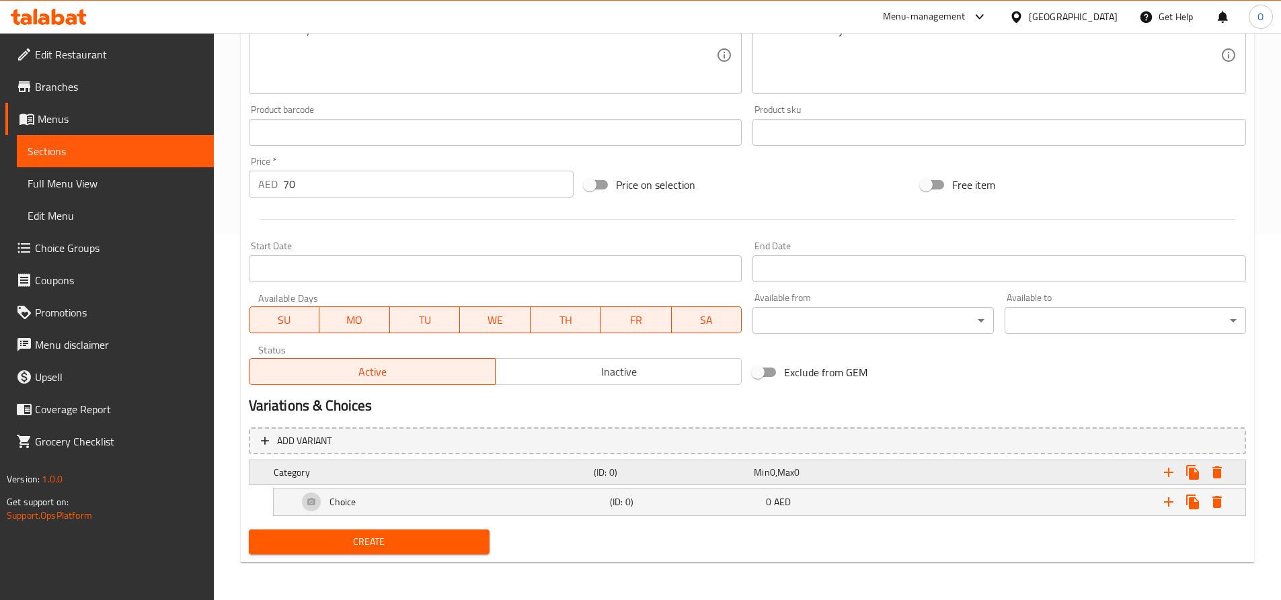
click at [528, 469] on h5 "Category" at bounding box center [431, 472] width 315 height 13
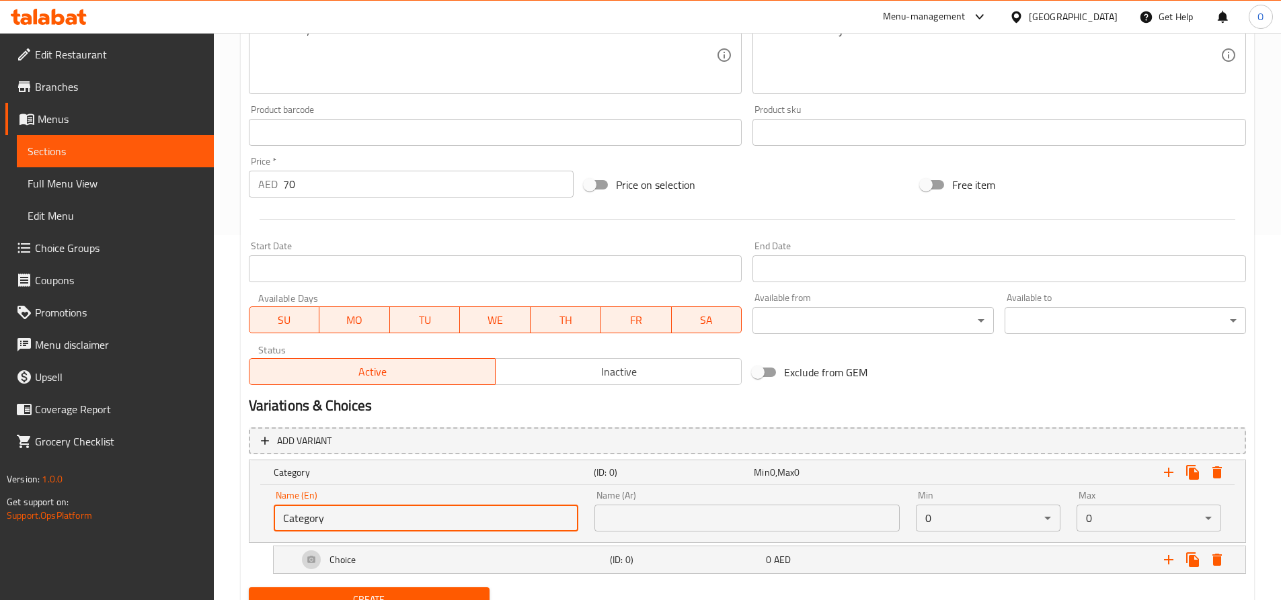
click at [325, 517] on input "Category" at bounding box center [426, 518] width 305 height 27
type input "ؤ"
type input "choose your flavor 1"
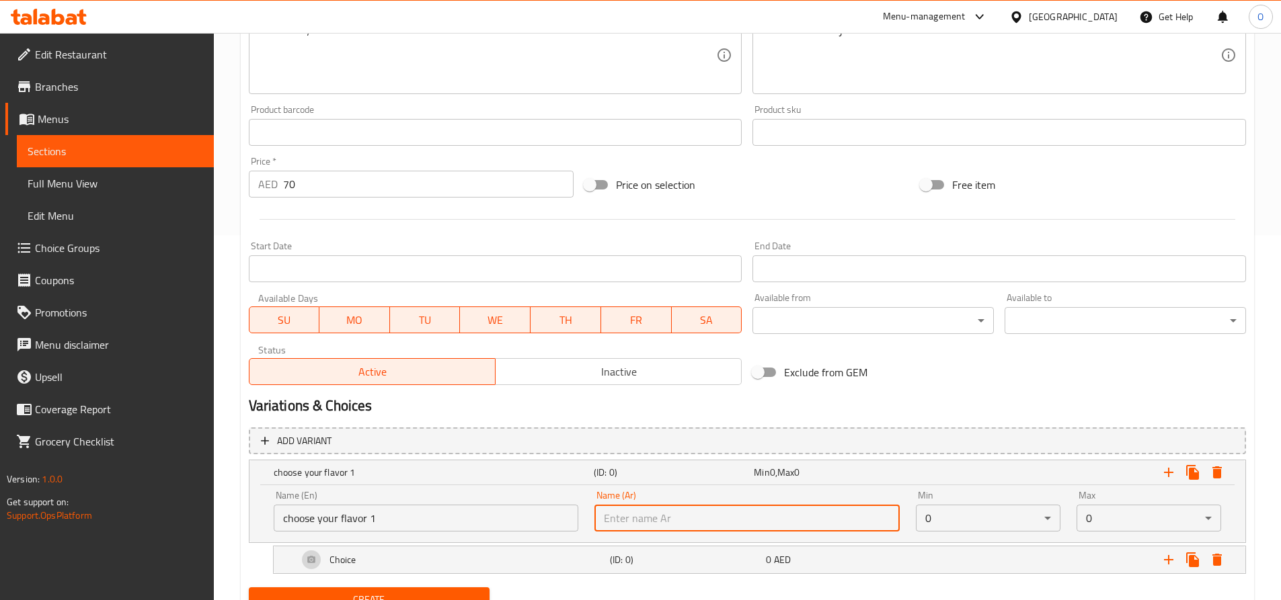
click at [685, 523] on input "text" at bounding box center [746, 518] width 305 height 27
type input "1 اختر نكهتك المفضلة"
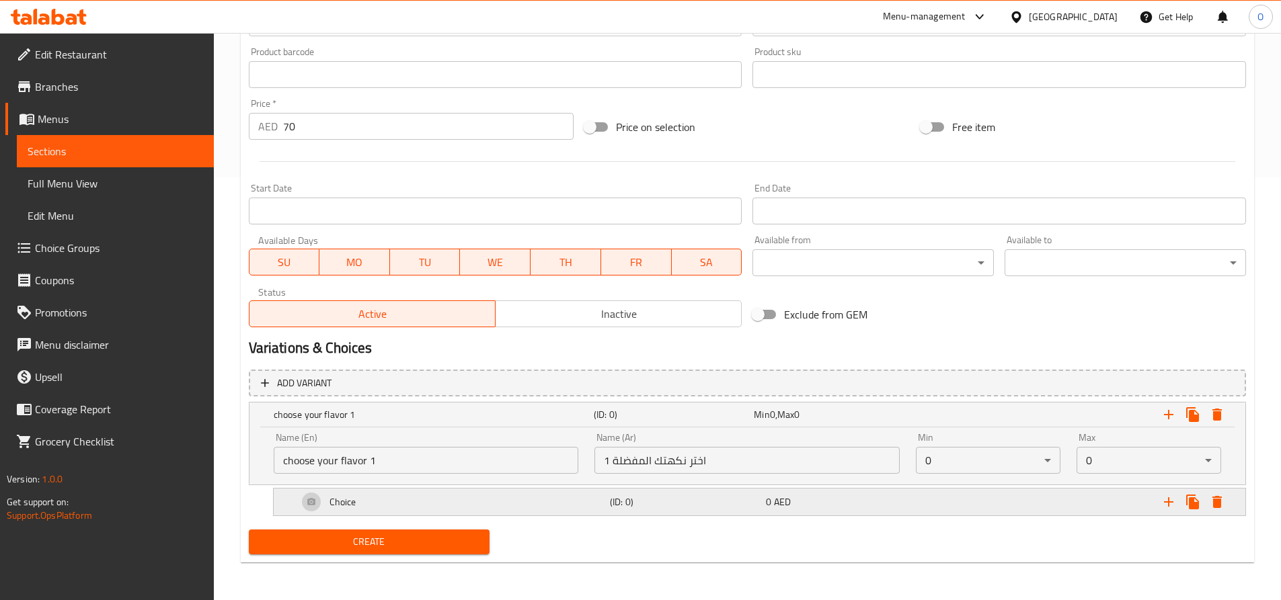
click at [401, 504] on div "Choice" at bounding box center [451, 502] width 312 height 32
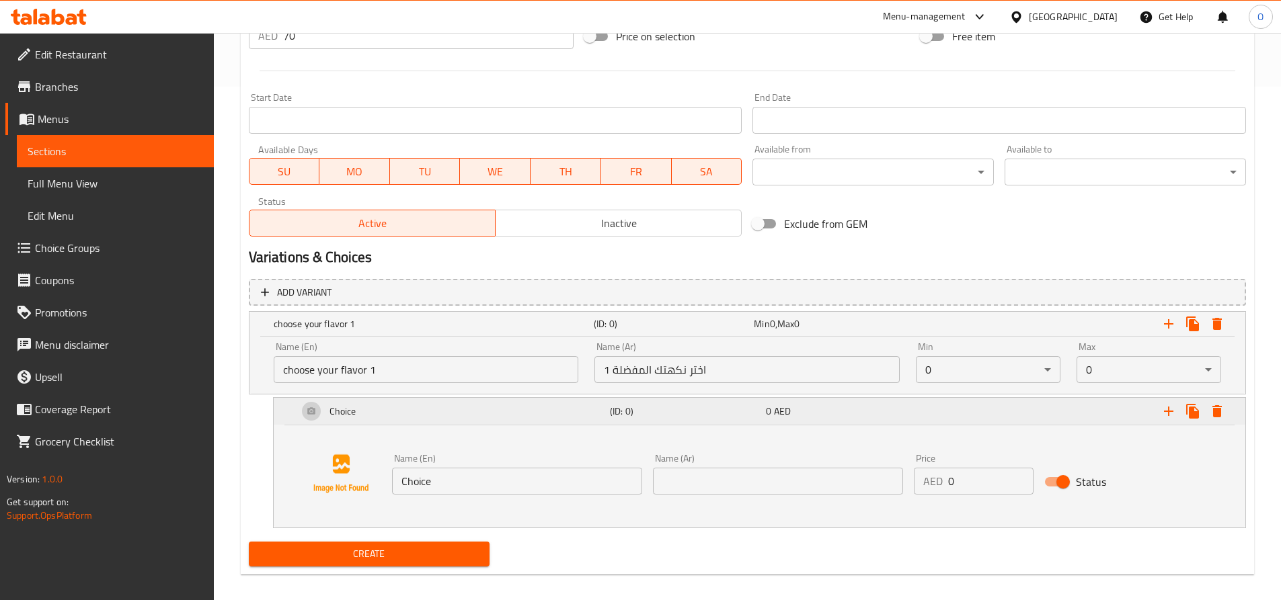
scroll to position [526, 0]
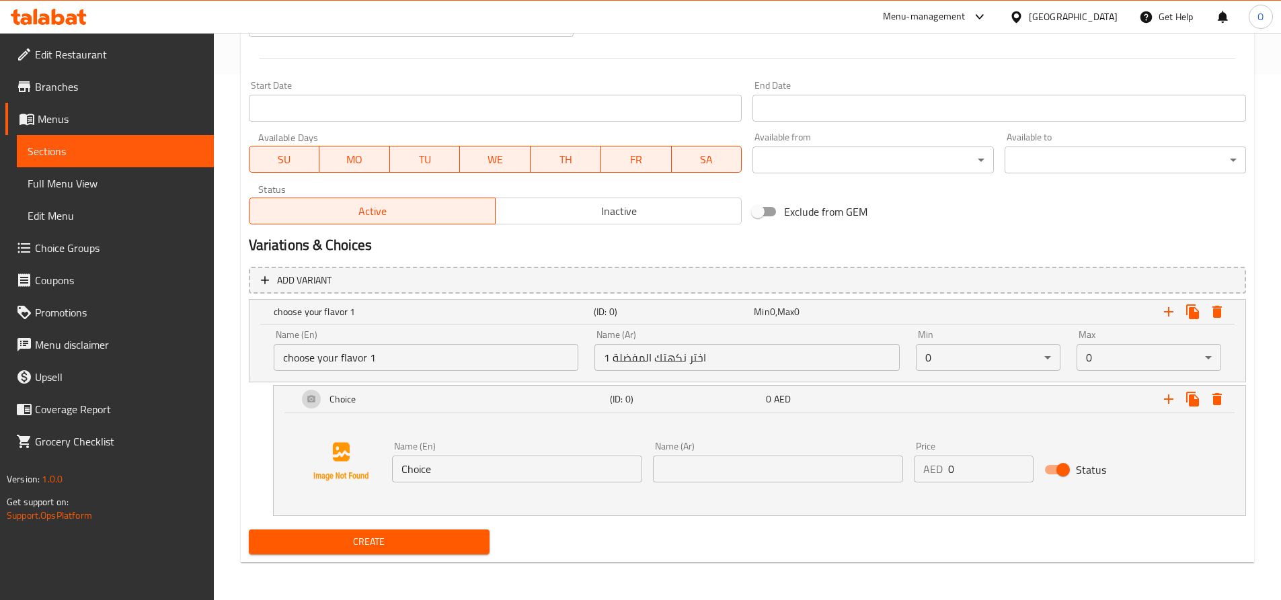
click at [460, 468] on input "Choice" at bounding box center [517, 469] width 250 height 27
click at [446, 473] on input "Choice" at bounding box center [517, 469] width 250 height 27
type input "Pastel De Nata Original"
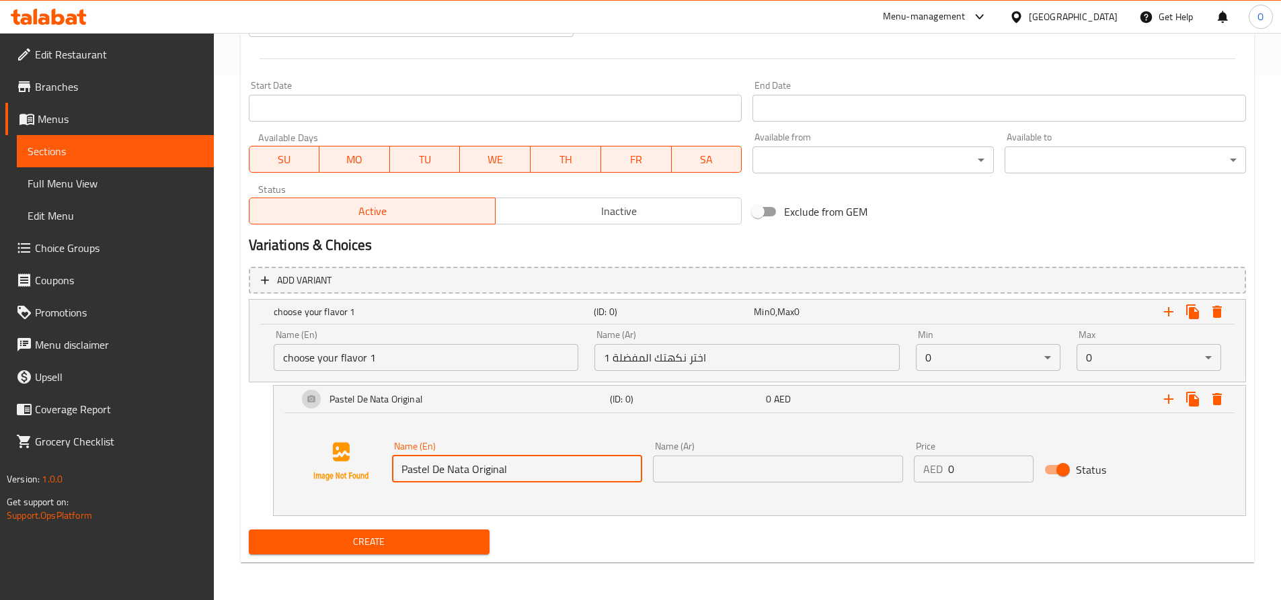
click at [737, 467] on input "text" at bounding box center [778, 469] width 250 height 27
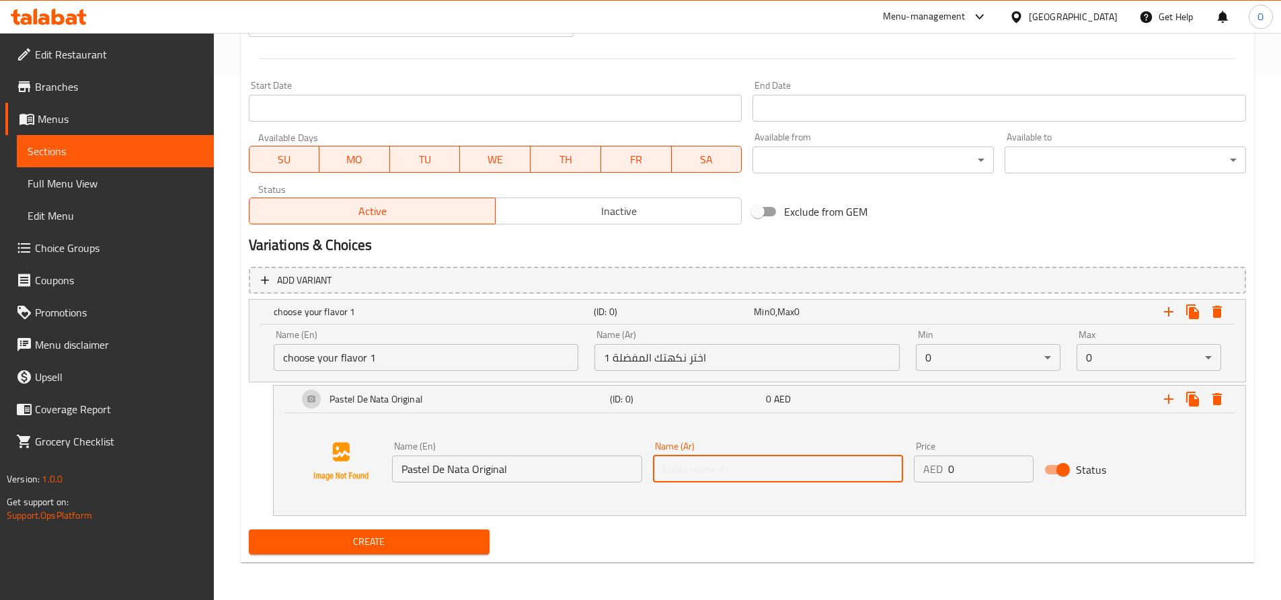
type input "باستيل دي [PERSON_NAME]"
click at [1168, 395] on icon "Expand" at bounding box center [1168, 399] width 16 height 16
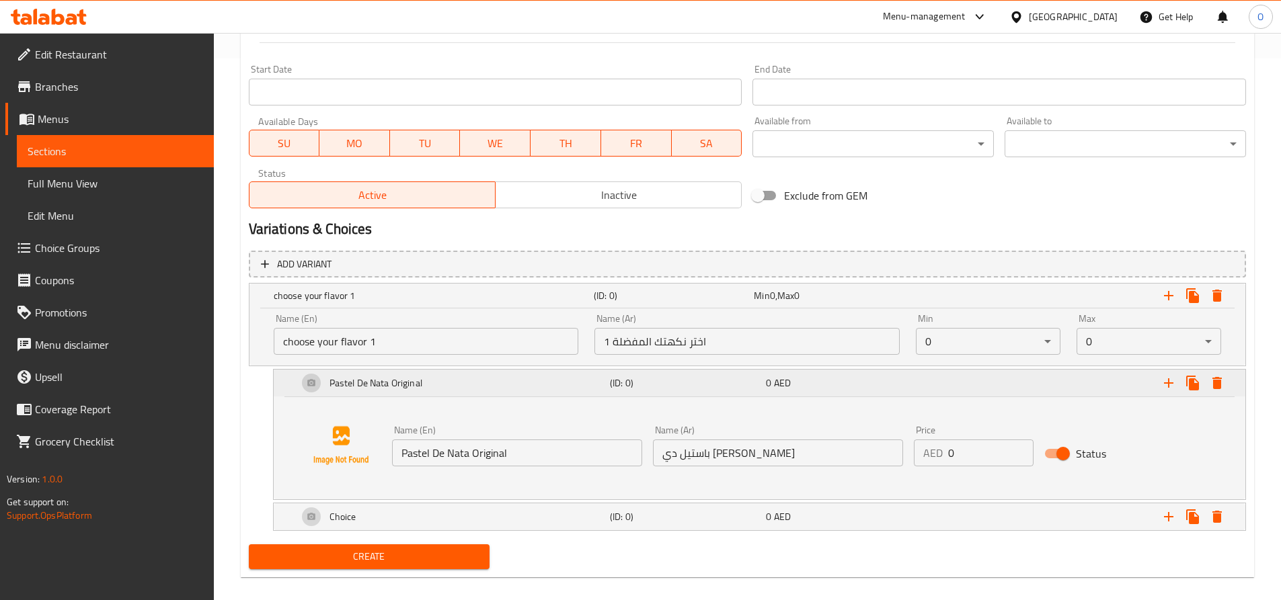
scroll to position [557, 0]
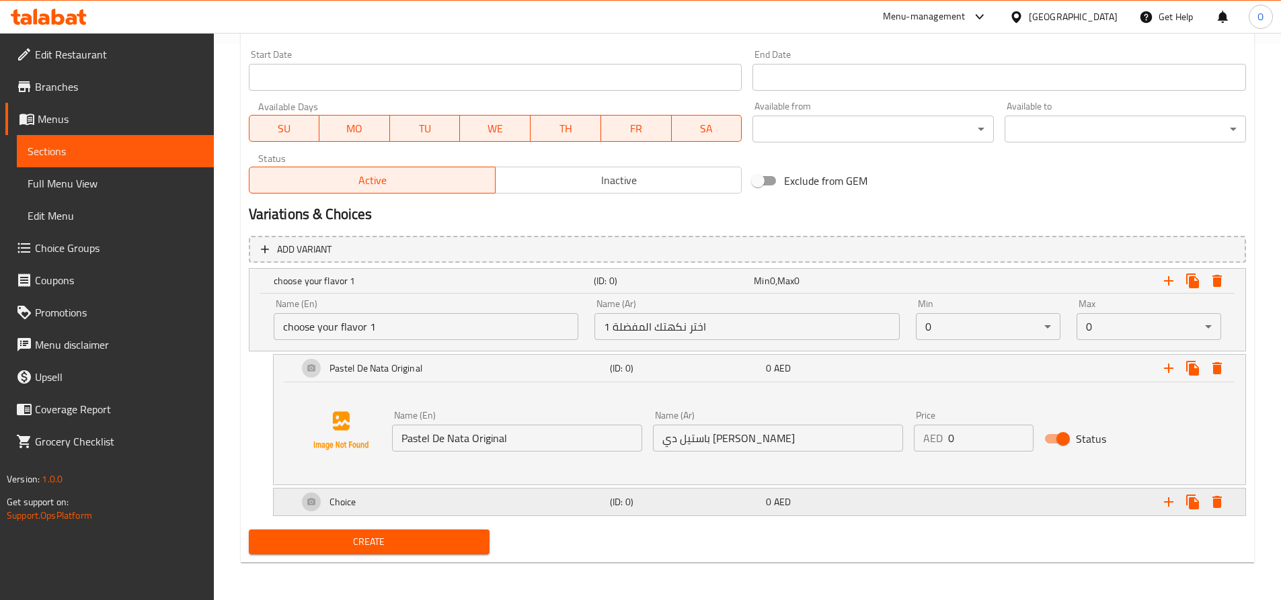
click at [354, 509] on h5 "Choice" at bounding box center [342, 501] width 27 height 13
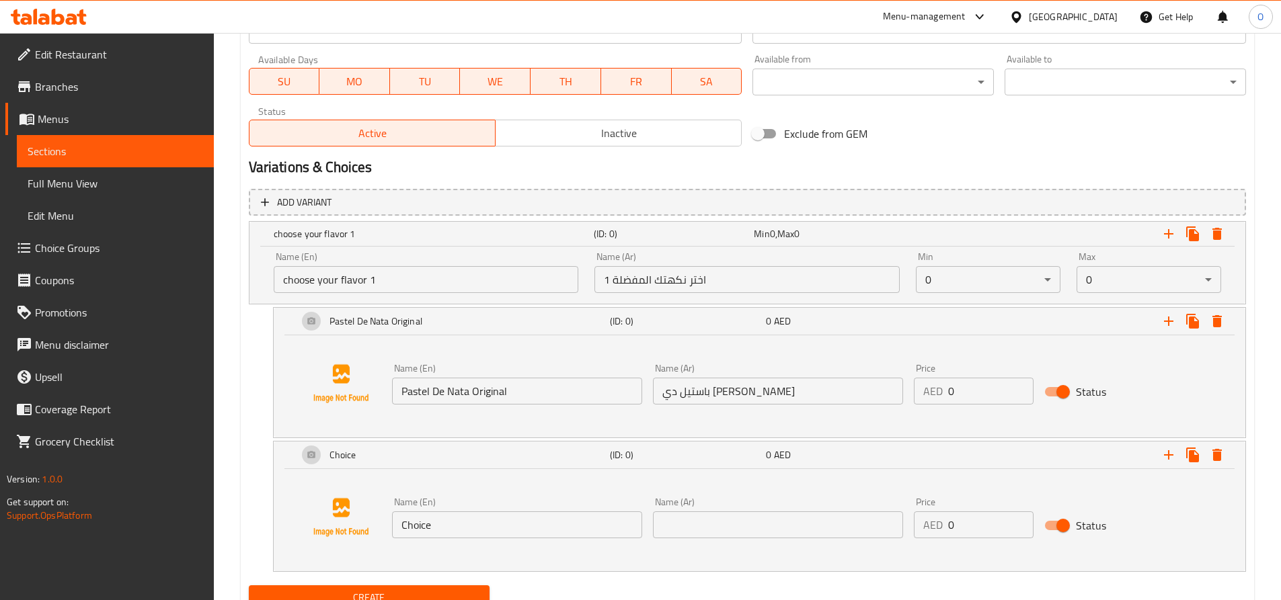
scroll to position [659, 0]
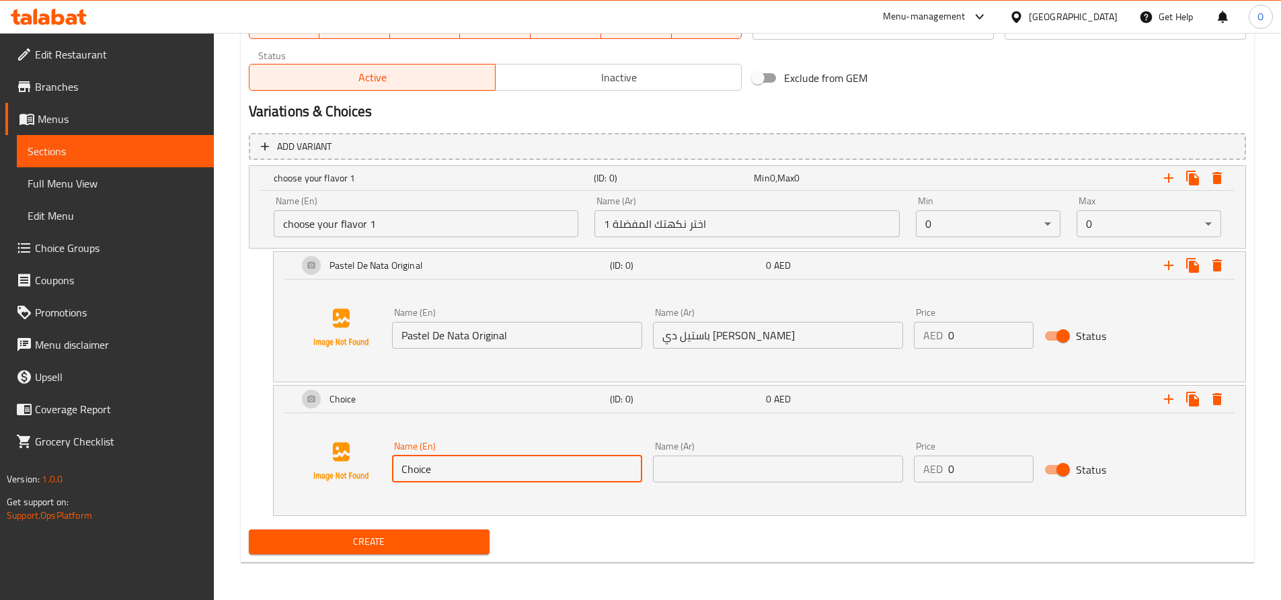
click at [421, 468] on input "Choice" at bounding box center [517, 469] width 250 height 27
type input "Pastel De Nata Chocolate"
click at [694, 479] on input "text" at bounding box center [778, 469] width 250 height 27
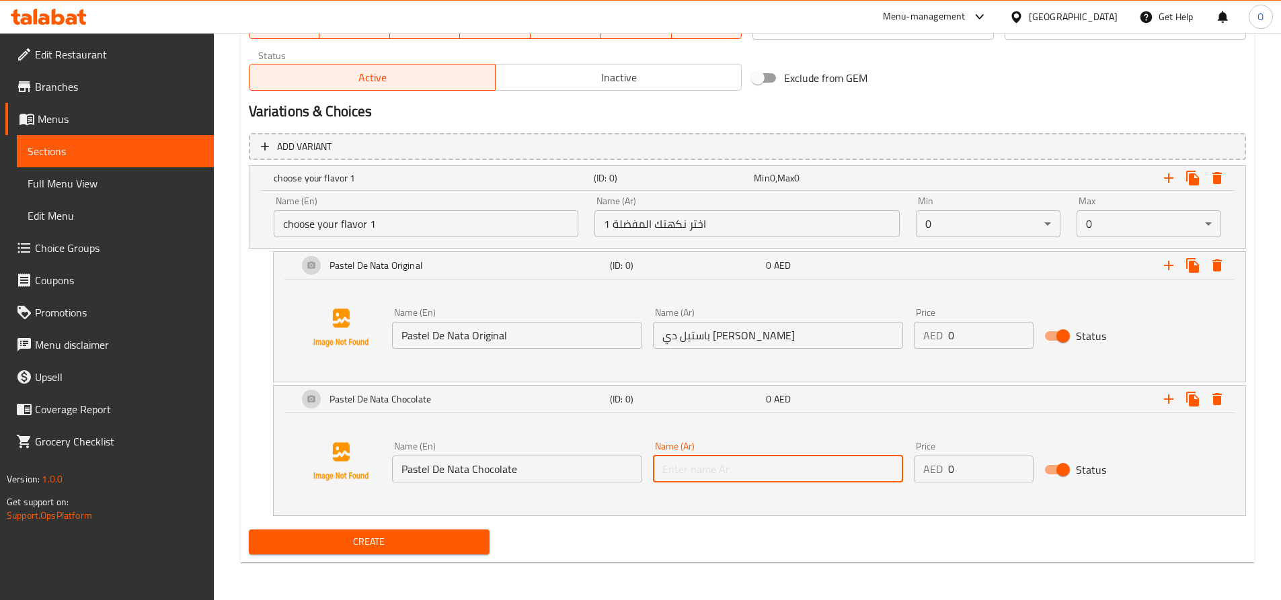
type input "باستيل دي ناتا شوكولاته"
click at [1167, 400] on icon "Expand" at bounding box center [1168, 399] width 9 height 9
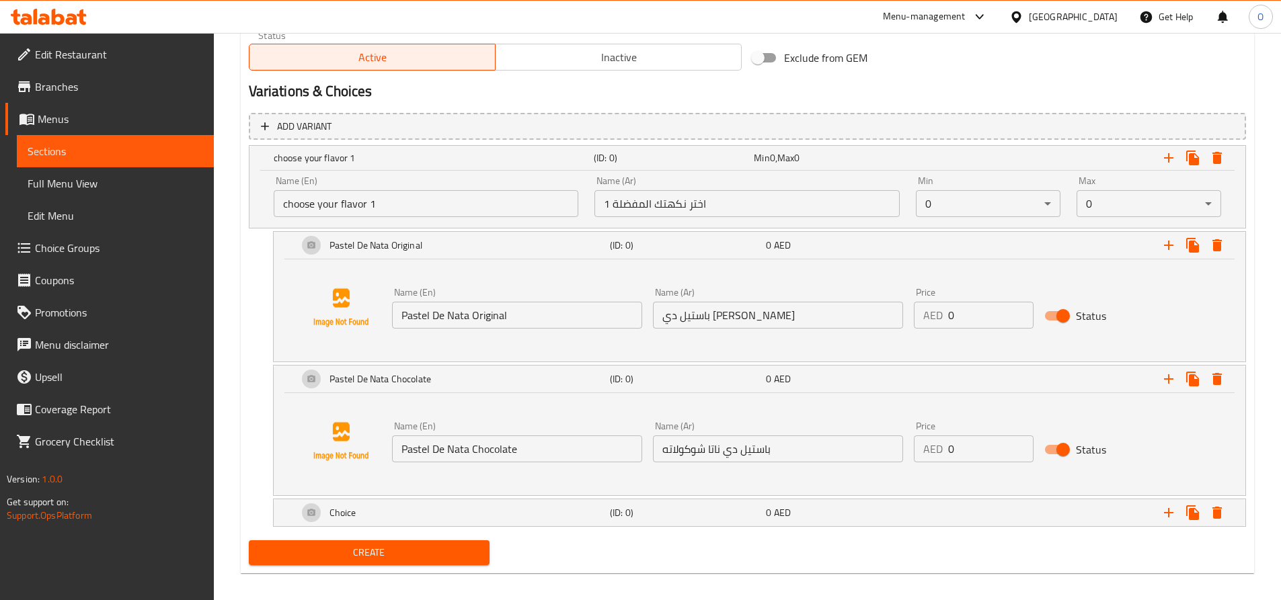
scroll to position [690, 0]
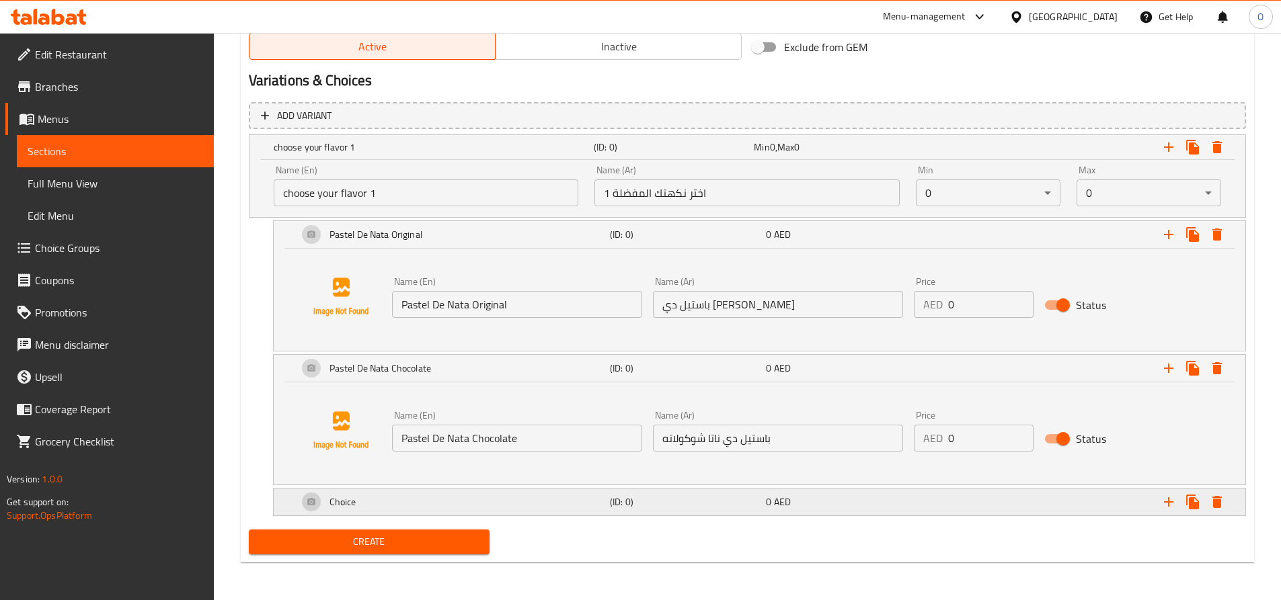
click at [352, 497] on h5 "Choice" at bounding box center [342, 501] width 27 height 13
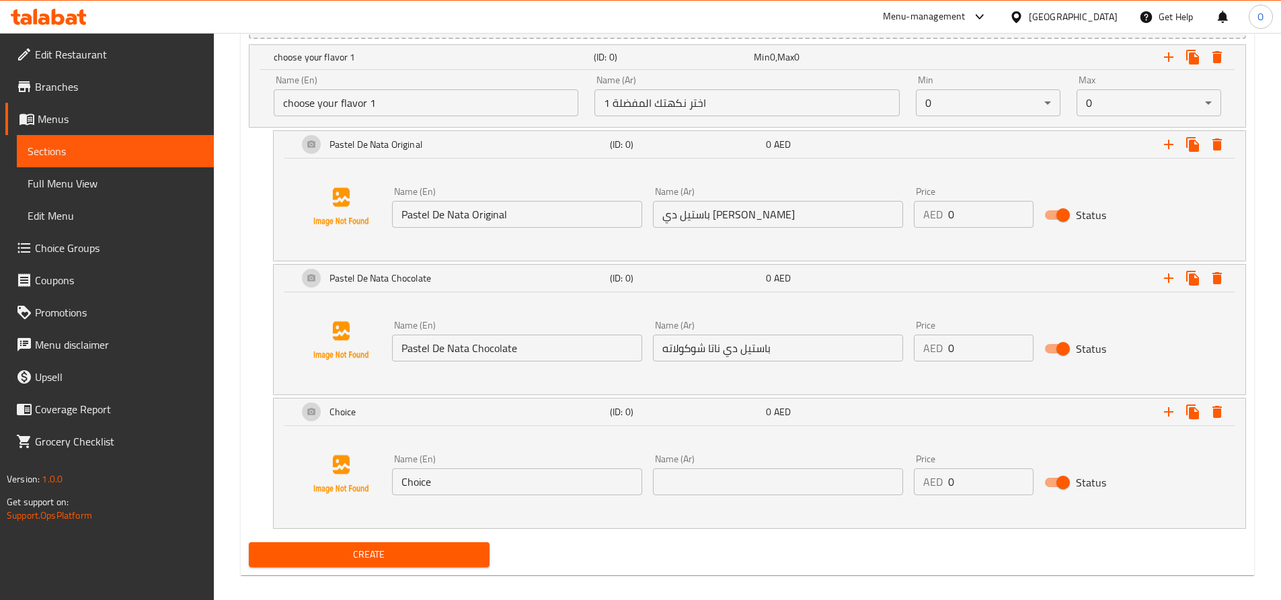
scroll to position [793, 0]
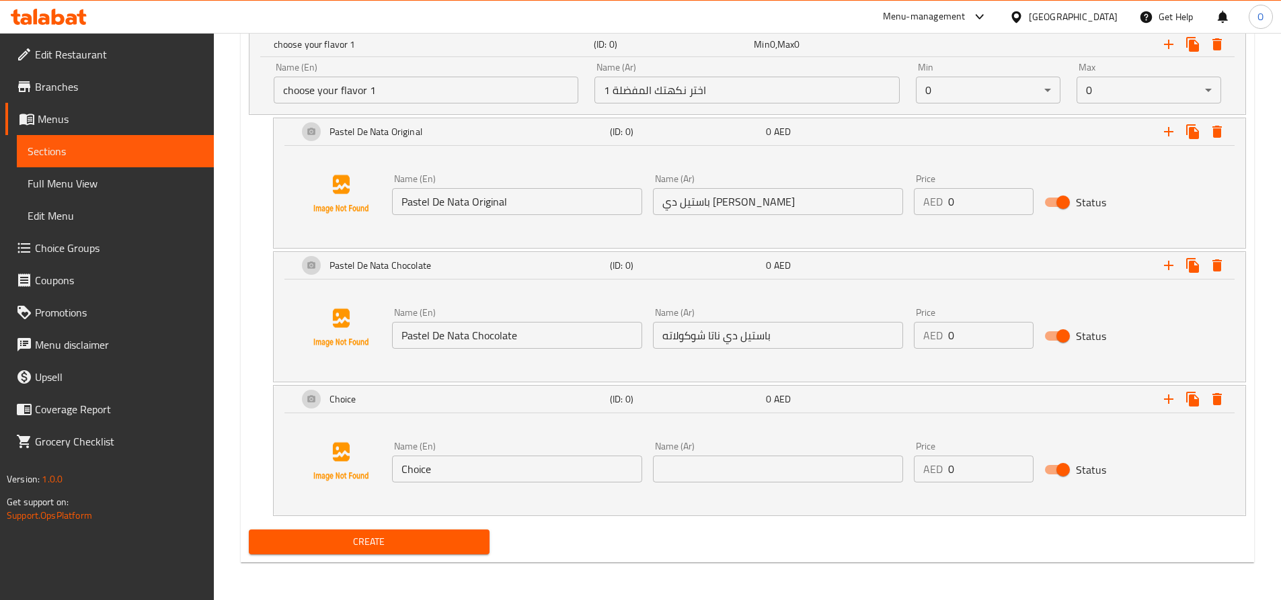
click at [456, 467] on input "Choice" at bounding box center [517, 469] width 250 height 27
type input "Pastel De Nata Apple"
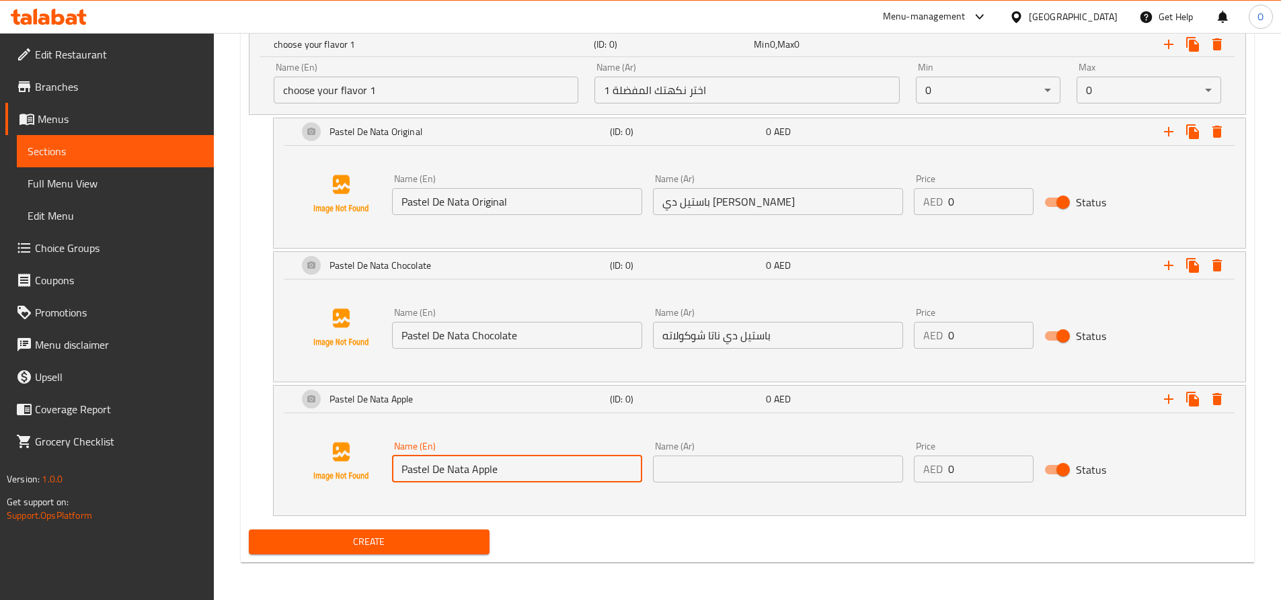
click at [734, 461] on input "text" at bounding box center [778, 469] width 250 height 27
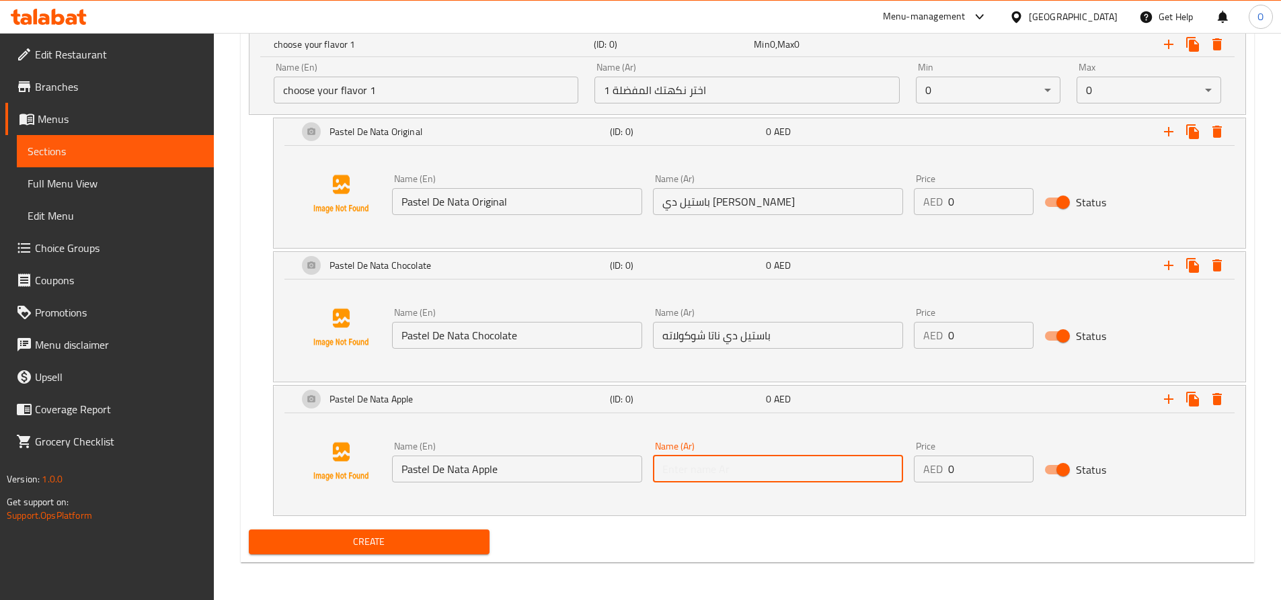
type input "باستيل دي ناتا تفاح"
click at [1170, 394] on icon "Expand" at bounding box center [1168, 399] width 16 height 16
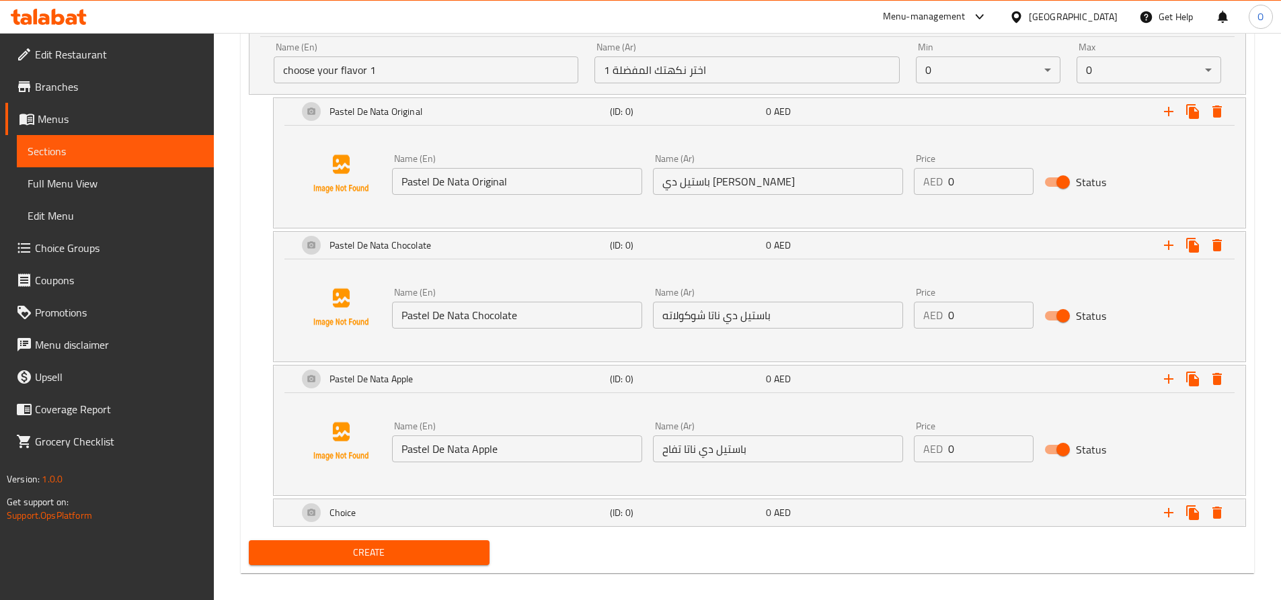
scroll to position [824, 0]
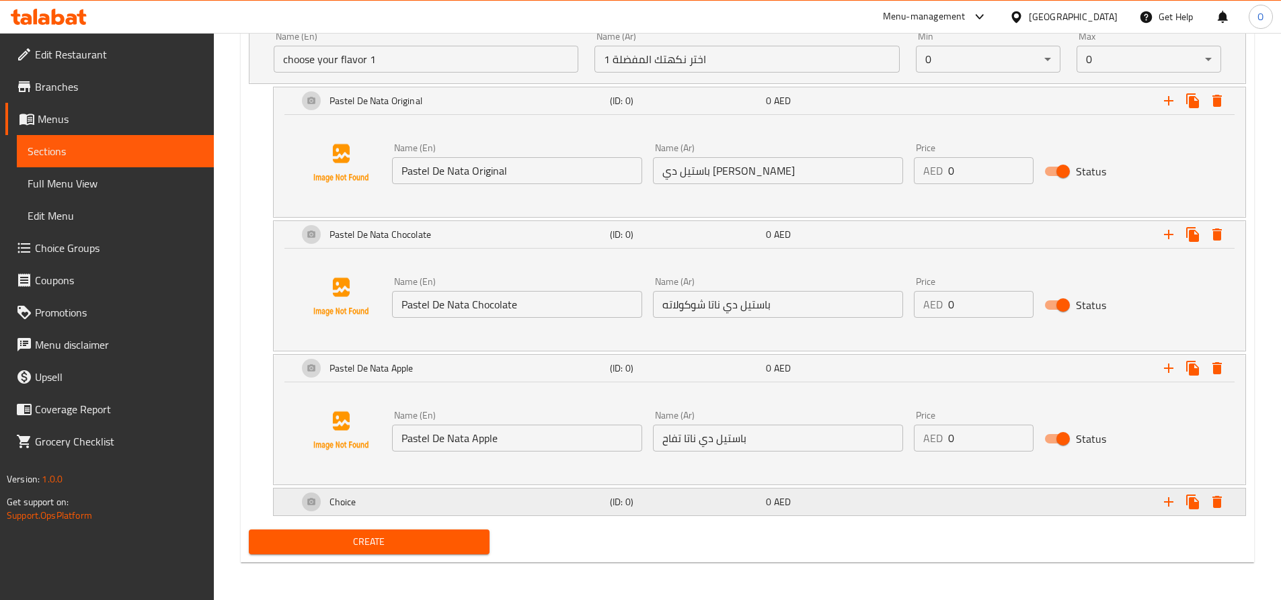
click at [339, 491] on div "Choice" at bounding box center [451, 502] width 312 height 32
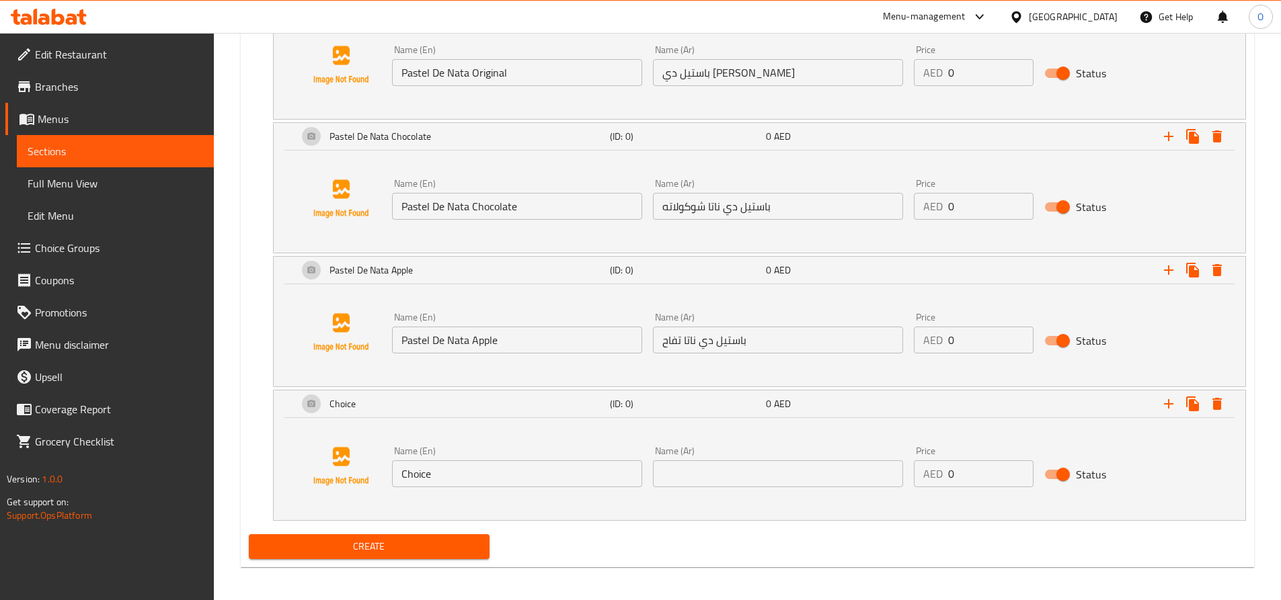
scroll to position [927, 0]
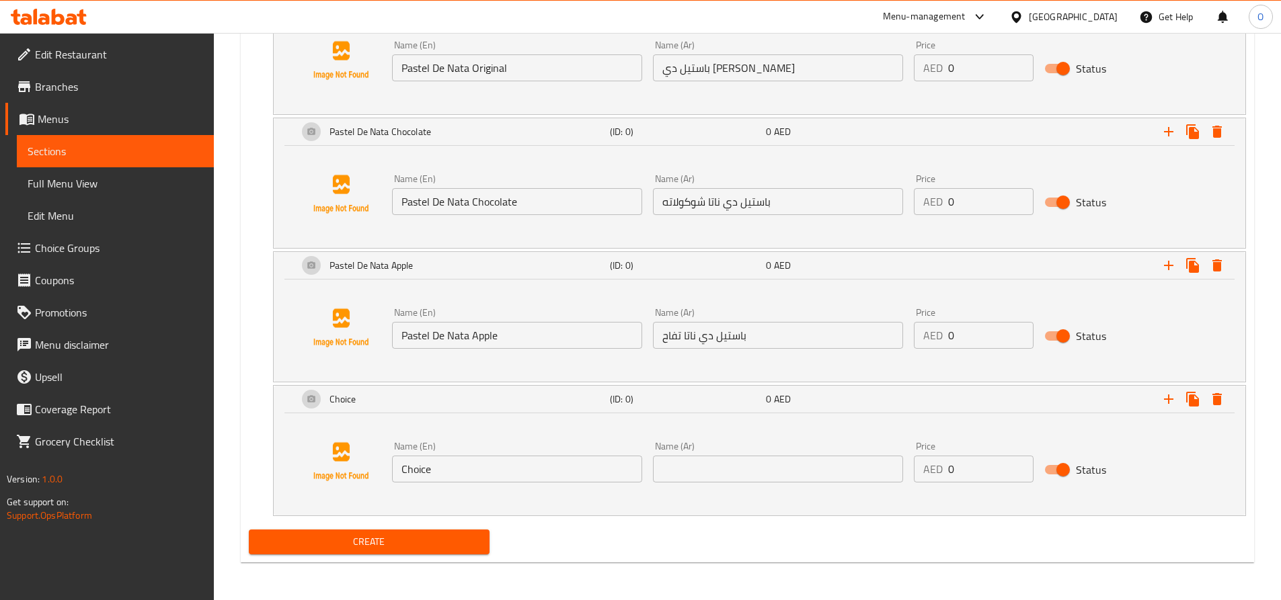
click at [434, 479] on input "Choice" at bounding box center [517, 469] width 250 height 27
type input "Pastel De Nata Mixed Berries"
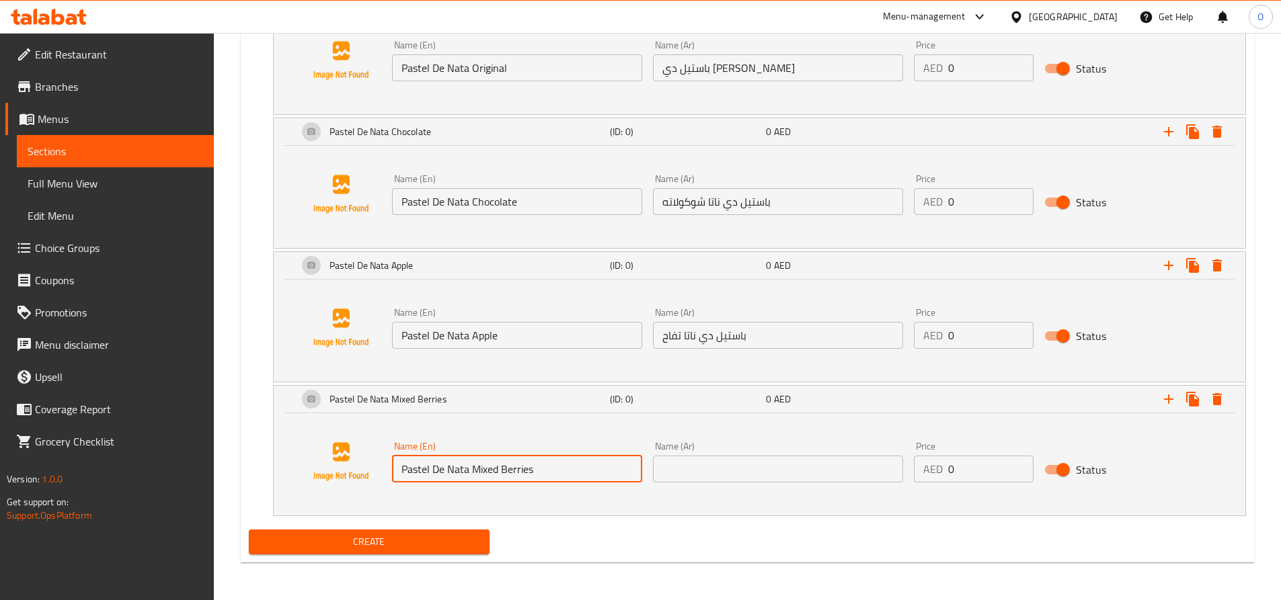
click at [752, 467] on input "text" at bounding box center [778, 469] width 250 height 27
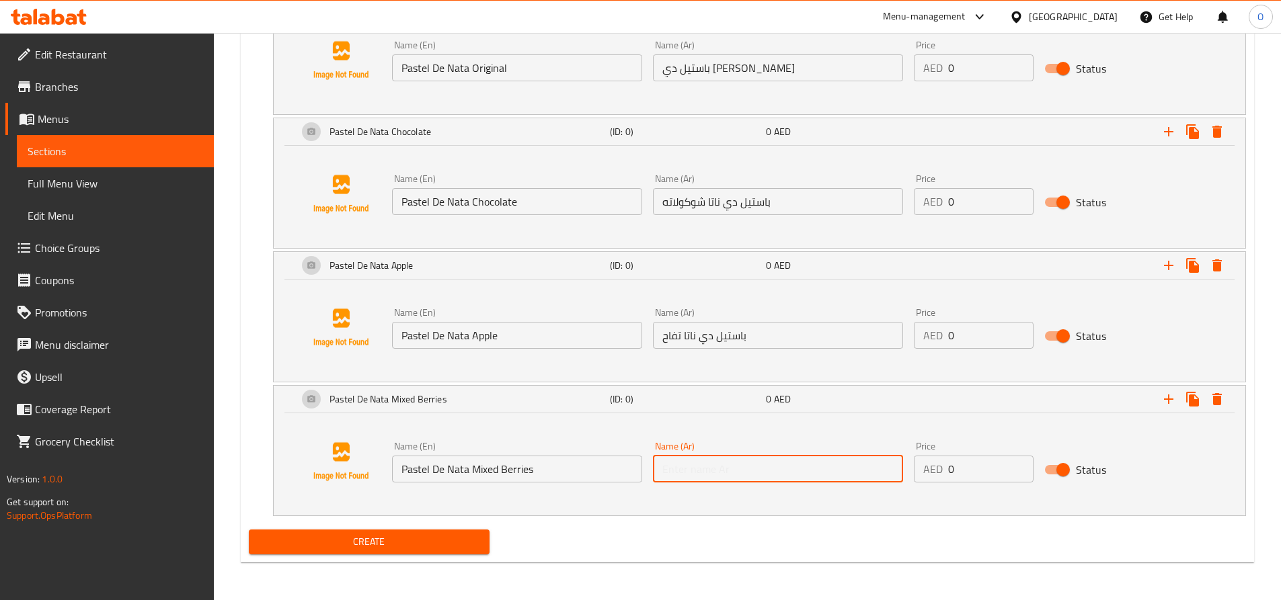
type input "باستيل دي ناتا مكس توت"
click at [1171, 397] on icon "Expand" at bounding box center [1168, 399] width 16 height 16
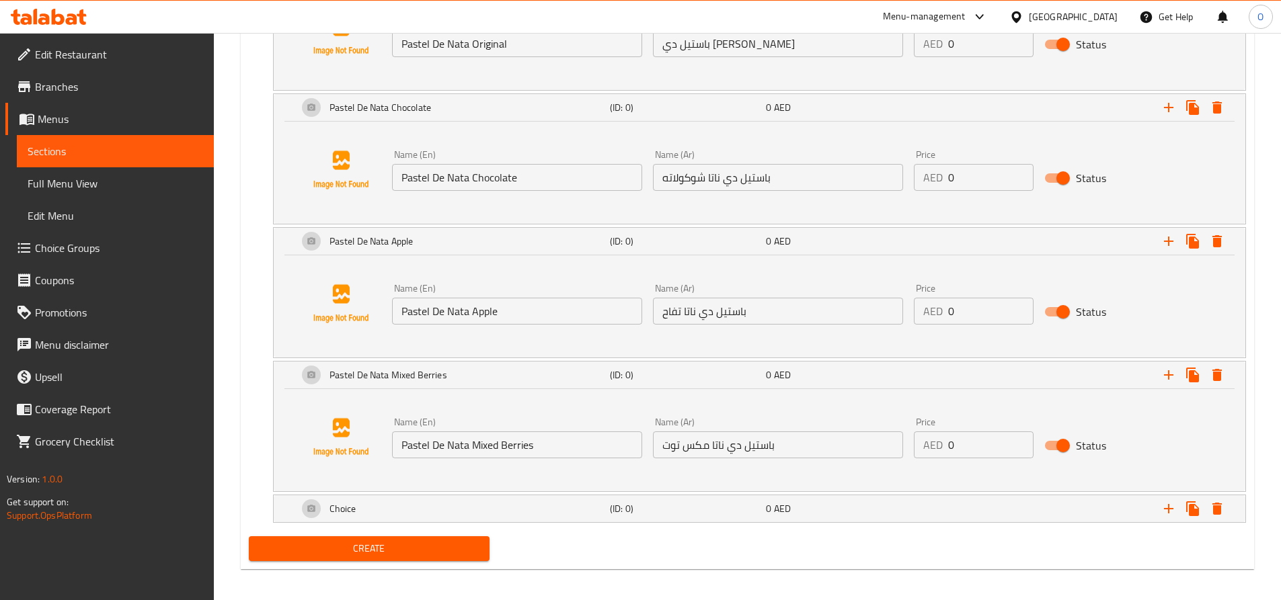
scroll to position [958, 0]
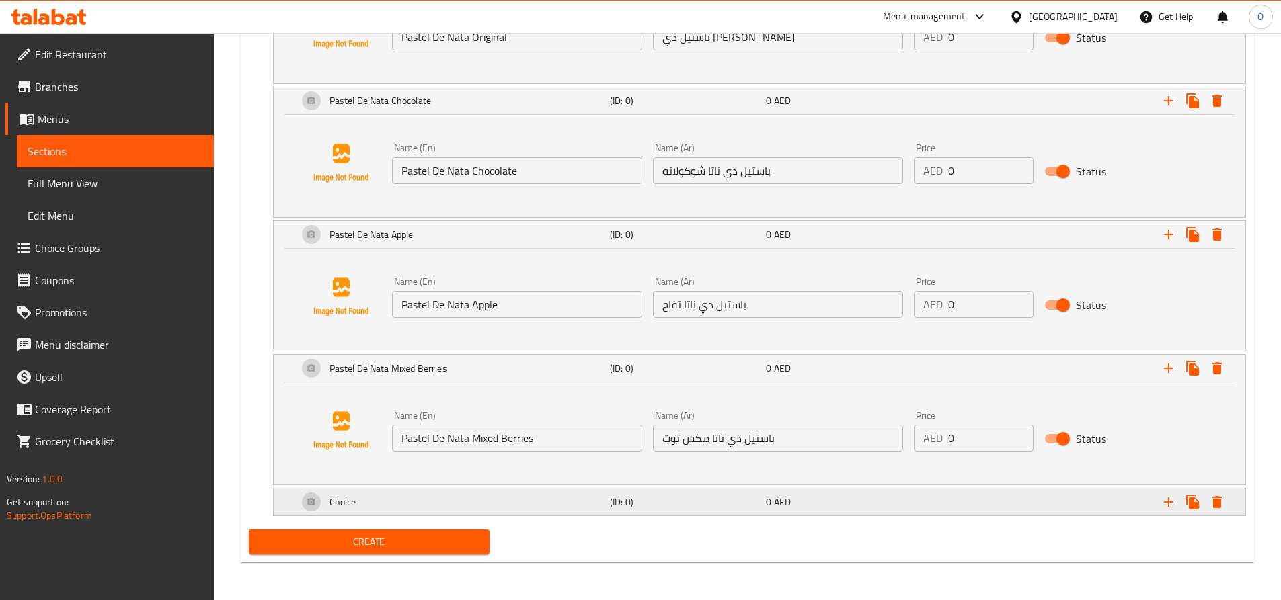
click at [367, 501] on div "Choice" at bounding box center [451, 502] width 312 height 32
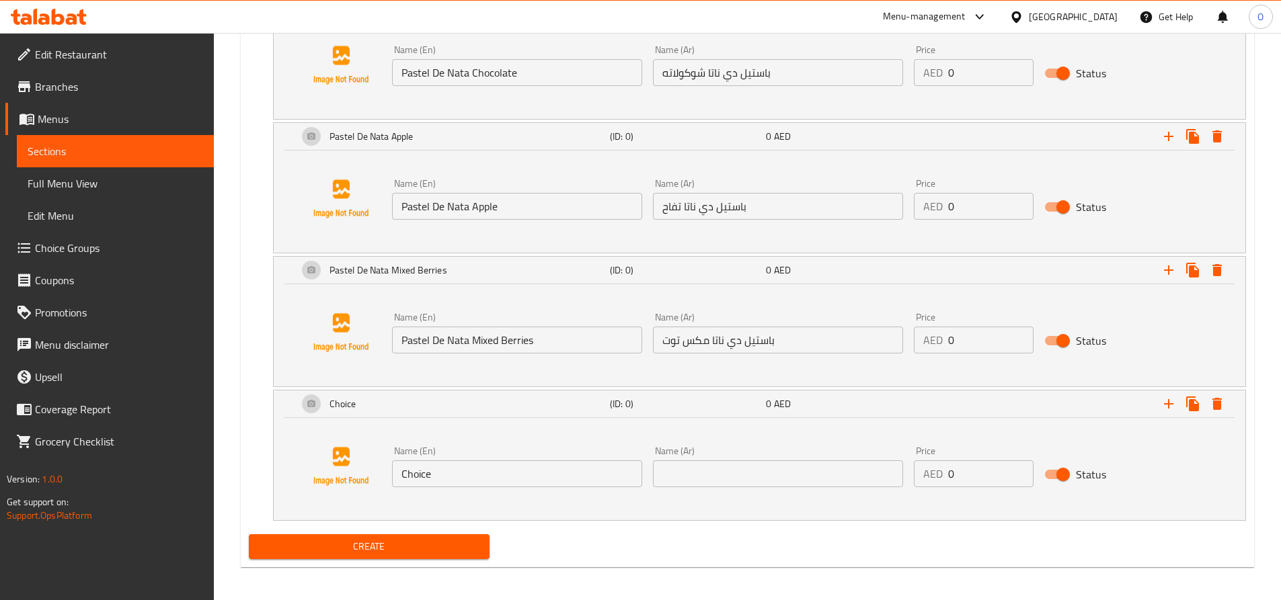
scroll to position [1061, 0]
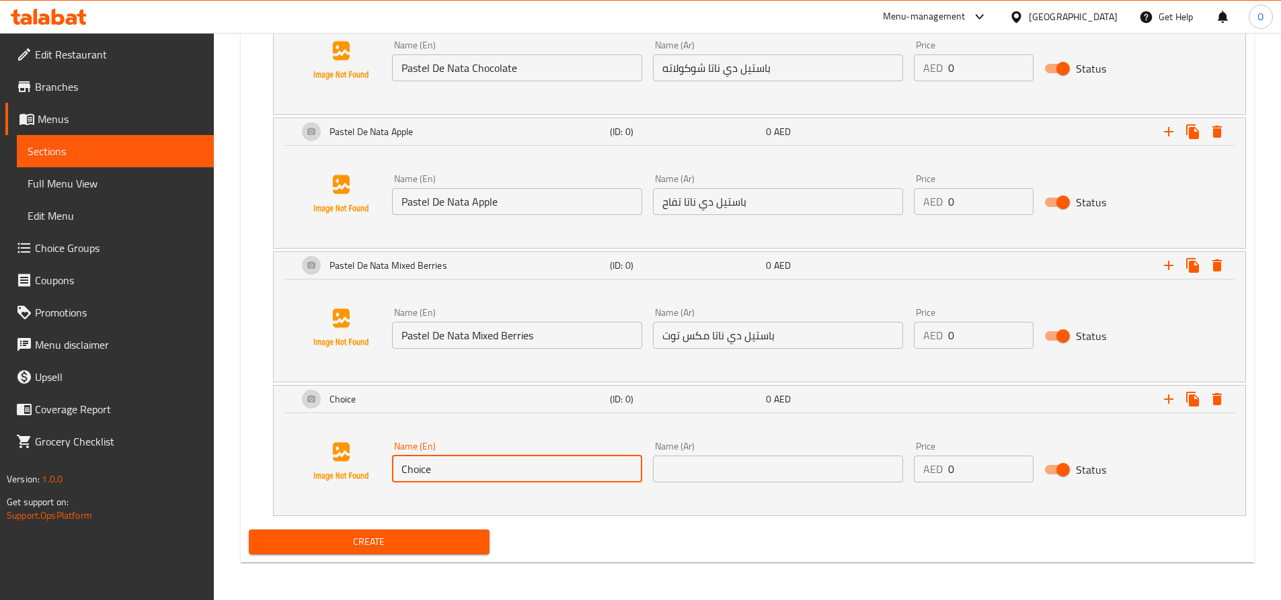
click at [443, 458] on input "Choice" at bounding box center [517, 469] width 250 height 27
type input "Pastel De Nata Salted Caramel"
click at [733, 462] on input "text" at bounding box center [778, 469] width 250 height 27
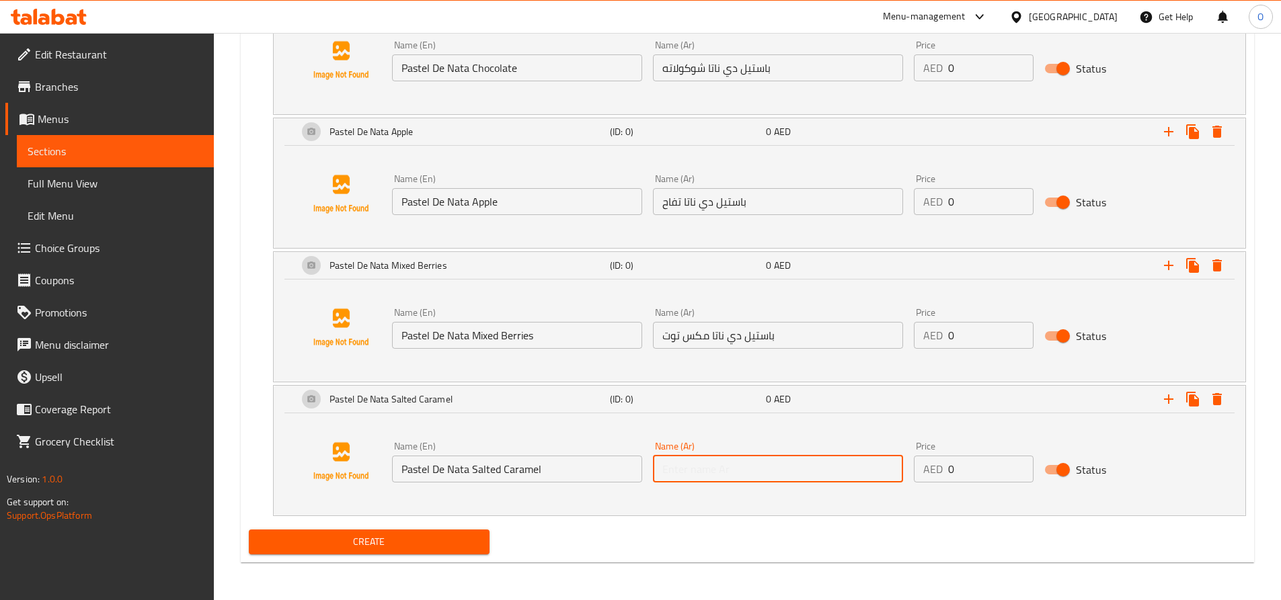
type input "باستيل دي ناتا كراميل مملح"
click at [1168, 404] on icon "Expand" at bounding box center [1168, 399] width 9 height 9
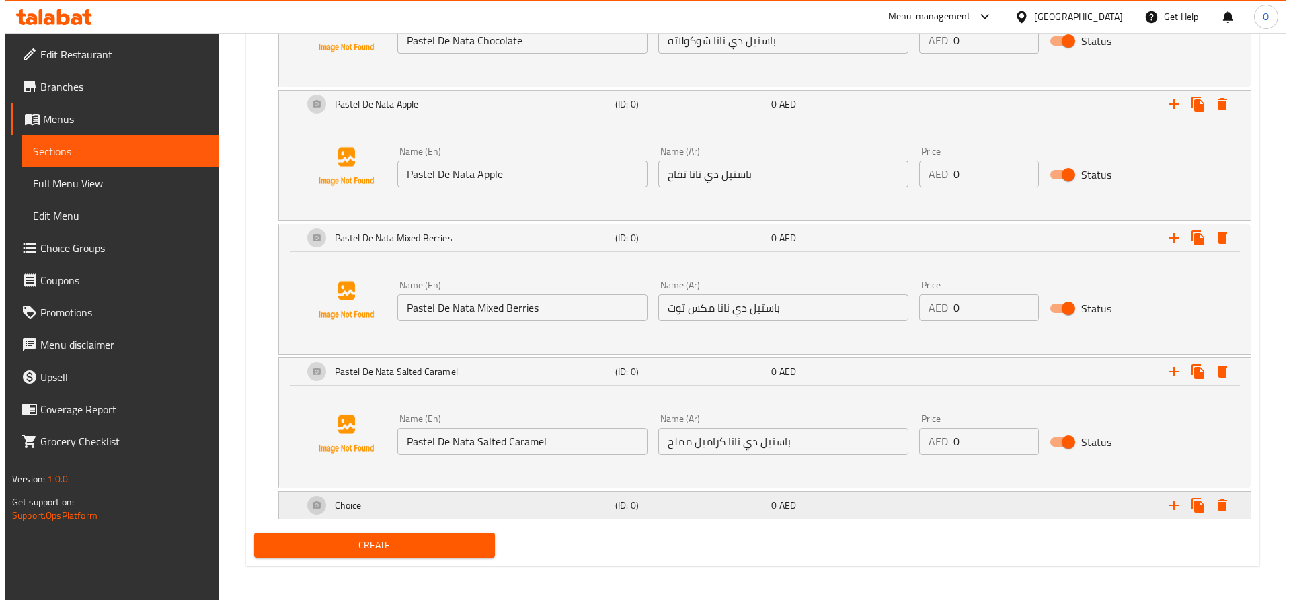
scroll to position [1092, 0]
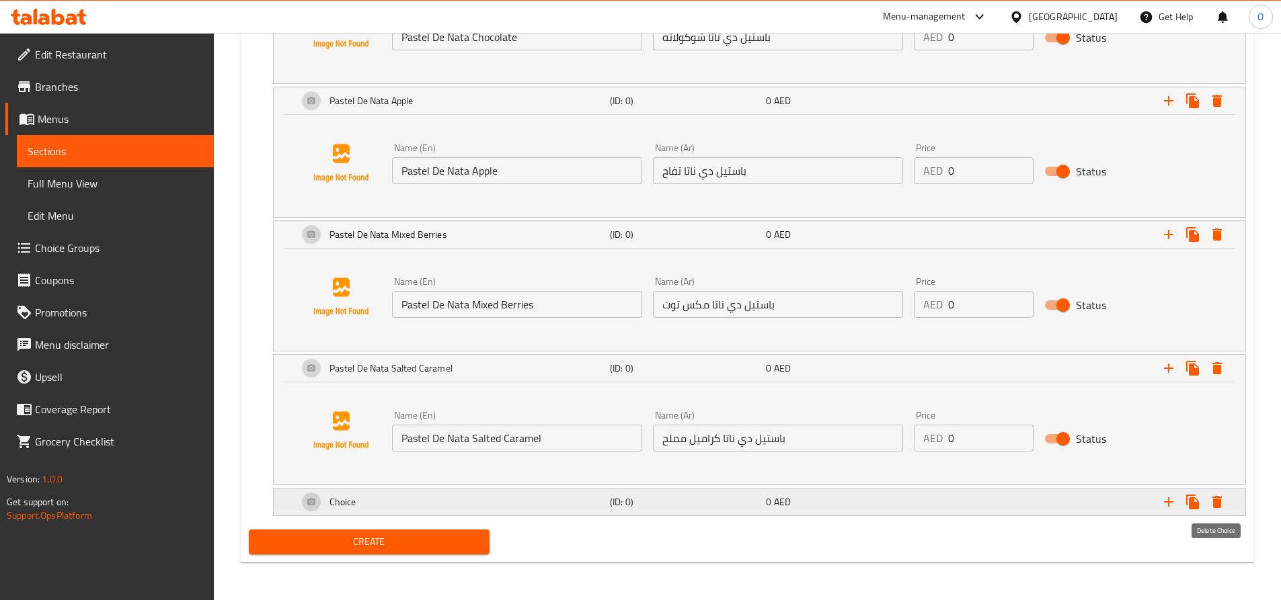
click at [1221, 499] on icon "Expand" at bounding box center [1217, 502] width 16 height 16
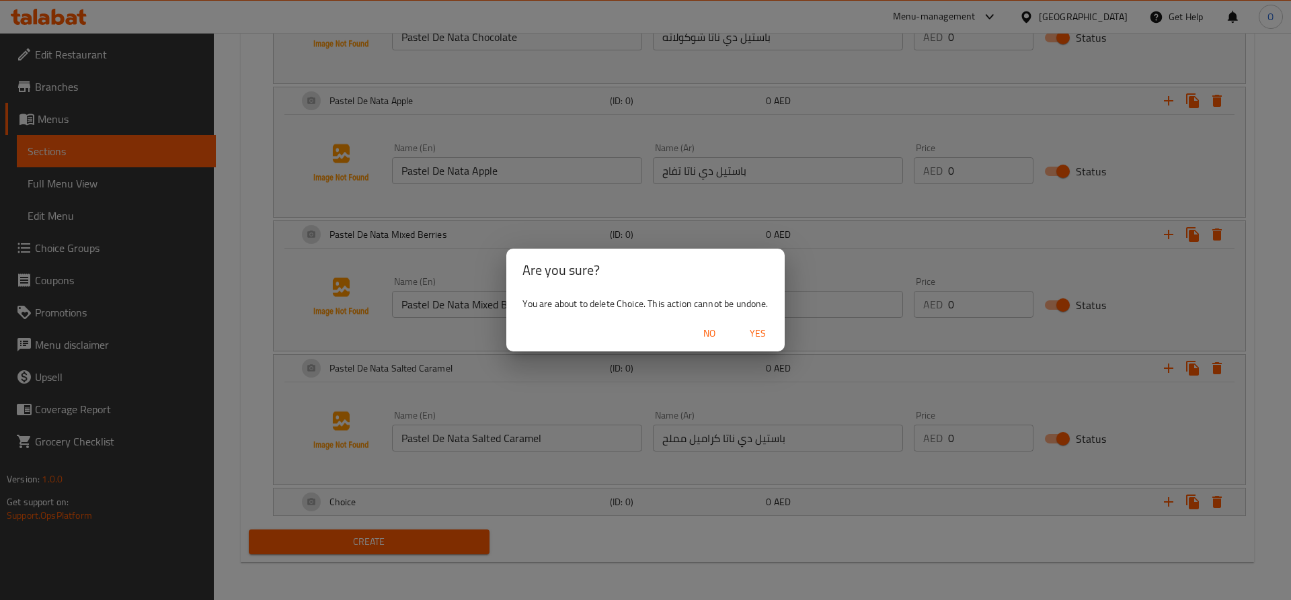
click at [753, 337] on span "Yes" at bounding box center [757, 333] width 32 height 17
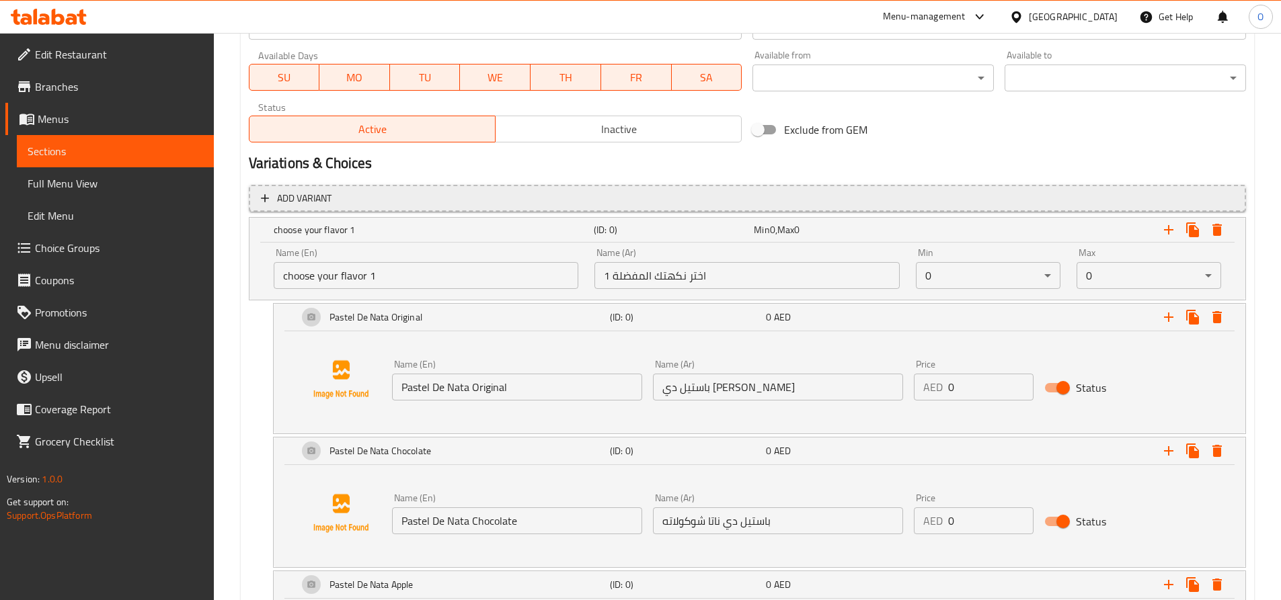
scroll to position [590, 0]
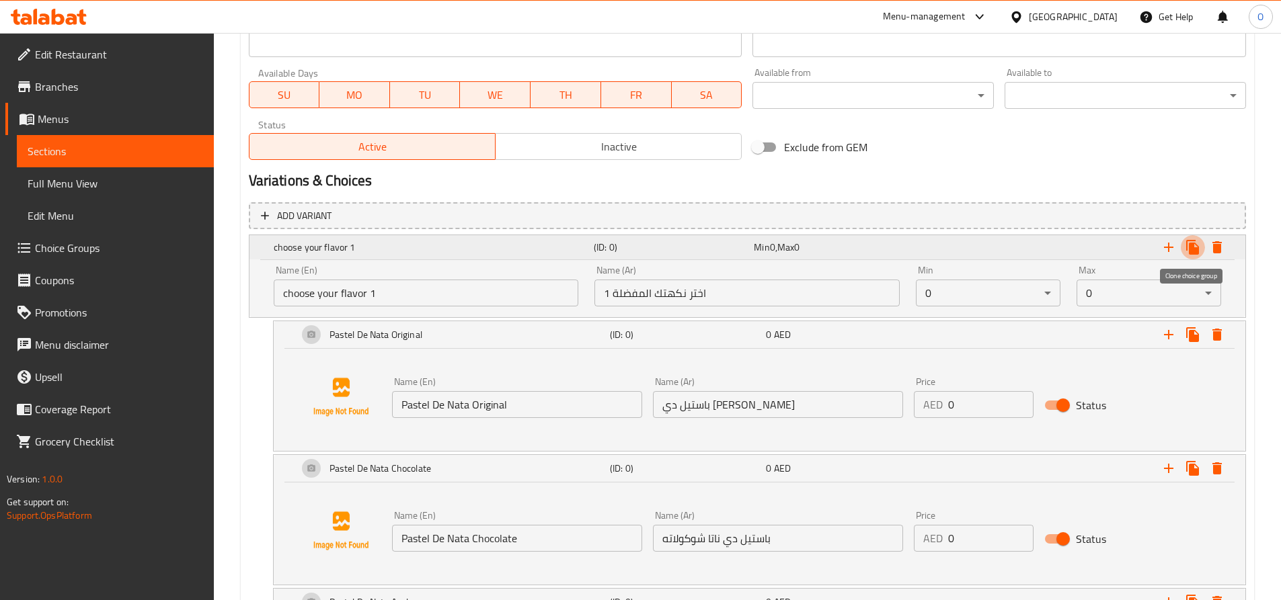
click at [1191, 246] on icon "Expand" at bounding box center [1192, 247] width 13 height 15
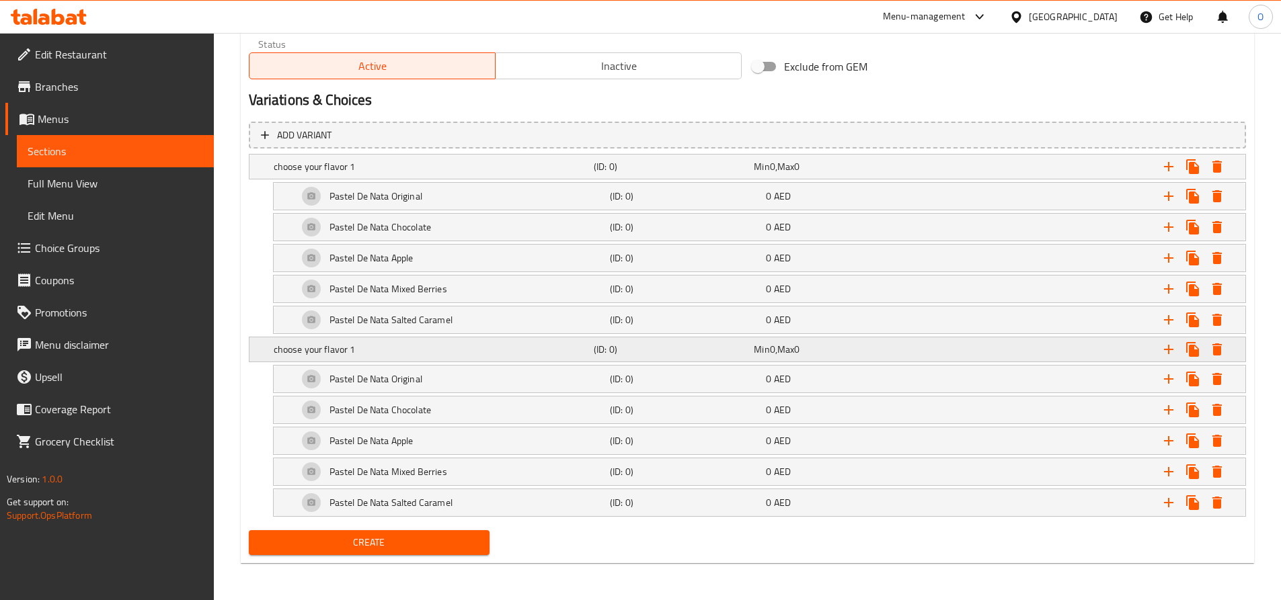
scroll to position [672, 0]
click at [355, 346] on h5 "choose your flavor 1" at bounding box center [431, 348] width 315 height 13
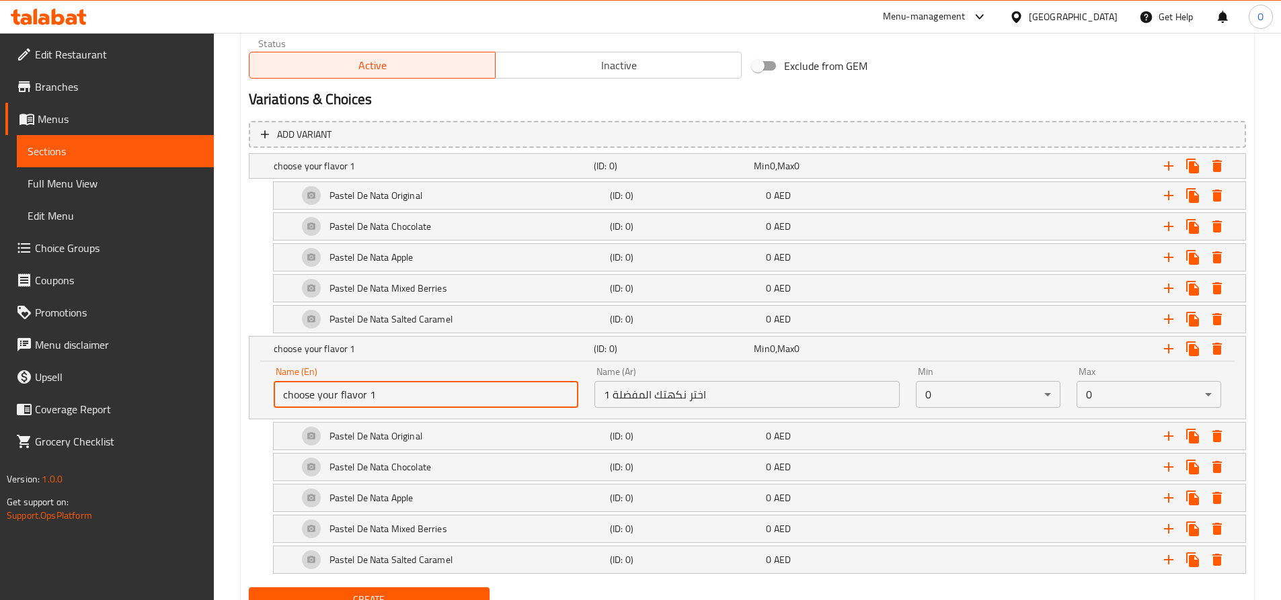
drag, startPoint x: 372, startPoint y: 394, endPoint x: 390, endPoint y: 394, distance: 18.1
click at [390, 394] on input "choose your flavor 1" at bounding box center [426, 394] width 305 height 27
type input "choose your flavor 2"
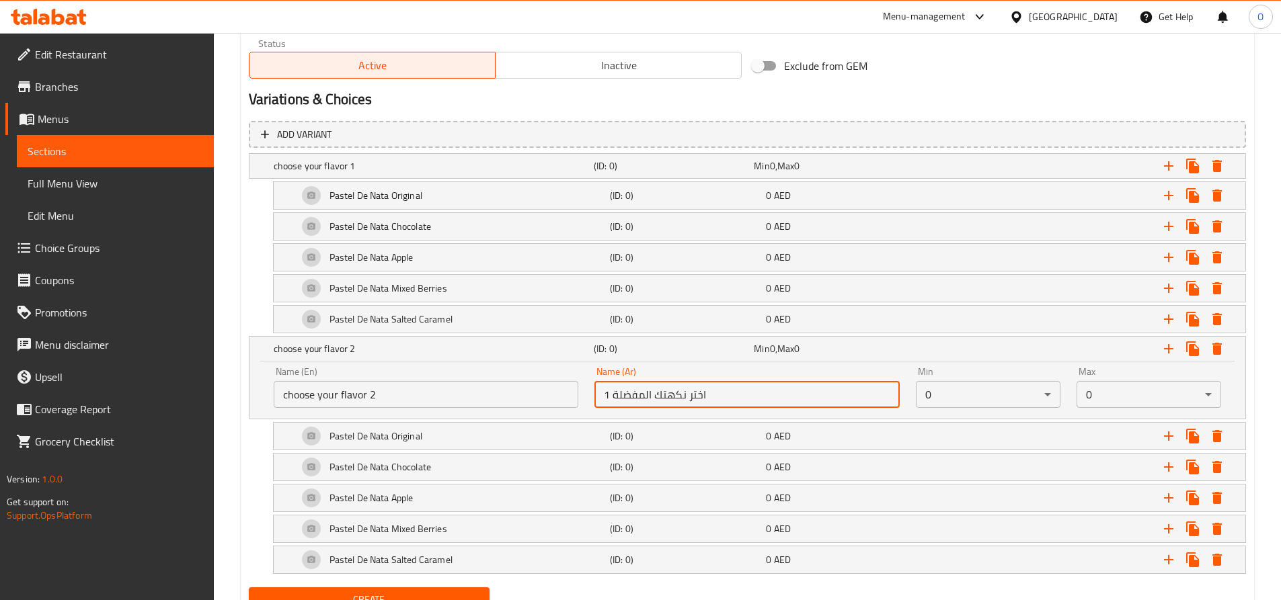
drag, startPoint x: 604, startPoint y: 397, endPoint x: 612, endPoint y: 398, distance: 8.1
click at [612, 398] on input "1 اختر نكهتك المفضلة" at bounding box center [746, 394] width 305 height 27
type input "2 اختر نكهتك المفضلة"
click at [1189, 348] on icon "Expand" at bounding box center [1192, 348] width 13 height 15
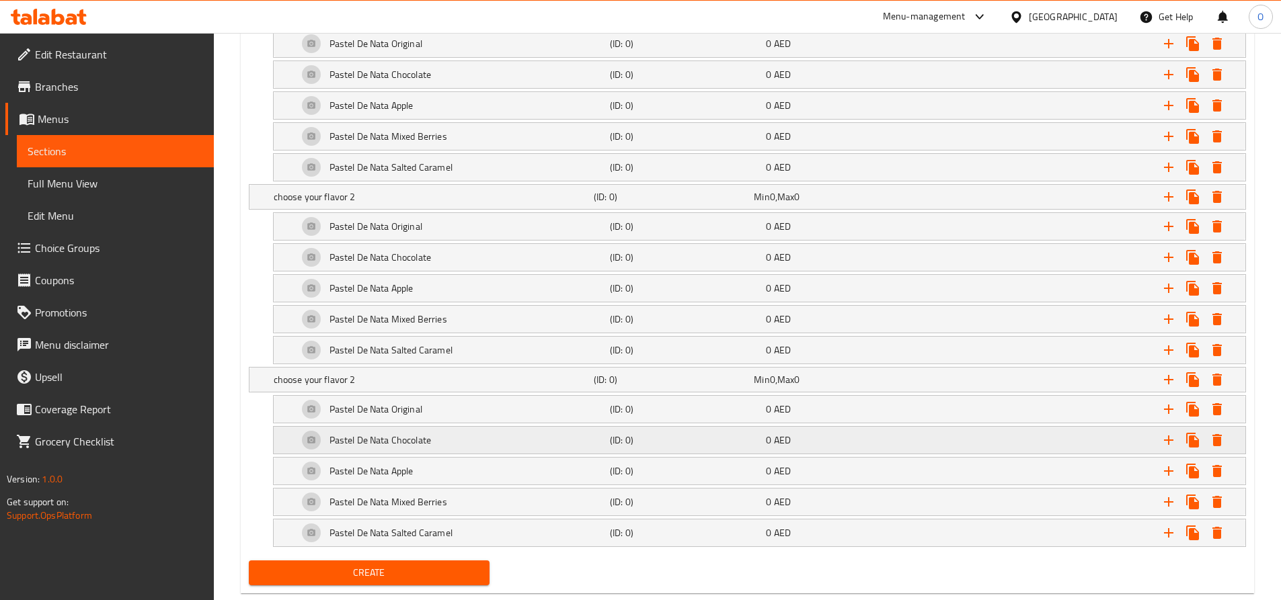
scroll to position [854, 0]
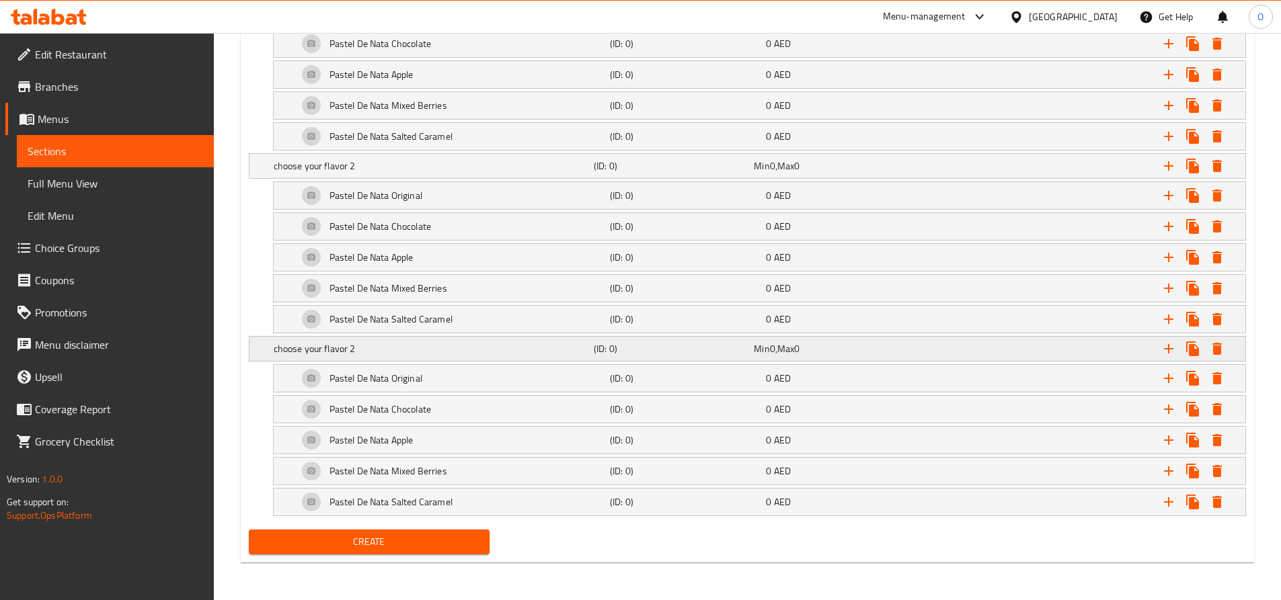
click at [369, 350] on h5 "choose your flavor 2" at bounding box center [431, 348] width 315 height 13
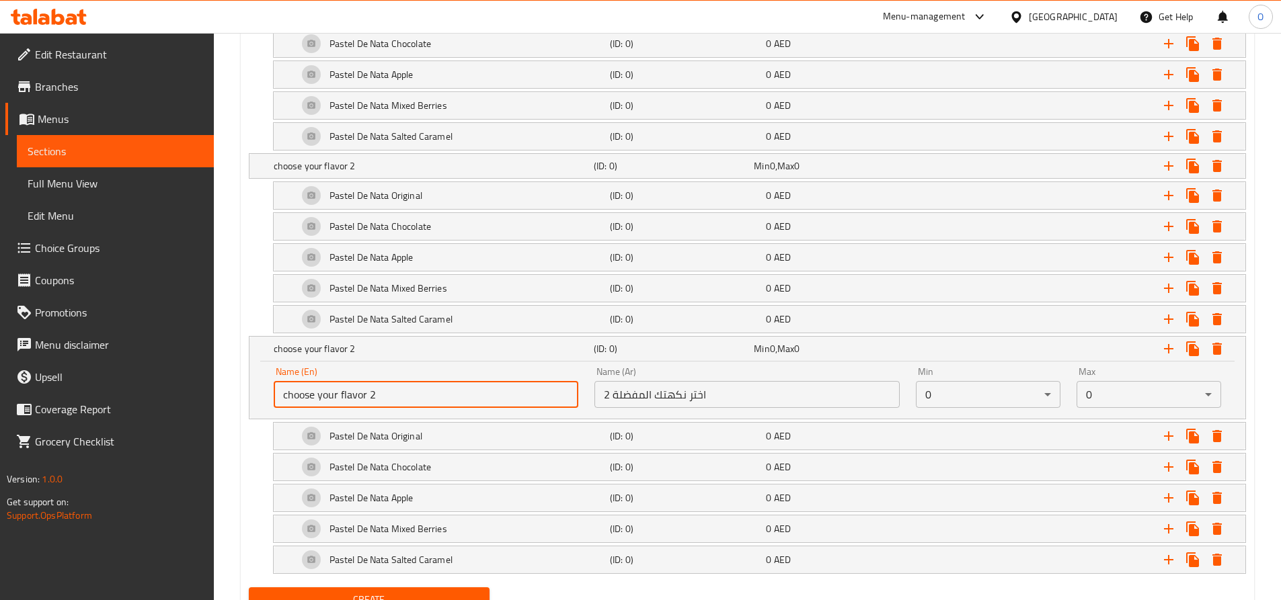
click at [376, 393] on input "choose your flavor 2" at bounding box center [426, 394] width 305 height 27
type input "choose your flavor 3"
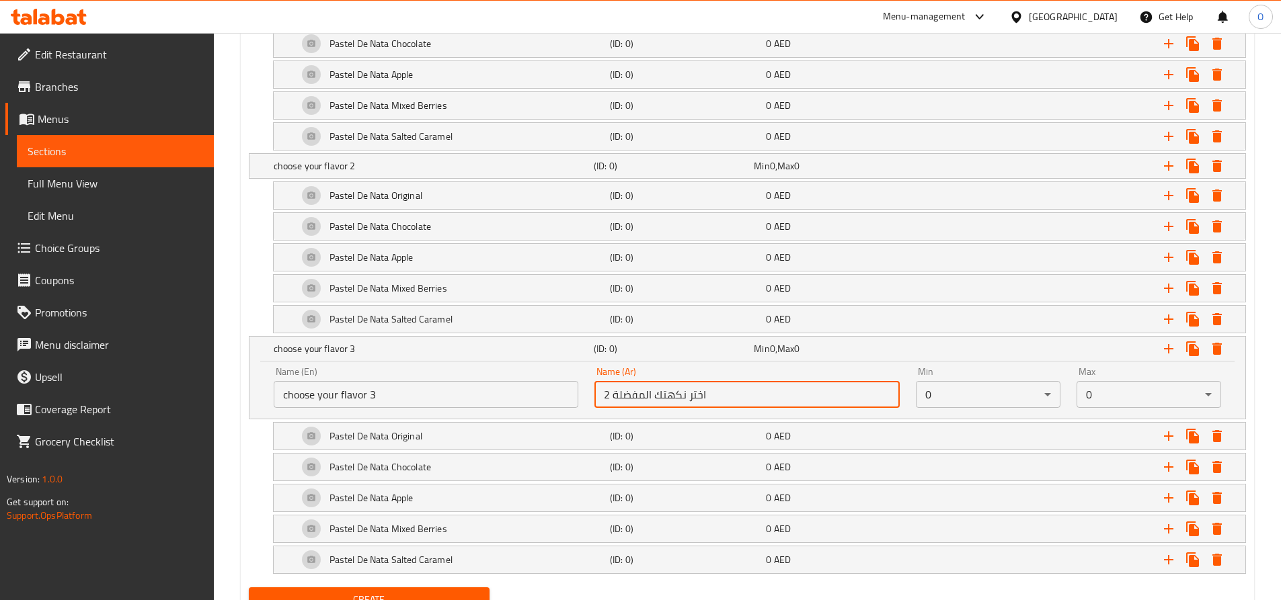
click at [603, 399] on input "2 اختر نكهتك المفضلة" at bounding box center [746, 394] width 305 height 27
type input "3 اختر نكهتك المفضلة"
click at [1193, 353] on icon "Expand" at bounding box center [1192, 348] width 13 height 15
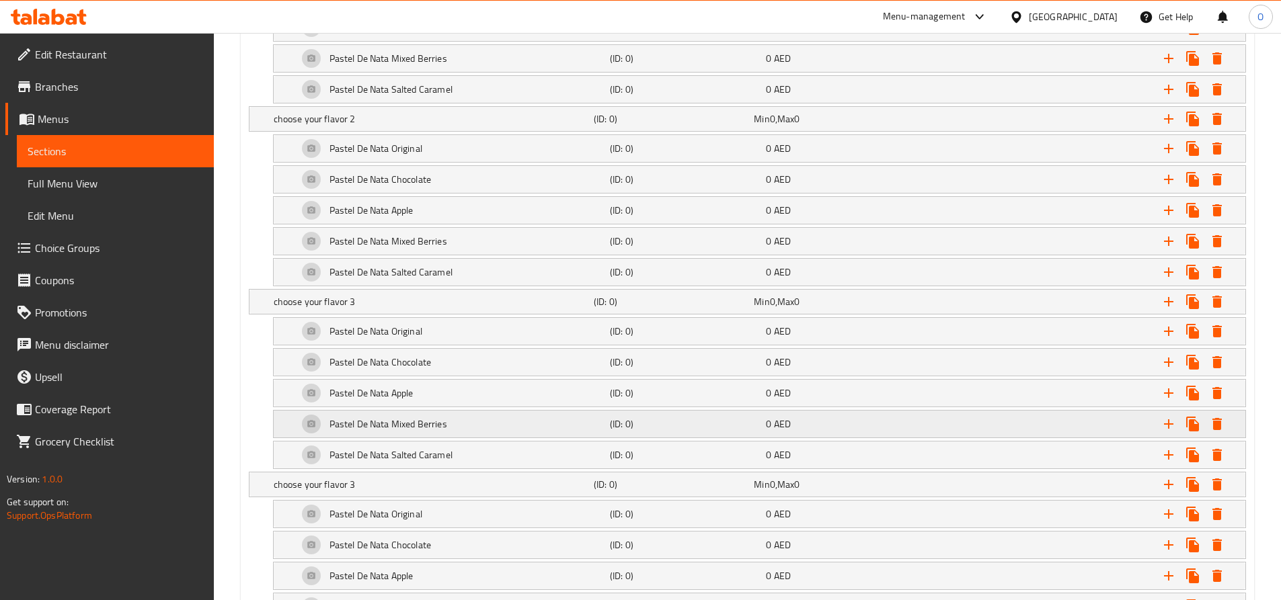
scroll to position [1037, 0]
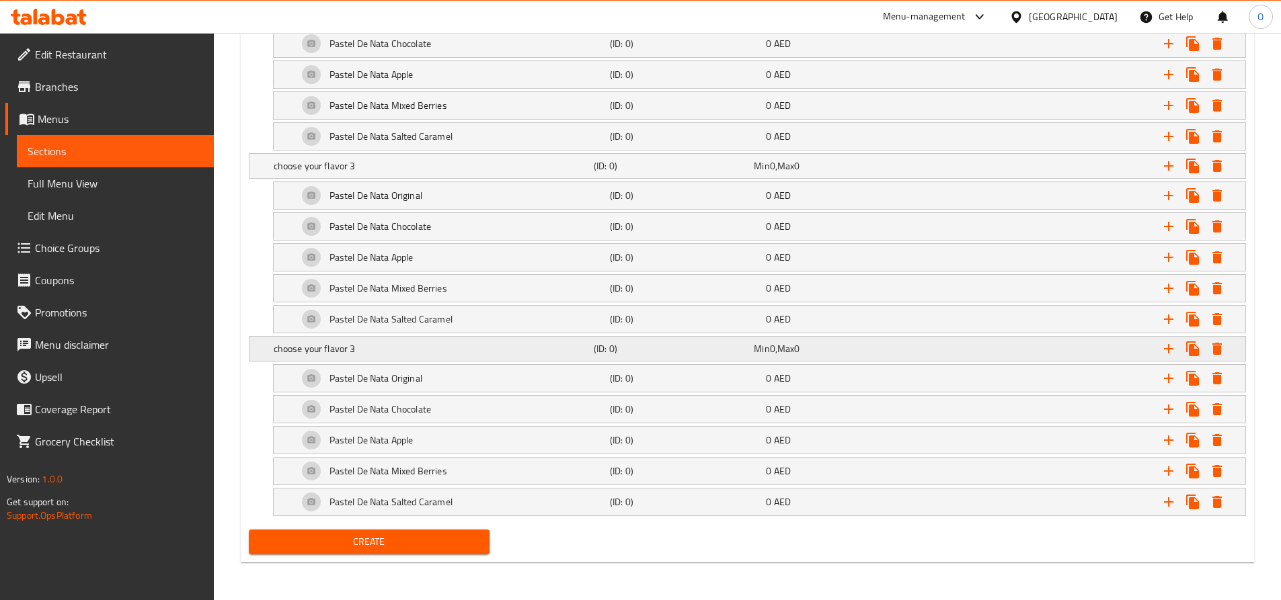
click at [370, 353] on h5 "choose your flavor 3" at bounding box center [431, 348] width 315 height 13
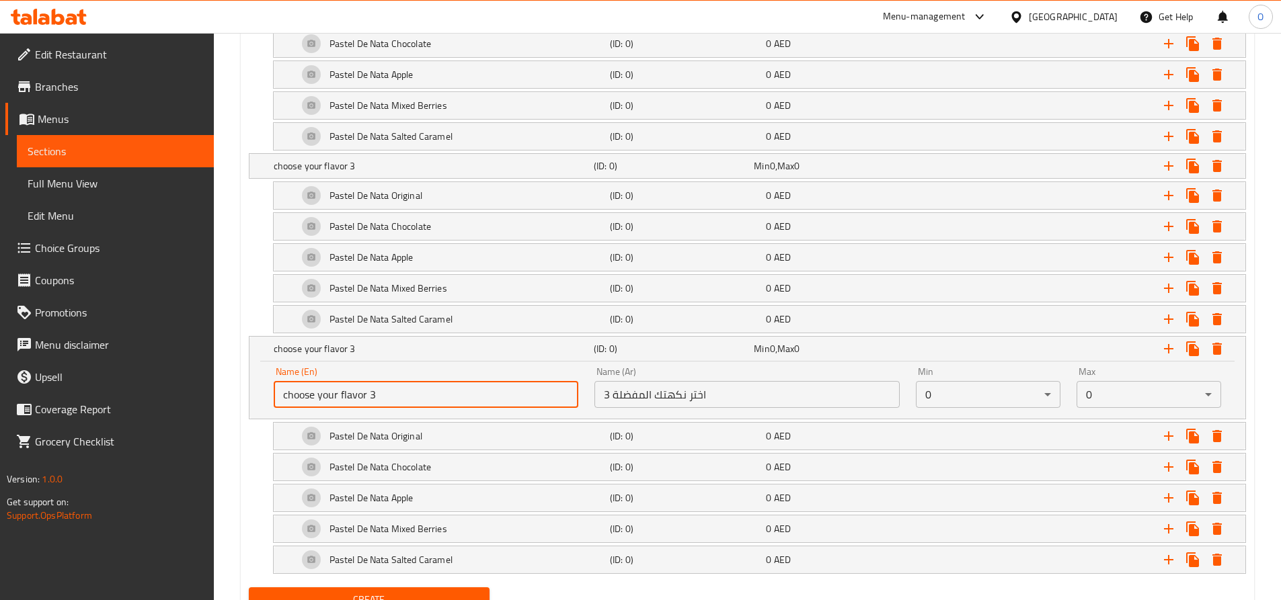
drag, startPoint x: 370, startPoint y: 394, endPoint x: 382, endPoint y: 394, distance: 12.1
click at [382, 394] on input "choose your flavor 3" at bounding box center [426, 394] width 305 height 27
type input "choose your flavor 4"
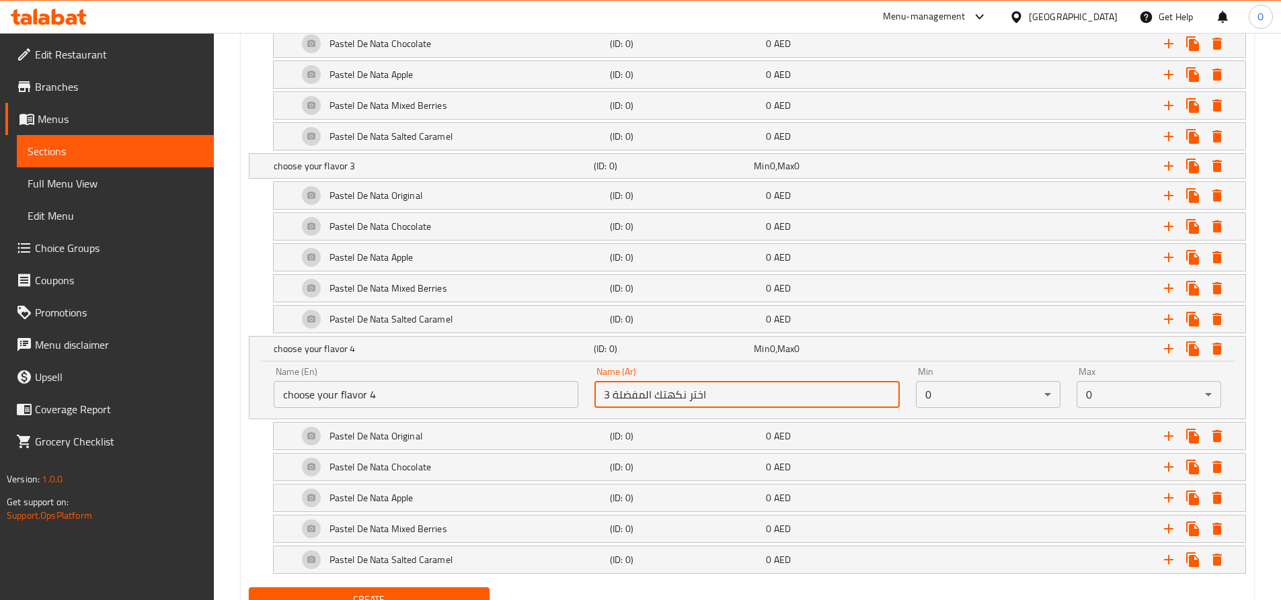
drag, startPoint x: 609, startPoint y: 393, endPoint x: 597, endPoint y: 393, distance: 12.1
click at [598, 393] on input "3 اختر نكهتك المفضلة" at bounding box center [746, 394] width 305 height 27
type input "4 اختر نكهتك المفضلة"
click at [1191, 353] on icon "Expand" at bounding box center [1192, 348] width 13 height 15
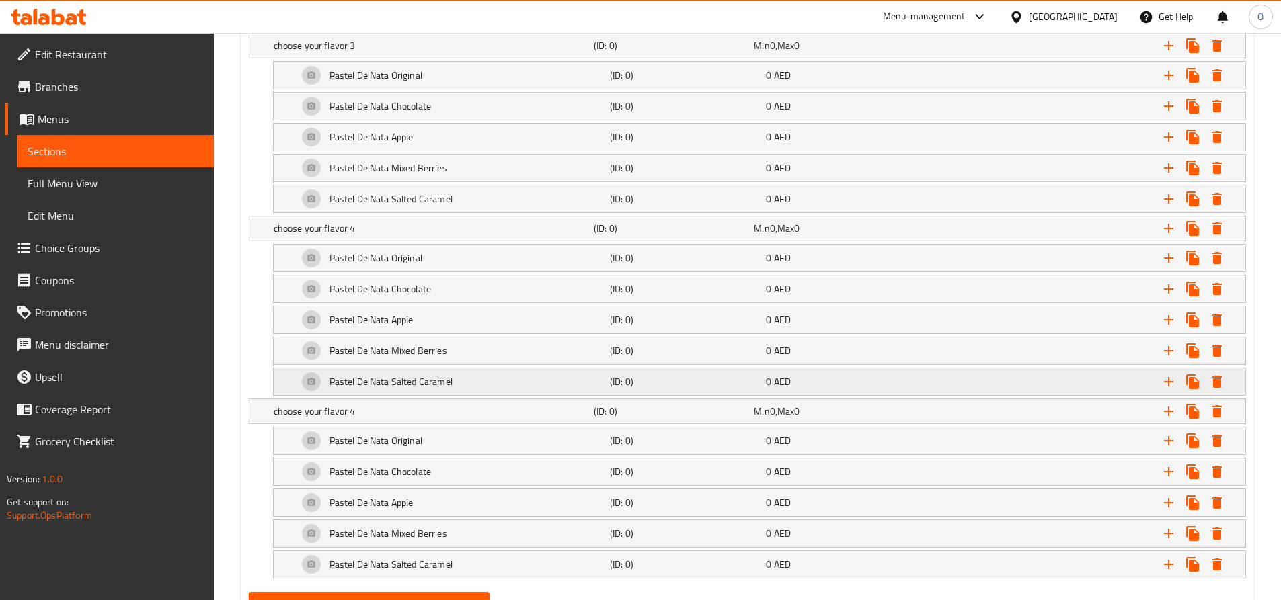
scroll to position [1220, 0]
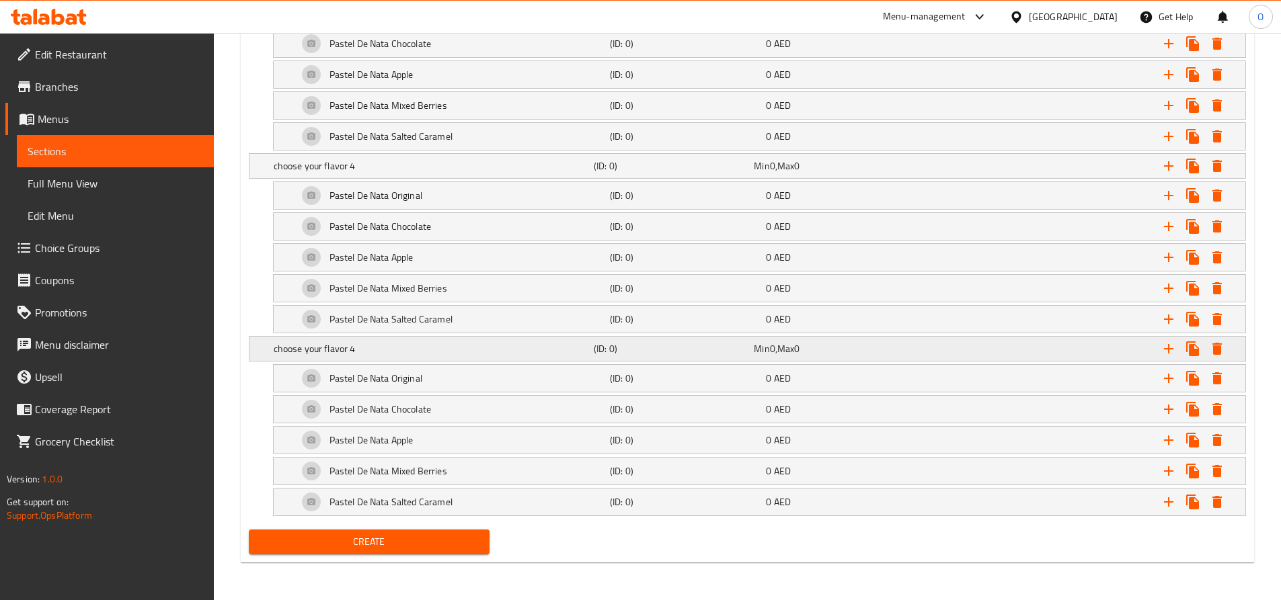
click at [354, 351] on h5 "choose your flavor 4" at bounding box center [431, 348] width 315 height 13
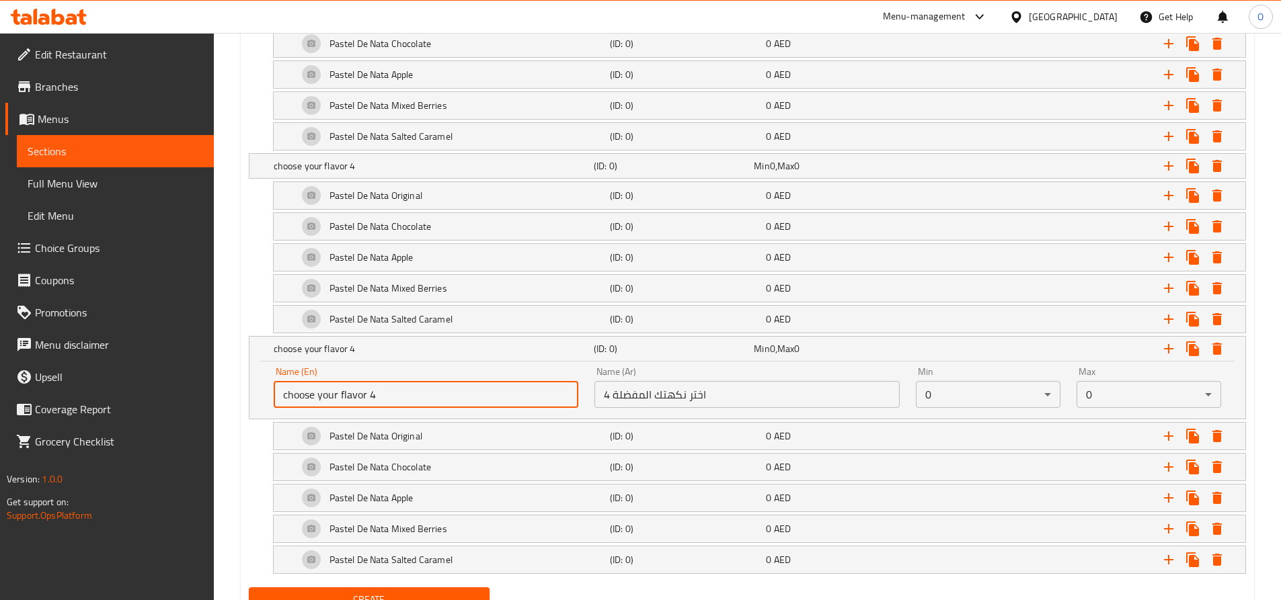
drag, startPoint x: 366, startPoint y: 395, endPoint x: 382, endPoint y: 397, distance: 16.3
click at [382, 397] on input "choose your flavor 4" at bounding box center [426, 394] width 305 height 27
click at [366, 395] on input "choose your flavor5" at bounding box center [426, 394] width 305 height 27
type input "choose your flavor 5"
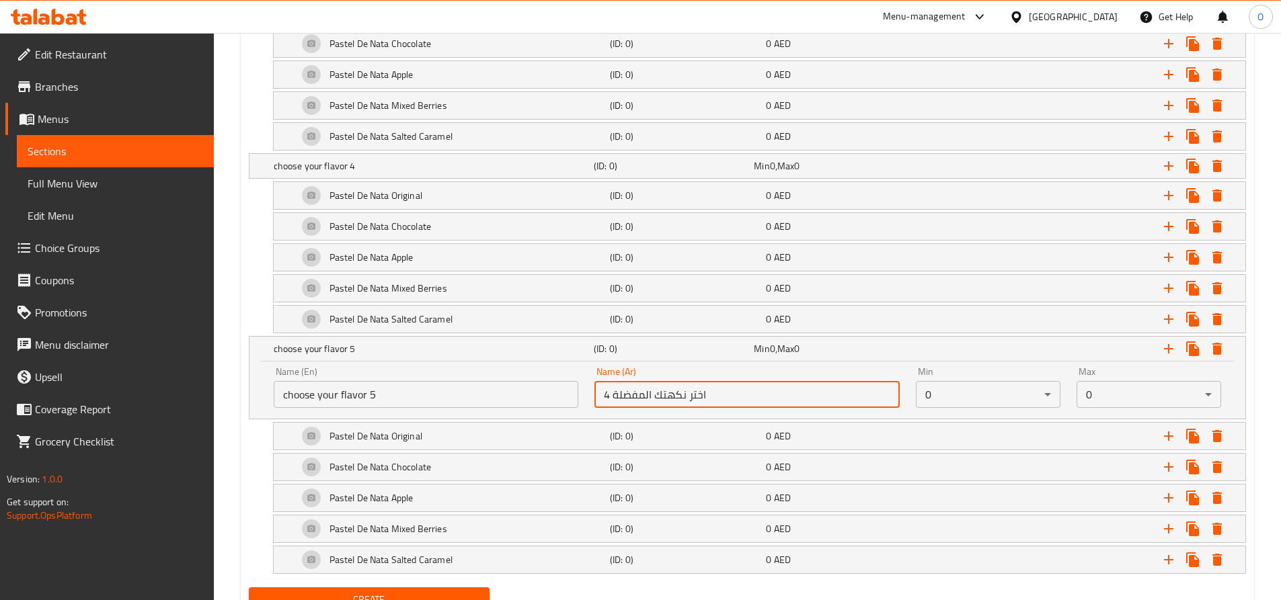
click at [603, 394] on input "4 اختر نكهتك المفضلة" at bounding box center [746, 394] width 305 height 27
type input "5 اختر نكهتك المفضلة"
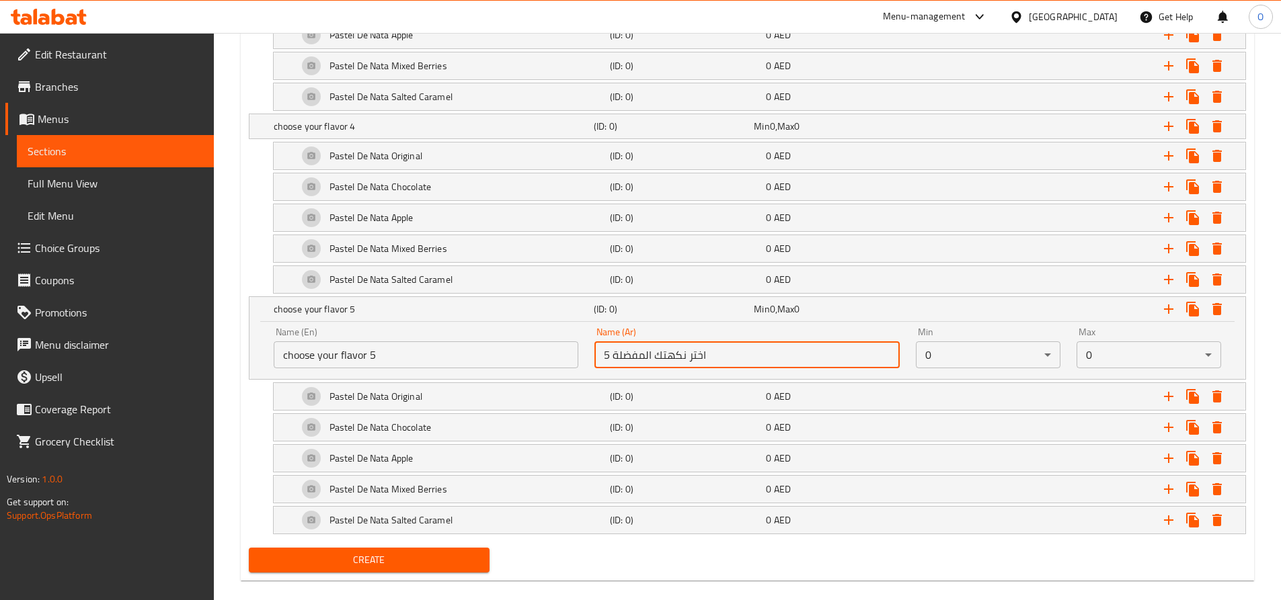
scroll to position [1278, 0]
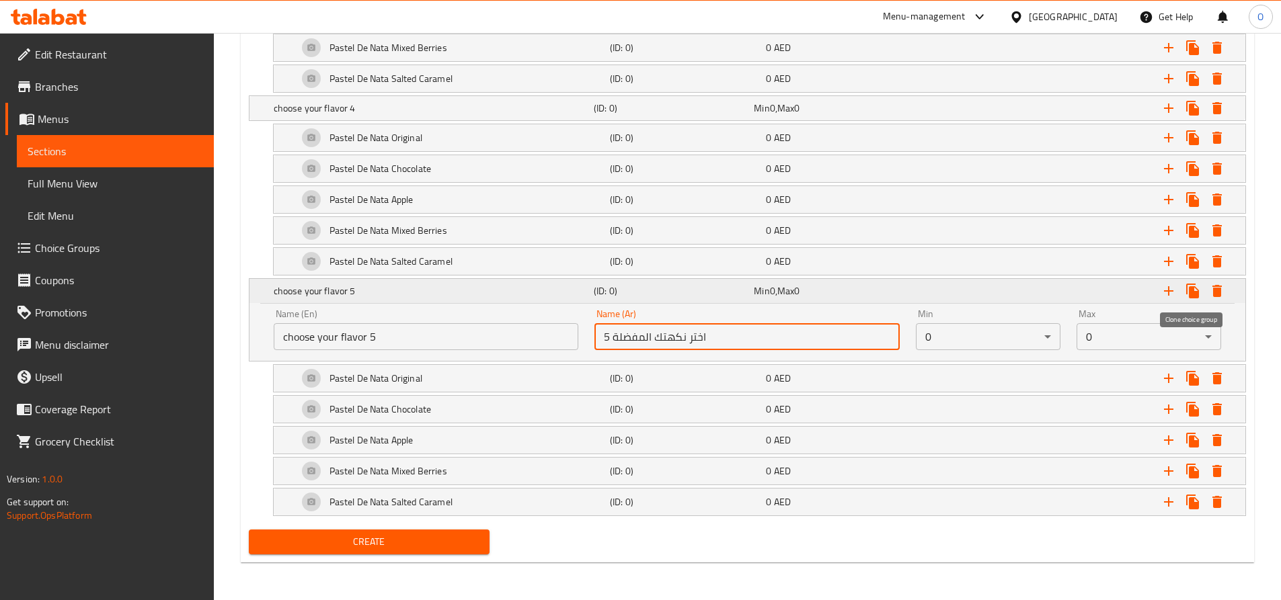
click at [1190, 293] on icon "Expand" at bounding box center [1192, 291] width 13 height 15
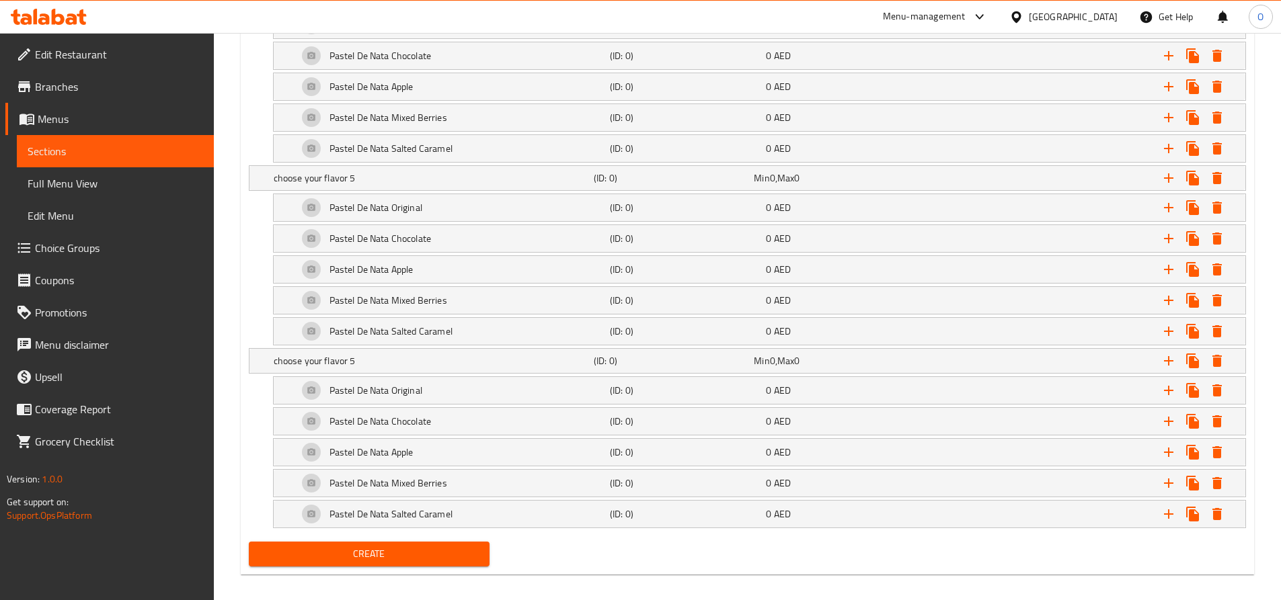
scroll to position [1403, 0]
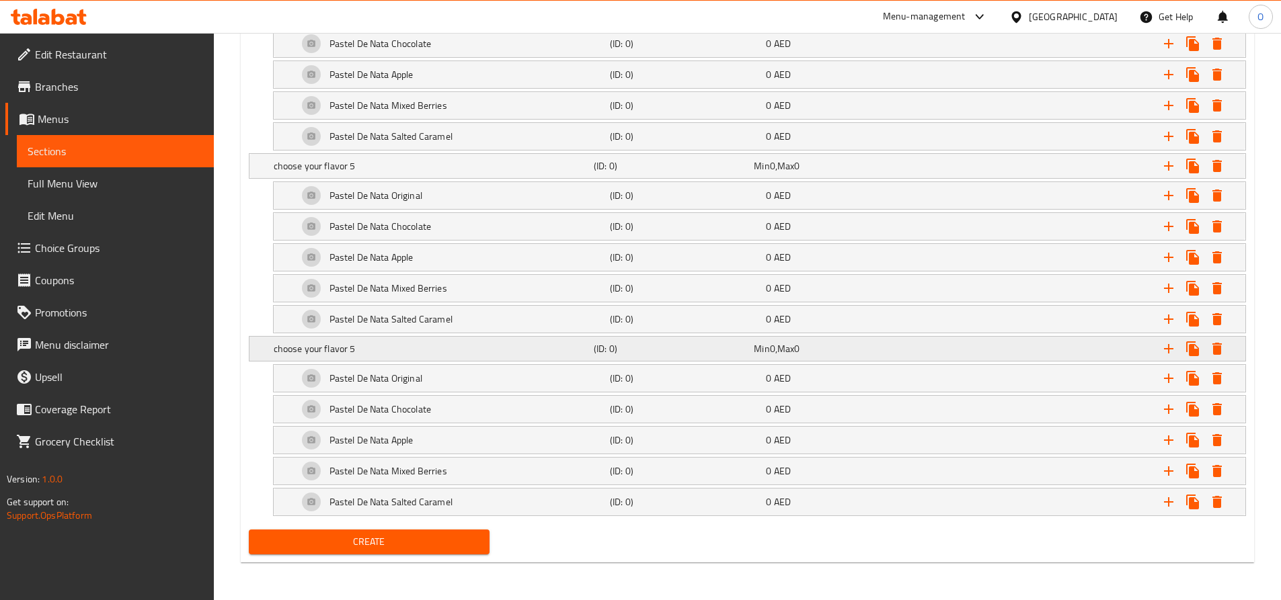
click at [350, 346] on h5 "choose your flavor 5" at bounding box center [431, 348] width 315 height 13
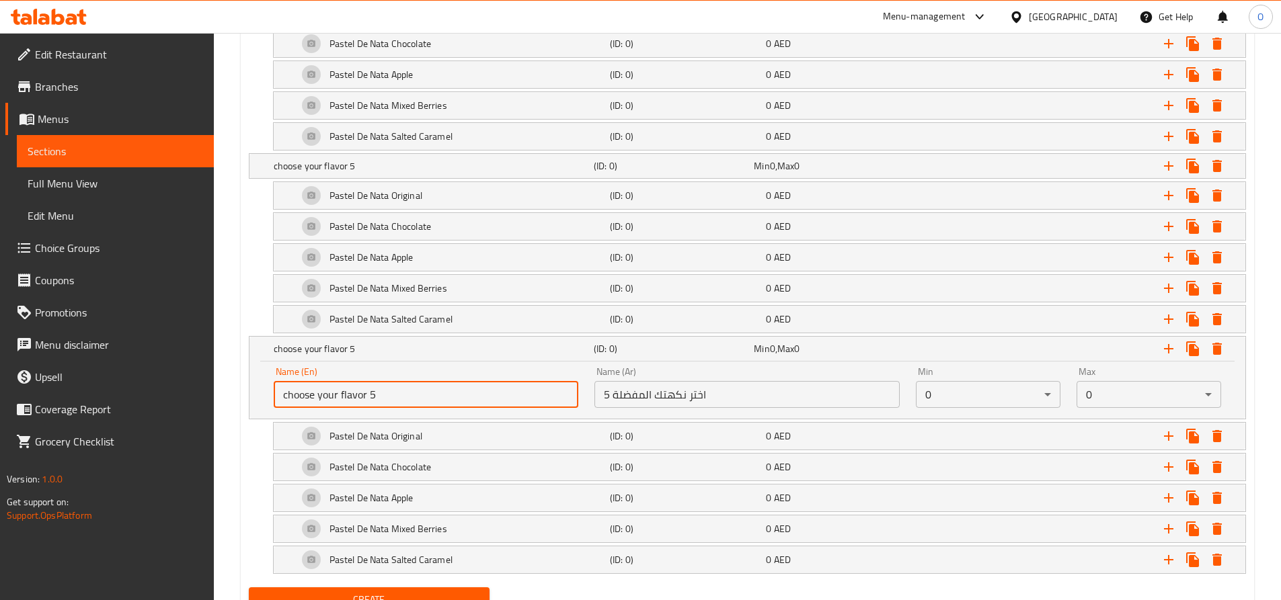
click at [376, 392] on input "choose your flavor 5" at bounding box center [426, 394] width 305 height 27
type input "choose your flavor 6"
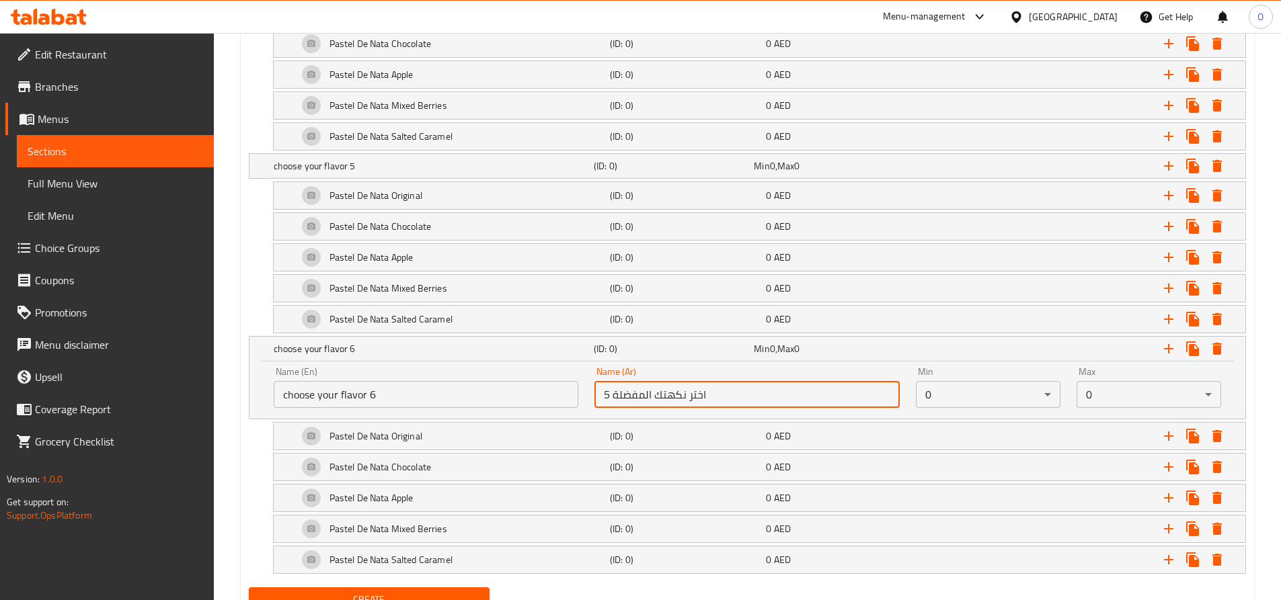
click at [610, 390] on input "5 اختر نكهتك المفضلة" at bounding box center [746, 394] width 305 height 27
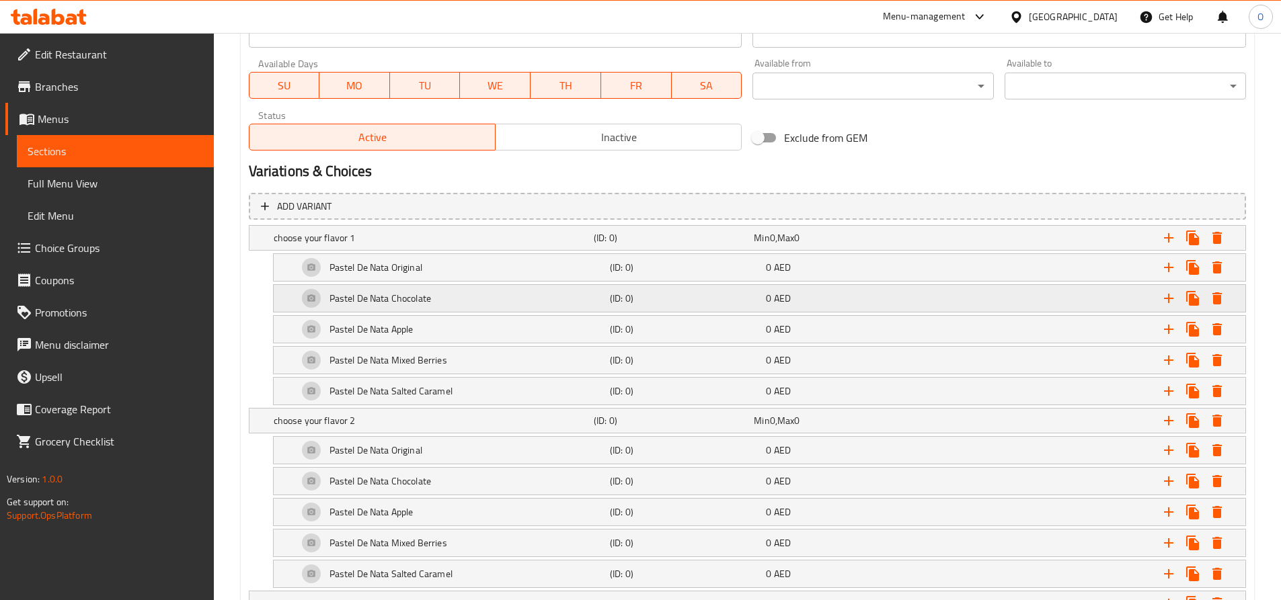
scroll to position [520, 0]
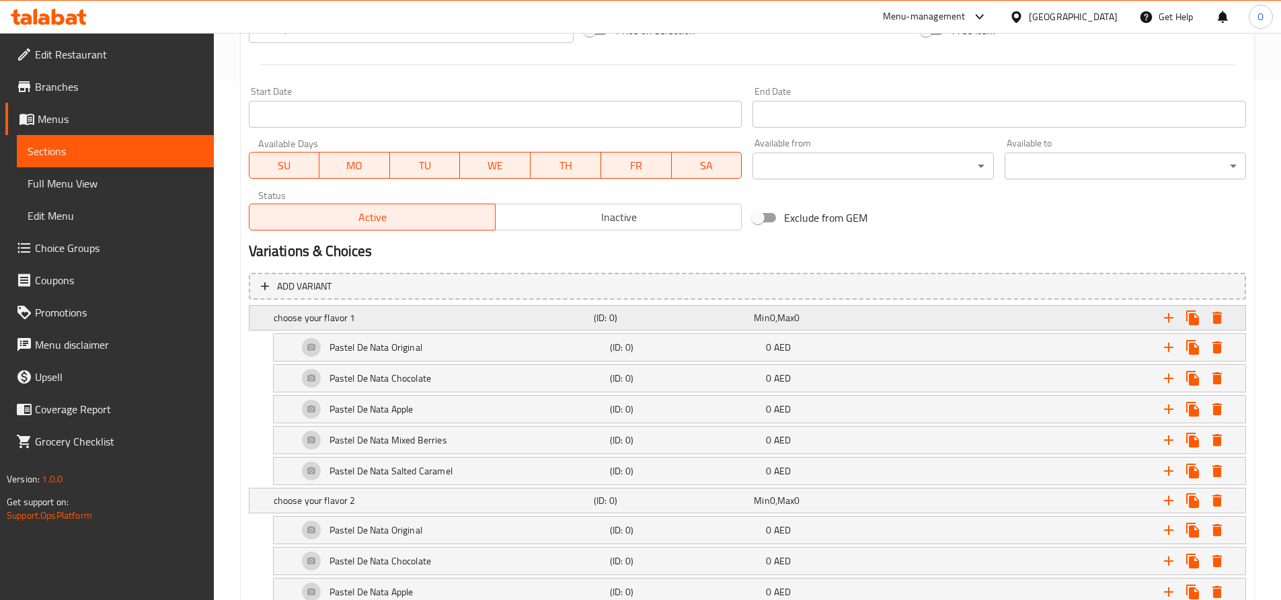
type input "6 اختر نكهتك المفضلة"
click at [875, 322] on div "Min 0 , Max 0" at bounding box center [831, 317] width 155 height 13
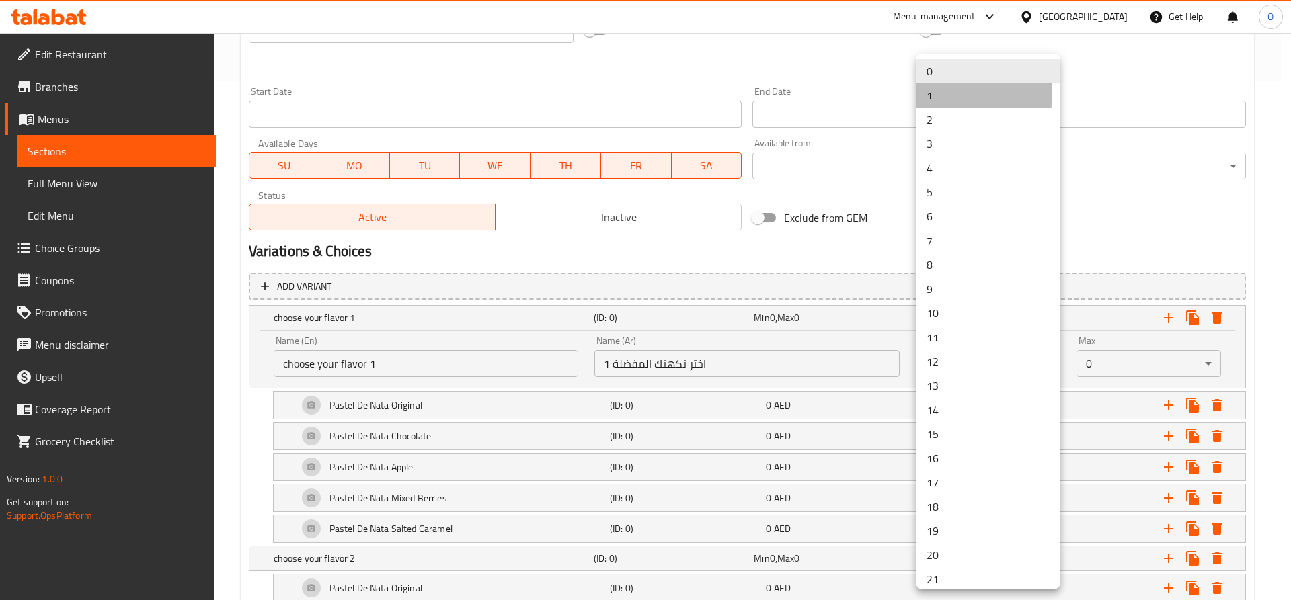
click at [934, 93] on li "1" at bounding box center [988, 95] width 145 height 24
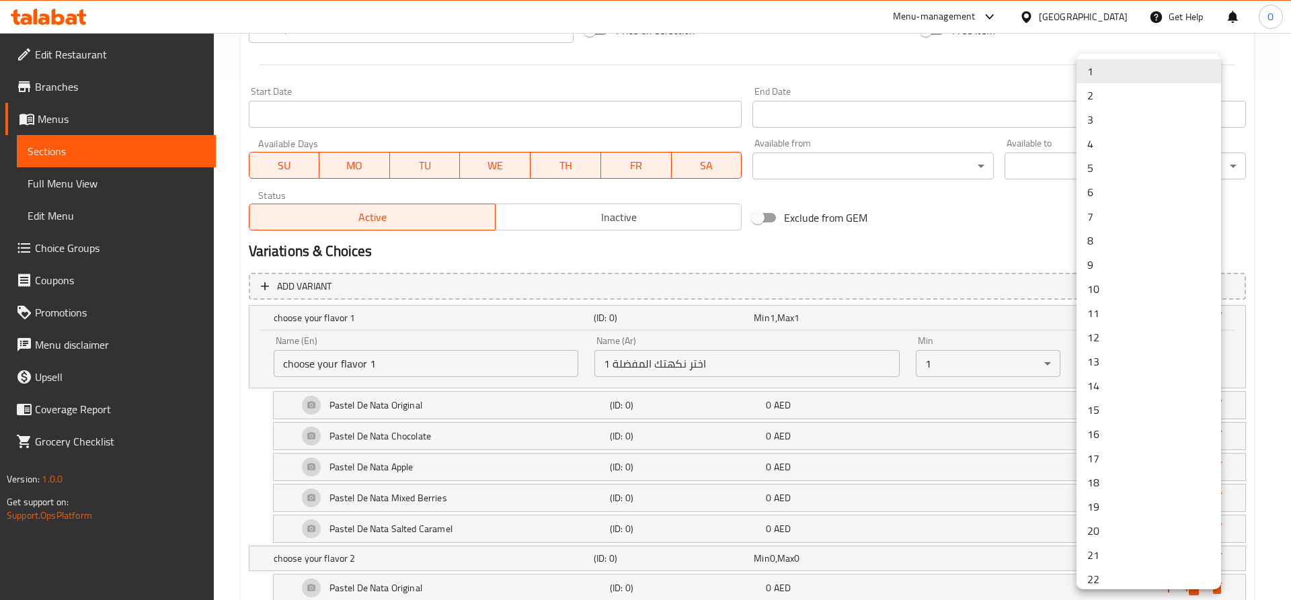
click at [936, 338] on div at bounding box center [645, 300] width 1291 height 600
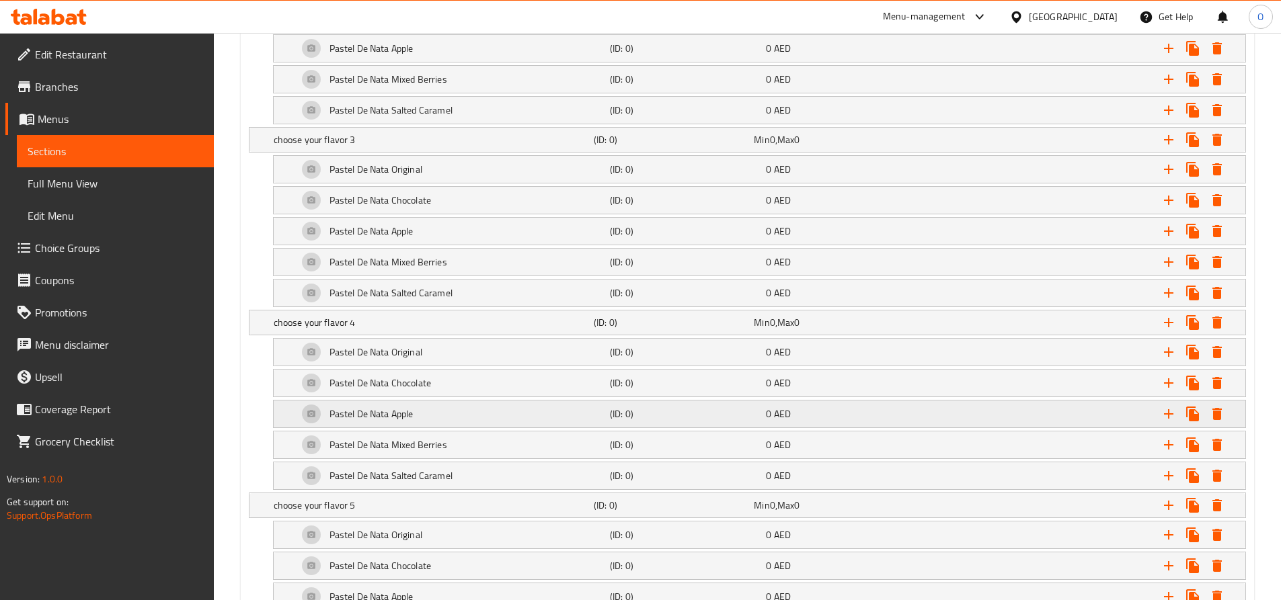
scroll to position [1125, 0]
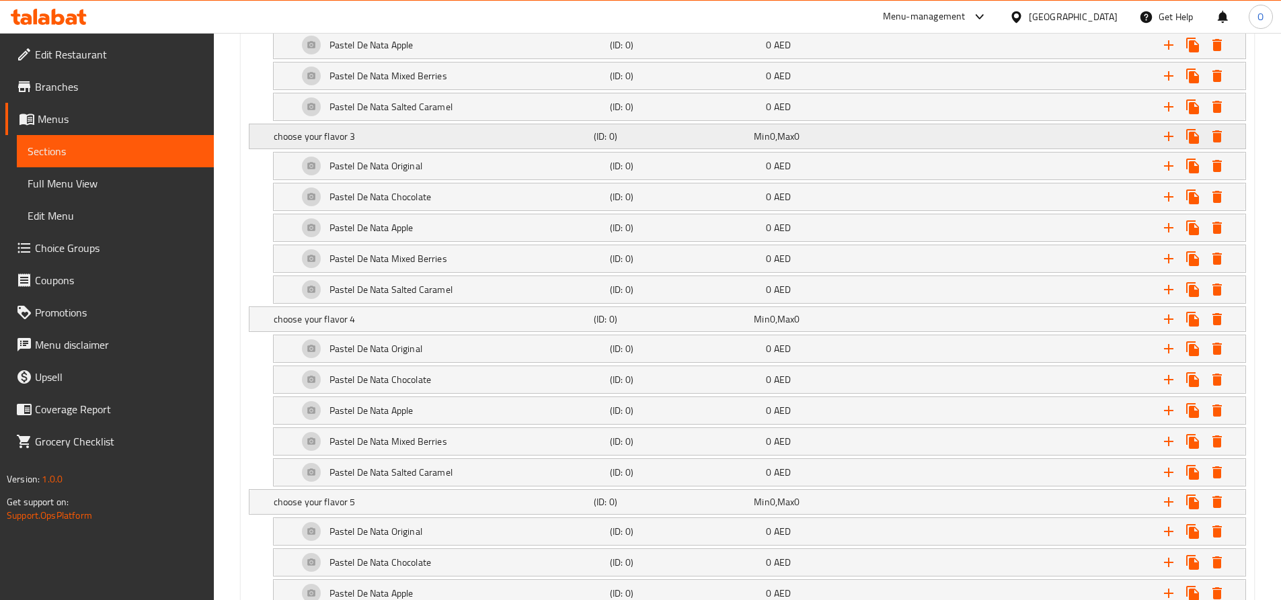
click at [979, 136] on div "Expand" at bounding box center [1071, 137] width 320 height 30
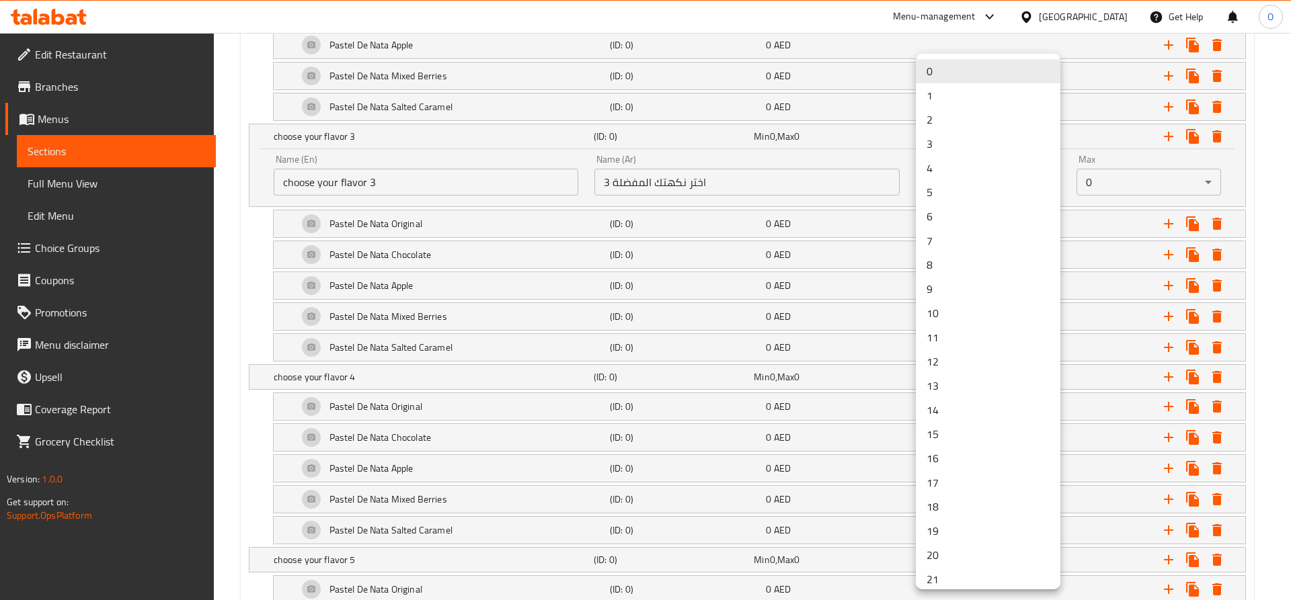
click at [951, 89] on li "1" at bounding box center [988, 95] width 145 height 24
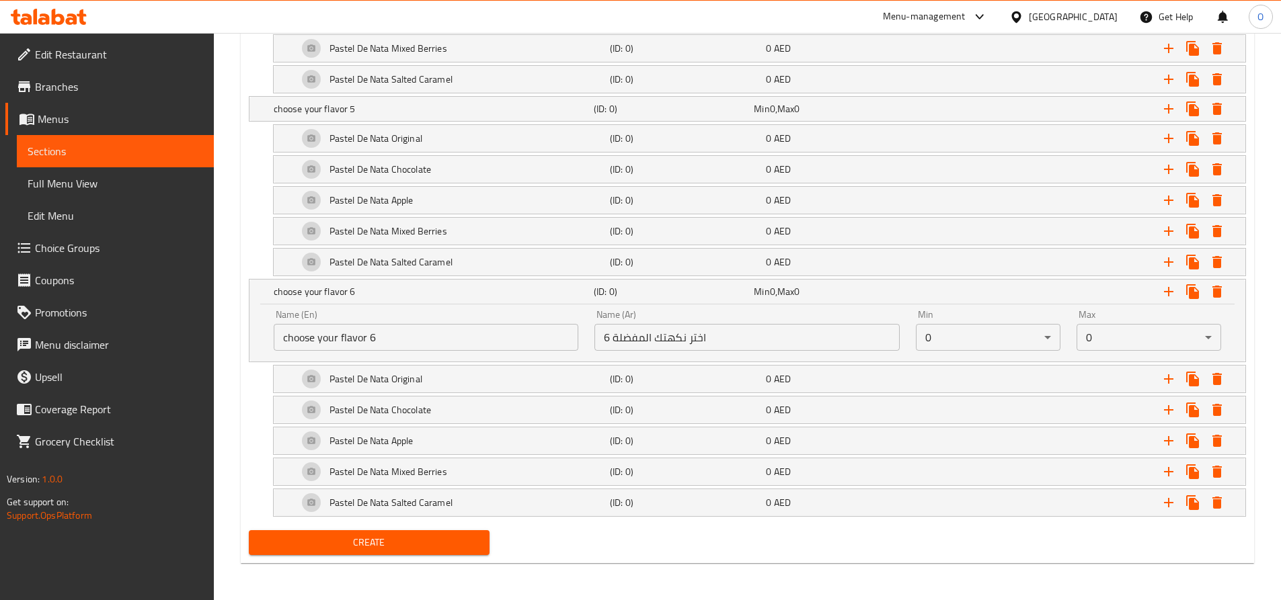
scroll to position [1576, 0]
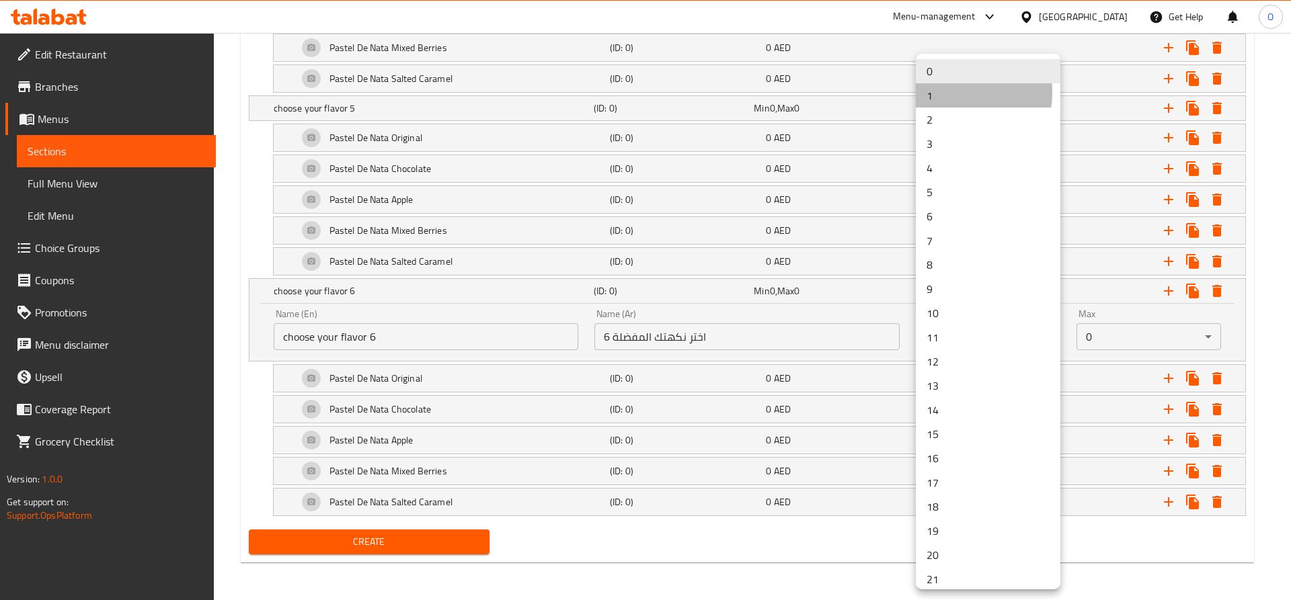
click at [946, 92] on li "1" at bounding box center [988, 95] width 145 height 24
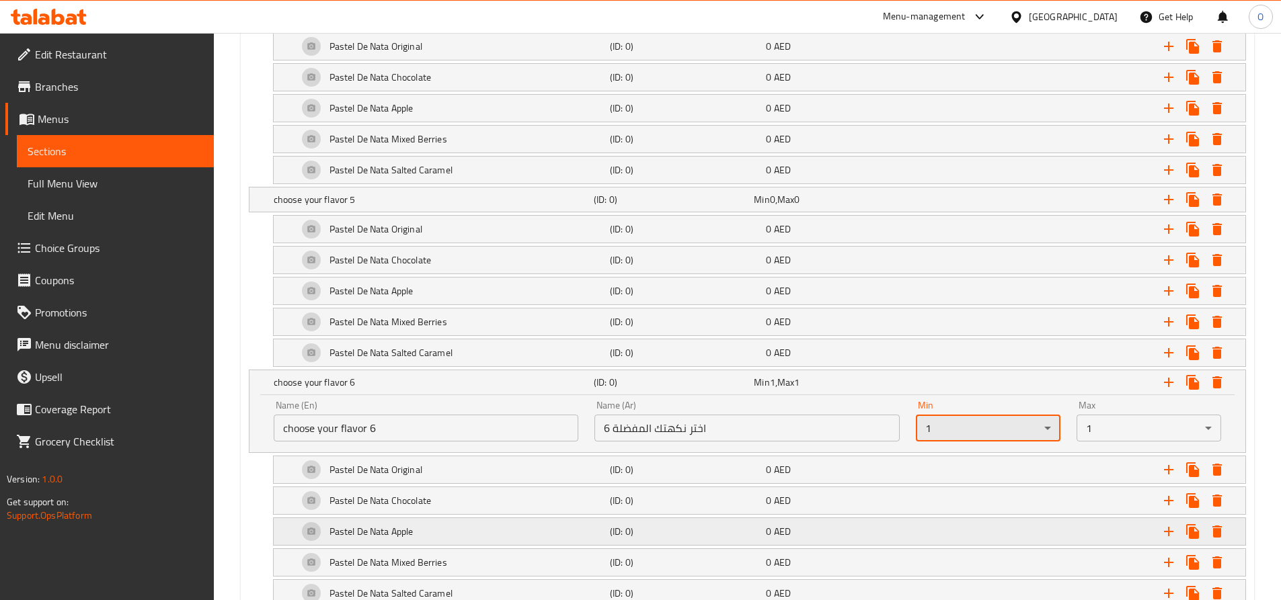
scroll to position [1307, 0]
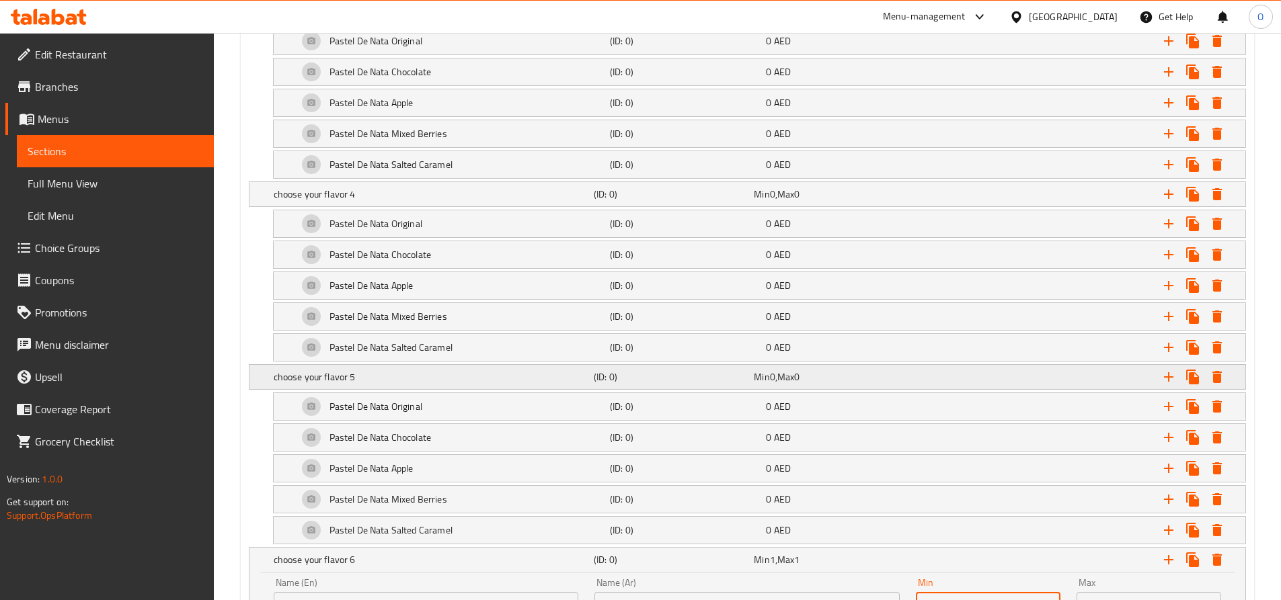
click at [851, 388] on div "choose your flavor 5 (ID: 0) Min 0 , Max 0" at bounding box center [751, 377] width 961 height 30
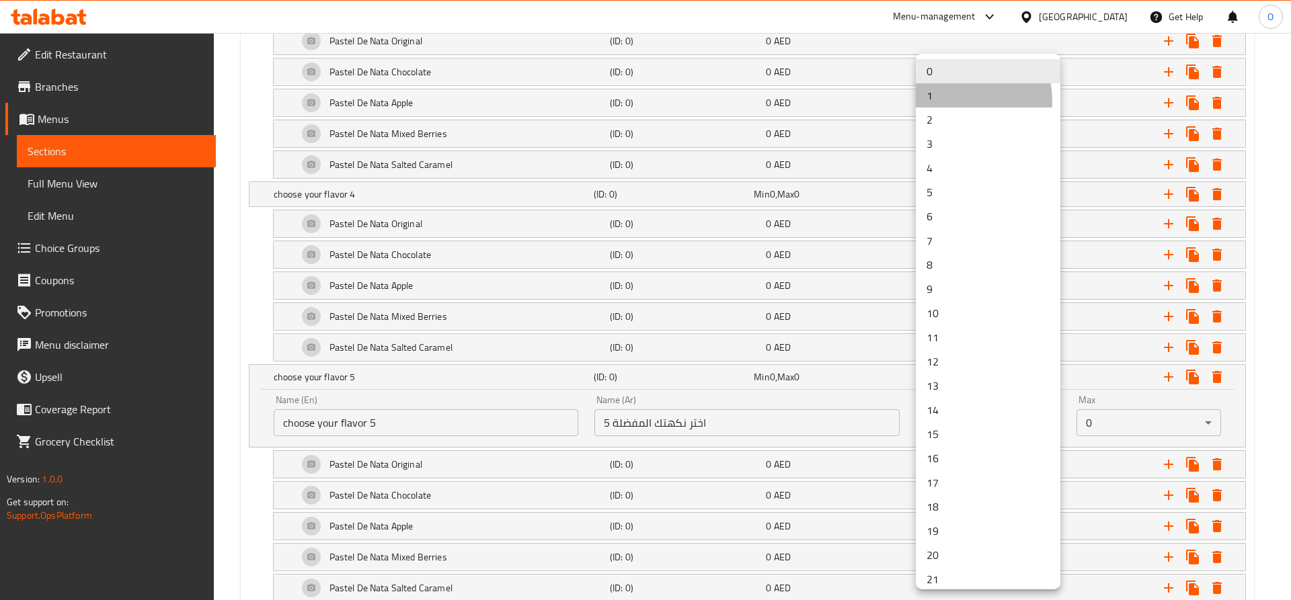
click at [948, 101] on li "1" at bounding box center [988, 95] width 145 height 24
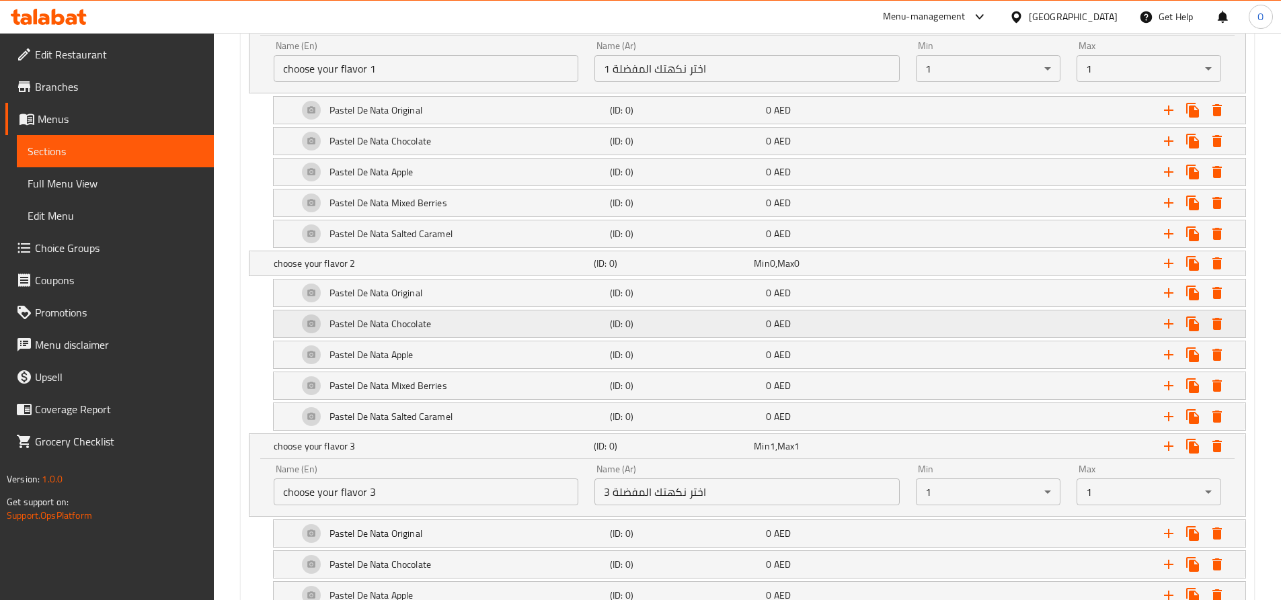
scroll to position [770, 0]
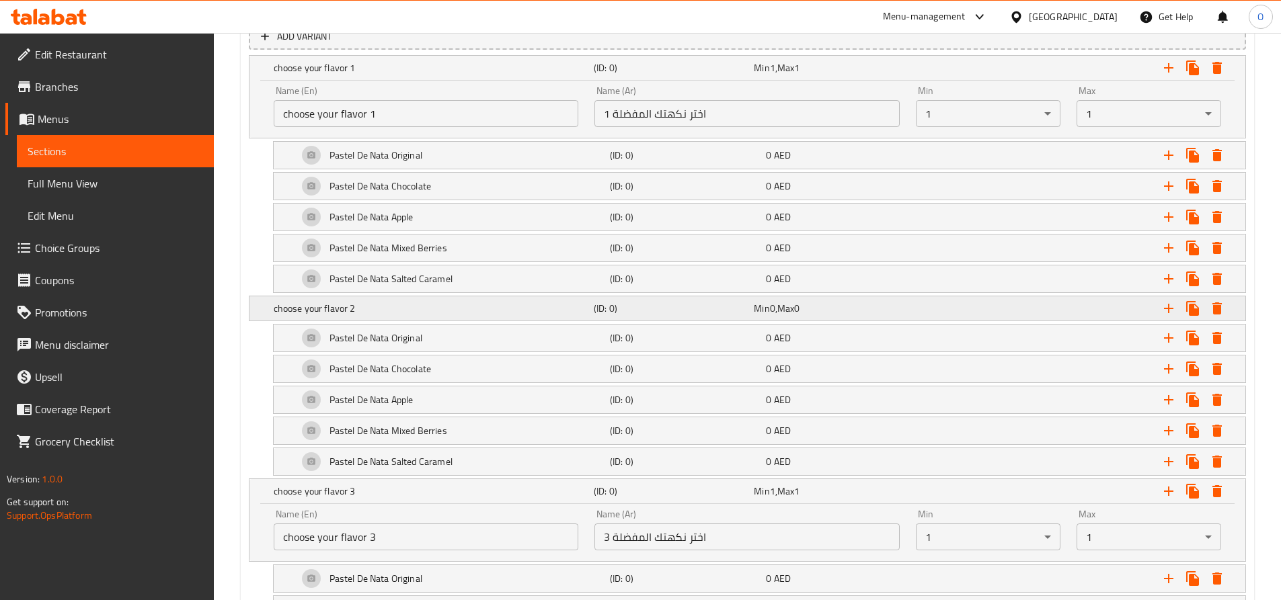
click at [851, 305] on div "Min 0 , Max 0" at bounding box center [831, 308] width 155 height 13
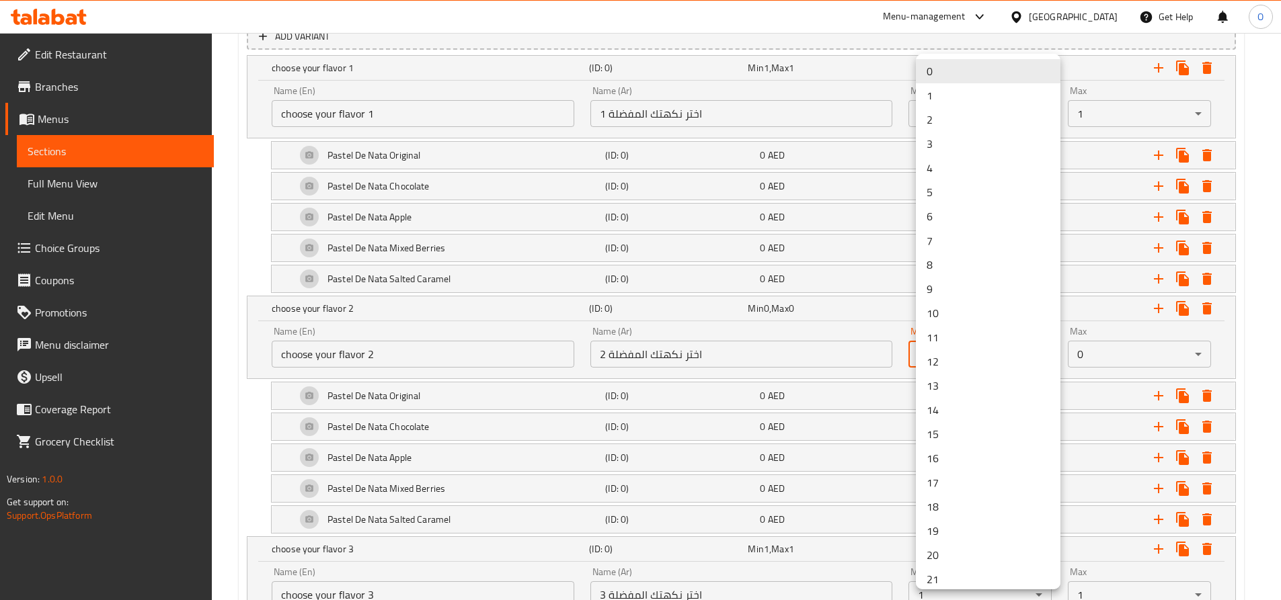
click at [953, 100] on li "1" at bounding box center [988, 95] width 145 height 24
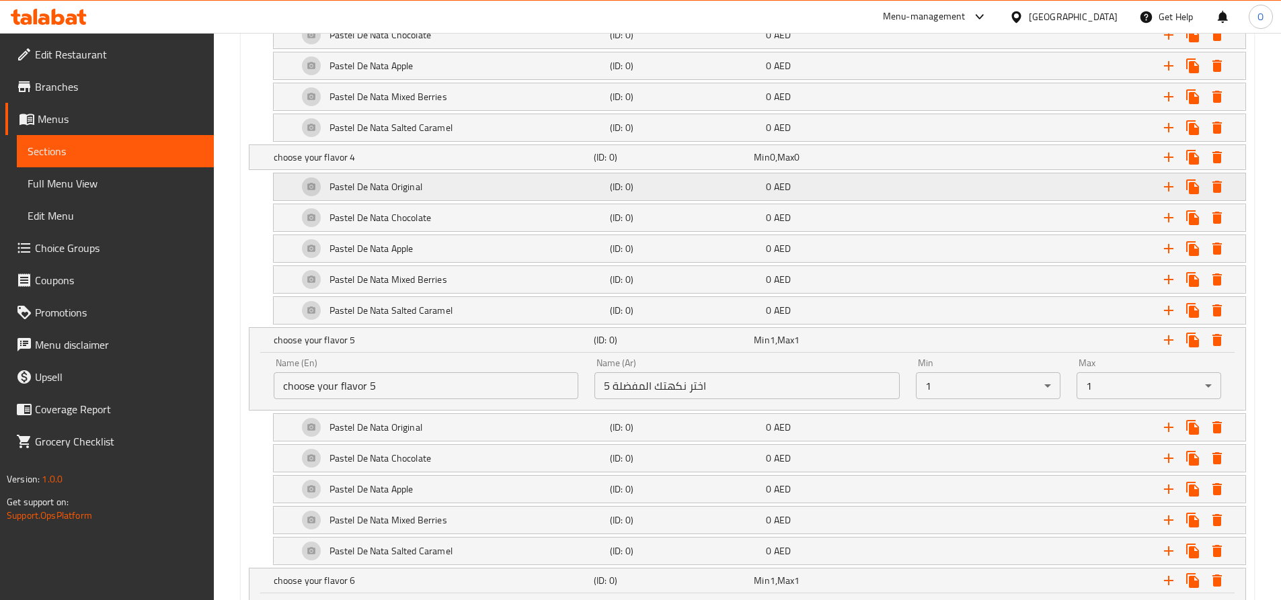
scroll to position [1442, 0]
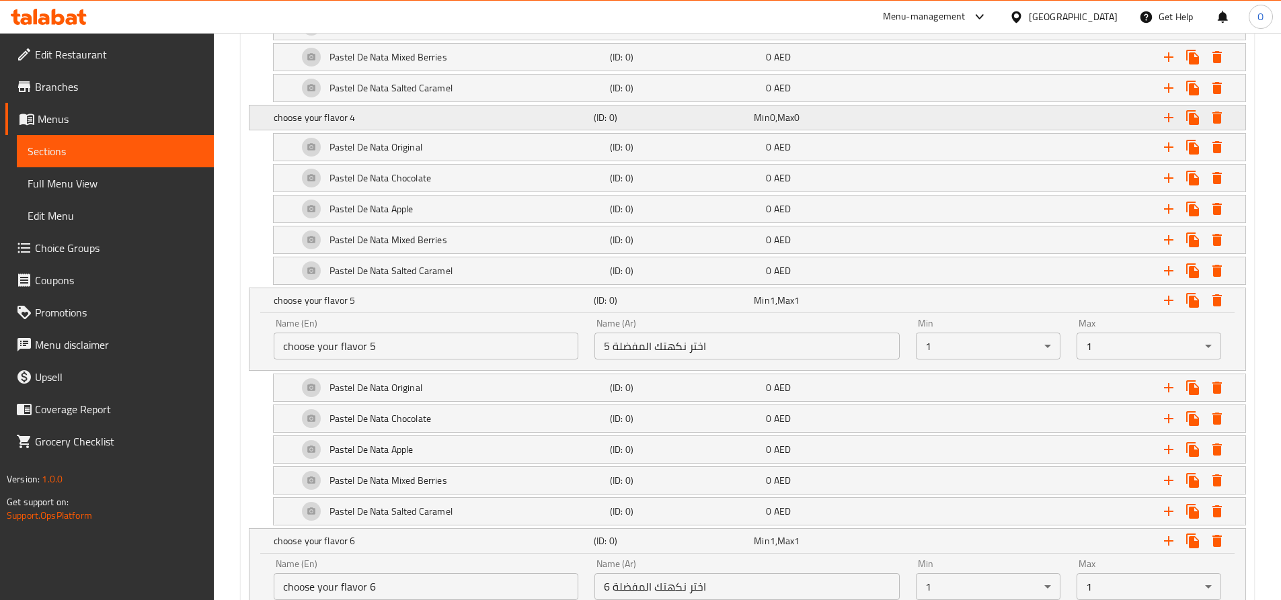
click at [839, 114] on div "Min 0 , Max 0" at bounding box center [831, 117] width 155 height 13
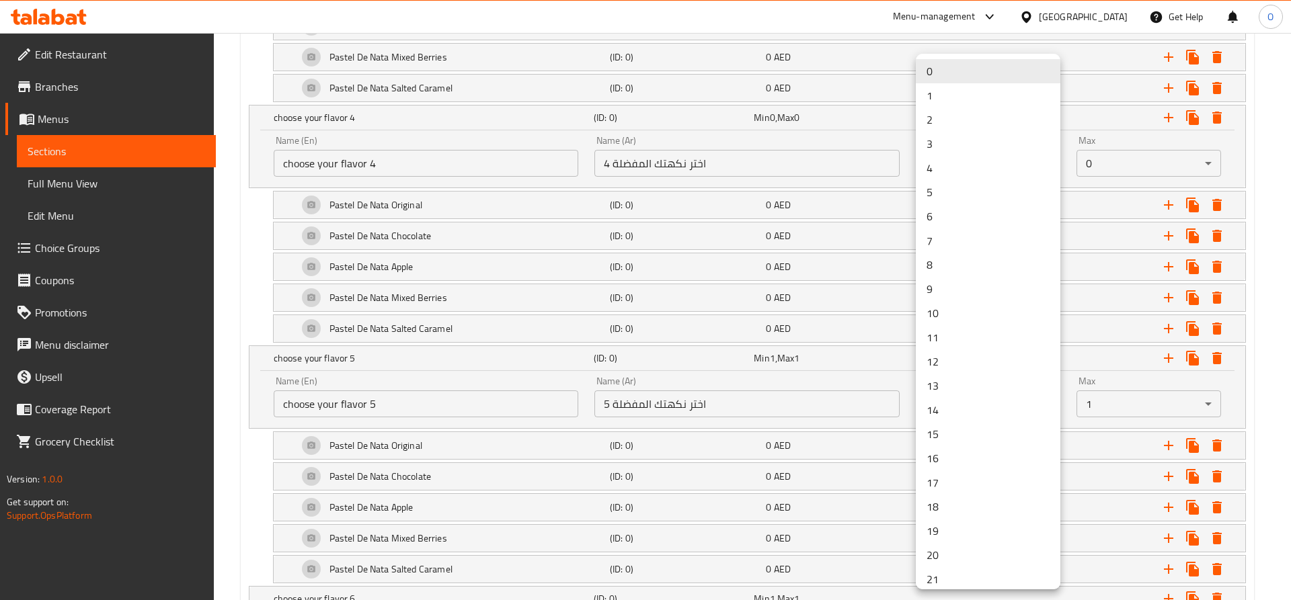
click at [941, 96] on li "1" at bounding box center [988, 95] width 145 height 24
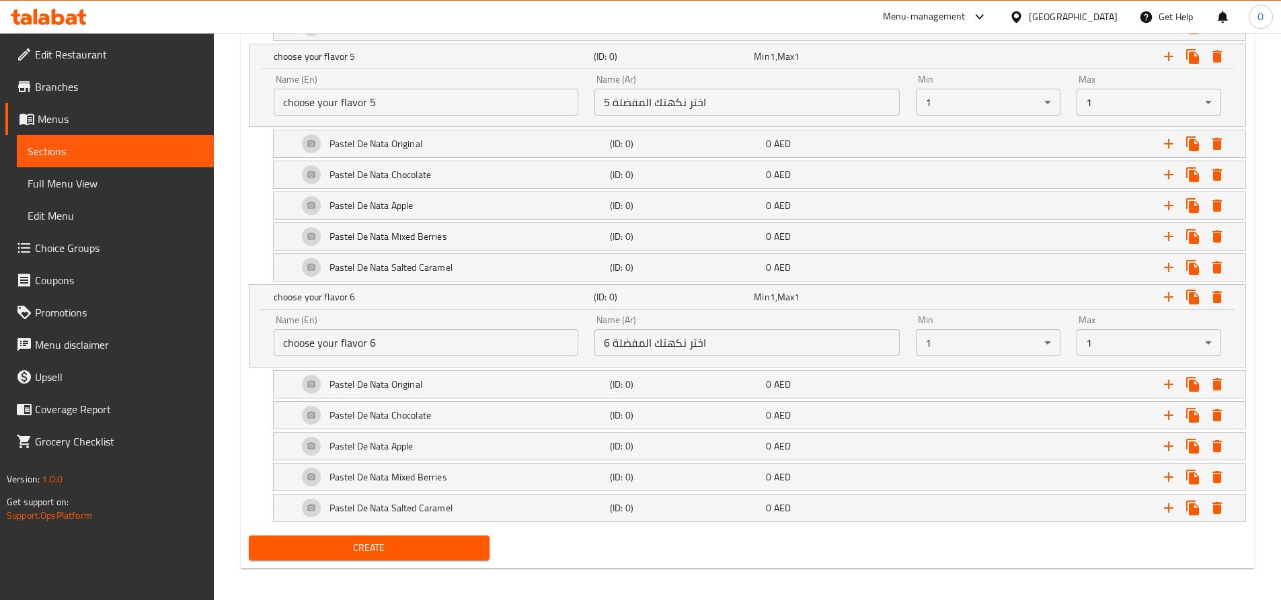
scroll to position [1750, 0]
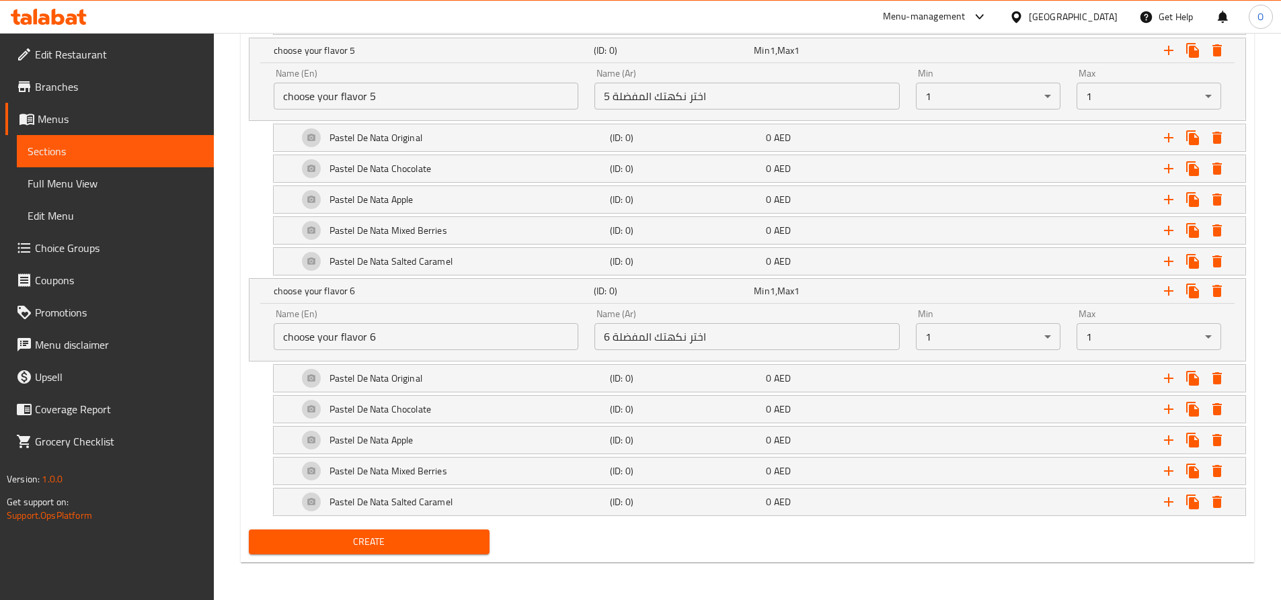
drag, startPoint x: 411, startPoint y: 543, endPoint x: 628, endPoint y: 528, distance: 217.0
click at [411, 542] on span "Create" at bounding box center [369, 542] width 220 height 17
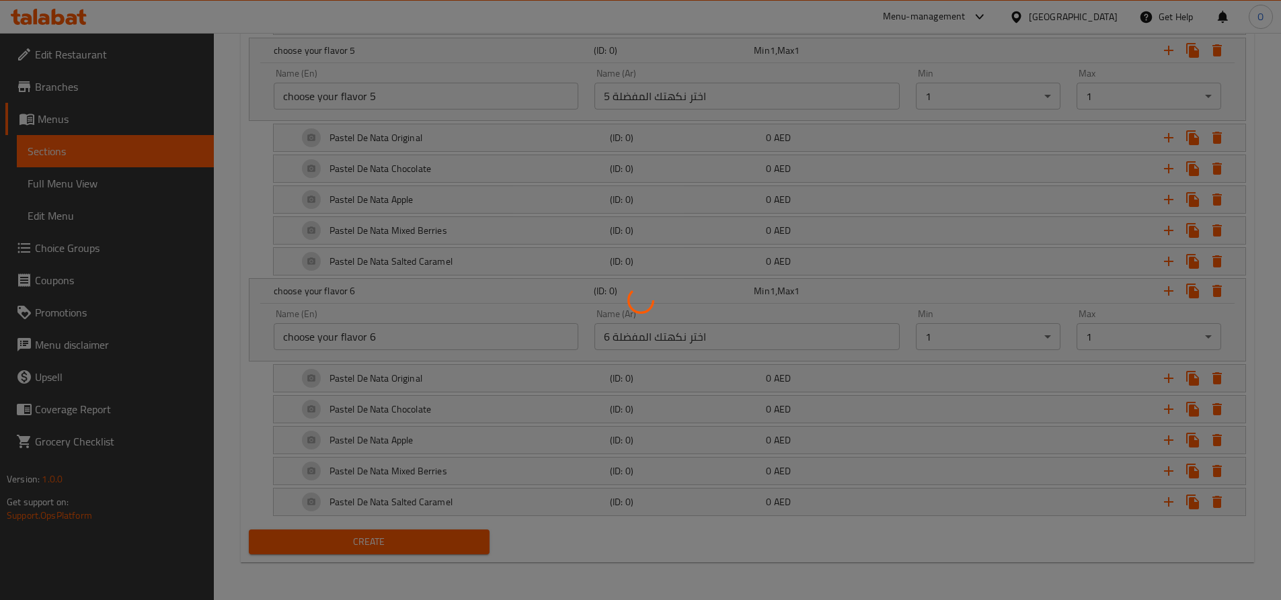
type input "0"
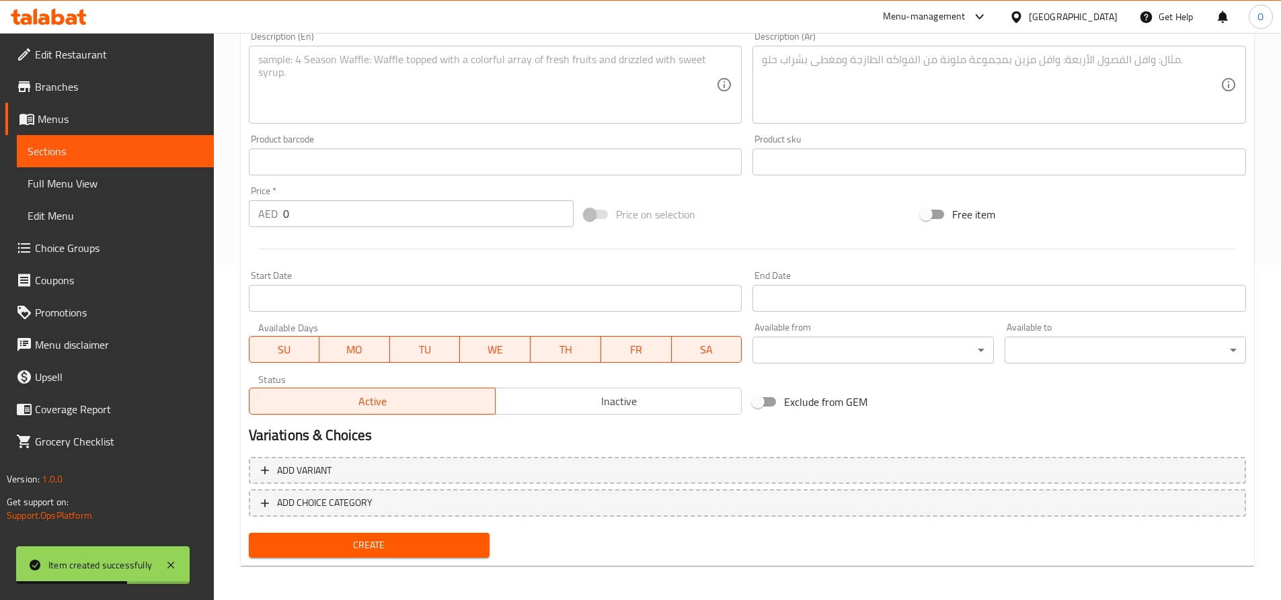
scroll to position [339, 0]
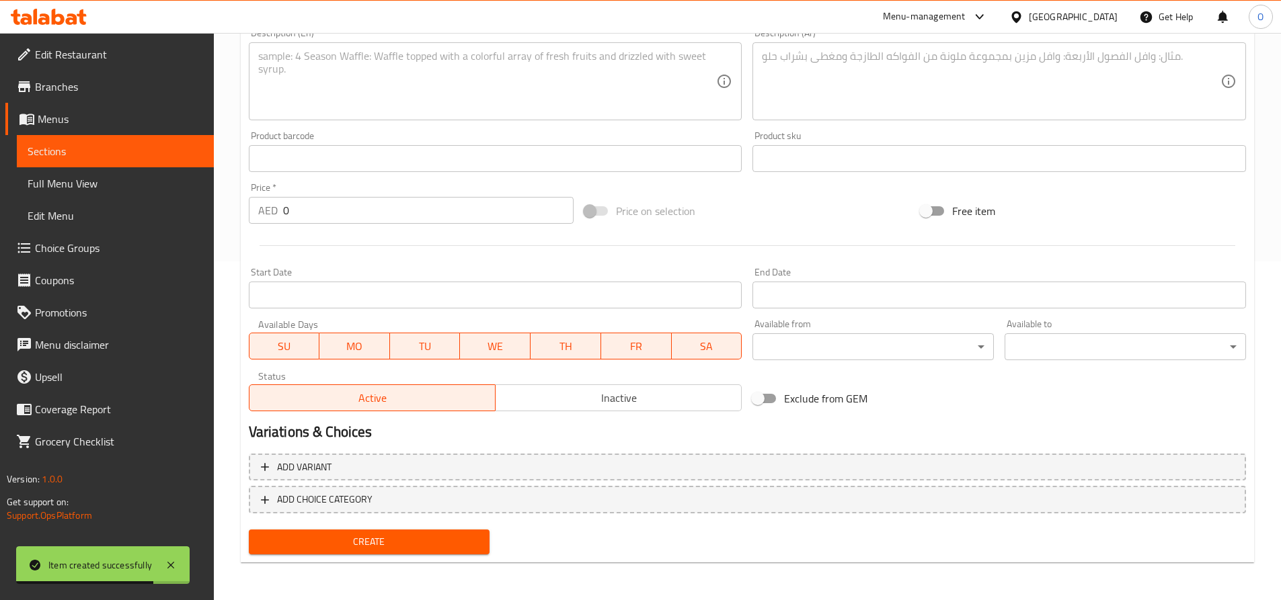
drag, startPoint x: 54, startPoint y: 111, endPoint x: 63, endPoint y: 112, distance: 8.8
click at [54, 111] on span "Menus" at bounding box center [120, 119] width 165 height 16
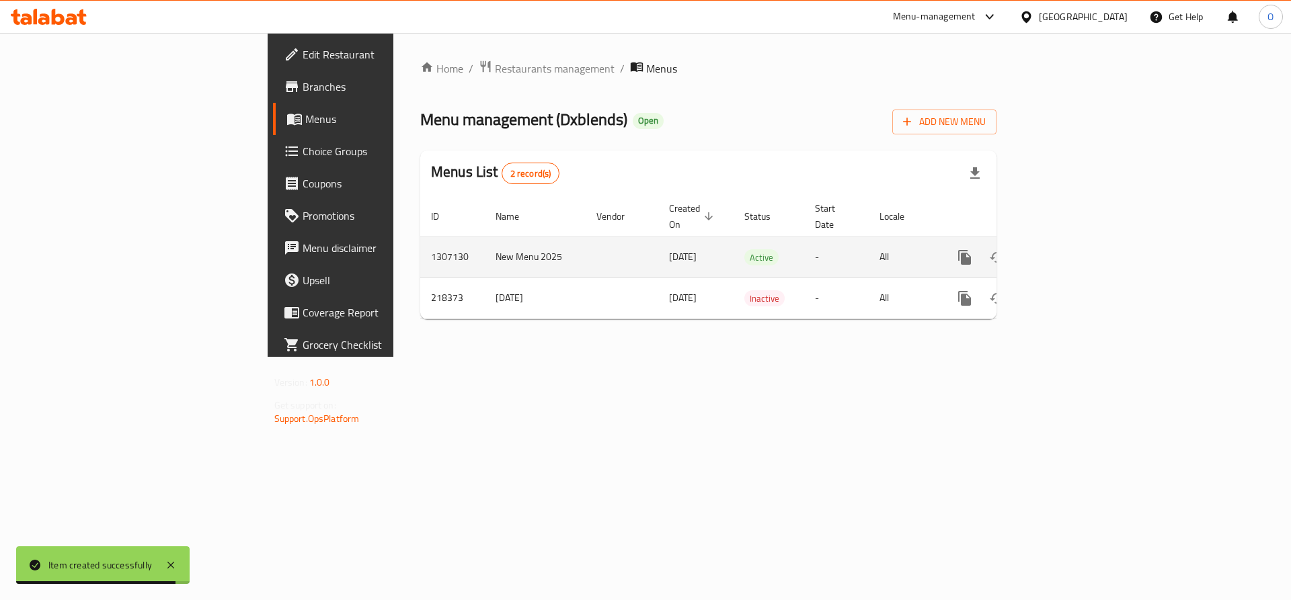
click at [1078, 241] on link "enhanced table" at bounding box center [1061, 257] width 32 height 32
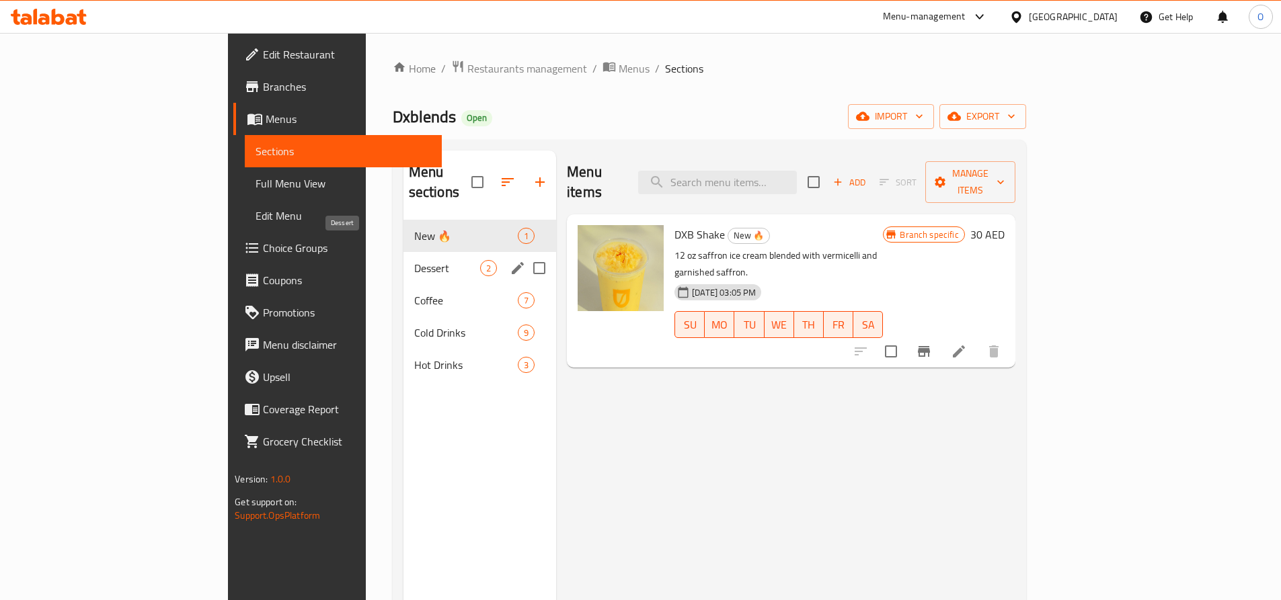
click at [414, 260] on span "Dessert" at bounding box center [447, 268] width 66 height 16
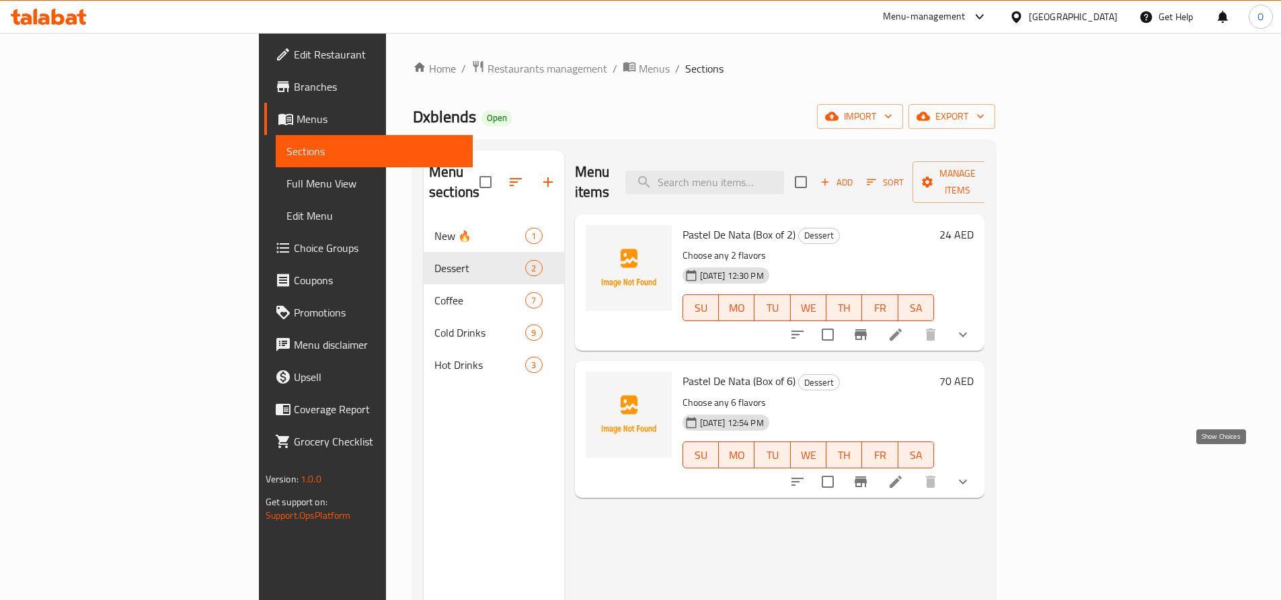
click at [971, 474] on icon "show more" at bounding box center [963, 482] width 16 height 16
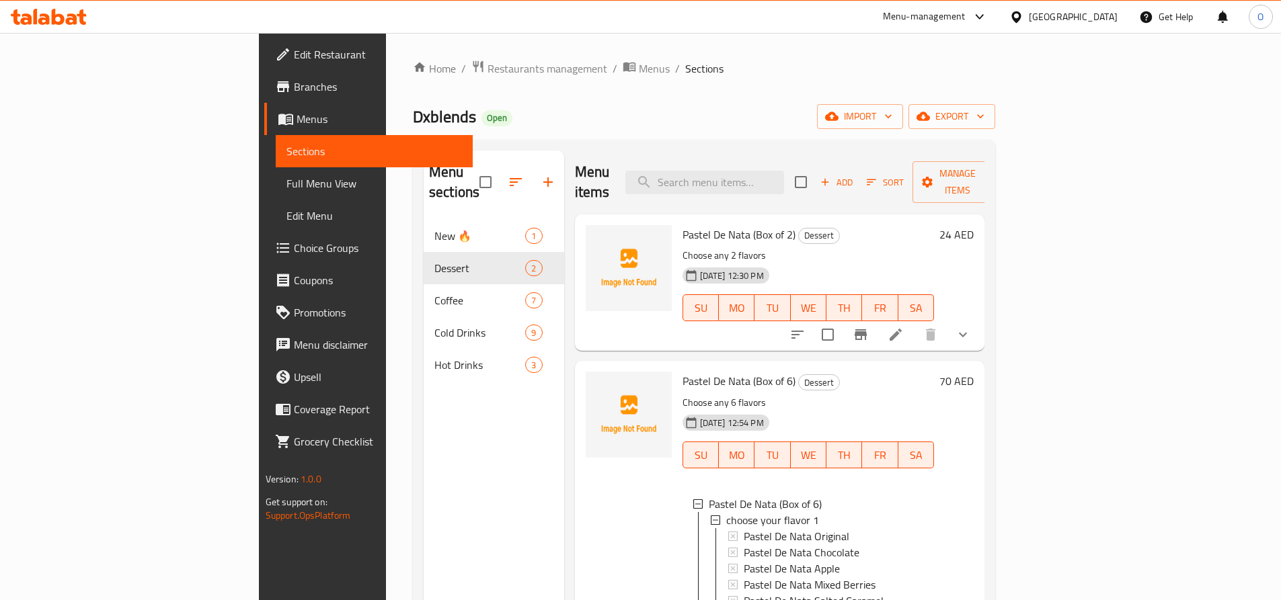
click at [264, 130] on link "Menus" at bounding box center [368, 119] width 208 height 32
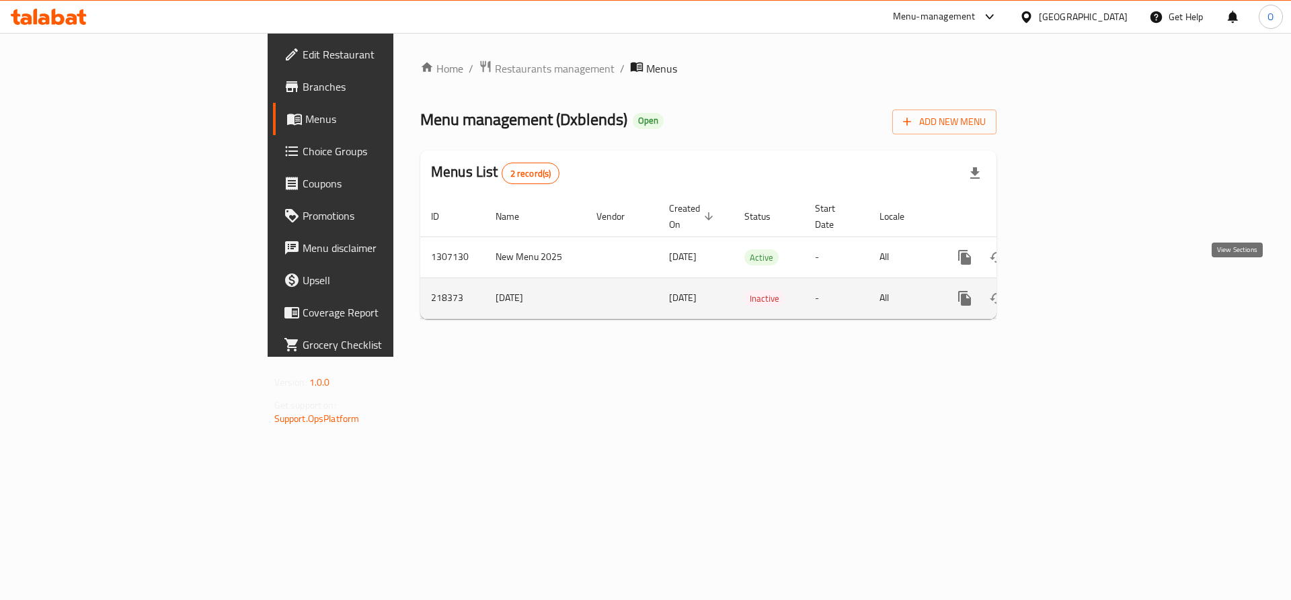
click at [1067, 292] on icon "enhanced table" at bounding box center [1061, 298] width 12 height 12
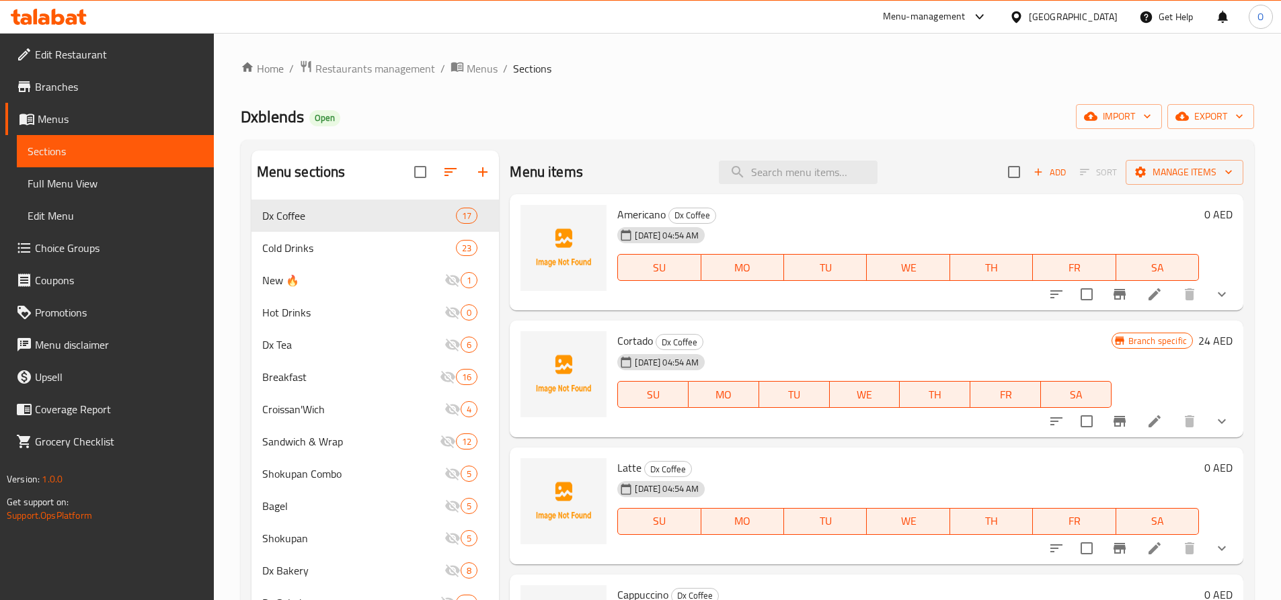
click at [76, 85] on span "Branches" at bounding box center [119, 87] width 168 height 16
